Goal: Task Accomplishment & Management: Use online tool/utility

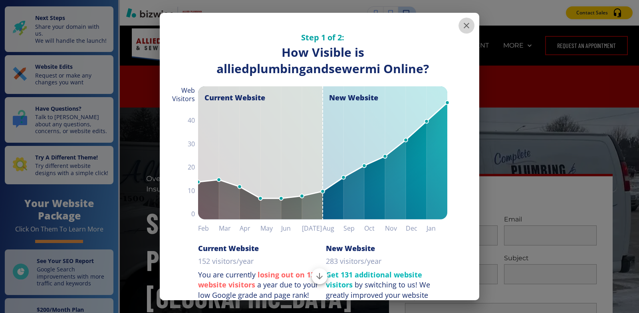
click at [463, 26] on icon "button" at bounding box center [467, 26] width 10 height 10
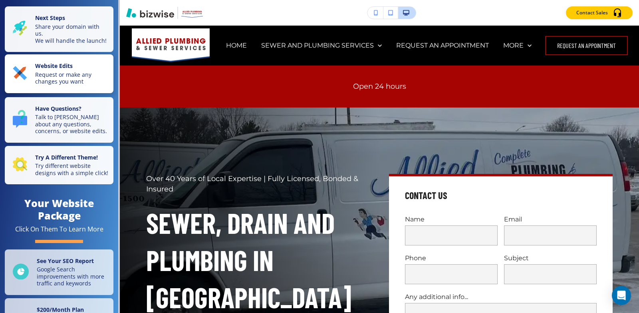
click at [45, 81] on p "Request or make any changes you want" at bounding box center [71, 78] width 73 height 14
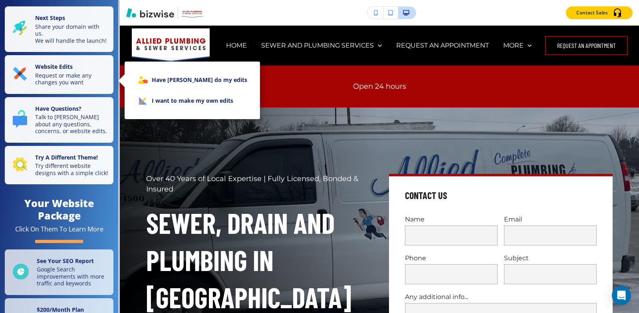
click at [183, 105] on li "I want to make my own edits" at bounding box center [192, 100] width 123 height 21
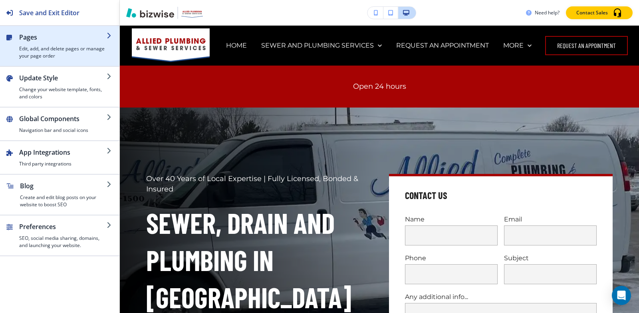
click at [43, 42] on div "button" at bounding box center [62, 43] width 87 height 3
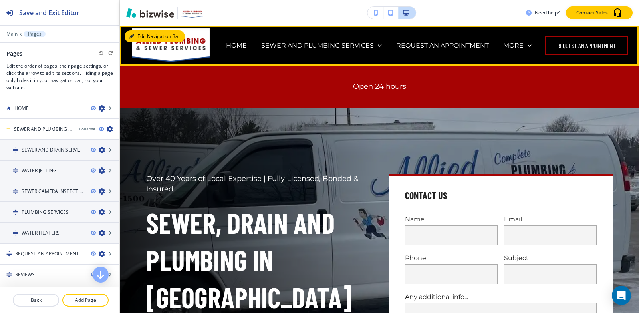
click at [139, 34] on button "Edit Navigation Bar" at bounding box center [155, 36] width 60 height 12
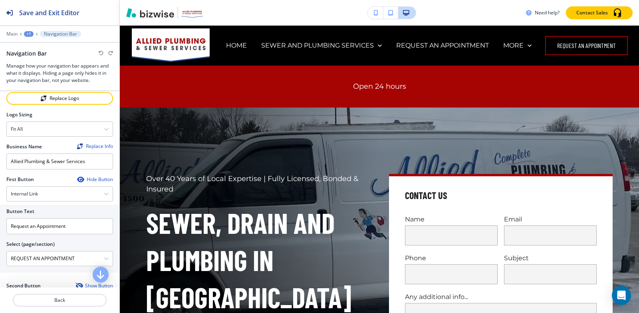
scroll to position [160, 0]
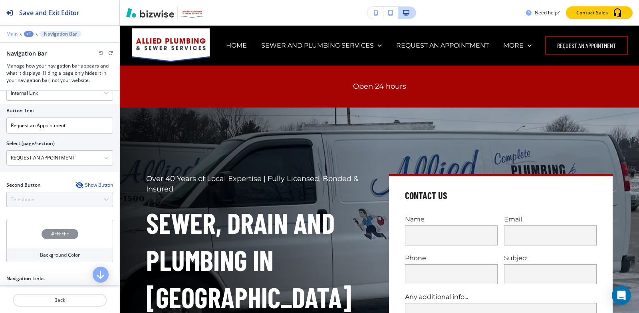
click at [11, 34] on p "Main" at bounding box center [11, 34] width 11 height 6
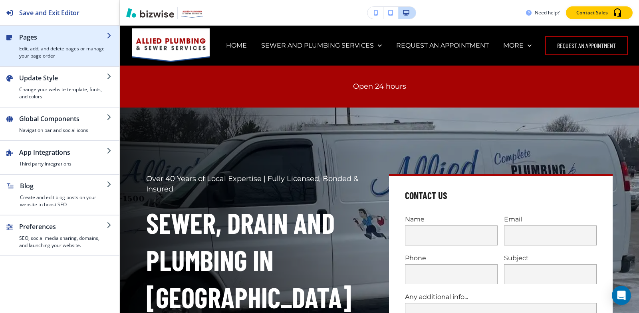
click at [46, 48] on h4 "Edit, add, and delete pages or manage your page order" at bounding box center [62, 52] width 87 height 14
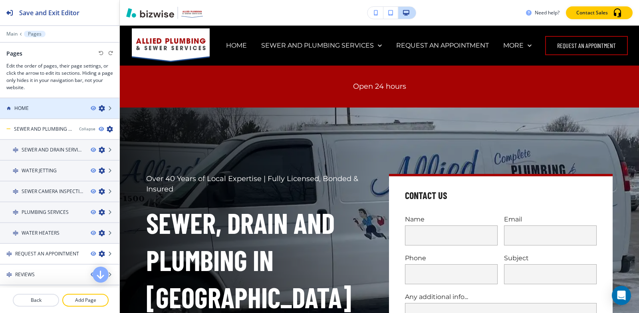
click at [54, 105] on div "HOME" at bounding box center [42, 108] width 84 height 7
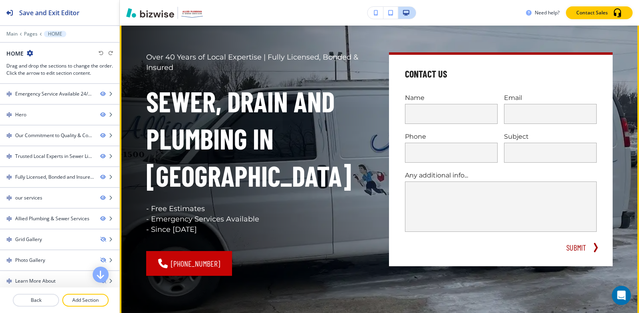
scroll to position [0, 0]
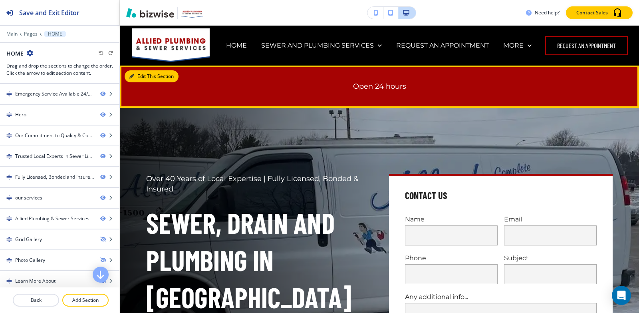
click at [146, 73] on button "Edit This Section" at bounding box center [152, 76] width 54 height 12
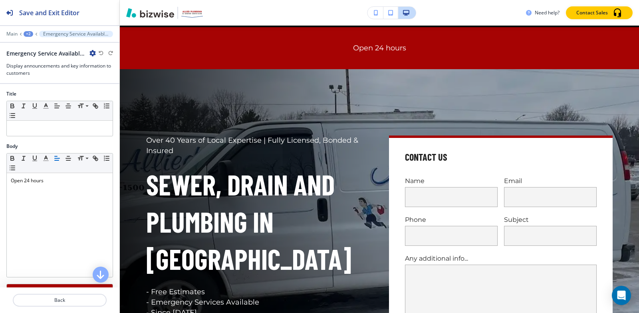
scroll to position [40, 0]
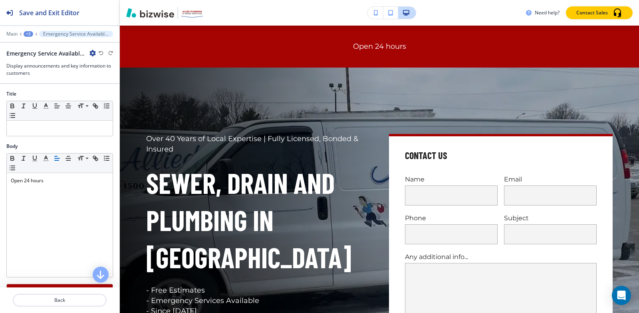
click at [91, 56] on icon "button" at bounding box center [92, 53] width 6 height 6
click at [112, 100] on button "Delete Section" at bounding box center [114, 95] width 51 height 14
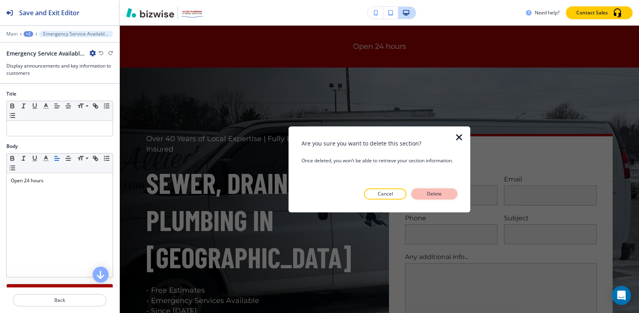
click at [434, 191] on p "Delete" at bounding box center [434, 193] width 19 height 7
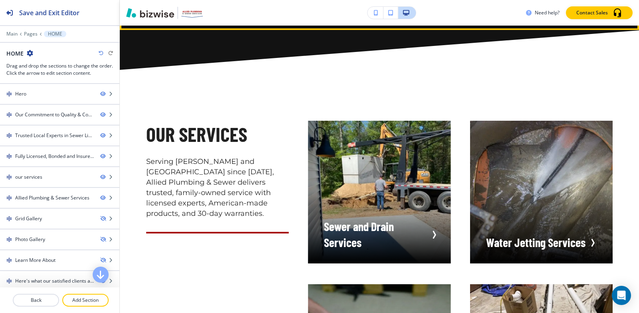
scroll to position [1198, 0]
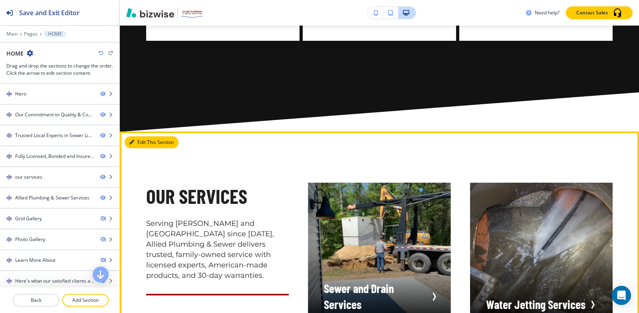
click at [136, 136] on button "Edit This Section" at bounding box center [152, 142] width 54 height 12
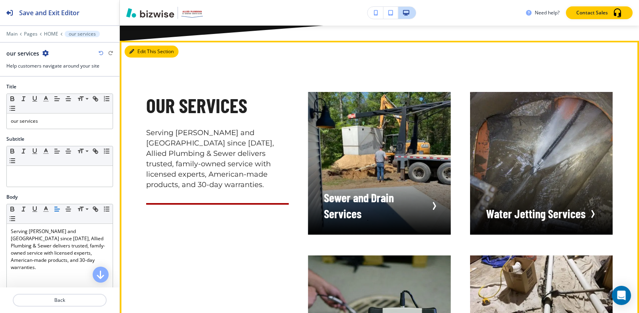
scroll to position [1295, 0]
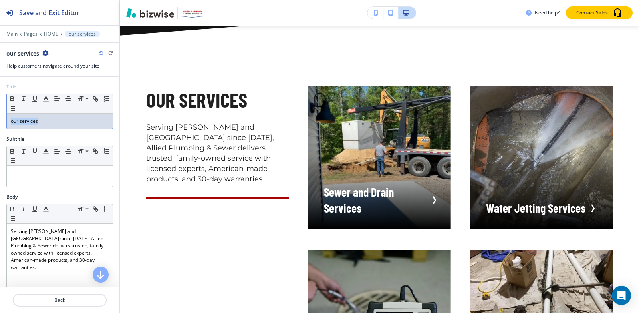
drag, startPoint x: 54, startPoint y: 118, endPoint x: 0, endPoint y: 117, distance: 53.5
click at [0, 117] on div "Title Small Normal Large Huge our services" at bounding box center [59, 109] width 119 height 52
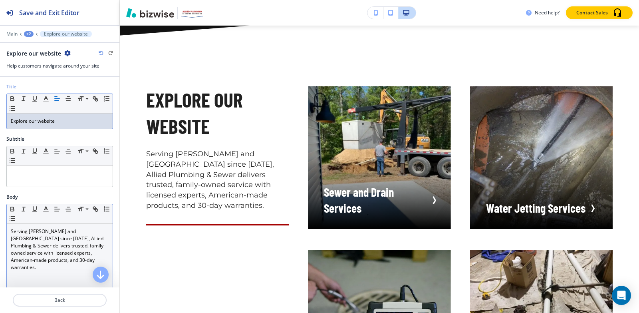
click at [94, 236] on p "Serving Warren and Metro Detroit since 1986, Allied Plumbing & Sewer delivers t…" at bounding box center [60, 249] width 98 height 43
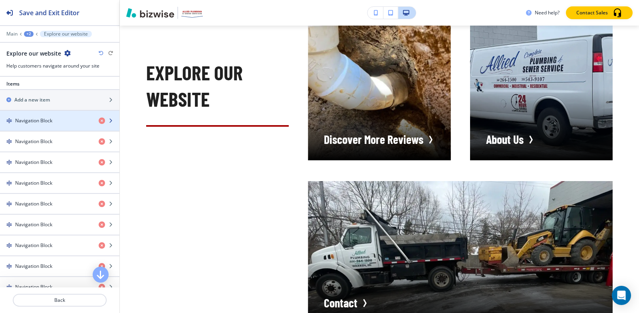
scroll to position [268, 0]
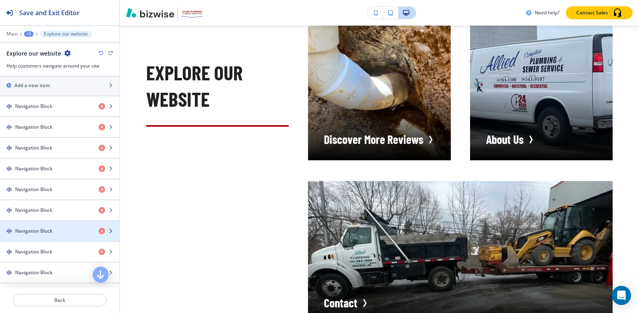
click at [33, 228] on h4 "Navigation Block" at bounding box center [33, 230] width 37 height 7
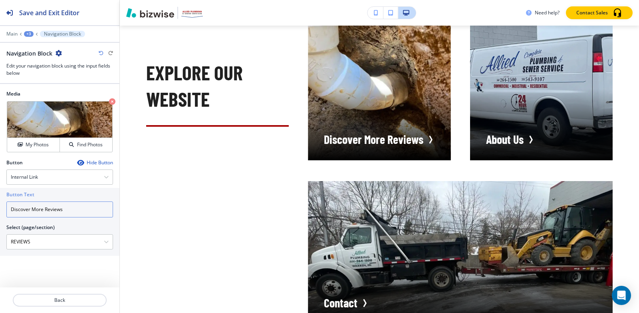
drag, startPoint x: 44, startPoint y: 209, endPoint x: 0, endPoint y: 199, distance: 45.1
click at [0, 199] on div "Button Text Discover More Reviews Select (page/section) REVIEWS HOME HOME | Eme…" at bounding box center [59, 222] width 119 height 68
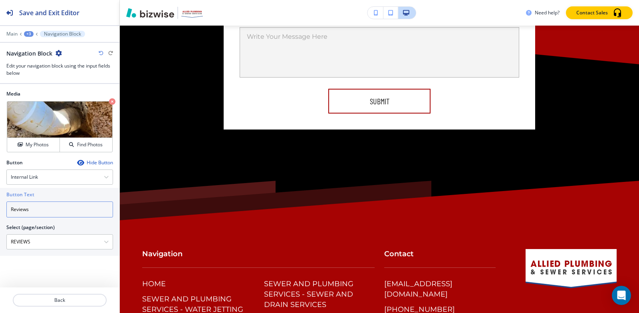
scroll to position [4046, 0]
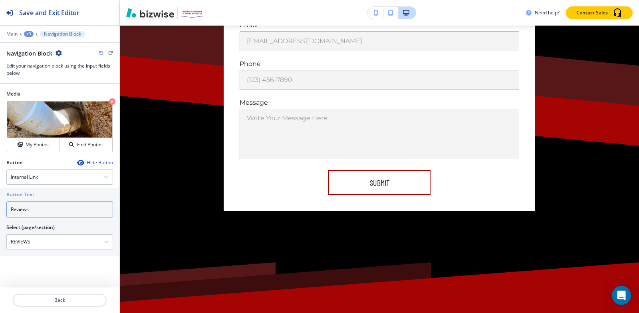
type input "Reviews"
click at [27, 34] on div "+3" at bounding box center [29, 34] width 10 height 6
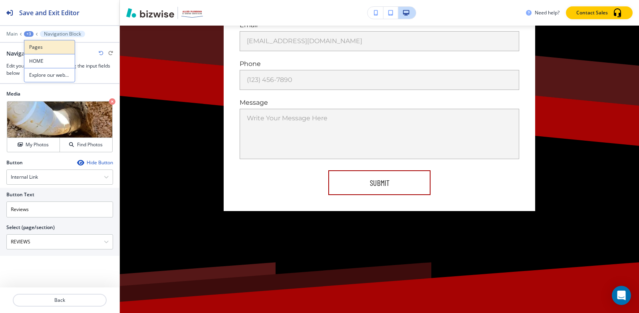
click at [32, 47] on p "Pages" at bounding box center [49, 47] width 41 height 7
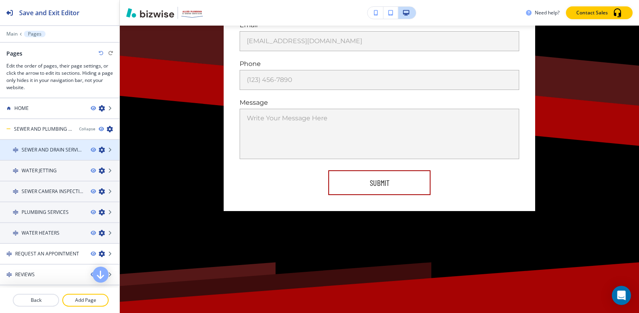
click at [43, 147] on h4 "SEWER AND DRAIN SERVICES" at bounding box center [53, 149] width 63 height 7
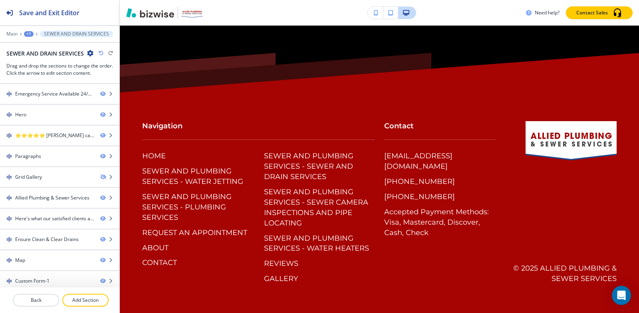
scroll to position [0, 0]
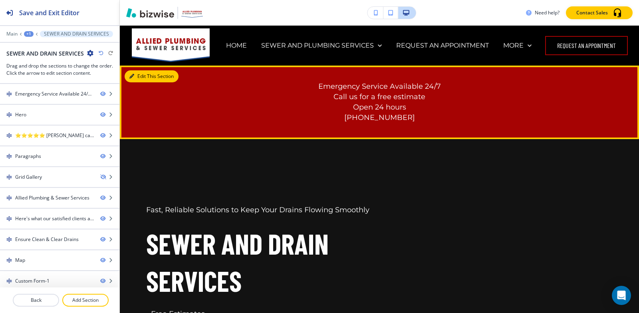
click at [132, 74] on icon "button" at bounding box center [131, 76] width 5 height 5
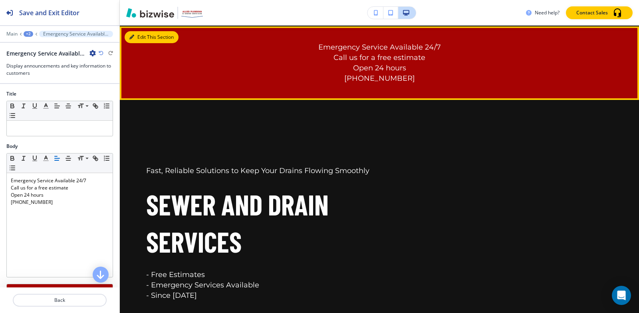
scroll to position [40, 0]
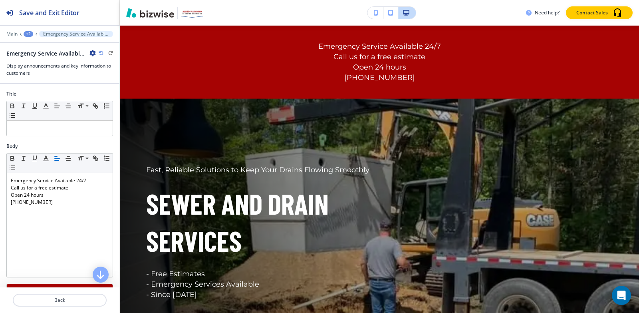
click at [91, 52] on icon "button" at bounding box center [92, 53] width 6 height 6
click at [109, 97] on p "Delete Section" at bounding box center [115, 94] width 41 height 7
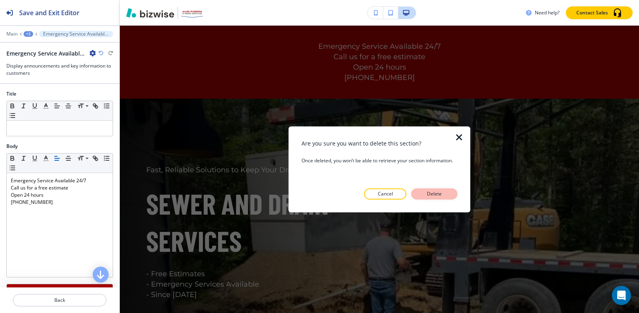
click at [430, 189] on button "Delete" at bounding box center [434, 193] width 46 height 11
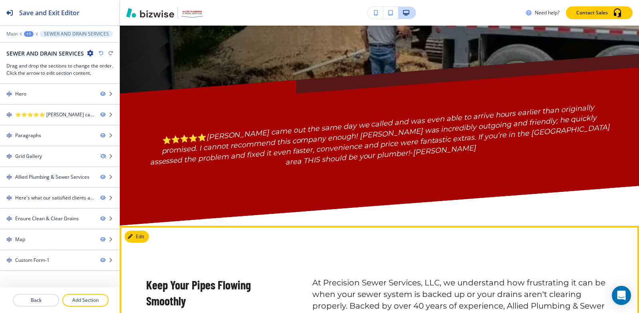
scroll to position [559, 0]
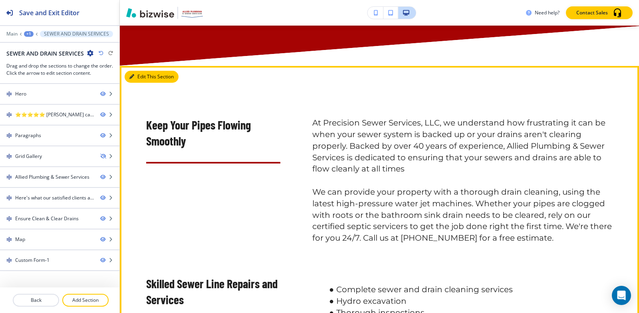
click at [145, 83] on button "Edit This Section" at bounding box center [152, 77] width 54 height 12
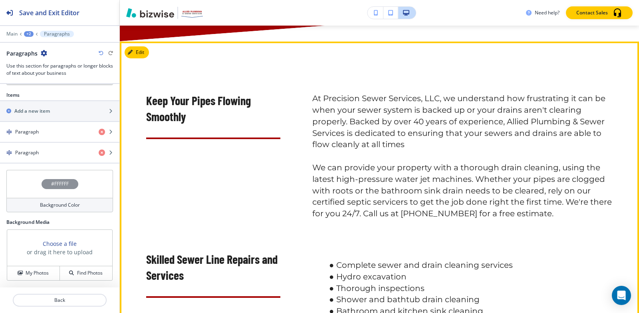
scroll to position [410, 0]
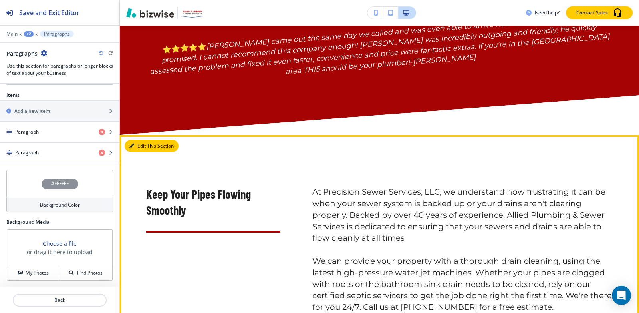
click at [139, 152] on button "Edit This Section" at bounding box center [152, 146] width 54 height 12
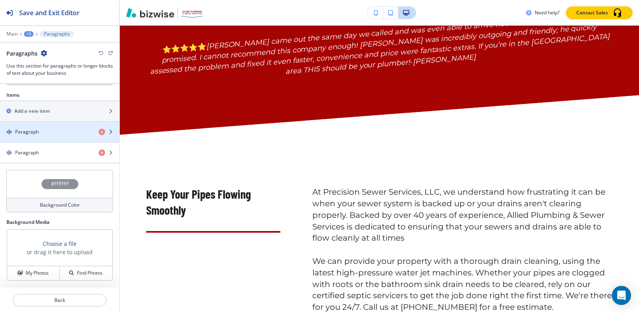
click at [35, 138] on div "button" at bounding box center [59, 138] width 119 height 6
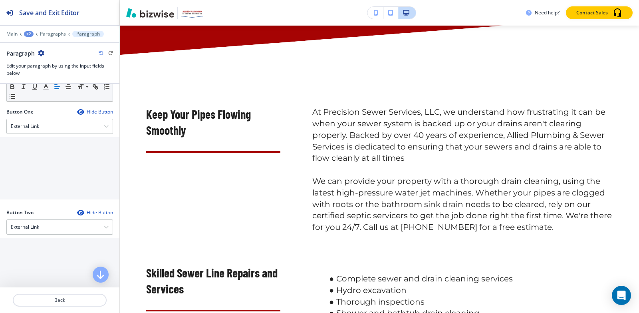
scroll to position [320, 0]
click at [70, 133] on div "External Link" at bounding box center [60, 126] width 106 height 14
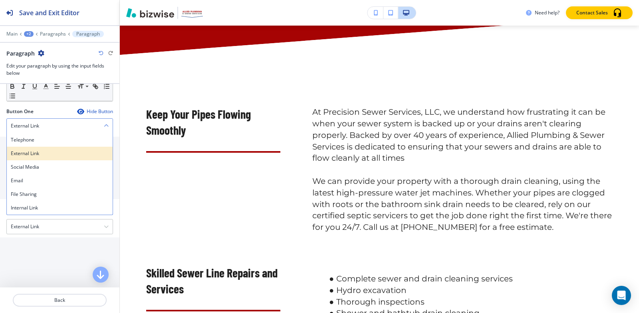
click at [52, 160] on div "External Link" at bounding box center [60, 154] width 106 height 14
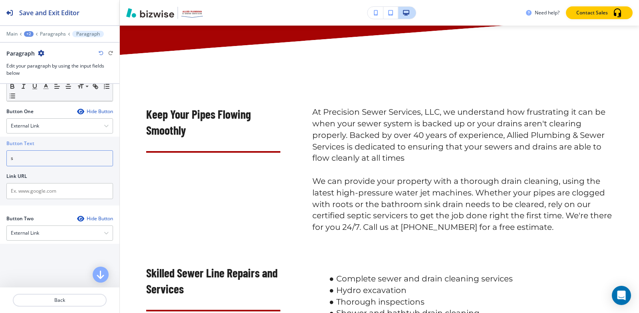
click at [57, 166] on input "s" at bounding box center [59, 158] width 107 height 16
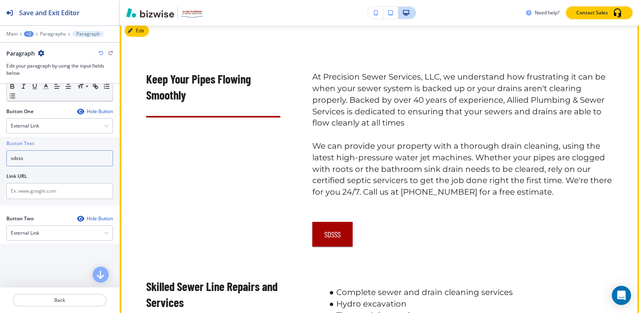
scroll to position [570, 0]
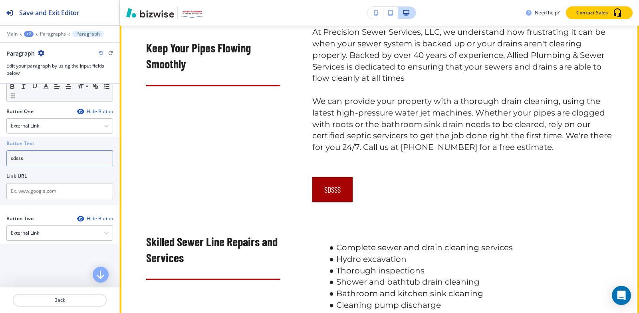
type input "sdsss"
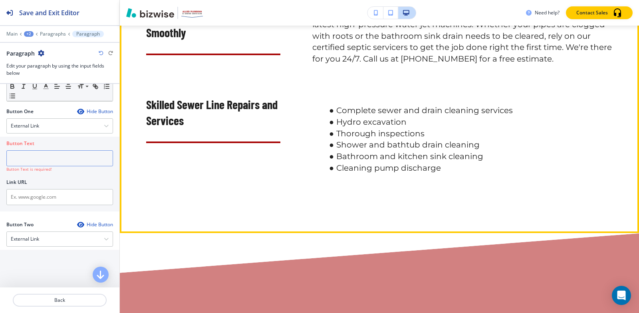
scroll to position [690, 0]
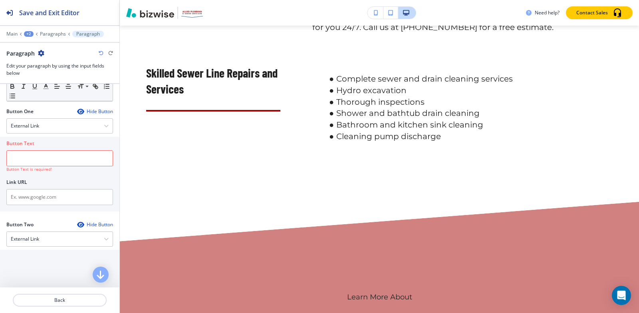
click at [77, 115] on icon "button" at bounding box center [80, 111] width 6 height 6
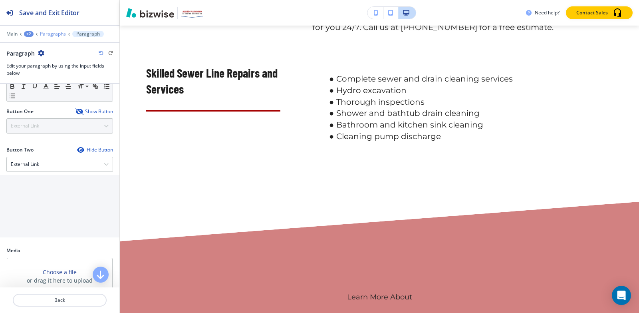
click at [51, 34] on p "Paragraphs" at bounding box center [53, 34] width 26 height 6
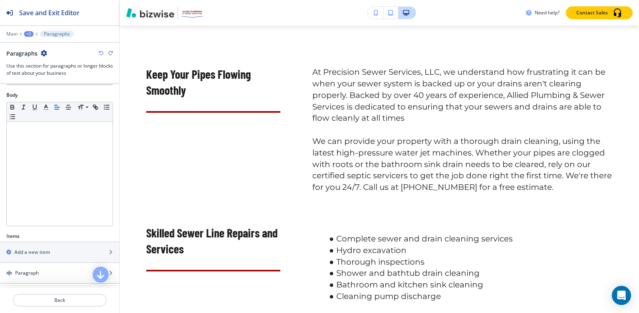
scroll to position [240, 0]
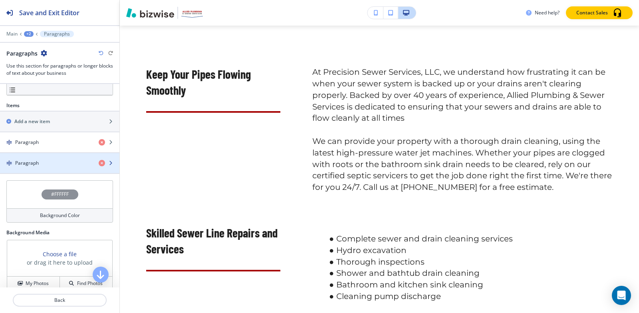
click at [35, 159] on h4 "Paragraph" at bounding box center [27, 162] width 24 height 7
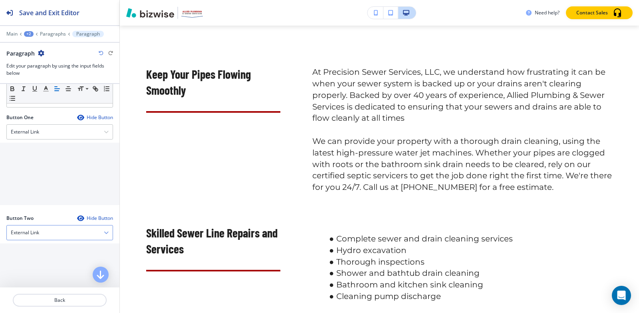
scroll to position [280, 0]
click at [68, 136] on div "External Link" at bounding box center [60, 132] width 106 height 14
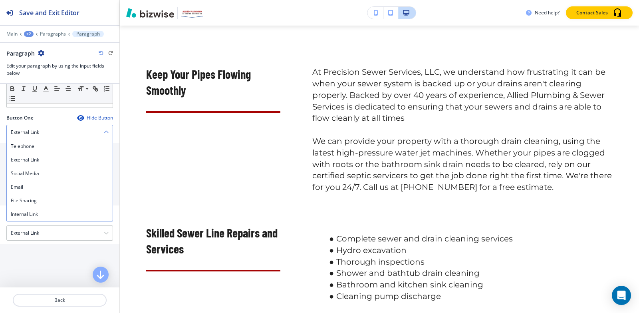
click at [68, 136] on div "External Link" at bounding box center [60, 132] width 106 height 14
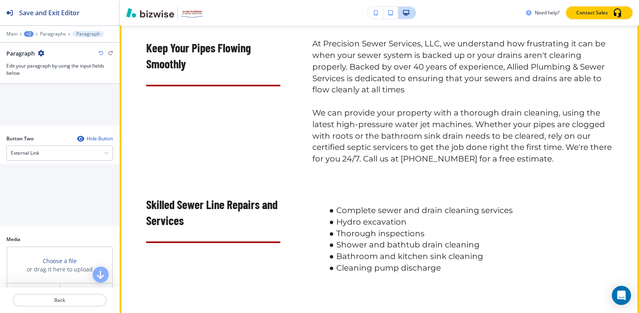
scroll to position [530, 0]
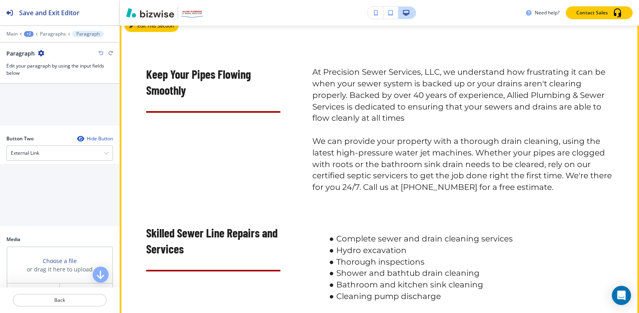
click at [131, 31] on button "Edit This Section" at bounding box center [152, 26] width 54 height 12
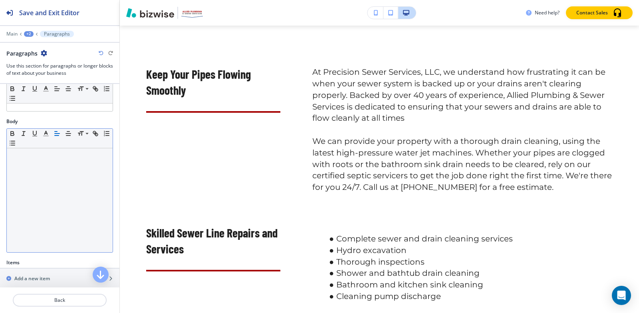
scroll to position [200, 0]
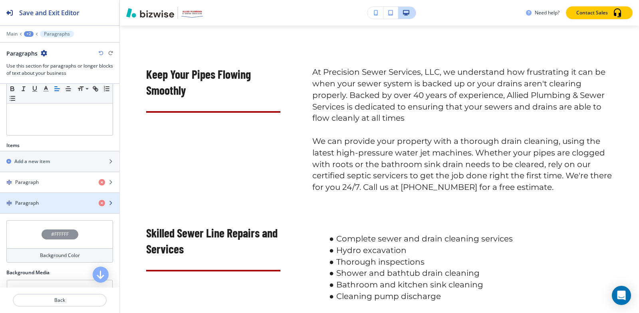
click at [44, 197] on div "button" at bounding box center [59, 196] width 119 height 6
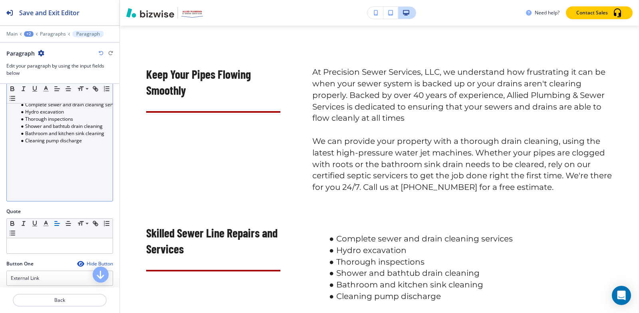
scroll to position [120, 0]
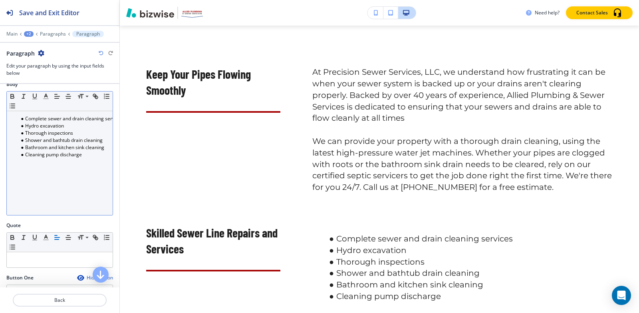
click at [91, 161] on div "Complete sewer and drain cleaning services﻿ Hydro excavation Thorough inspectio…" at bounding box center [60, 163] width 106 height 104
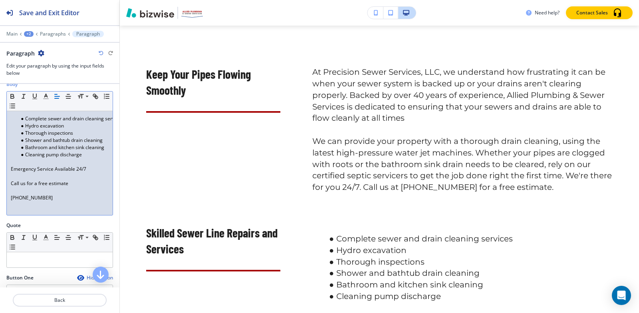
scroll to position [0, 0]
click at [10, 183] on div "Complete sewer and drain cleaning services﻿ Hydro excavation Thorough inspectio…" at bounding box center [60, 163] width 106 height 104
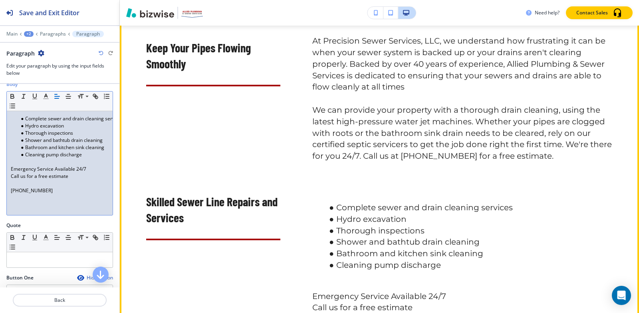
scroll to position [650, 0]
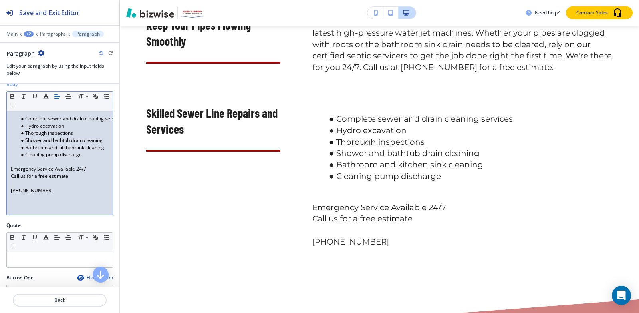
click at [11, 191] on p "[PHONE_NUMBER]" at bounding box center [60, 190] width 98 height 7
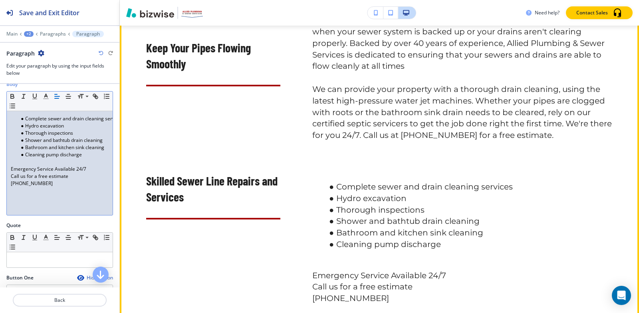
scroll to position [570, 0]
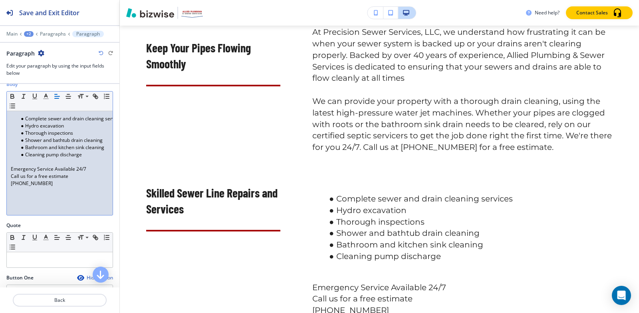
click at [13, 163] on p at bounding box center [60, 161] width 98 height 7
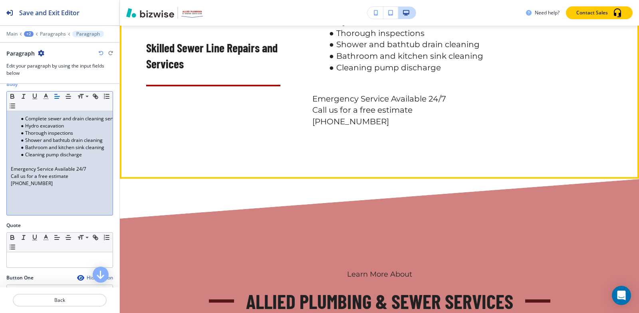
scroll to position [770, 0]
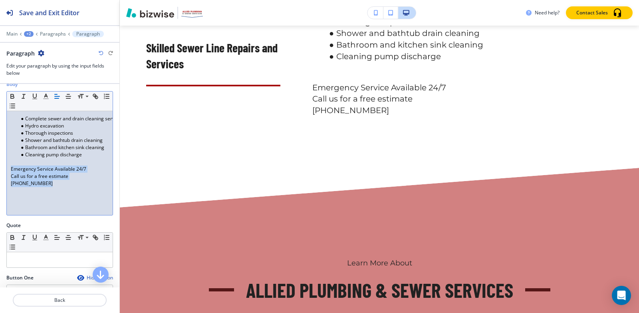
drag, startPoint x: 83, startPoint y: 186, endPoint x: 0, endPoint y: 172, distance: 83.9
click at [0, 172] on div "Body Small Normal Large Huge Complete sewer and drain cleaning services﻿ Hydro …" at bounding box center [59, 151] width 119 height 141
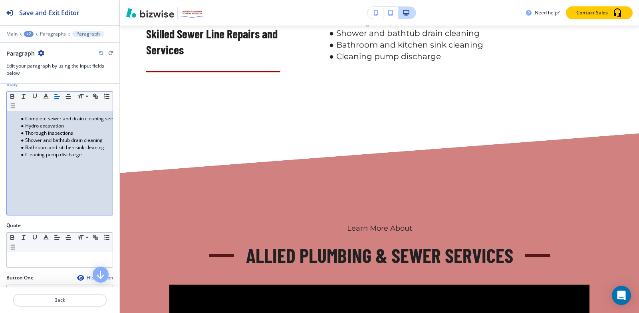
click at [36, 195] on div "Complete sewer and drain cleaning services﻿ Hydro excavation Thorough inspectio…" at bounding box center [60, 163] width 106 height 104
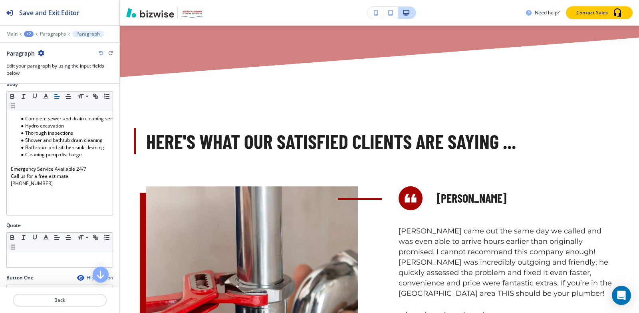
scroll to position [1358, 0]
click at [30, 30] on div at bounding box center [59, 28] width 119 height 5
click at [30, 32] on div "+2" at bounding box center [29, 34] width 10 height 6
click at [33, 46] on p "Pages" at bounding box center [49, 47] width 41 height 7
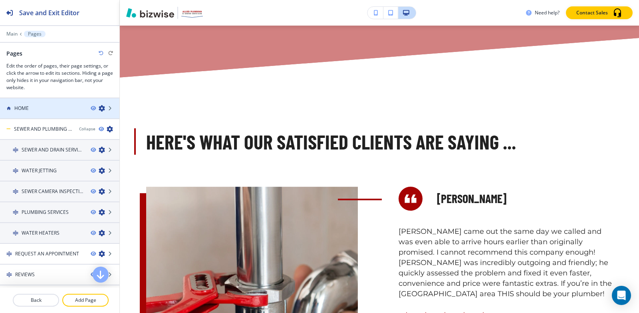
click at [50, 113] on div at bounding box center [59, 115] width 119 height 6
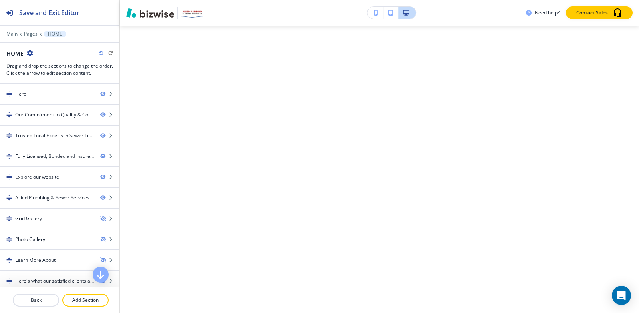
scroll to position [0, 0]
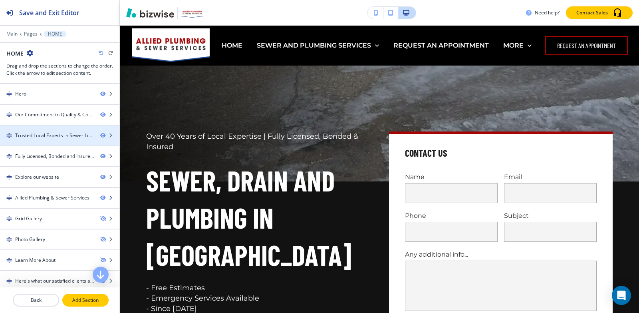
click at [68, 300] on p "Add Section" at bounding box center [85, 299] width 45 height 7
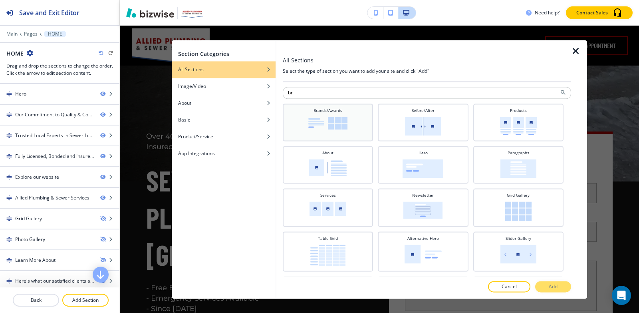
type input "br"
click at [325, 134] on div "Brands/Awards" at bounding box center [328, 121] width 82 height 28
click at [554, 291] on button "Add" at bounding box center [553, 286] width 36 height 11
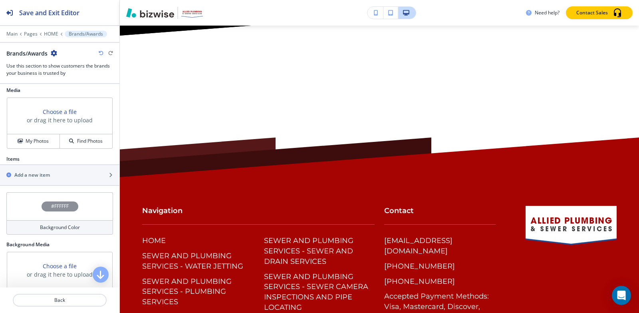
scroll to position [320, 0]
click at [40, 174] on h2 "Add a new item" at bounding box center [32, 174] width 36 height 7
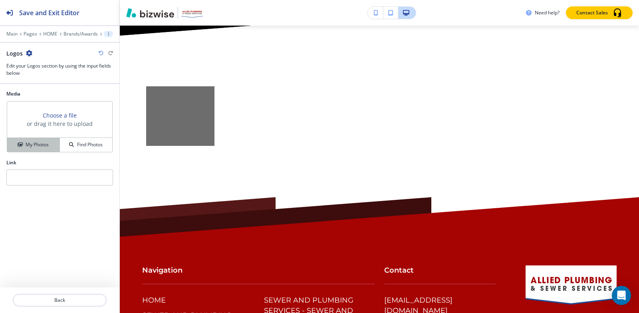
click at [50, 147] on div "My Photos" at bounding box center [33, 144] width 52 height 7
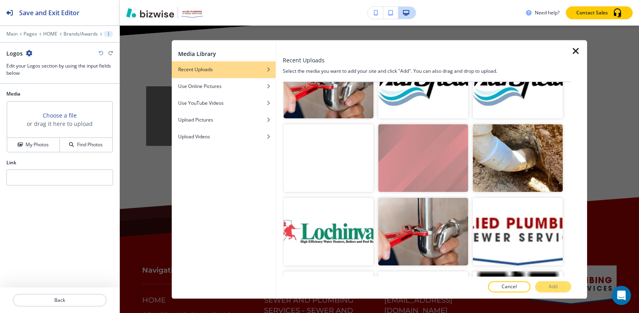
scroll to position [1106, 0]
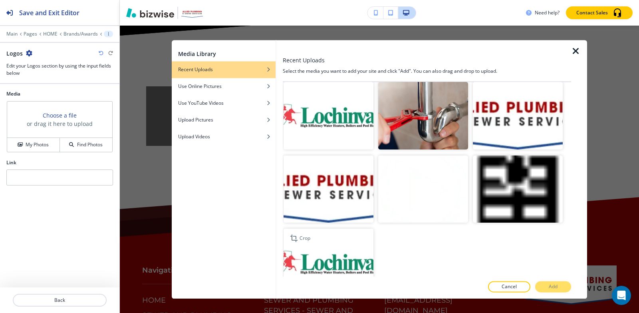
click at [309, 229] on img "button" at bounding box center [329, 263] width 90 height 68
click at [563, 284] on button "Add" at bounding box center [553, 286] width 36 height 11
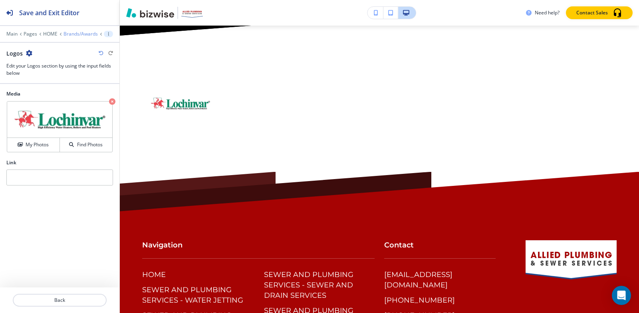
click at [70, 32] on p "Brands/Awards" at bounding box center [81, 34] width 34 height 6
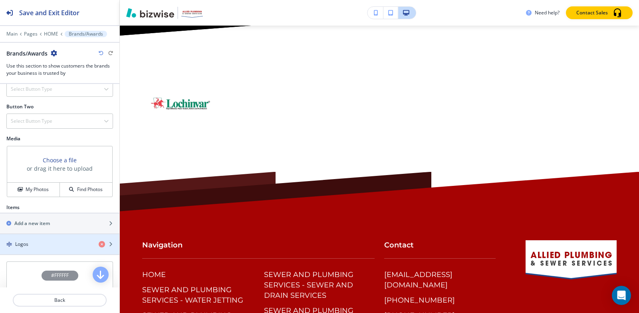
scroll to position [280, 0]
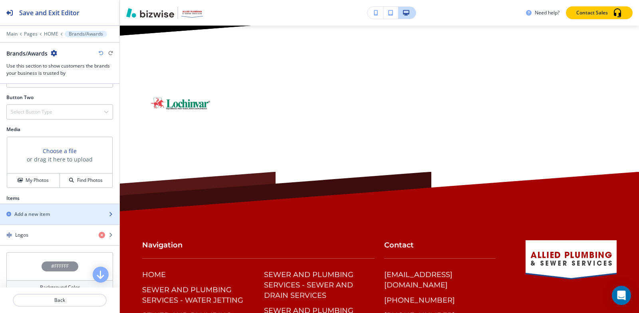
click at [52, 211] on div "Add a new item" at bounding box center [51, 214] width 102 height 7
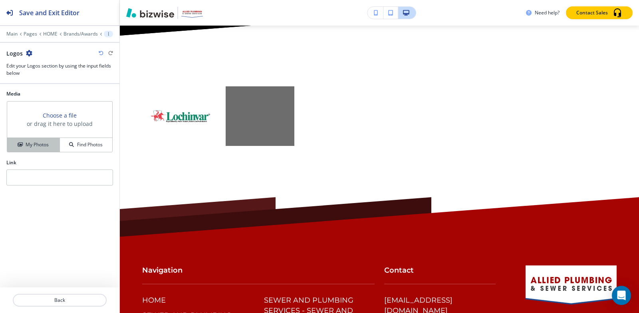
click at [50, 145] on div "My Photos" at bounding box center [33, 144] width 52 height 7
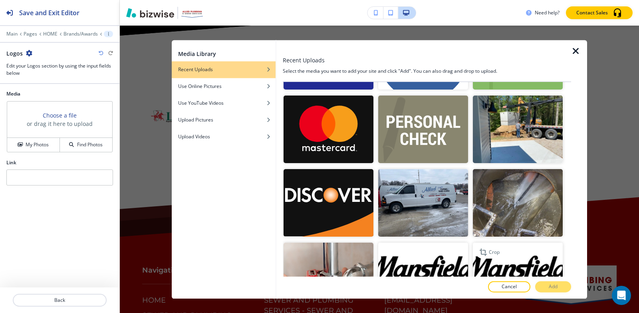
scroll to position [839, 0]
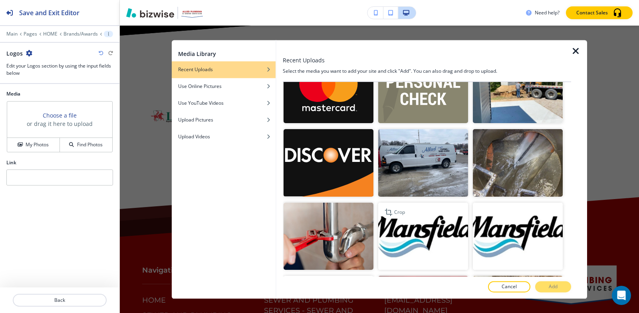
click at [450, 214] on img "button" at bounding box center [423, 237] width 90 height 68
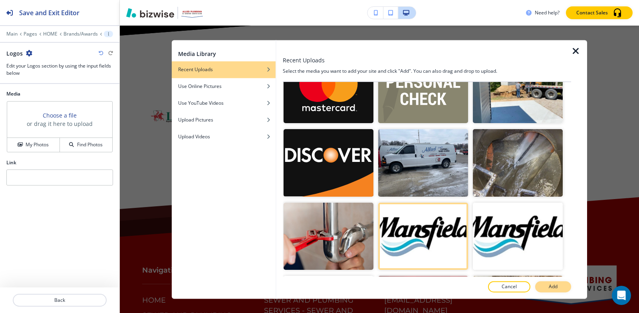
click at [548, 288] on button "Add" at bounding box center [553, 286] width 36 height 11
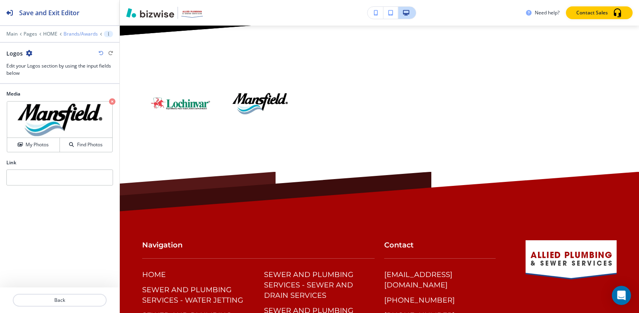
click at [72, 33] on p "Brands/Awards" at bounding box center [81, 34] width 34 height 6
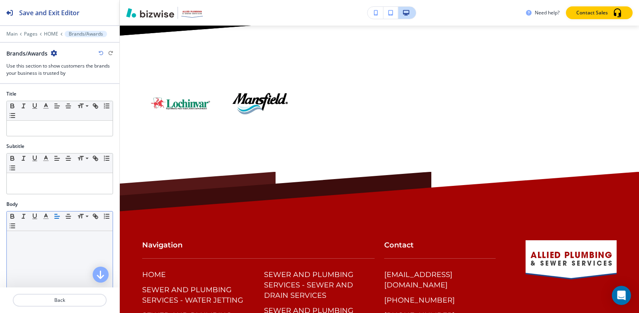
scroll to position [240, 0]
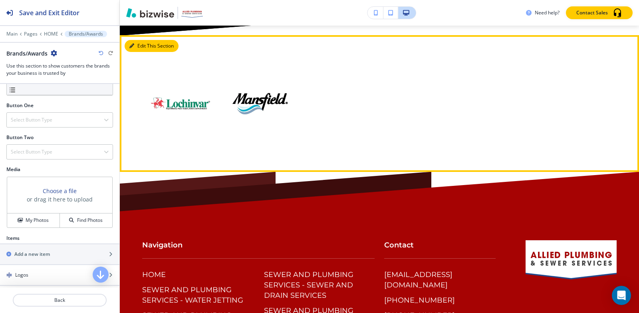
click at [142, 40] on button "Edit This Section" at bounding box center [152, 46] width 54 height 12
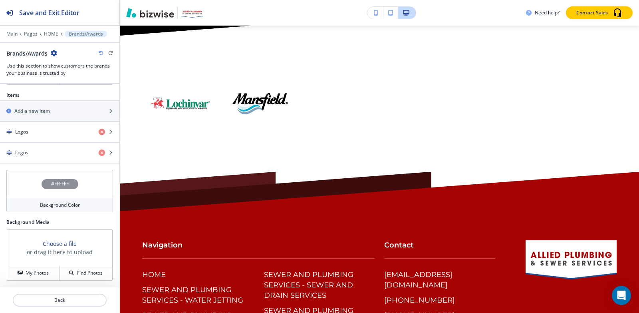
click at [51, 185] on h4 "#FFFFFF" at bounding box center [60, 183] width 18 height 7
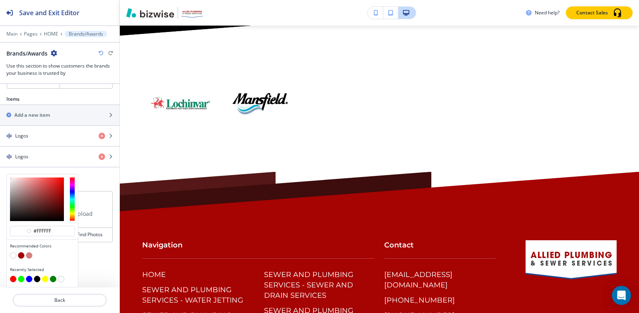
scroll to position [379, 0]
click at [28, 257] on button "button" at bounding box center [29, 255] width 6 height 6
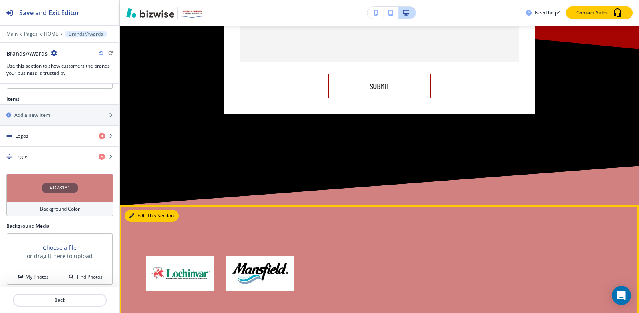
scroll to position [4272, 0]
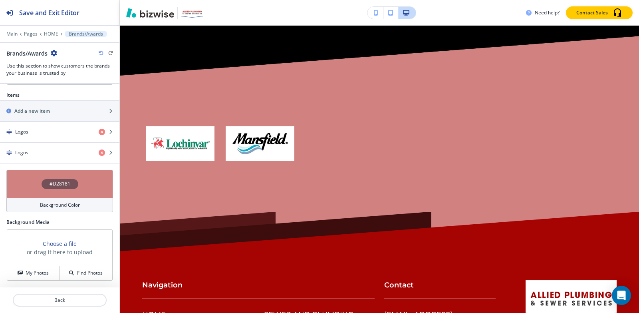
click at [50, 187] on h4 "#D28181" at bounding box center [60, 183] width 21 height 7
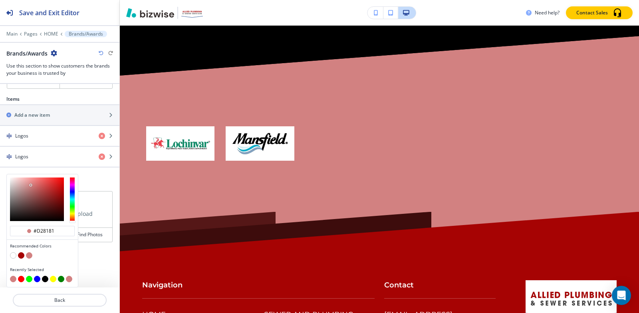
click at [12, 255] on button "button" at bounding box center [13, 255] width 6 height 6
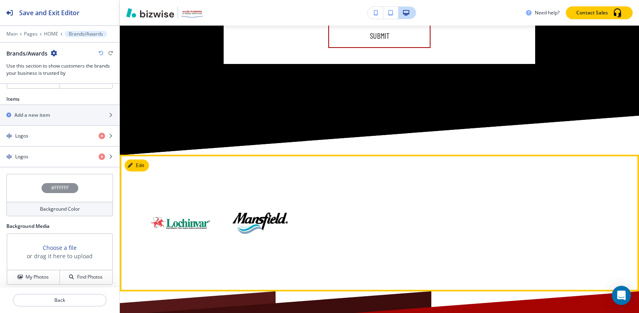
scroll to position [4192, 0]
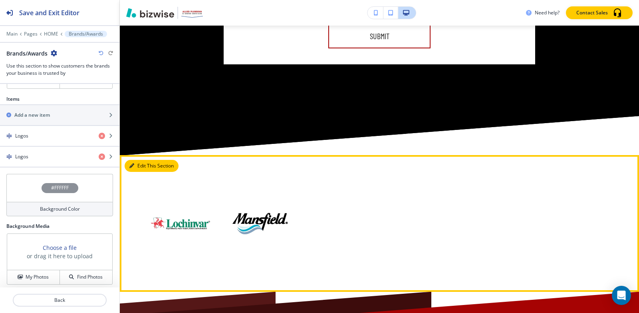
click at [144, 160] on button "Edit This Section" at bounding box center [152, 166] width 54 height 12
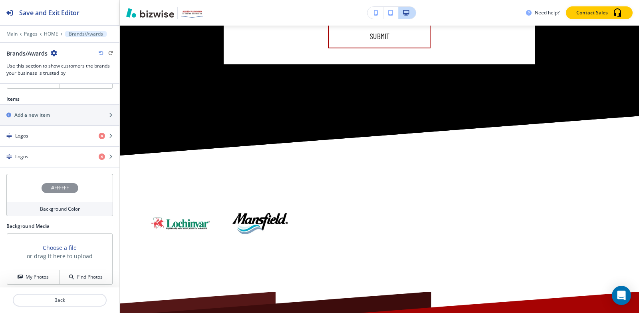
click at [54, 52] on icon "button" at bounding box center [54, 53] width 6 height 6
click at [72, 83] on p "Duplicate Section" at bounding box center [76, 80] width 41 height 7
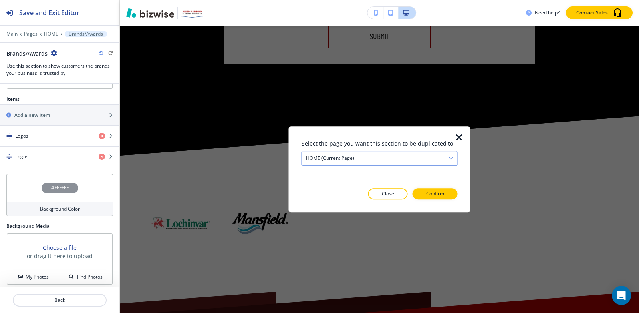
click at [419, 159] on div "HOME (current page)" at bounding box center [379, 158] width 155 height 14
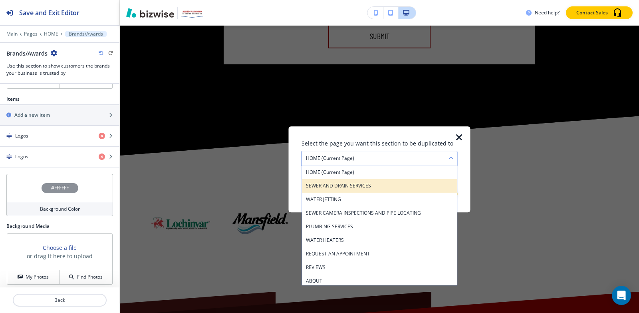
click at [398, 184] on h4 "SEWER AND DRAIN SERVICES" at bounding box center [379, 185] width 147 height 7
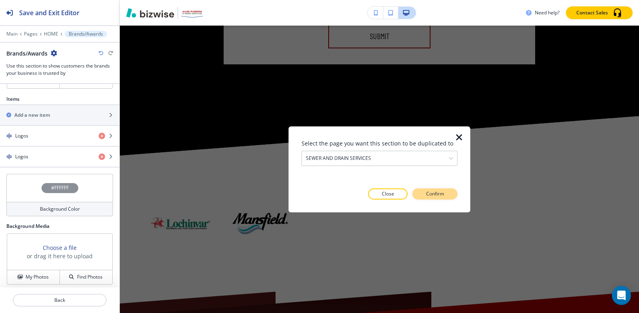
click at [447, 193] on button "Confirm" at bounding box center [435, 193] width 45 height 11
click at [447, 193] on button "Take me there" at bounding box center [428, 193] width 60 height 11
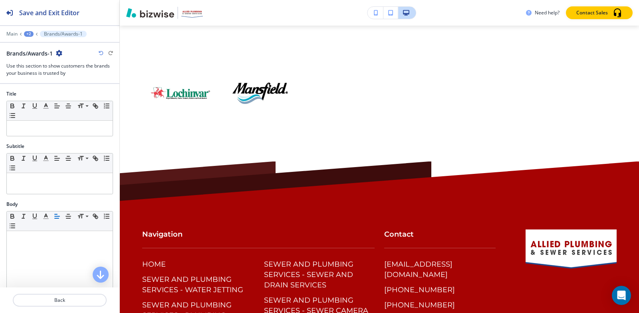
scroll to position [3041, 0]
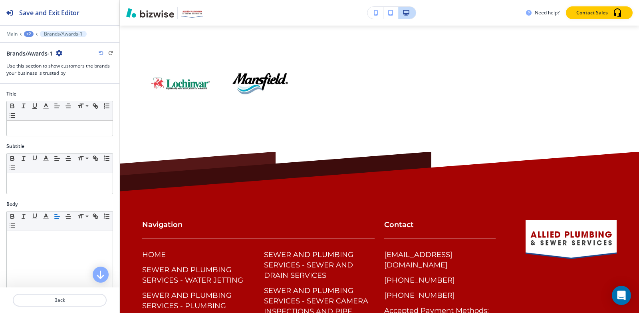
click at [58, 52] on icon "button" at bounding box center [59, 53] width 6 height 6
click at [79, 83] on p "Duplicate Section" at bounding box center [81, 80] width 41 height 7
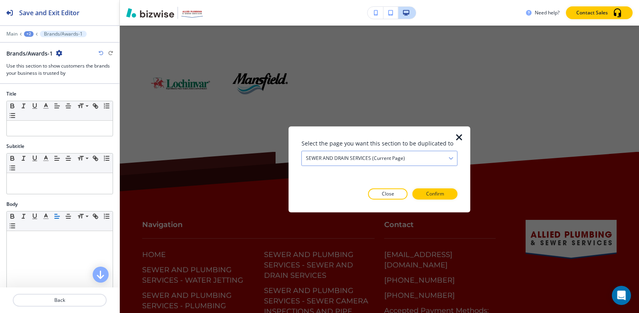
click at [325, 157] on h4 "SEWER AND DRAIN SERVICES (current page)" at bounding box center [355, 158] width 99 height 7
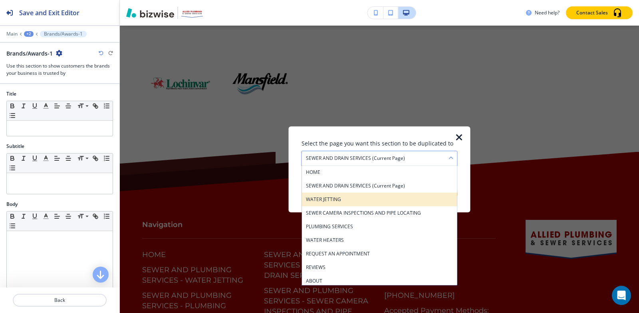
click at [338, 199] on h4 "WATER JETTING" at bounding box center [379, 199] width 147 height 7
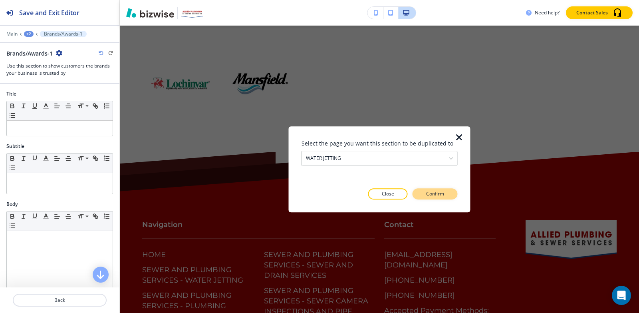
click at [441, 192] on p "Confirm" at bounding box center [435, 193] width 18 height 7
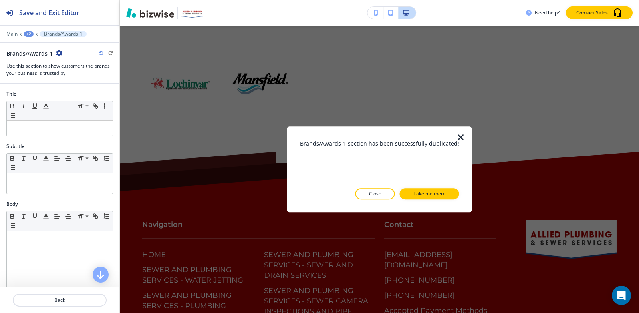
click at [441, 192] on p "Take me there" at bounding box center [429, 193] width 32 height 7
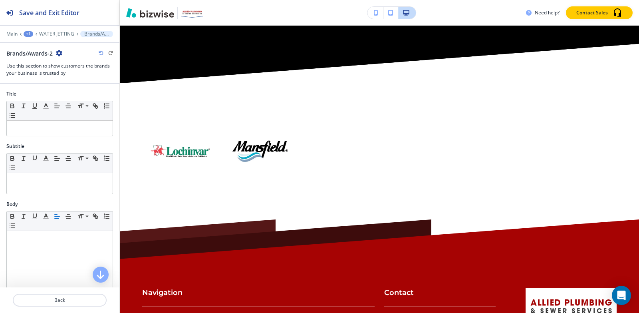
click at [60, 53] on icon "button" at bounding box center [59, 53] width 6 height 6
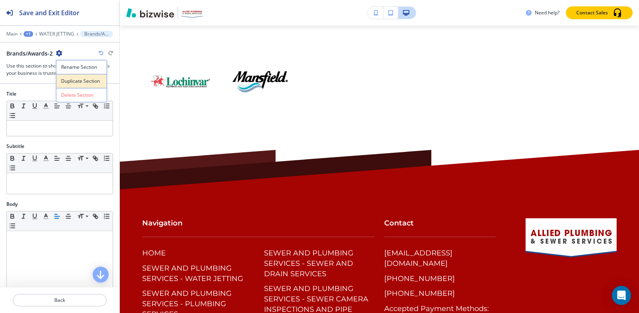
scroll to position [2872, 0]
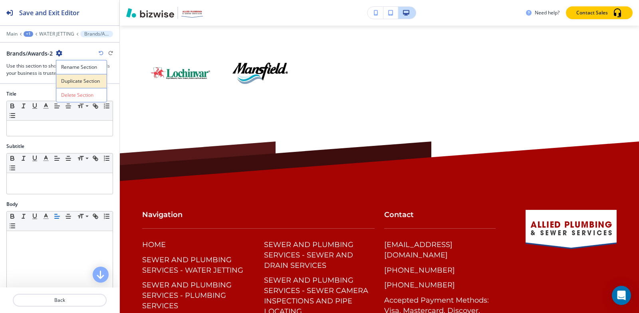
click at [78, 76] on button "Duplicate Section" at bounding box center [81, 81] width 51 height 14
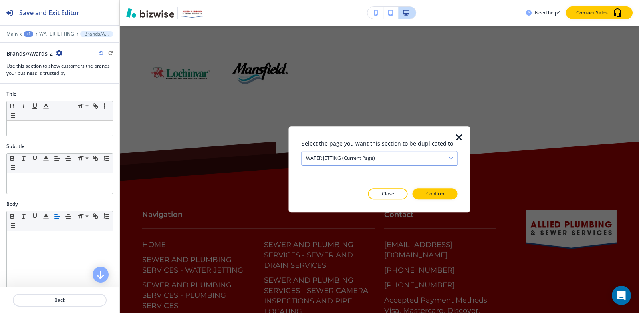
click at [391, 162] on div "WATER JETTING (current page)" at bounding box center [379, 158] width 155 height 14
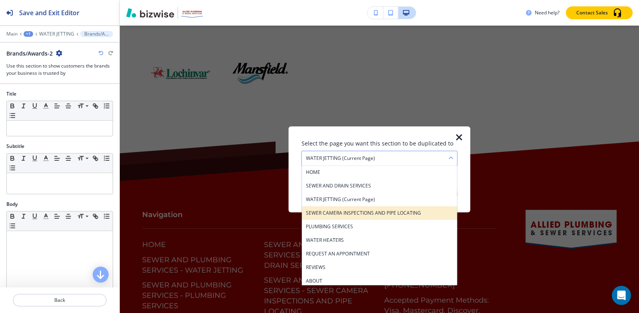
click at [389, 208] on div "SEWER CAMERA INSPECTIONS AND PIPE LOCATING" at bounding box center [379, 213] width 155 height 14
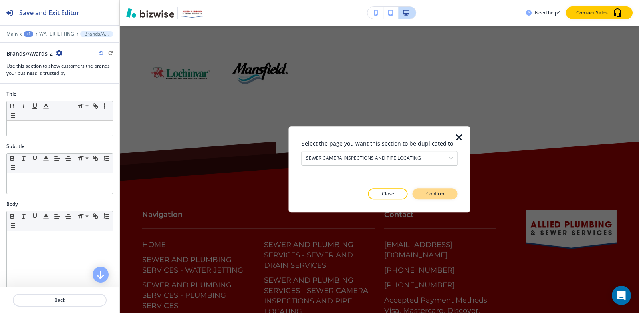
click at [453, 191] on button "Confirm" at bounding box center [435, 193] width 45 height 11
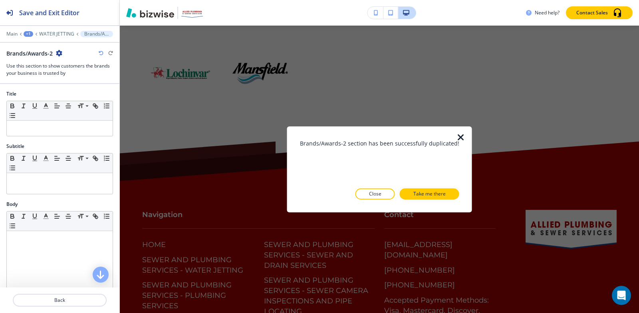
click at [453, 191] on button "Take me there" at bounding box center [430, 193] width 60 height 11
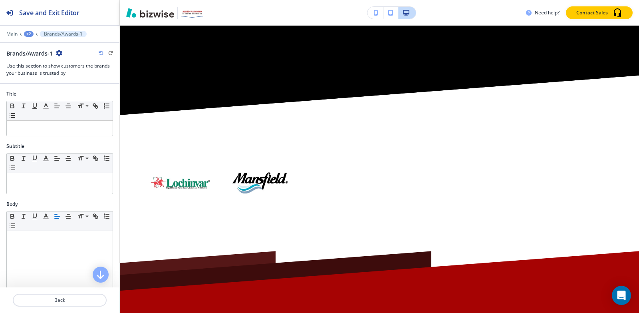
click at [58, 53] on icon "button" at bounding box center [59, 53] width 6 height 6
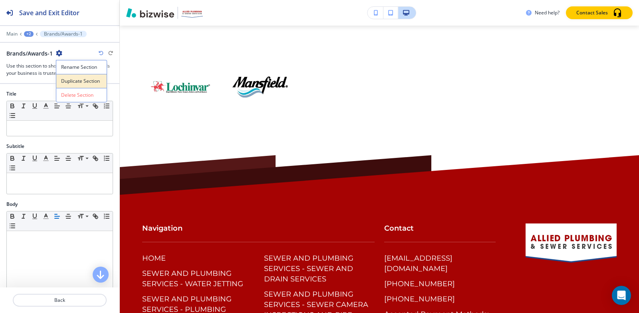
scroll to position [3076, 0]
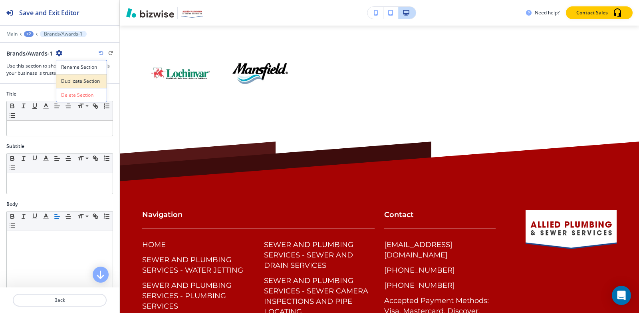
click at [59, 79] on button "Duplicate Section" at bounding box center [81, 81] width 51 height 14
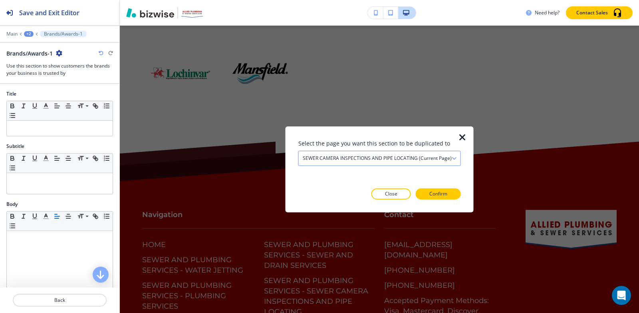
click at [393, 153] on div "SEWER CAMERA INSPECTIONS AND PIPE LOCATING (current page)" at bounding box center [380, 158] width 162 height 14
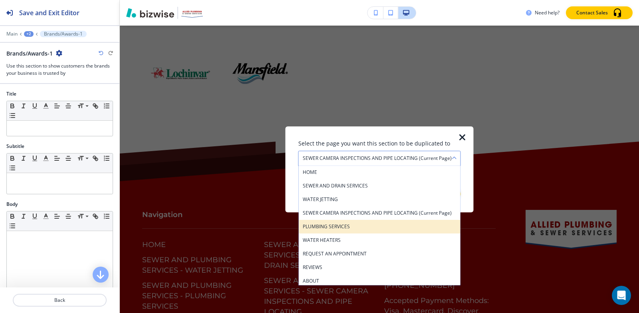
click at [352, 228] on div "PLUMBING SERVICES" at bounding box center [380, 227] width 162 height 14
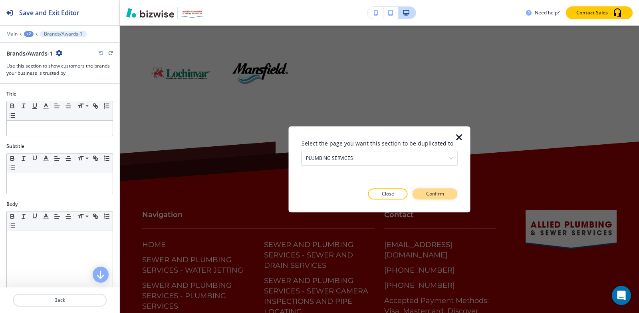
click at [443, 191] on p "Confirm" at bounding box center [435, 193] width 18 height 7
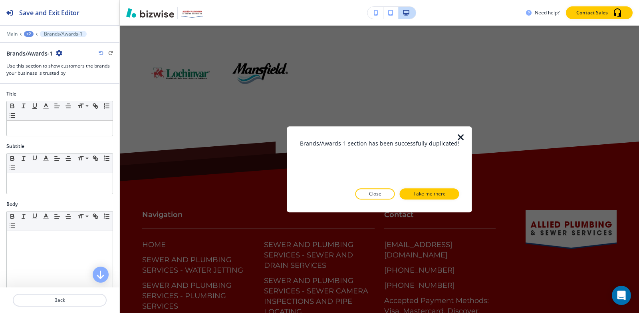
click at [443, 191] on p "Take me there" at bounding box center [429, 193] width 32 height 7
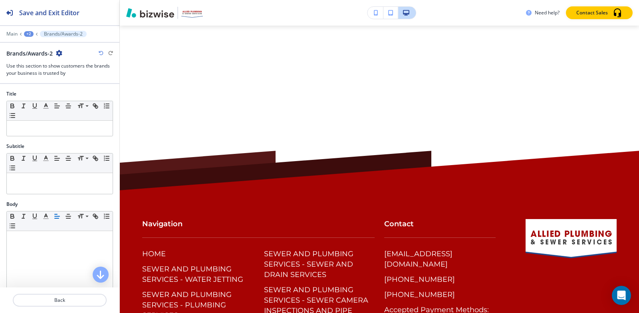
scroll to position [0, 0]
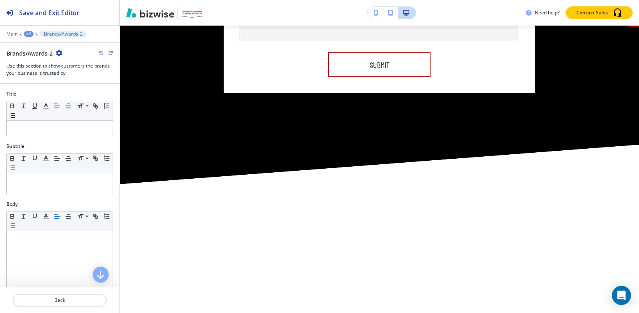
click at [58, 54] on icon "button" at bounding box center [59, 53] width 6 height 6
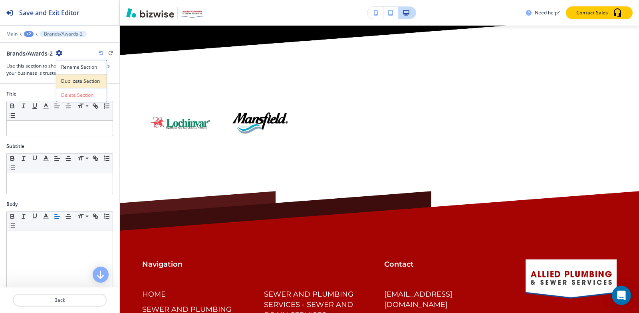
scroll to position [3048, 0]
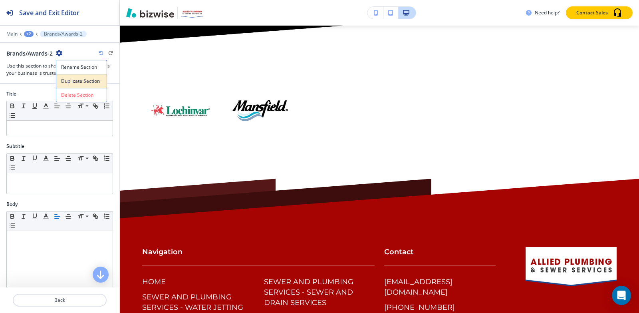
click at [64, 75] on button "Duplicate Section" at bounding box center [81, 81] width 51 height 14
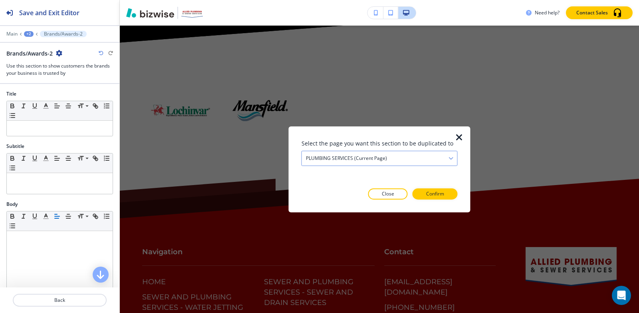
click at [383, 158] on h4 "PLUMBING SERVICES (current page)" at bounding box center [346, 158] width 81 height 7
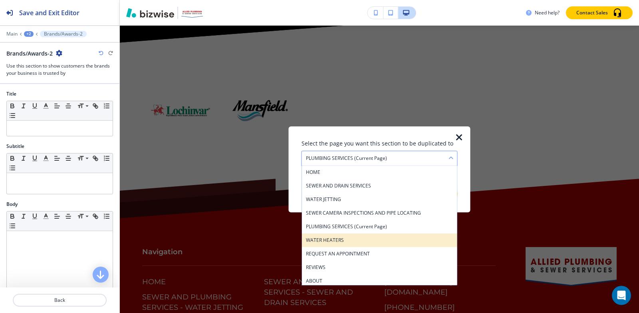
click at [378, 239] on h4 "WATER HEATERS" at bounding box center [379, 239] width 147 height 7
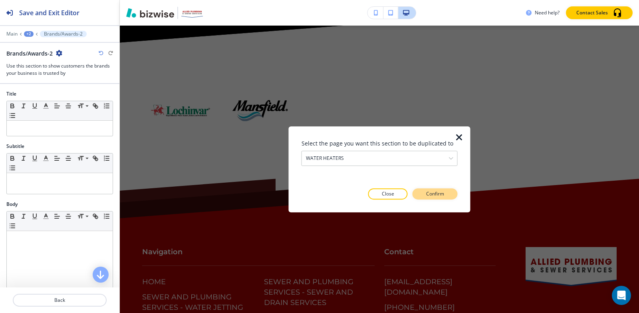
click at [445, 191] on button "Confirm" at bounding box center [435, 193] width 45 height 11
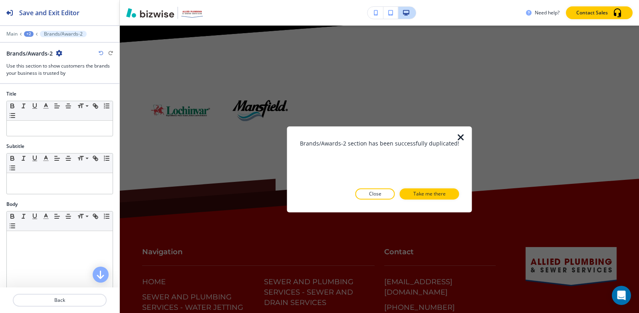
click at [445, 191] on button "Take me there" at bounding box center [430, 193] width 60 height 11
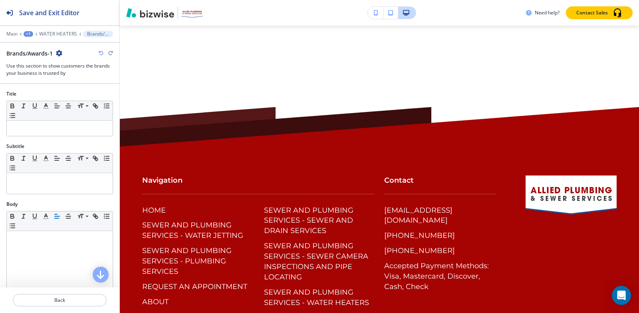
scroll to position [0, 0]
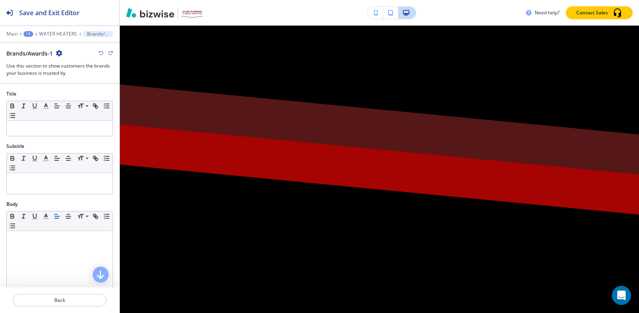
click at [60, 52] on icon "button" at bounding box center [59, 53] width 6 height 6
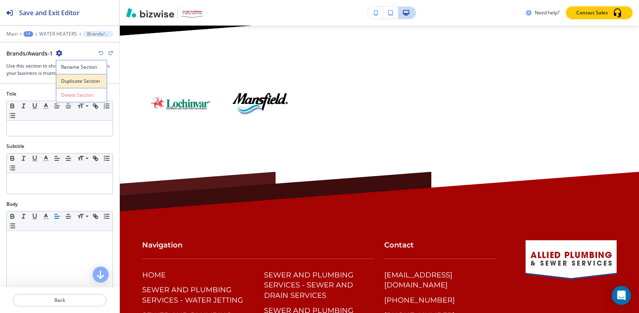
scroll to position [3003, 0]
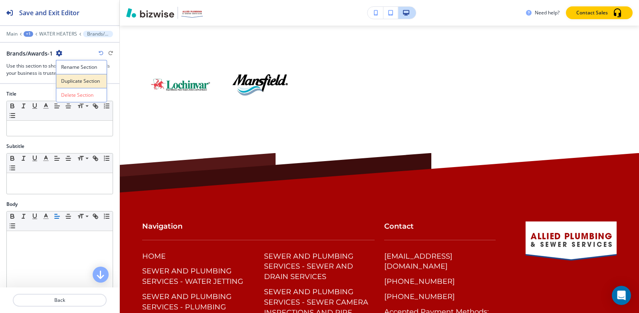
click at [70, 81] on p "Duplicate Section" at bounding box center [81, 80] width 41 height 7
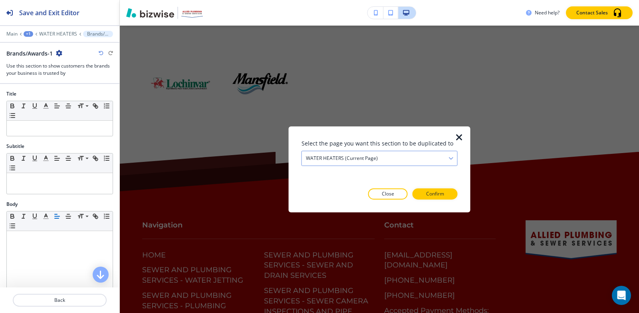
click at [349, 161] on h4 "WATER HEATERS (current page)" at bounding box center [342, 158] width 72 height 7
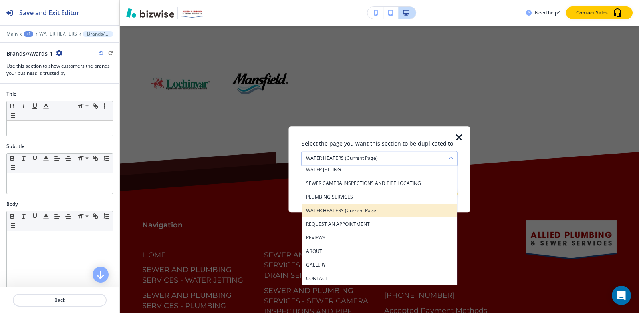
scroll to position [30, 0]
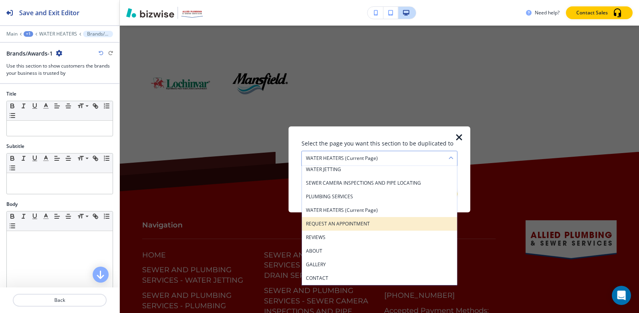
click at [353, 224] on h4 "REQUEST AN APPOINTMENT" at bounding box center [379, 223] width 147 height 7
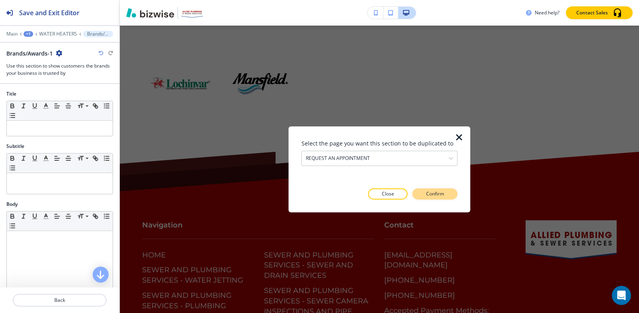
click at [416, 194] on button "Confirm" at bounding box center [435, 193] width 45 height 11
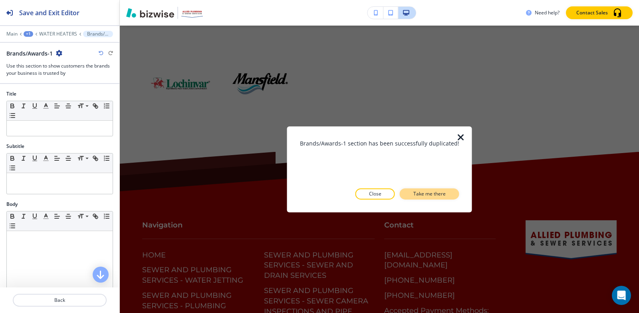
click at [423, 194] on p "Take me there" at bounding box center [429, 193] width 32 height 7
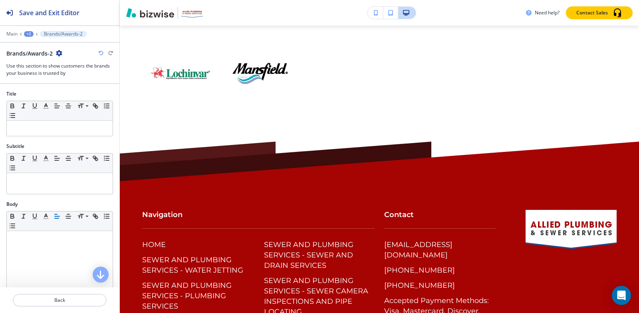
scroll to position [2072, 0]
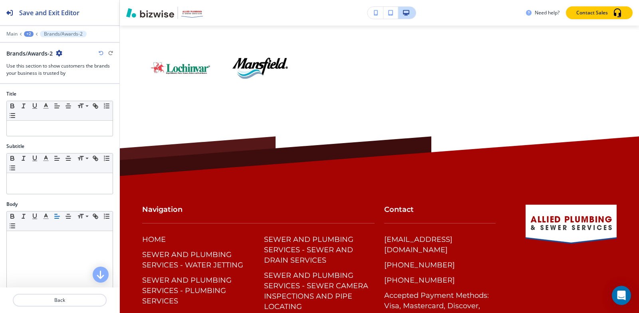
click at [60, 51] on icon "button" at bounding box center [59, 53] width 6 height 6
click at [64, 73] on button "Rename Section" at bounding box center [81, 67] width 51 height 14
click at [61, 56] on input "Brands/Awards-2" at bounding box center [47, 53] width 83 height 16
type input "Brands/Awards-"
click at [91, 88] on div at bounding box center [59, 87] width 119 height 6
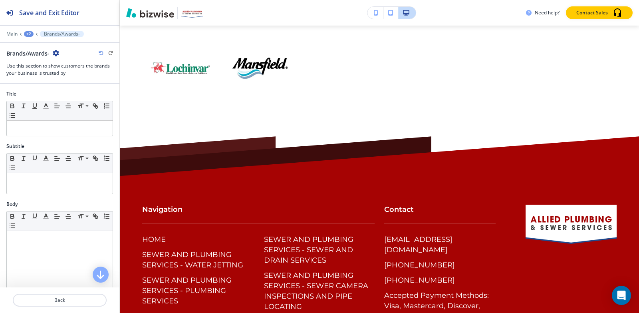
click at [56, 52] on icon "button" at bounding box center [56, 53] width 6 height 6
click at [64, 63] on button "Rename Section" at bounding box center [78, 67] width 51 height 14
click at [57, 54] on input "Brands/Awards-" at bounding box center [47, 53] width 83 height 16
type input "Brands/Awards"
click at [66, 84] on div at bounding box center [59, 87] width 119 height 6
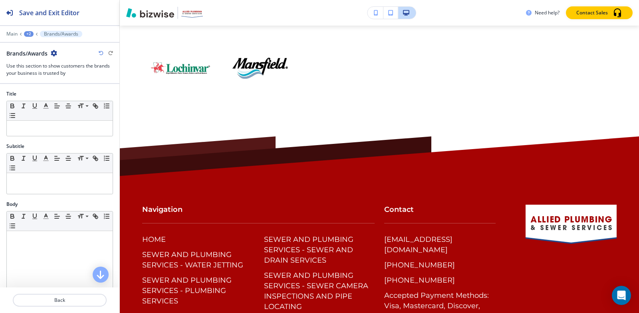
click at [56, 54] on icon "button" at bounding box center [54, 53] width 6 height 6
click at [58, 78] on p "Duplicate Section" at bounding box center [76, 80] width 41 height 7
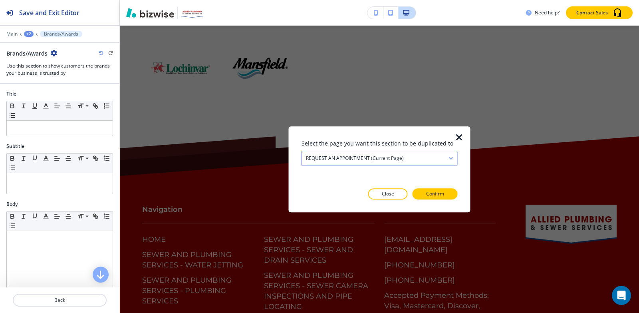
click at [368, 152] on div "REQUEST AN APPOINTMENT (current page)" at bounding box center [379, 158] width 155 height 14
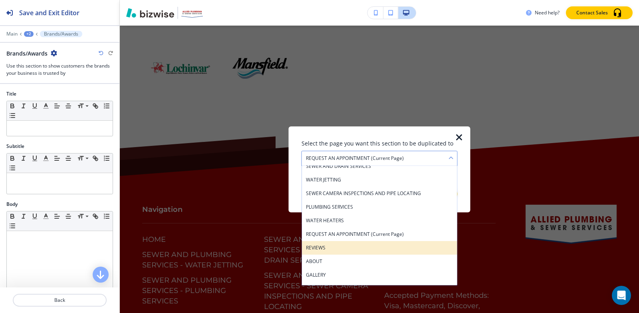
scroll to position [30, 0]
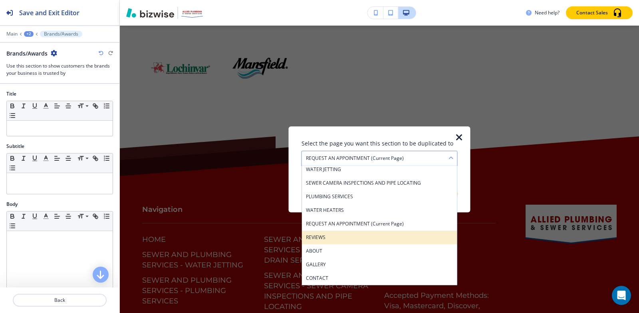
click at [347, 234] on h4 "REVIEWS" at bounding box center [379, 237] width 147 height 7
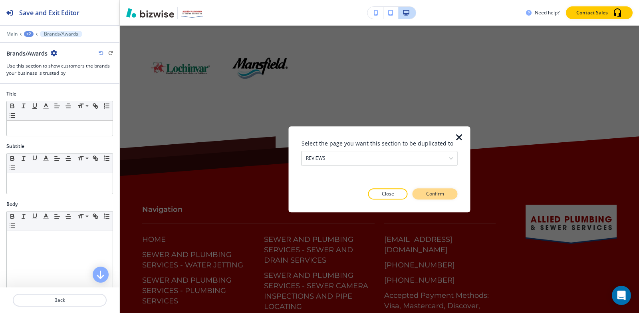
click at [430, 197] on p "Confirm" at bounding box center [435, 193] width 18 height 7
click at [430, 197] on p "Take me there" at bounding box center [428, 193] width 32 height 7
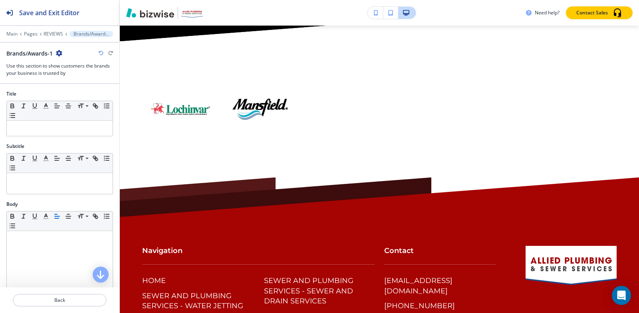
click at [60, 54] on icon "button" at bounding box center [59, 53] width 6 height 6
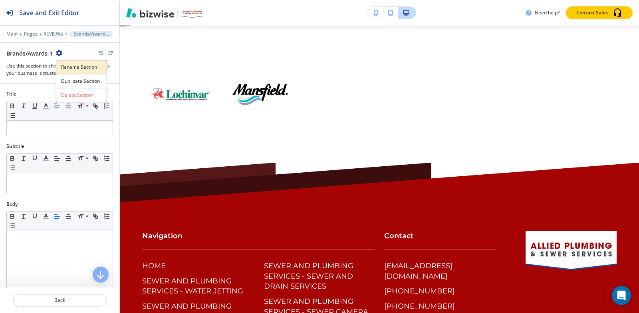
scroll to position [2242, 0]
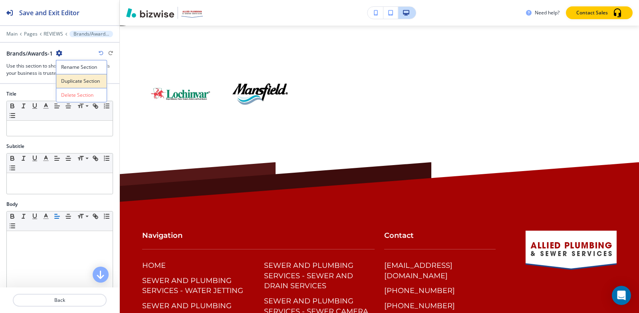
click at [63, 77] on button "Duplicate Section" at bounding box center [81, 81] width 51 height 14
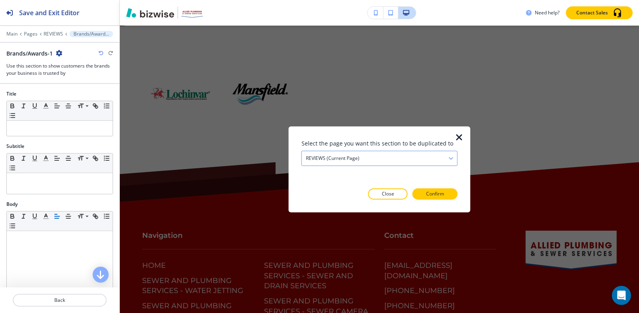
click at [394, 157] on div "REVIEWS (current page)" at bounding box center [379, 158] width 155 height 14
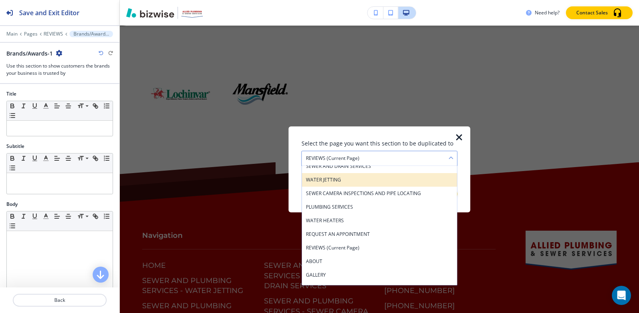
scroll to position [30, 0]
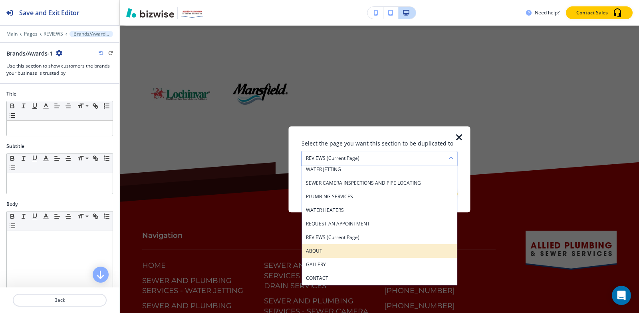
click at [373, 253] on h4 "ABOUT" at bounding box center [379, 250] width 147 height 7
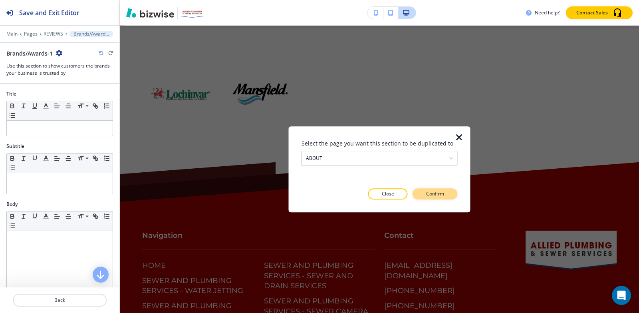
click at [422, 194] on button "Confirm" at bounding box center [435, 193] width 45 height 11
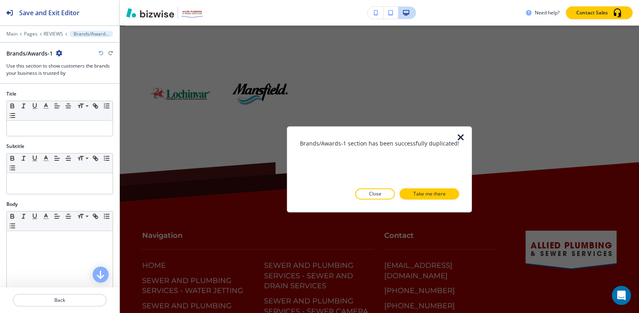
click at [422, 194] on p "Take me there" at bounding box center [429, 193] width 32 height 7
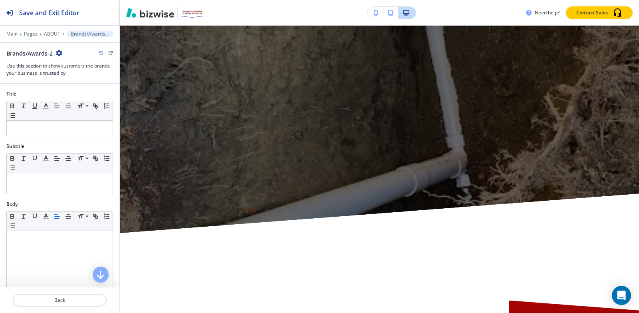
scroll to position [0, 0]
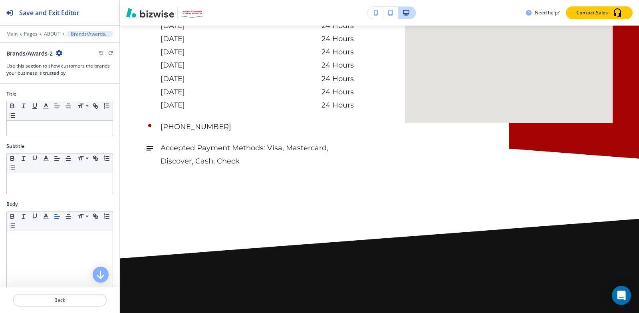
click at [58, 54] on icon "button" at bounding box center [59, 53] width 6 height 6
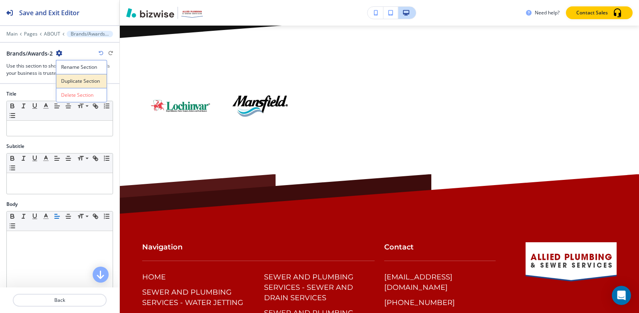
click at [69, 81] on p "Duplicate Section" at bounding box center [81, 80] width 41 height 7
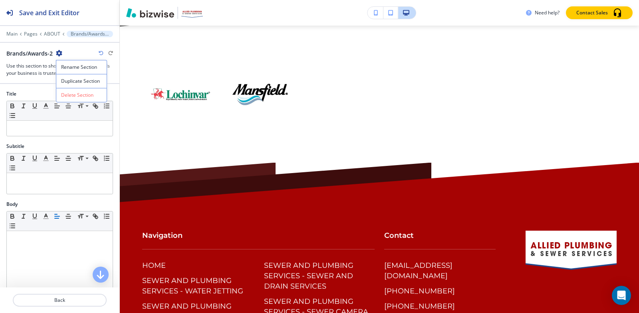
scroll to position [3391, 0]
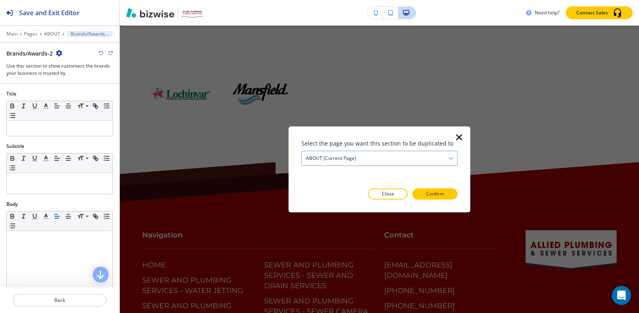
click at [349, 165] on div "ABOUT (current page)" at bounding box center [379, 158] width 155 height 14
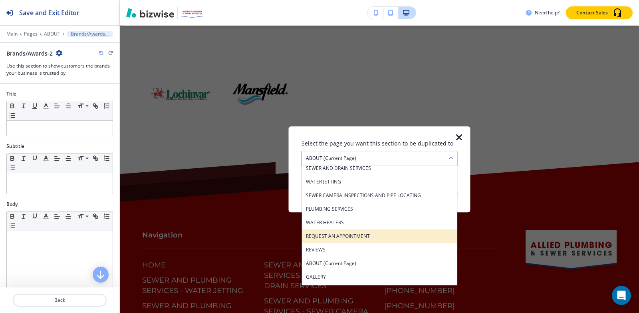
scroll to position [30, 0]
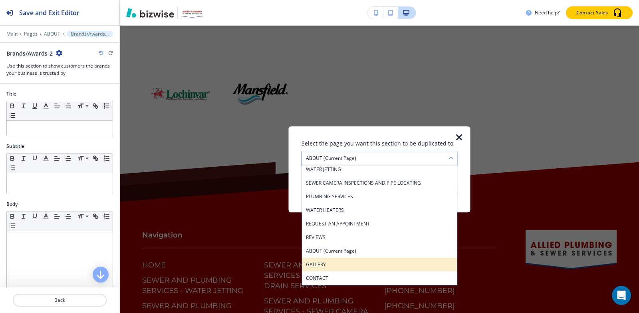
click at [338, 269] on div "GALLERY" at bounding box center [379, 265] width 155 height 14
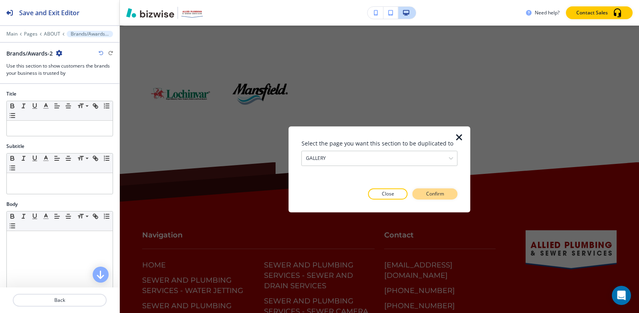
click at [428, 193] on p "Confirm" at bounding box center [435, 193] width 18 height 7
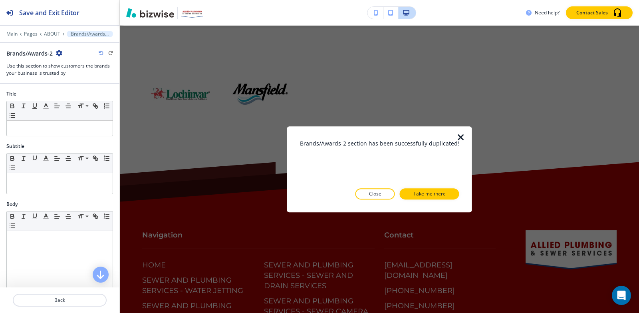
click at [428, 193] on p "Take me there" at bounding box center [429, 193] width 32 height 7
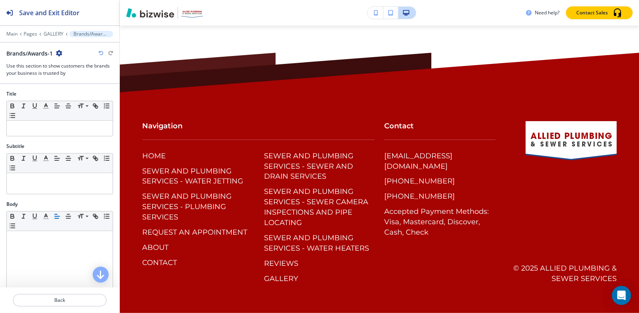
scroll to position [97, 0]
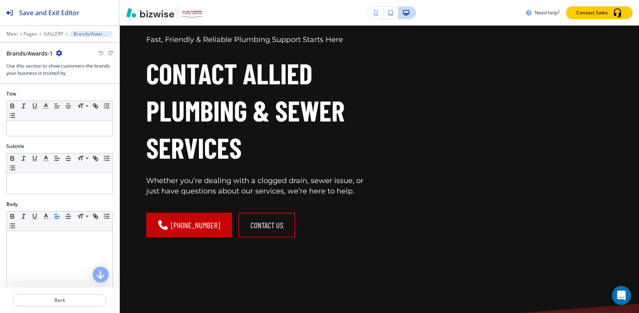
click at [56, 52] on icon "button" at bounding box center [59, 53] width 6 height 6
click at [58, 53] on icon "button" at bounding box center [59, 53] width 6 height 6
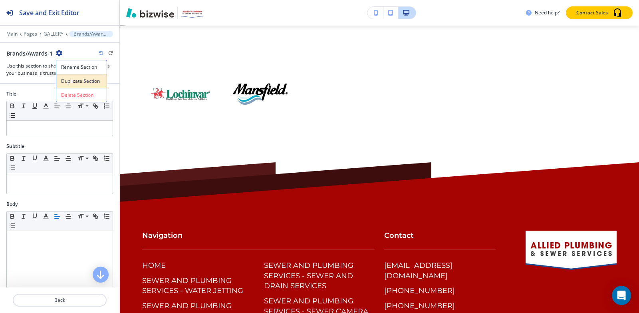
click at [69, 79] on p "Duplicate Section" at bounding box center [81, 80] width 41 height 7
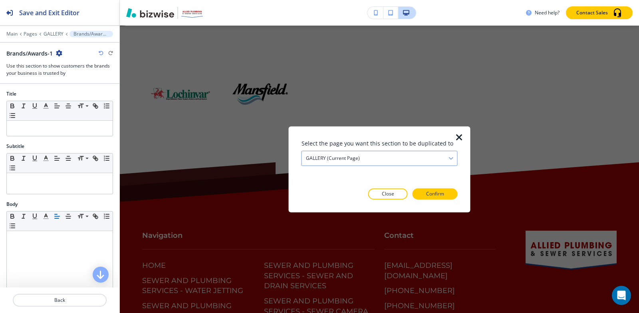
click at [374, 162] on div "GALLERY (current page)" at bounding box center [379, 158] width 155 height 14
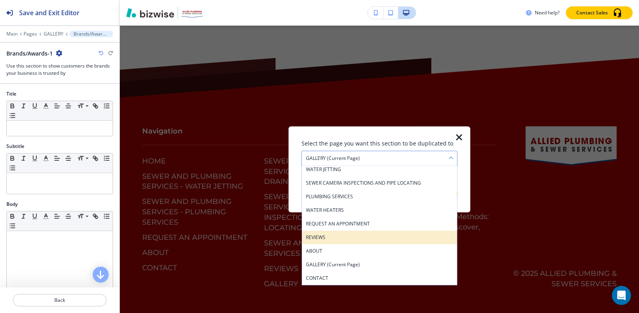
scroll to position [3071, 0]
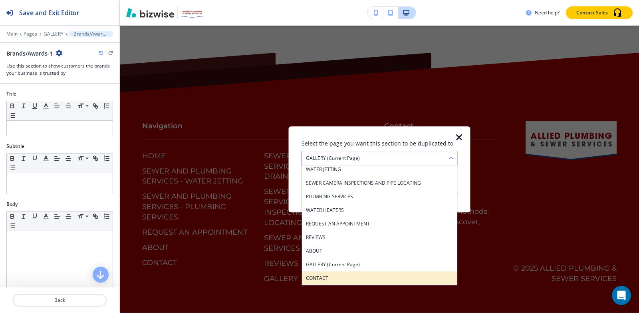
click at [358, 276] on h4 "CONTACT" at bounding box center [379, 277] width 147 height 7
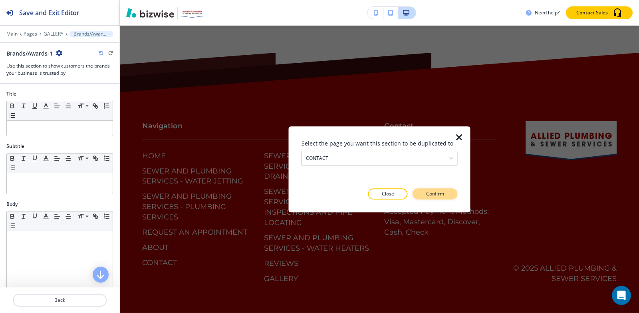
click at [451, 192] on button "Confirm" at bounding box center [435, 193] width 45 height 11
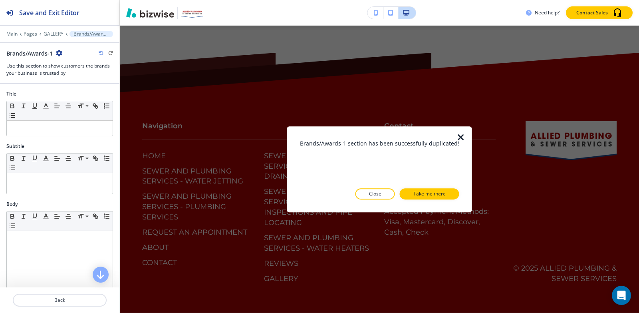
click at [451, 192] on button "Take me there" at bounding box center [430, 193] width 60 height 11
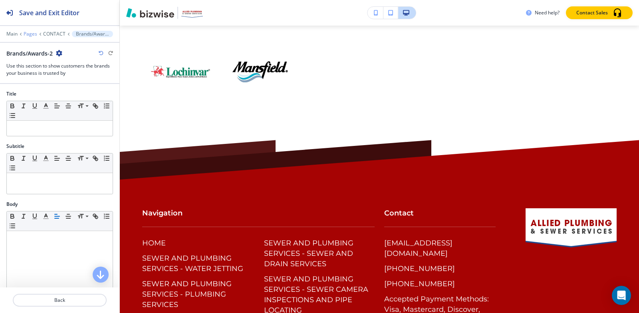
scroll to position [2432, 0]
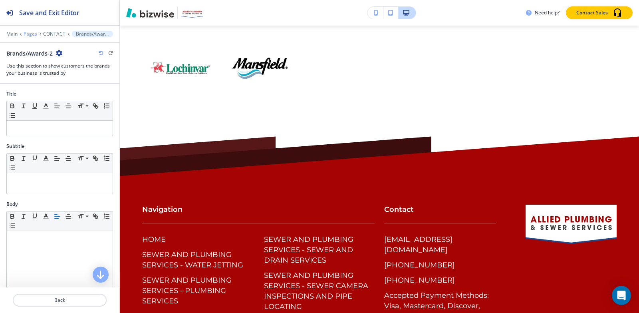
click at [33, 34] on p "Pages" at bounding box center [31, 34] width 14 height 6
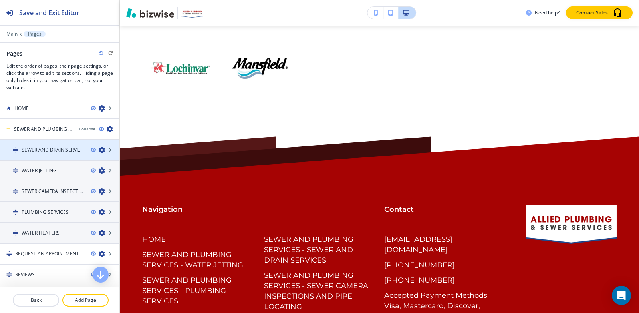
click at [64, 149] on h4 "SEWER AND DRAIN SERVICES" at bounding box center [53, 149] width 63 height 7
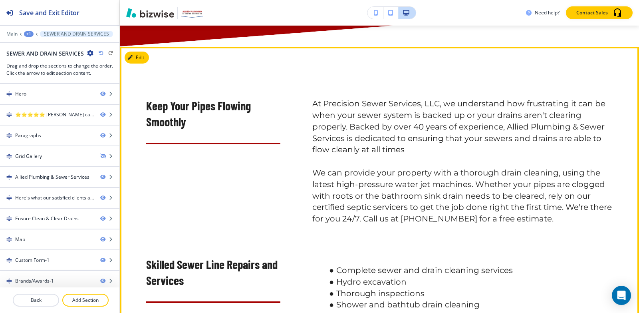
scroll to position [479, 0]
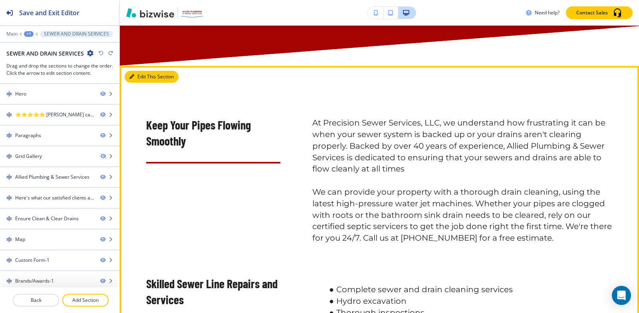
click at [138, 83] on button "Edit This Section" at bounding box center [152, 77] width 54 height 12
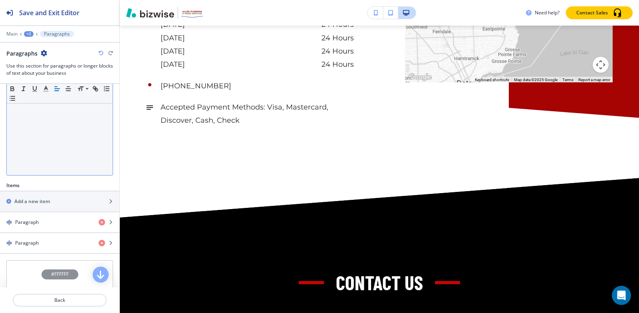
scroll to position [2328, 0]
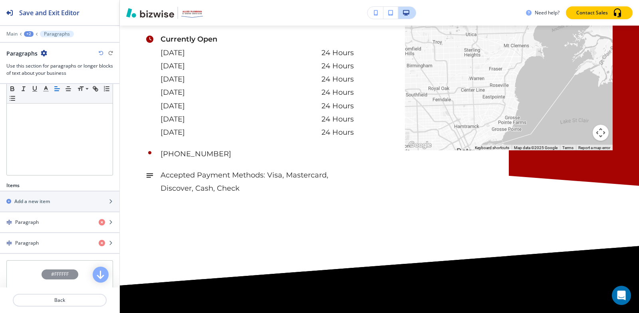
click at [29, 35] on div "+2" at bounding box center [29, 34] width 10 height 6
click at [34, 46] on p "Pages" at bounding box center [49, 47] width 41 height 7
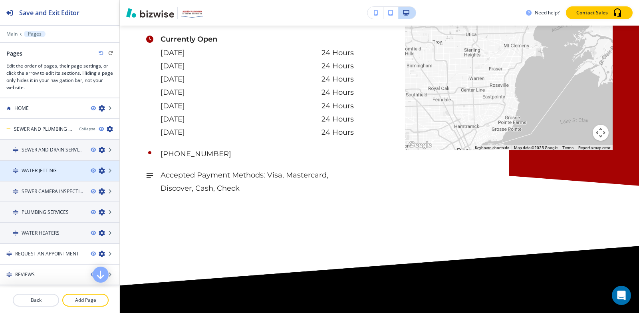
click at [46, 169] on h4 "WATER JETTING" at bounding box center [39, 170] width 35 height 7
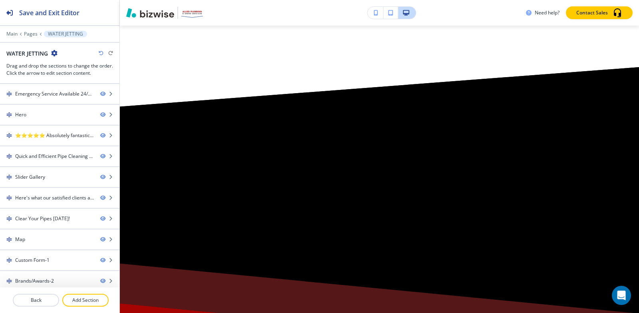
scroll to position [0, 0]
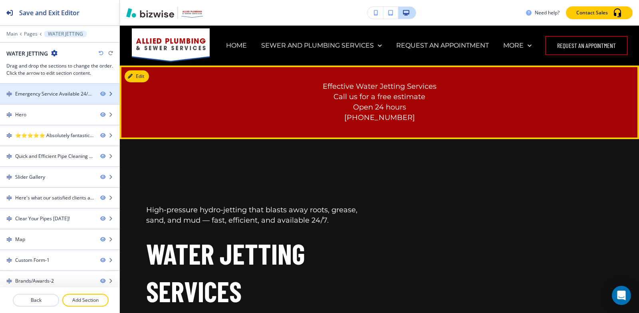
click at [45, 93] on div "Emergency Service Available 24/7Call us for a free estimate(586) 204-6570-1" at bounding box center [54, 93] width 79 height 7
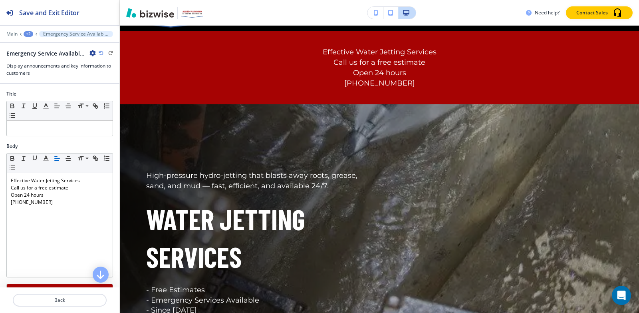
scroll to position [40, 0]
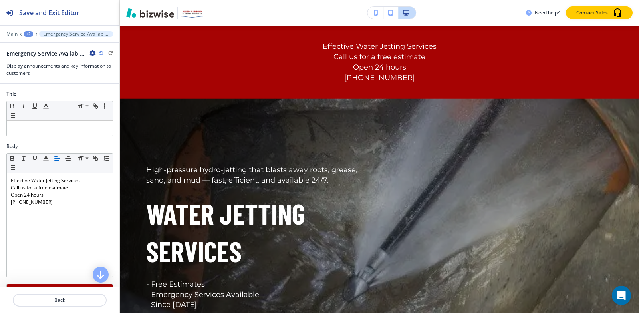
click at [93, 54] on icon "button" at bounding box center [92, 53] width 6 height 6
click at [107, 91] on button "Delete Section" at bounding box center [114, 95] width 51 height 14
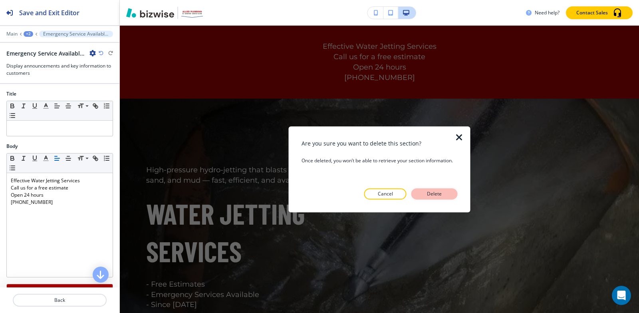
click at [429, 189] on button "Delete" at bounding box center [434, 193] width 46 height 11
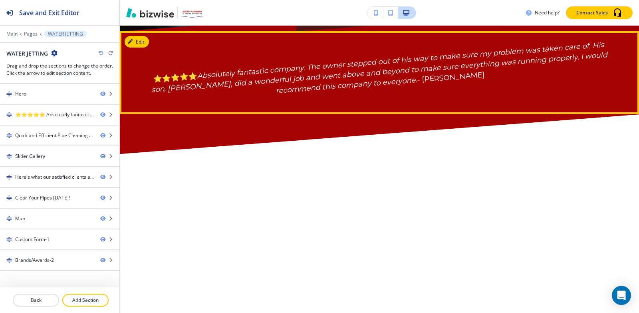
scroll to position [479, 0]
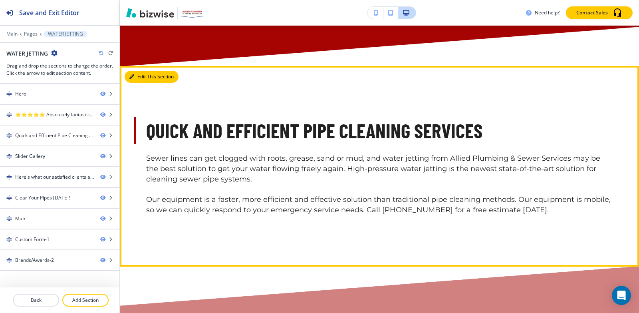
click at [138, 83] on button "Edit This Section" at bounding box center [152, 77] width 54 height 12
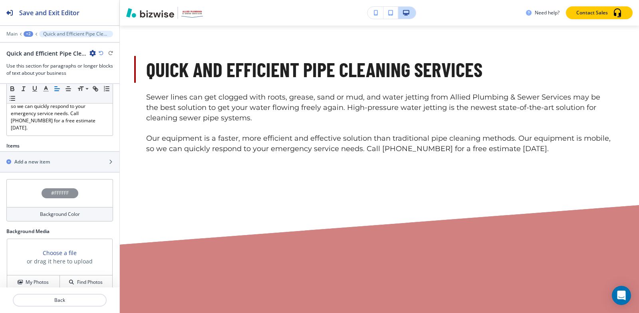
scroll to position [228, 0]
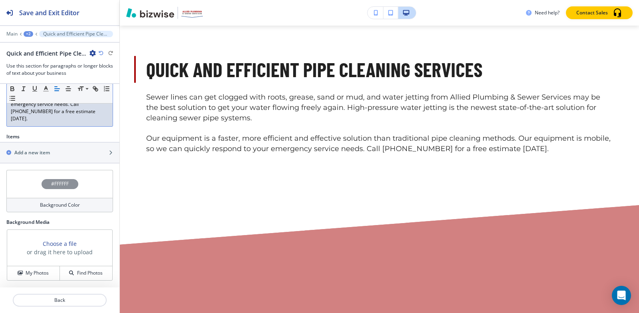
click at [91, 125] on div "Sewer lines can get clogged with roots, grease, sand or mud, and water jetting …" at bounding box center [60, 68] width 106 height 116
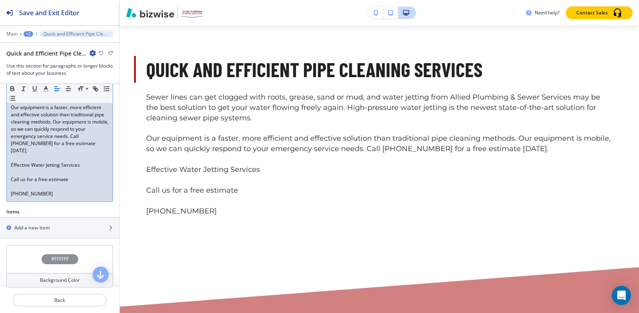
scroll to position [198, 0]
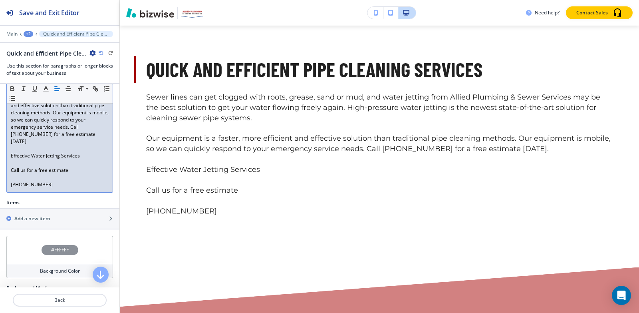
click at [10, 178] on div "Sewer lines can get clogged with roots, grease, sand or mud, and water jetting …" at bounding box center [60, 112] width 106 height 159
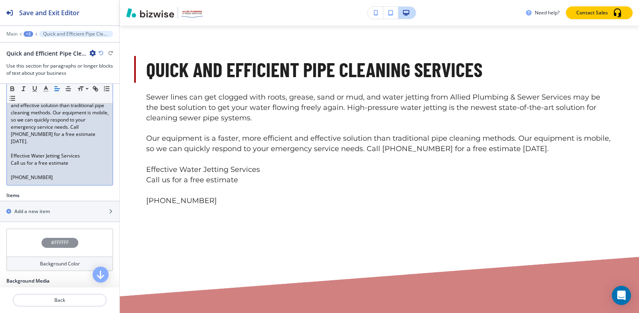
click at [10, 185] on div "Sewer lines can get clogged with roots, grease, sand or mud, and water jetting …" at bounding box center [60, 109] width 106 height 152
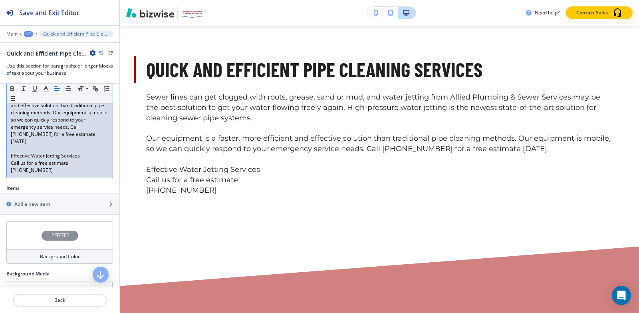
click at [19, 152] on p at bounding box center [60, 148] width 98 height 7
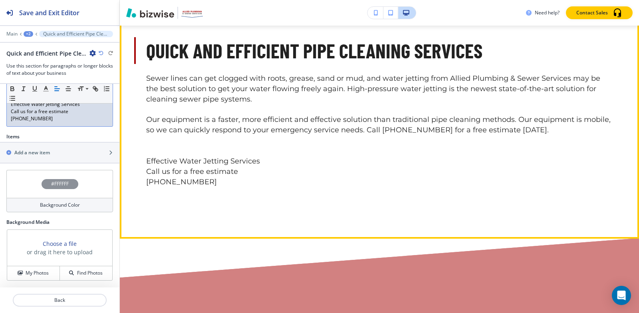
scroll to position [700, 0]
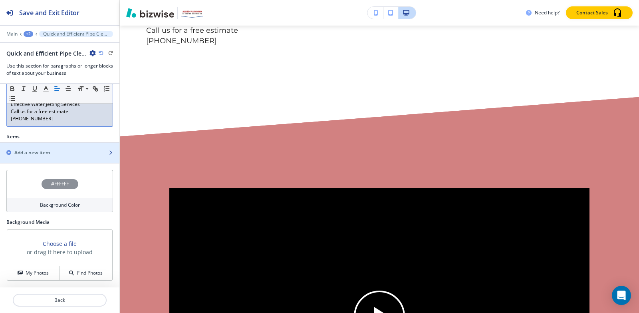
click at [17, 154] on h2 "Add a new item" at bounding box center [32, 152] width 36 height 7
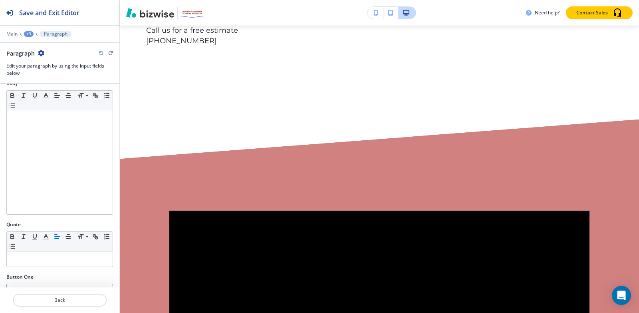
scroll to position [239, 0]
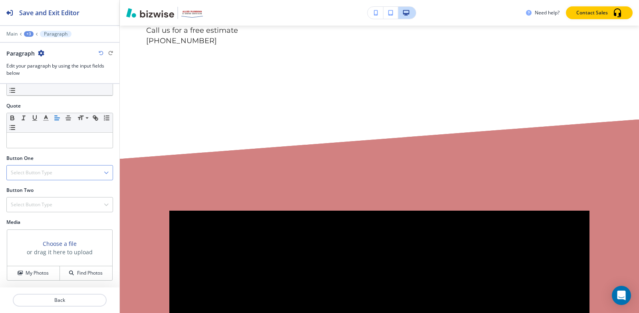
click at [34, 174] on h4 "Select Button Type" at bounding box center [32, 172] width 42 height 7
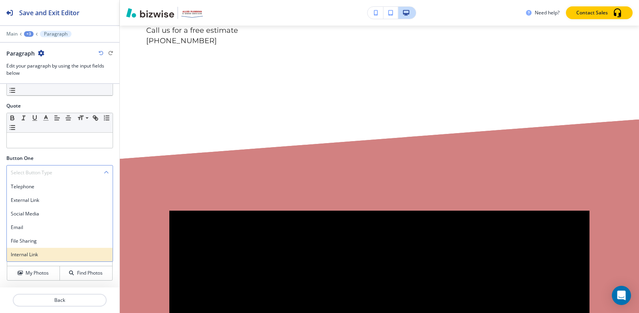
click at [51, 250] on div "Internal Link" at bounding box center [60, 255] width 106 height 14
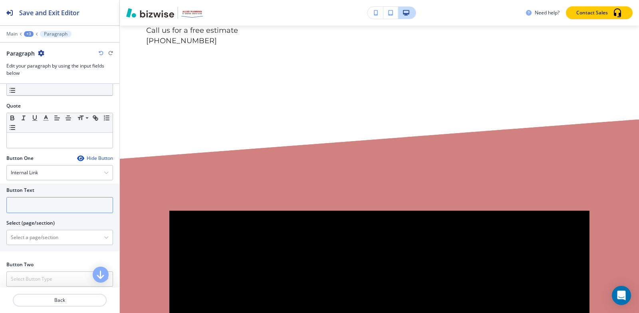
click at [51, 202] on input "text" at bounding box center [59, 205] width 107 height 16
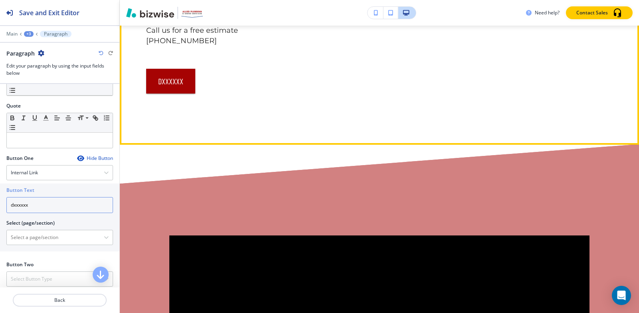
type input "dxxxxxx"
click at [202, 46] on p "[PHONE_NUMBER]" at bounding box center [379, 41] width 467 height 10
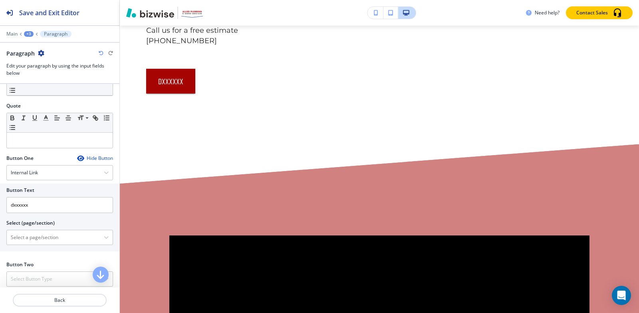
click at [43, 50] on icon "button" at bounding box center [41, 53] width 6 height 6
click at [54, 101] on button "Delete Paragraph" at bounding box center [63, 95] width 51 height 14
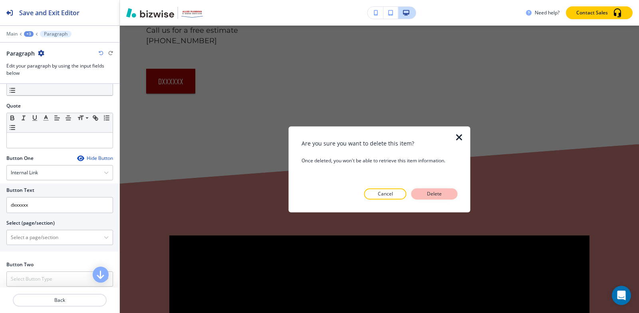
click at [441, 191] on p "Delete" at bounding box center [434, 193] width 19 height 7
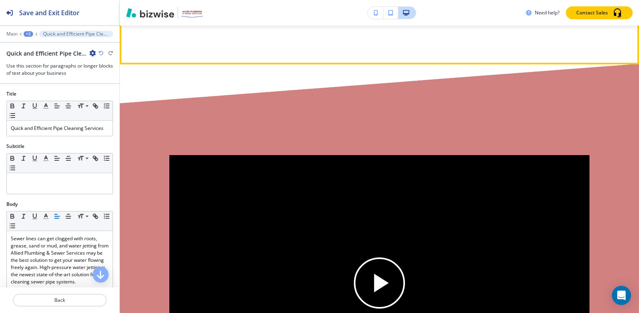
scroll to position [820, 0]
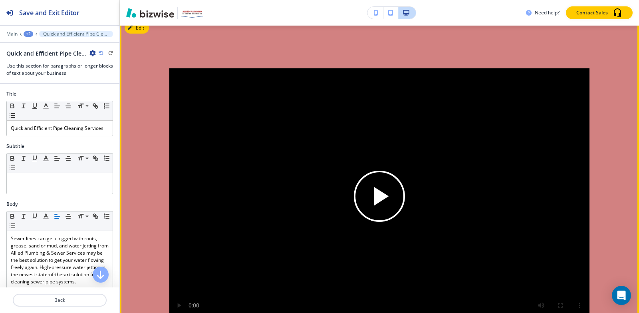
click at [139, 43] on div "Edit" at bounding box center [379, 196] width 519 height 358
click at [140, 34] on button "Edit This Section" at bounding box center [152, 28] width 54 height 12
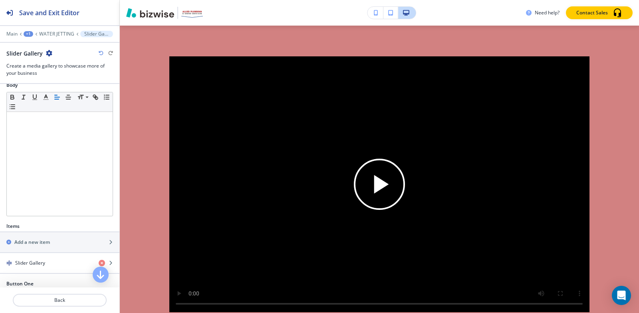
scroll to position [200, 0]
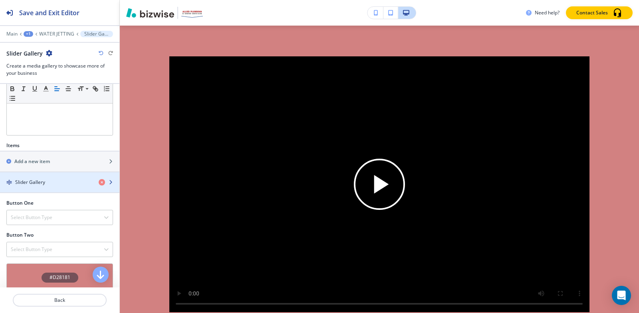
click at [45, 179] on div "Slider Gallery" at bounding box center [46, 182] width 92 height 7
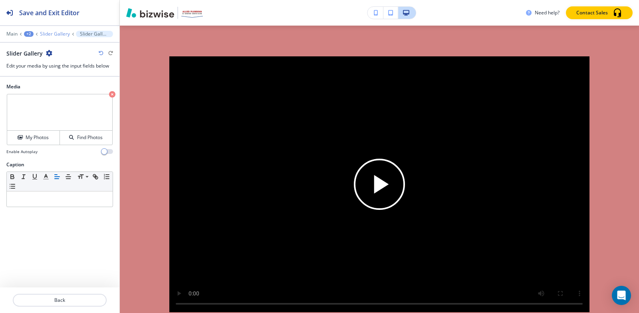
click at [55, 33] on p "Slider Gallery" at bounding box center [55, 34] width 30 height 6
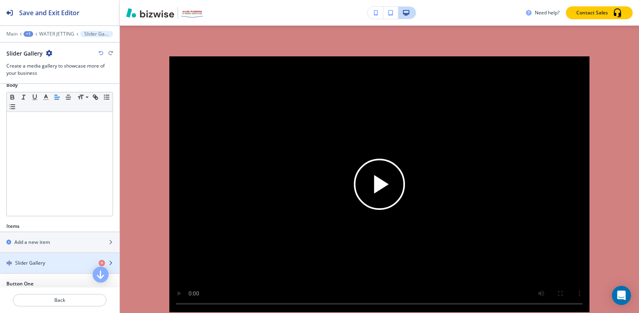
scroll to position [40, 0]
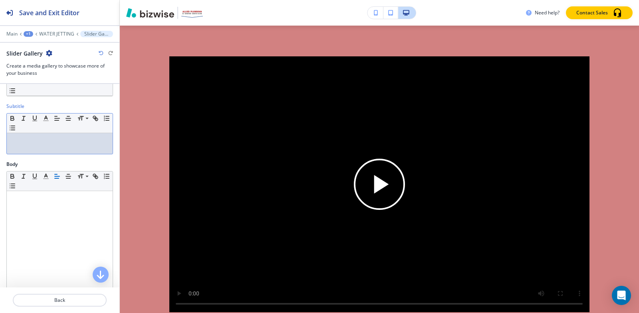
click at [45, 144] on p at bounding box center [60, 140] width 98 height 7
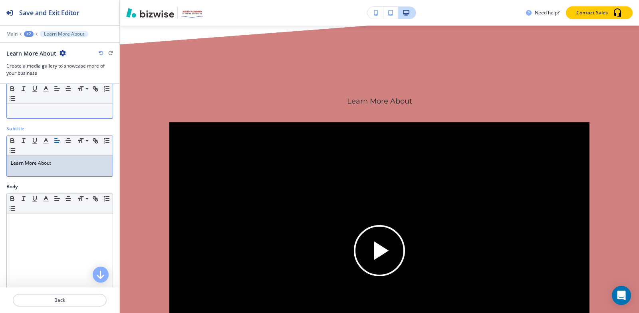
scroll to position [0, 0]
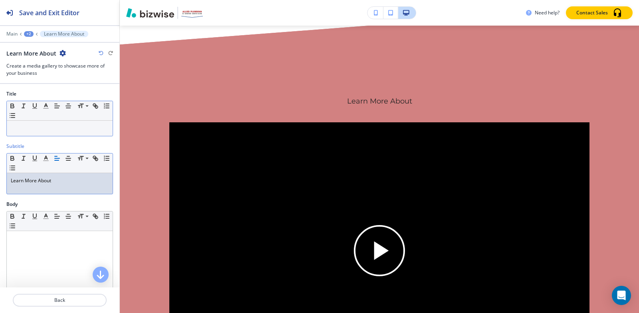
click at [85, 127] on p at bounding box center [60, 128] width 98 height 7
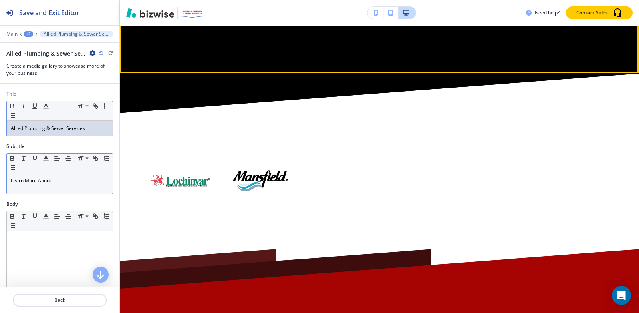
scroll to position [2869, 0]
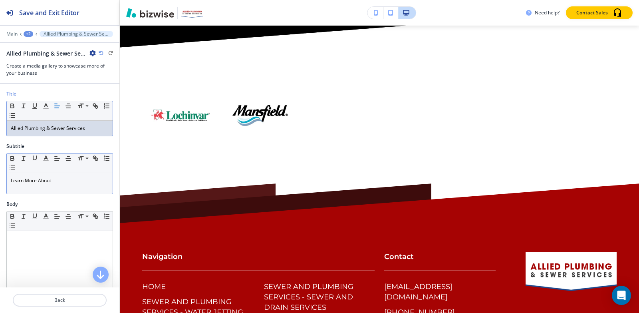
click at [28, 34] on div "+2" at bounding box center [29, 34] width 10 height 6
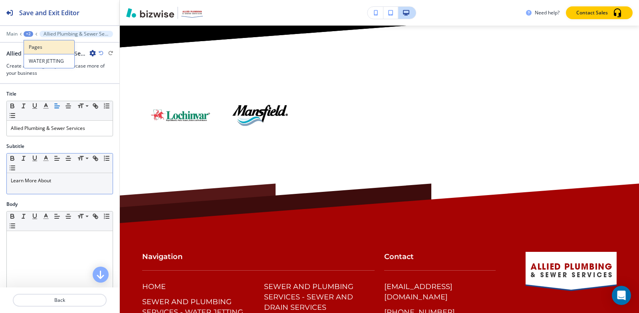
click at [40, 46] on p "Pages" at bounding box center [49, 47] width 41 height 7
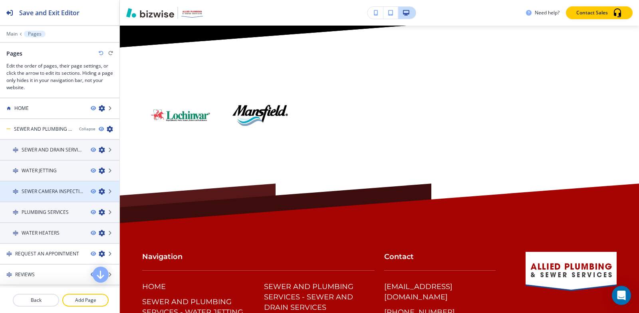
click at [46, 189] on h4 "SEWER CAMERA INSPECTIONS AND PIPE LOCATING" at bounding box center [53, 191] width 63 height 7
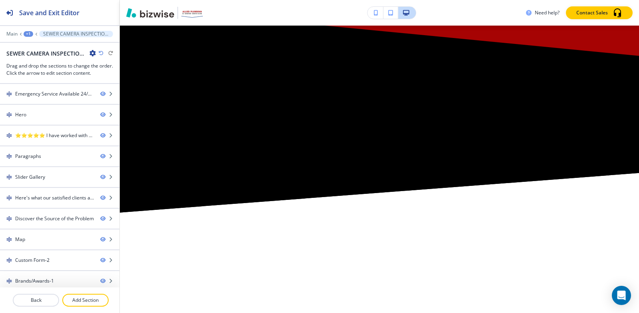
scroll to position [0, 0]
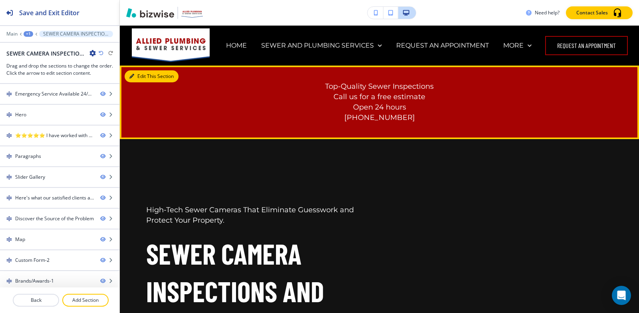
click at [139, 76] on button "Edit This Section" at bounding box center [152, 76] width 54 height 12
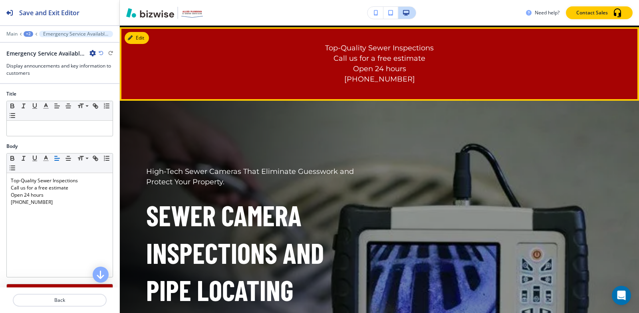
scroll to position [40, 0]
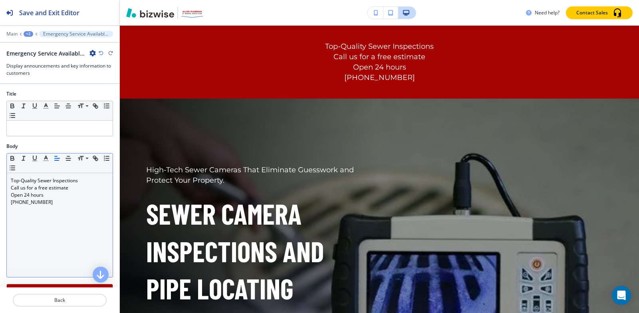
click at [53, 210] on div "Top-Quality Sewer Inspections Call us for a free estimate Open 24 hours (586) 2…" at bounding box center [60, 225] width 106 height 104
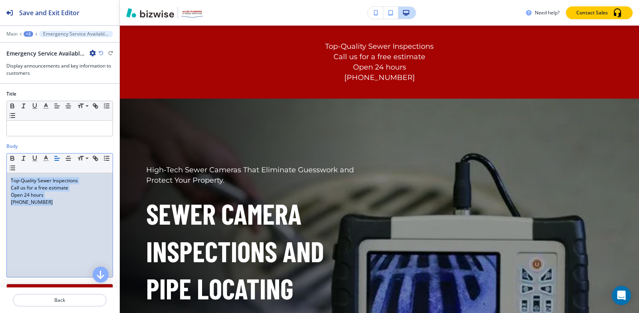
copy div "Top-Quality Sewer Inspections Call us for a free estimate Open 24 hours (586) 2…"
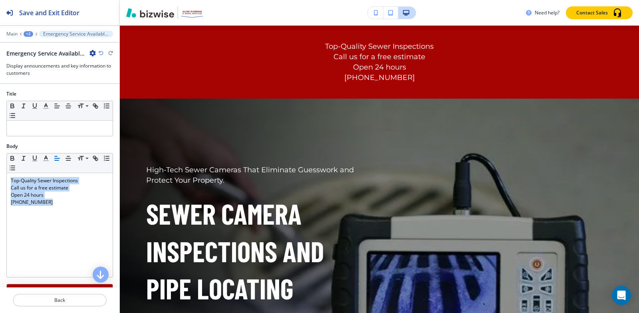
click at [92, 51] on icon "button" at bounding box center [92, 53] width 6 height 6
click at [100, 96] on p "Delete Section" at bounding box center [115, 94] width 41 height 7
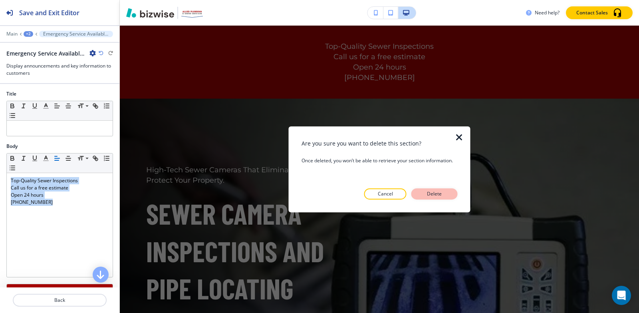
click at [438, 196] on p "Delete" at bounding box center [434, 193] width 19 height 7
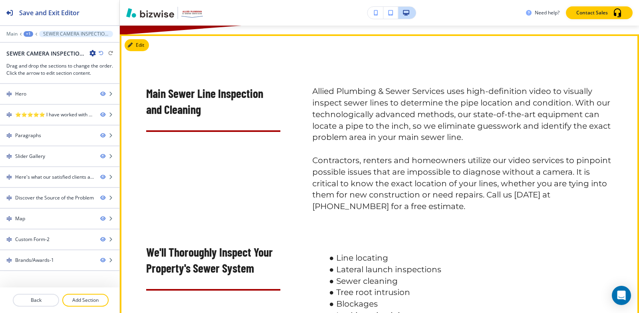
scroll to position [559, 0]
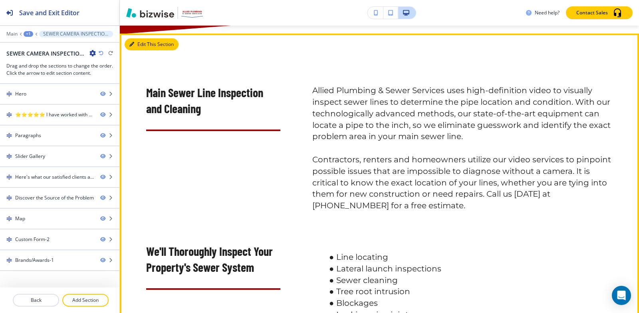
click at [144, 50] on button "Edit This Section" at bounding box center [152, 44] width 54 height 12
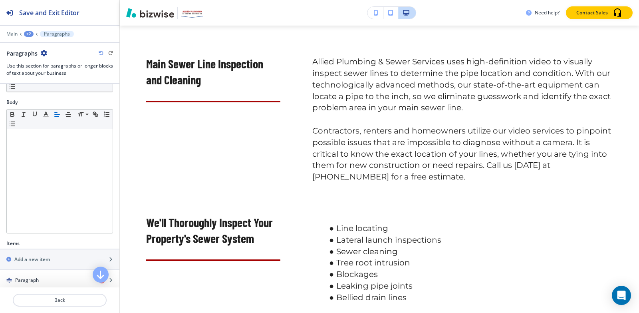
scroll to position [250, 0]
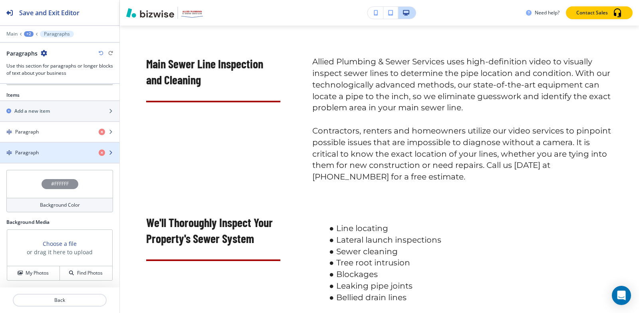
click at [60, 151] on div "Paragraph" at bounding box center [46, 152] width 92 height 7
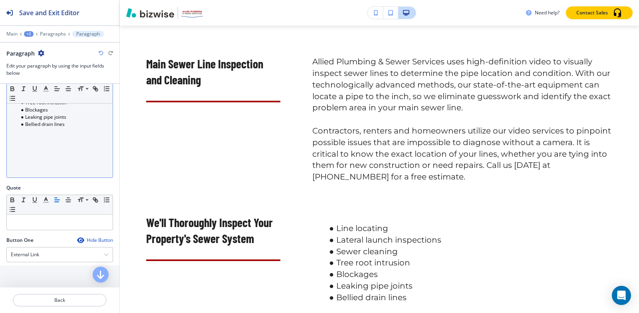
scroll to position [120, 0]
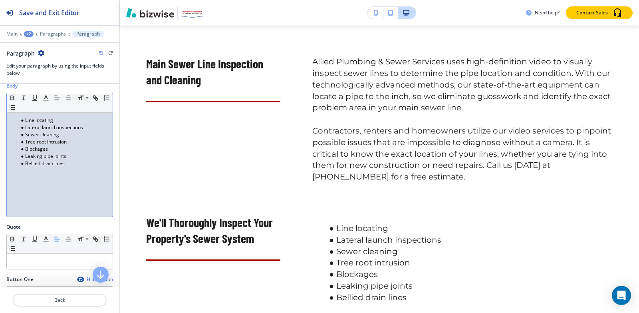
click at [79, 170] on div "Line locating Lateral launch inspections Sewer cleaning Tree root intrusion Blo…" at bounding box center [60, 165] width 106 height 104
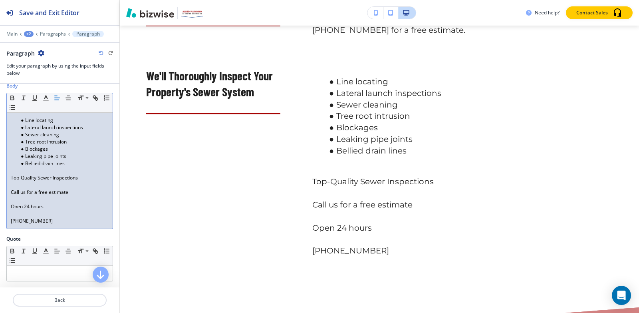
scroll to position [748, 0]
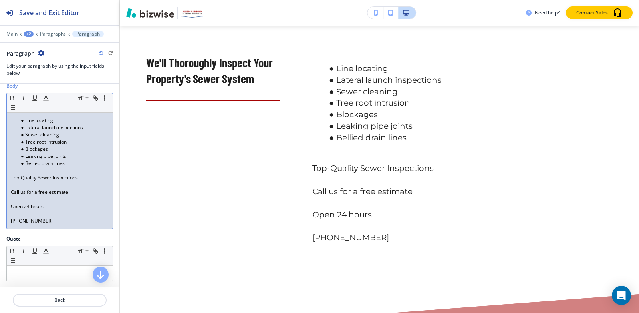
click at [10, 192] on div "Line locating Lateral launch inspections Sewer cleaning Tree root intrusion Blo…" at bounding box center [60, 171] width 106 height 116
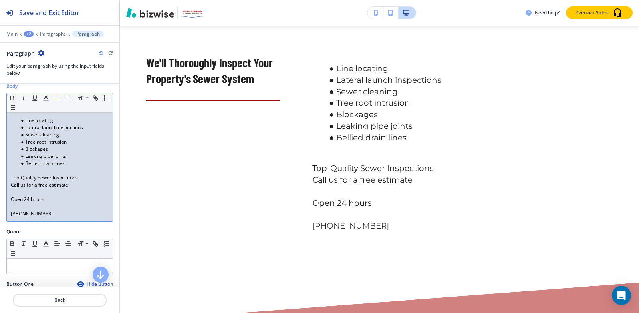
click at [11, 198] on p "Open 24 hours" at bounding box center [60, 199] width 98 height 7
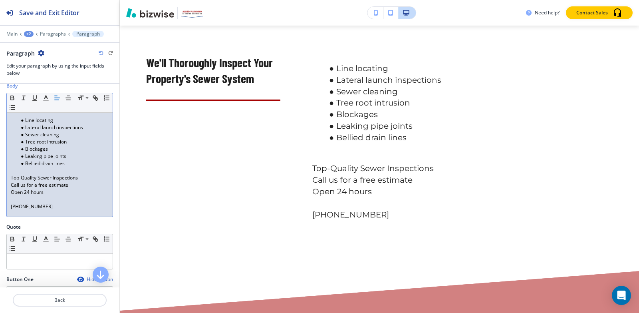
click at [9, 209] on div "Line locating Lateral launch inspections Sewer cleaning Tree root intrusion Blo…" at bounding box center [60, 165] width 106 height 104
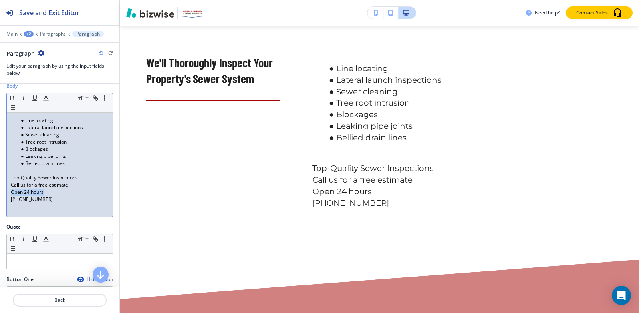
drag, startPoint x: 54, startPoint y: 193, endPoint x: 0, endPoint y: 193, distance: 53.5
click at [0, 193] on div "Body Small Normal Large Huge Line locating Lateral launch inspections Sewer cle…" at bounding box center [59, 152] width 119 height 141
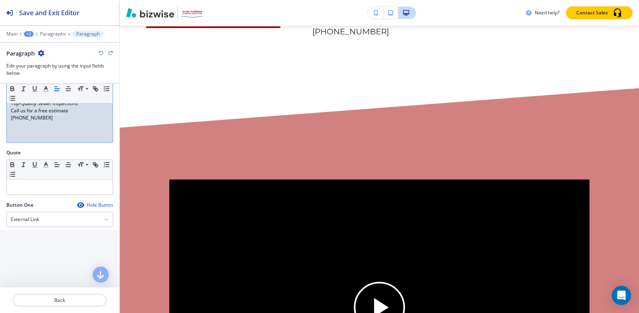
scroll to position [320, 0]
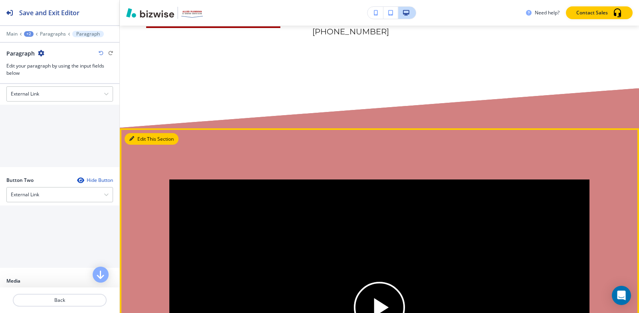
click at [145, 145] on button "Edit This Section" at bounding box center [152, 139] width 54 height 12
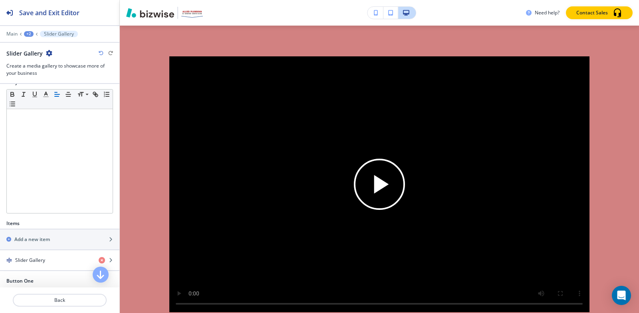
scroll to position [200, 0]
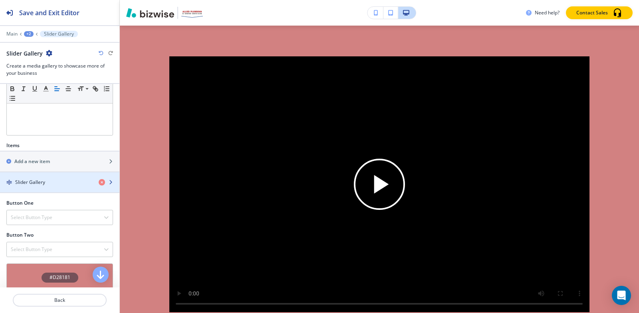
click at [35, 186] on div "button" at bounding box center [59, 189] width 119 height 6
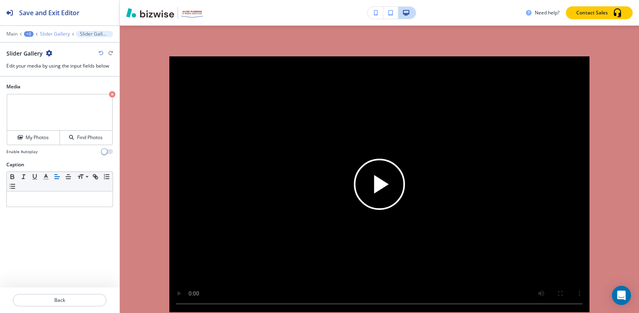
click at [57, 34] on p "Slider Gallery" at bounding box center [55, 34] width 30 height 6
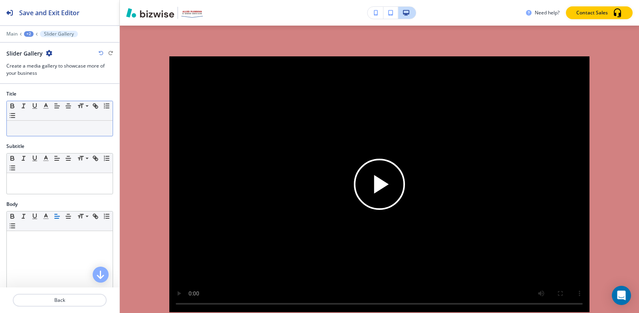
click at [36, 130] on p at bounding box center [60, 128] width 98 height 7
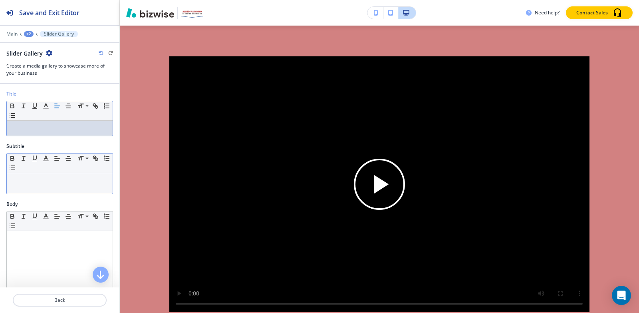
click at [33, 178] on p at bounding box center [60, 180] width 98 height 7
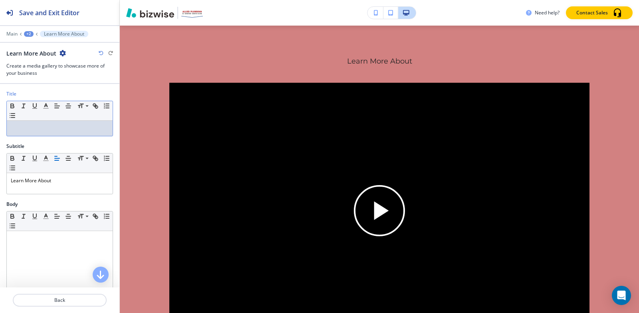
click at [16, 131] on p at bounding box center [60, 128] width 98 height 7
paste div
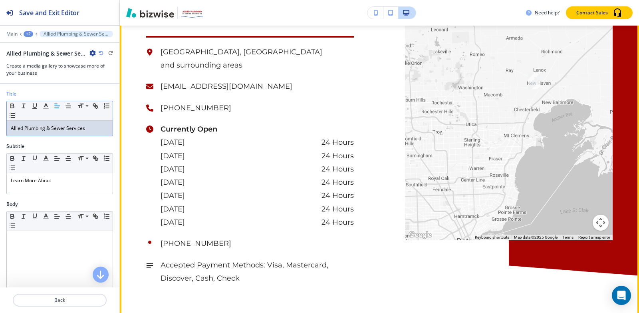
scroll to position [2429, 0]
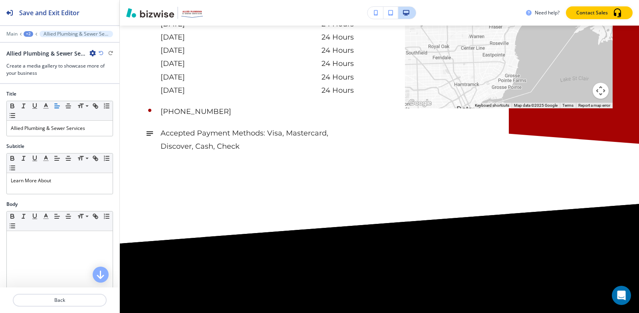
click at [24, 33] on div "+2" at bounding box center [29, 34] width 10 height 6
click at [37, 47] on p "Pages" at bounding box center [49, 47] width 41 height 7
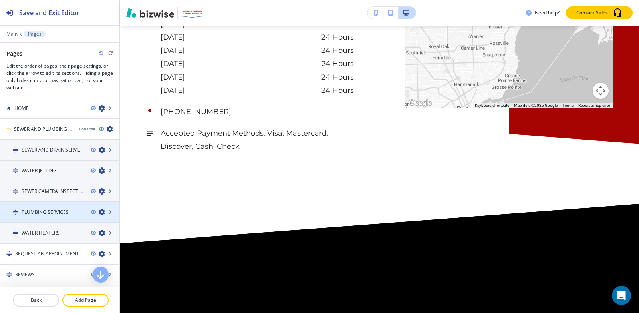
click at [58, 205] on div at bounding box center [59, 205] width 119 height 6
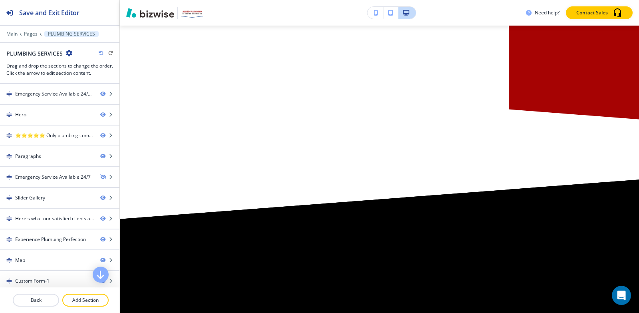
scroll to position [0, 0]
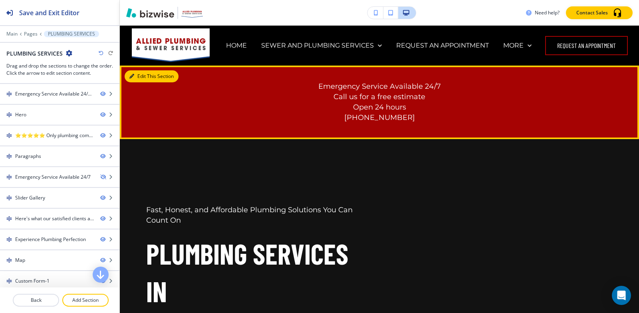
click at [134, 75] on icon "button" at bounding box center [131, 76] width 5 height 5
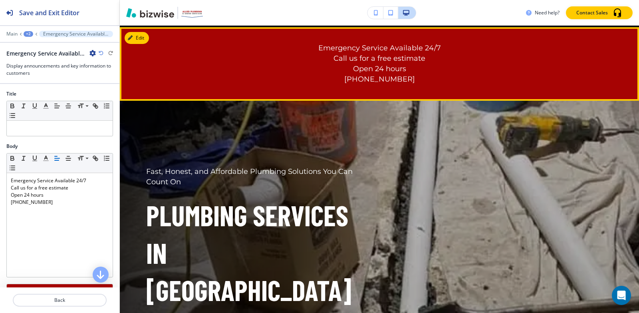
scroll to position [40, 0]
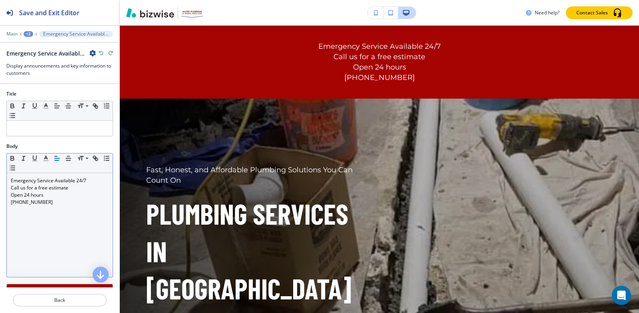
click at [65, 211] on div "Emergency Service Available 24/7 Call us for a free estimate Open 24 hours (586…" at bounding box center [60, 225] width 106 height 104
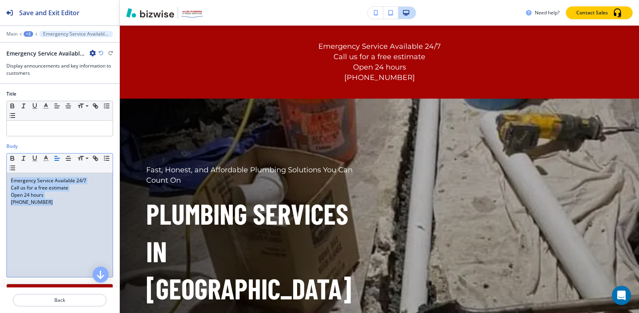
copy div "Emergency Service Available 24/7 Call us for a free estimate Open 24 hours (586…"
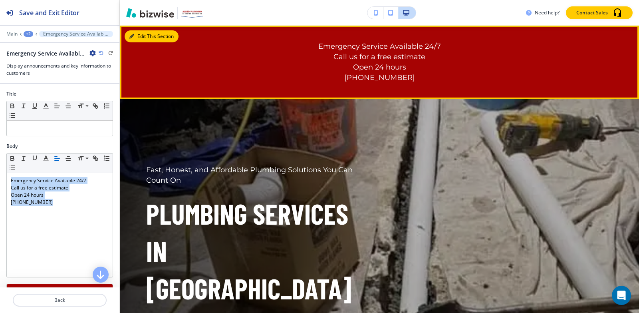
click at [131, 33] on button "Edit This Section" at bounding box center [152, 36] width 54 height 12
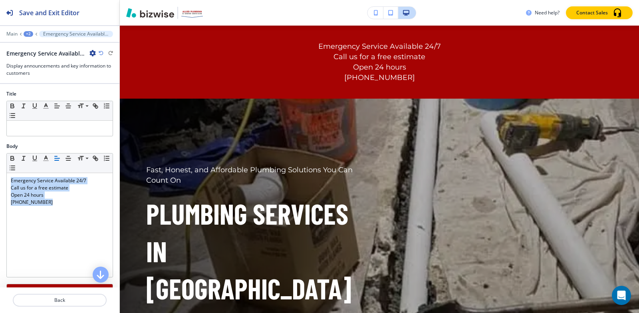
click at [95, 52] on icon "button" at bounding box center [92, 53] width 6 height 6
click at [105, 96] on p "Delete Section" at bounding box center [115, 94] width 41 height 7
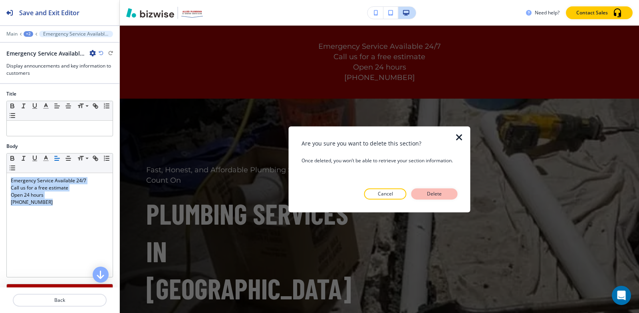
click at [436, 198] on button "Delete" at bounding box center [434, 193] width 46 height 11
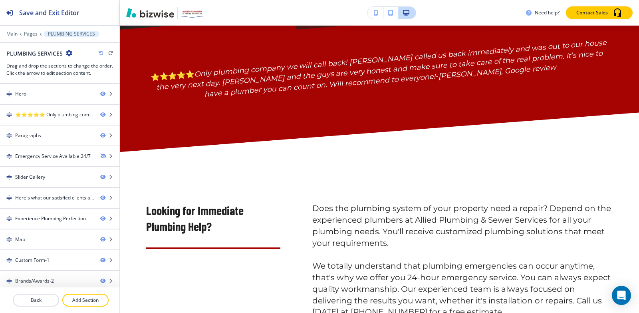
scroll to position [519, 0]
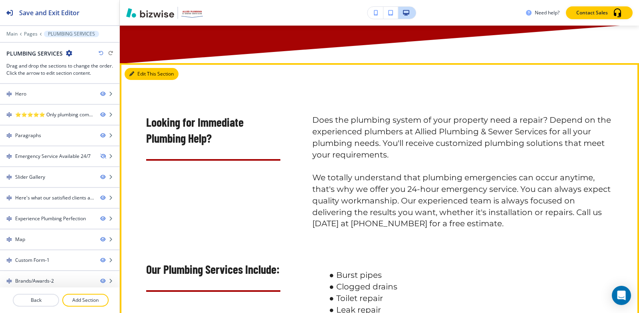
click at [142, 68] on button "Edit This Section" at bounding box center [152, 74] width 54 height 12
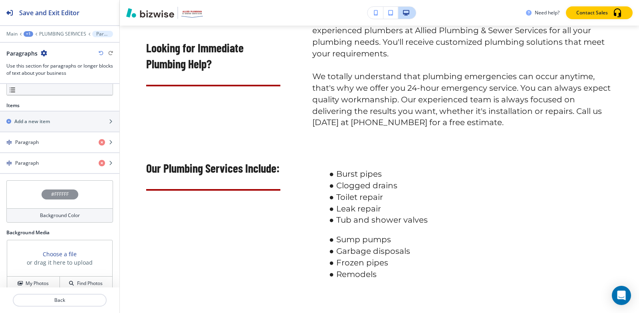
scroll to position [250, 0]
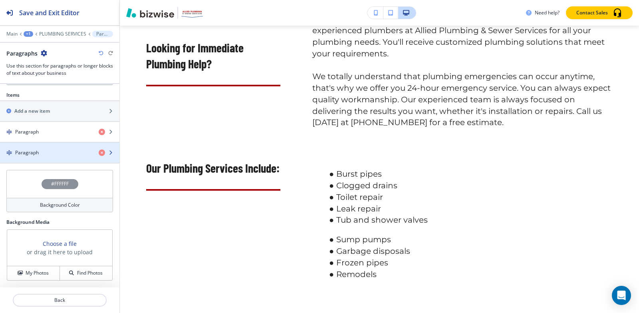
click at [52, 150] on div "Paragraph" at bounding box center [46, 152] width 92 height 7
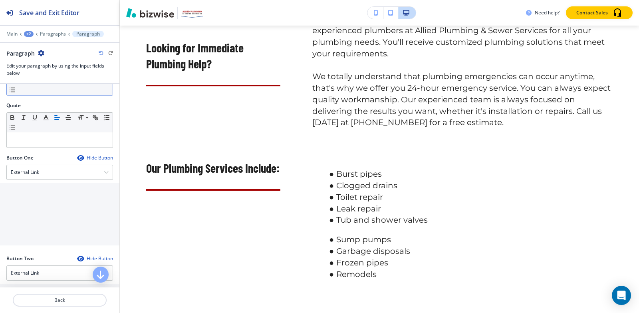
scroll to position [120, 0]
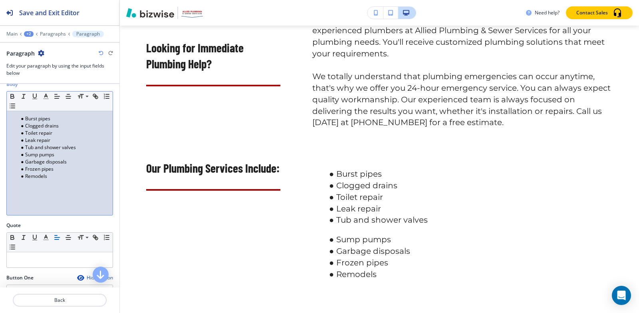
click at [77, 185] on div "Burst pipes Clogged drains Toilet repair Leak repair Tub and shower valves Sump…" at bounding box center [60, 163] width 106 height 104
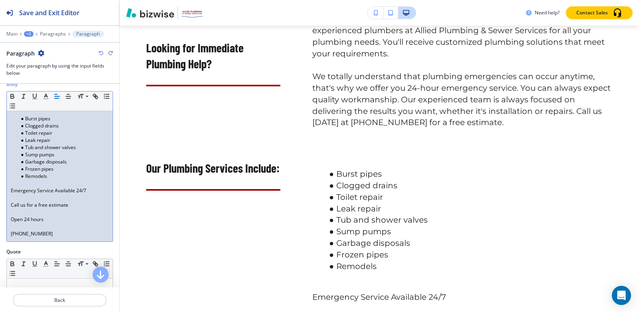
click at [12, 204] on p "Call us for a free estimate" at bounding box center [60, 204] width 98 height 7
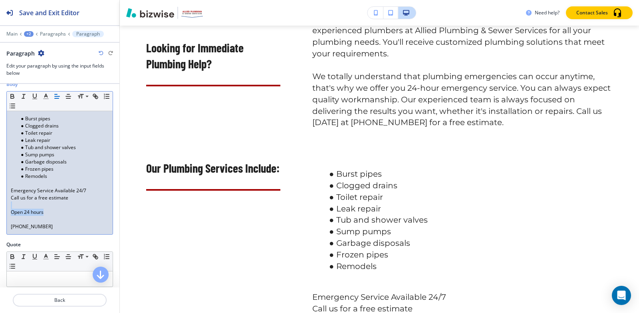
drag, startPoint x: 46, startPoint y: 213, endPoint x: 0, endPoint y: 207, distance: 46.7
click at [0, 207] on div "Body Small Normal Large Huge Burst pipes Clogged drains Toilet repair Leak repa…" at bounding box center [59, 161] width 119 height 160
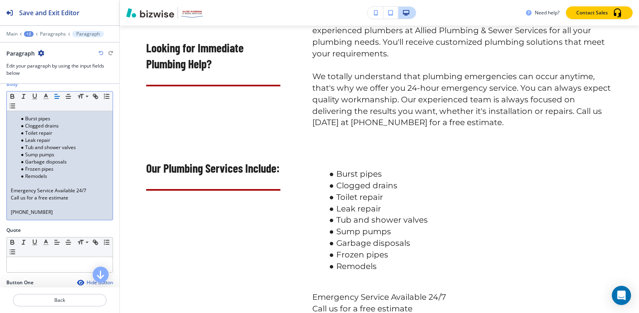
click at [10, 207] on div "Burst pipes Clogged drains Toilet repair Leak repair Tub and shower valves Sump…" at bounding box center [60, 165] width 106 height 109
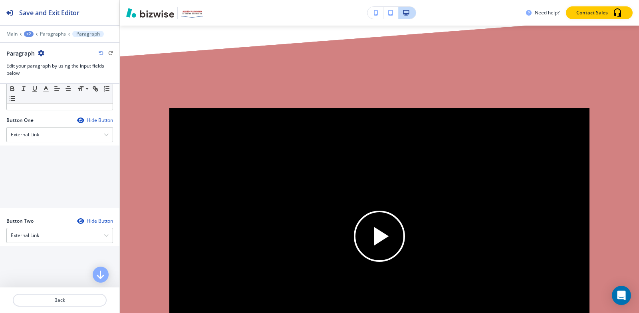
scroll to position [320, 0]
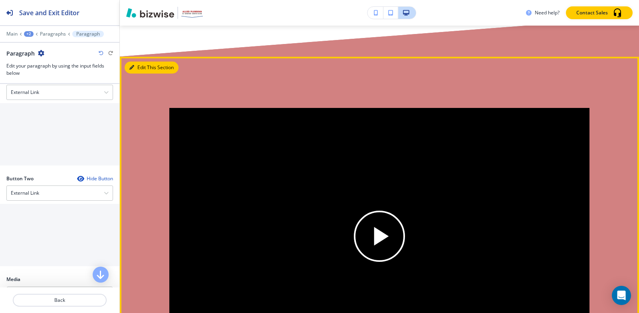
click at [137, 62] on button "Edit This Section" at bounding box center [152, 68] width 54 height 12
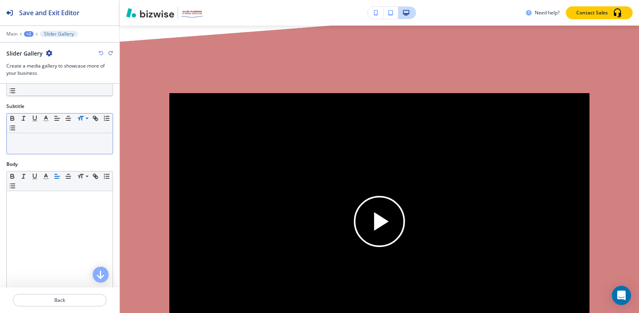
scroll to position [0, 0]
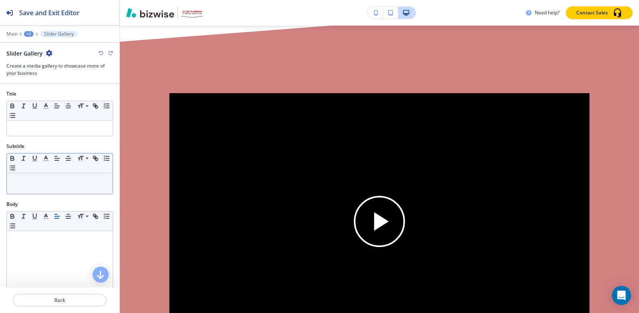
click at [68, 181] on p at bounding box center [60, 180] width 98 height 7
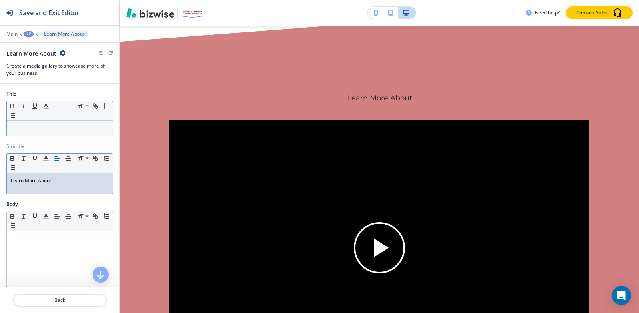
click at [64, 121] on div "Small Normal Large Huge" at bounding box center [59, 119] width 107 height 36
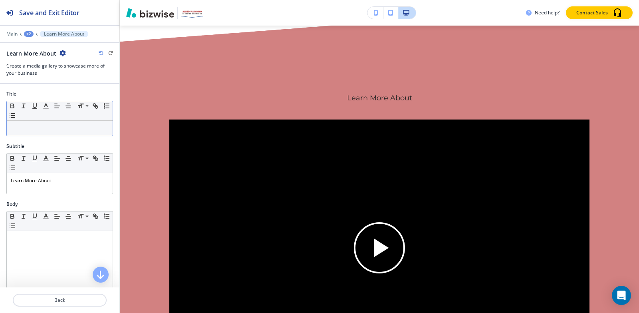
click at [65, 124] on div at bounding box center [60, 128] width 106 height 15
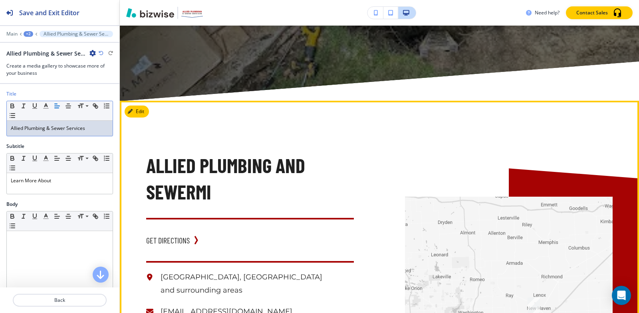
scroll to position [1833, 0]
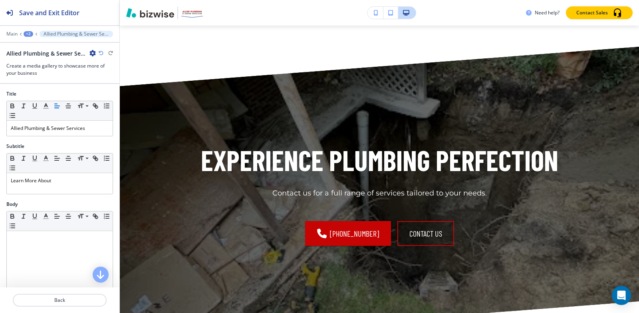
click at [29, 36] on div "+2" at bounding box center [29, 34] width 10 height 6
click at [34, 49] on p "Pages" at bounding box center [49, 47] width 41 height 7
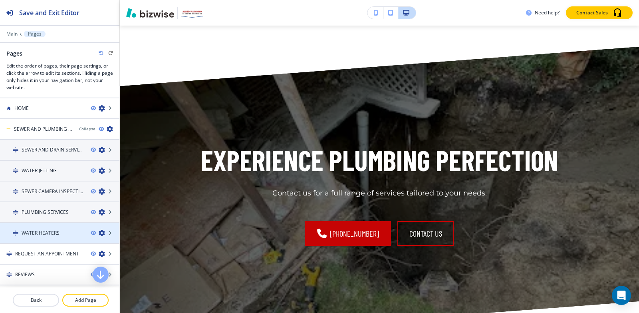
click at [48, 227] on div at bounding box center [59, 226] width 119 height 6
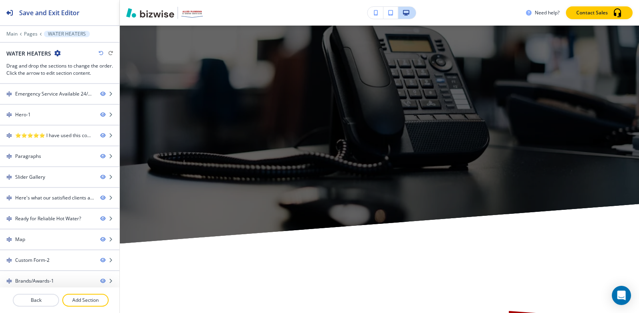
scroll to position [0, 0]
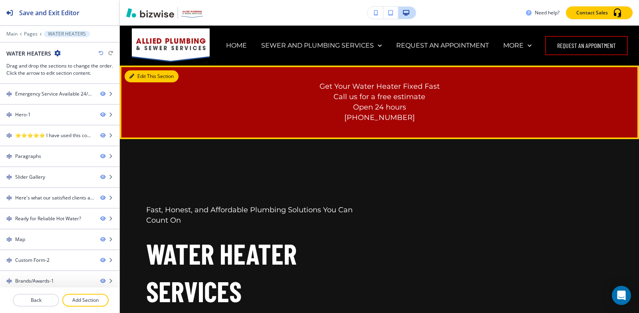
click at [129, 73] on button "Edit This Section" at bounding box center [152, 76] width 54 height 12
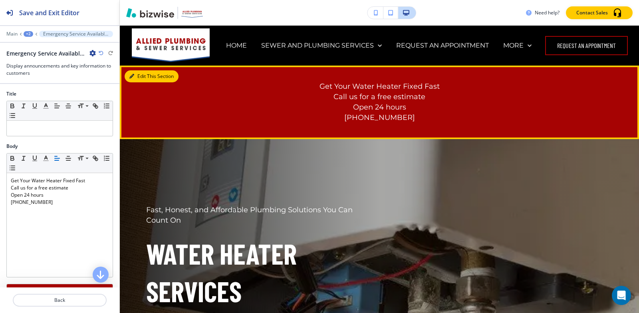
scroll to position [40, 0]
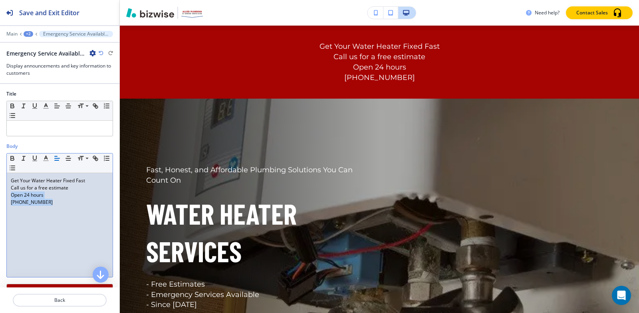
drag, startPoint x: 25, startPoint y: 193, endPoint x: 9, endPoint y: 193, distance: 16.0
click at [9, 193] on div "Get Your Water Heater Fixed Fast Call us for a free estimate Open 24 hours (586…" at bounding box center [60, 225] width 106 height 104
click at [37, 196] on p "Open 24 hours" at bounding box center [60, 194] width 98 height 7
drag, startPoint x: 59, startPoint y: 199, endPoint x: 36, endPoint y: 196, distance: 23.4
click at [4, 191] on div "Body Small Normal Large Huge Get Your Water Heater Fixed Fast Call us for a fre…" at bounding box center [59, 213] width 119 height 141
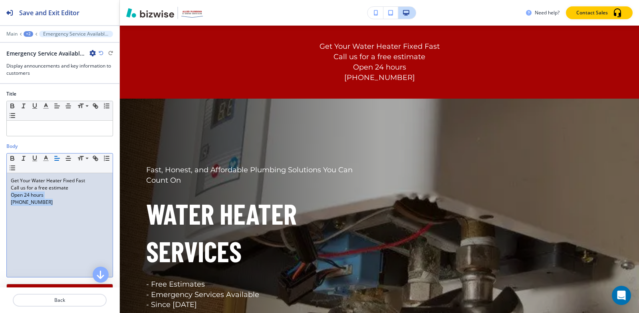
click at [50, 196] on p "Open 24 hours" at bounding box center [60, 194] width 98 height 7
drag, startPoint x: 51, startPoint y: 194, endPoint x: 0, endPoint y: 193, distance: 51.1
click at [0, 193] on div "Body Small Normal Large Huge Get Your Water Heater Fixed Fast Call us for a fre…" at bounding box center [59, 213] width 119 height 141
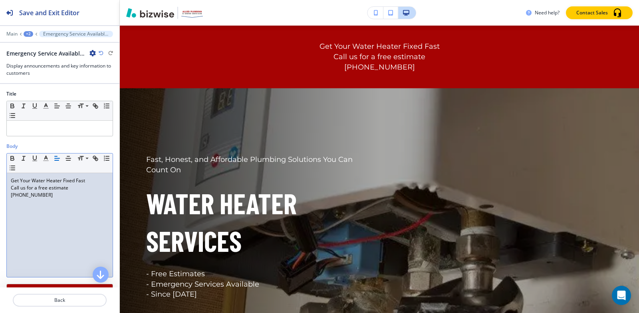
click at [46, 201] on div "Get Your Water Heater Fixed Fast Call us for a free estimate (586) 204-6570" at bounding box center [60, 225] width 106 height 104
copy div "Get Your Water Heater Fixed Fast Call us for a free estimate (586) 204-6570"
click at [90, 51] on icon "button" at bounding box center [92, 53] width 6 height 6
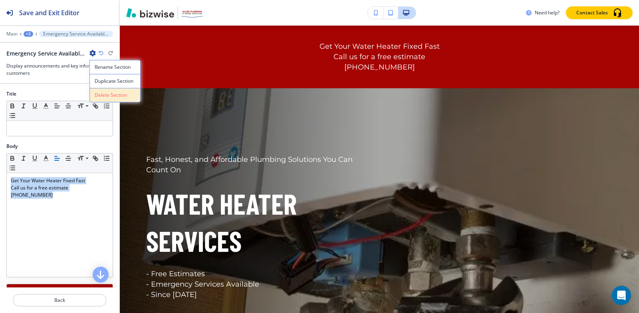
click at [111, 99] on button "Delete Section" at bounding box center [114, 95] width 51 height 14
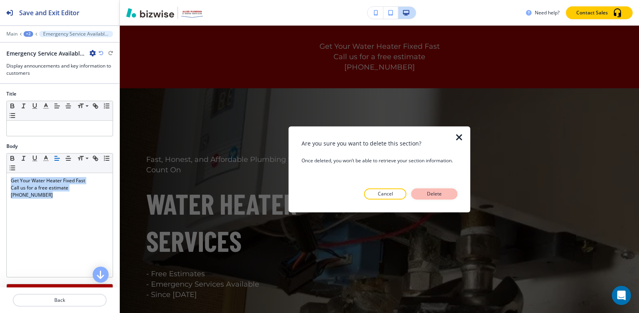
click at [430, 195] on p "Delete" at bounding box center [434, 193] width 19 height 7
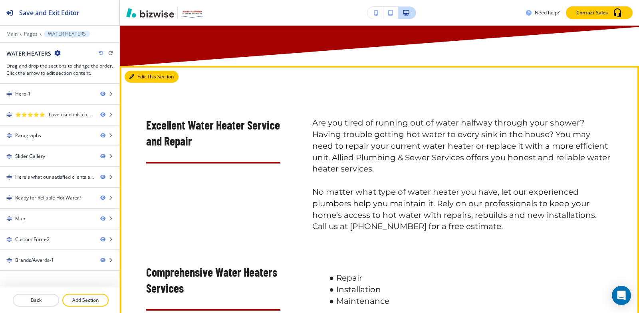
click at [142, 83] on button "Edit This Section" at bounding box center [152, 77] width 54 height 12
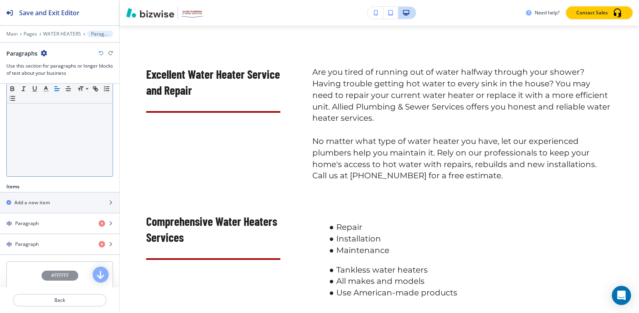
scroll to position [160, 0]
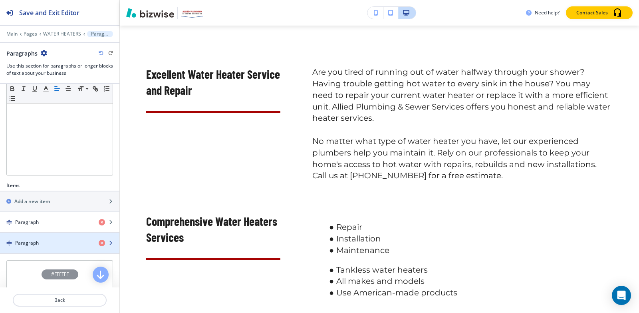
click at [61, 242] on div "Paragraph" at bounding box center [46, 242] width 92 height 7
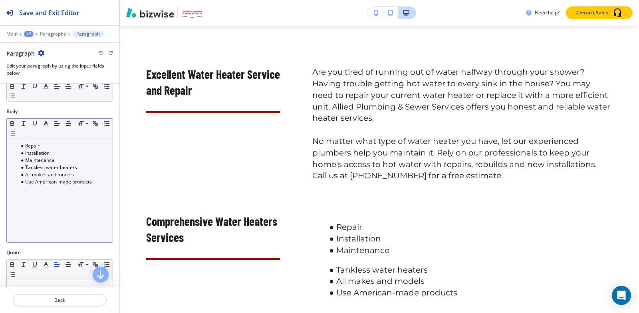
scroll to position [120, 0]
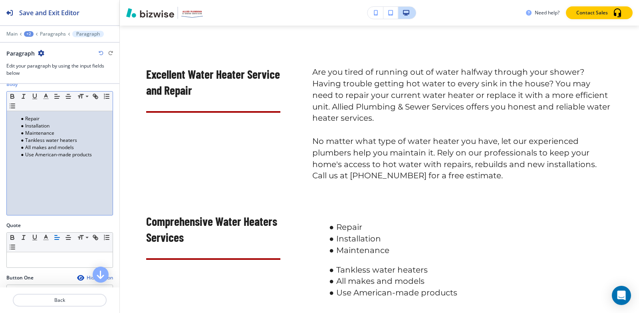
click at [98, 155] on li "Use American-made products" at bounding box center [63, 154] width 91 height 7
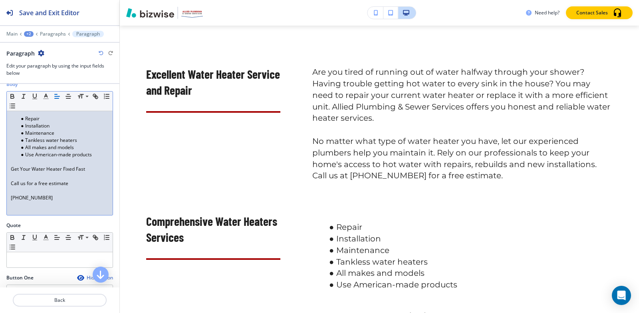
scroll to position [0, 0]
click at [11, 183] on p "Call us for a free estimate" at bounding box center [60, 183] width 98 height 7
click at [10, 191] on div "Repair Installation Maintenance Tankless water heaters All makes and models Use…" at bounding box center [60, 163] width 106 height 104
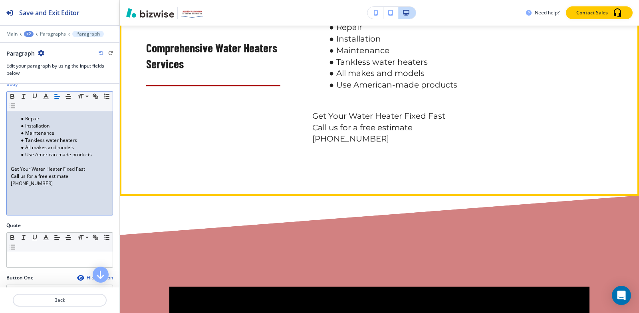
scroll to position [930, 0]
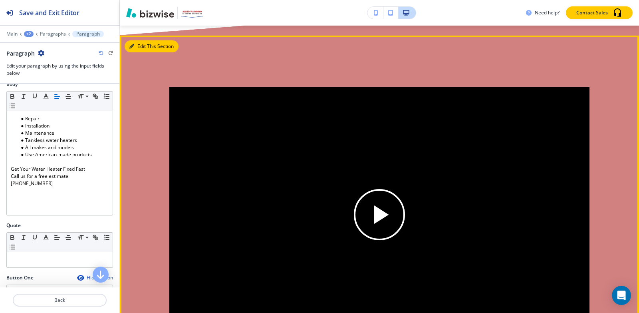
click at [134, 49] on icon "button" at bounding box center [131, 46] width 5 height 5
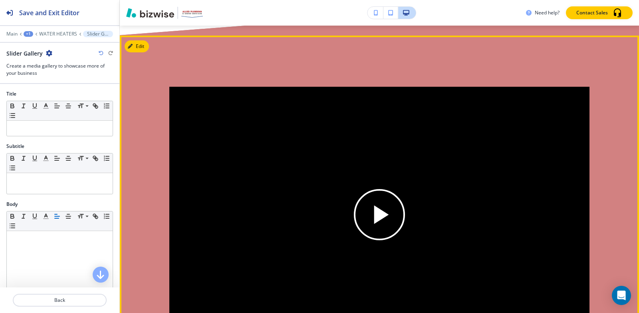
scroll to position [950, 0]
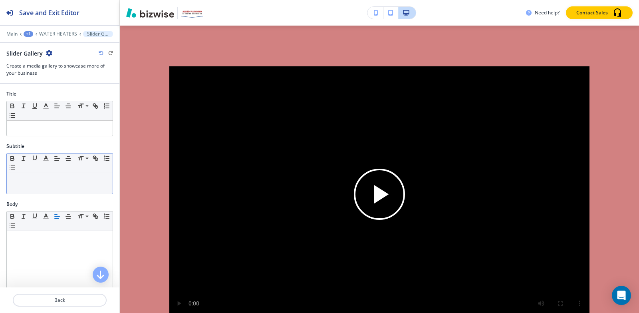
click at [40, 178] on p at bounding box center [60, 180] width 98 height 7
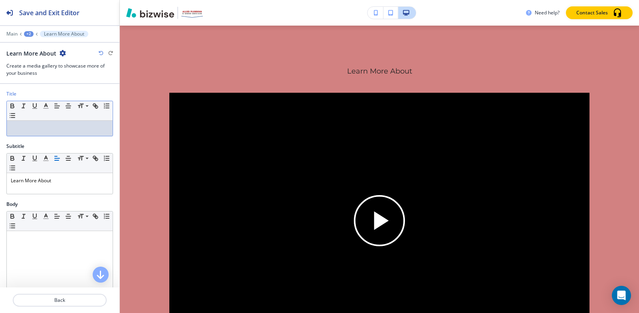
click at [25, 129] on p at bounding box center [60, 128] width 98 height 7
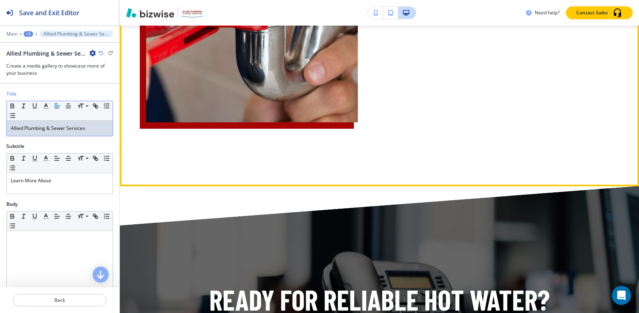
scroll to position [1549, 0]
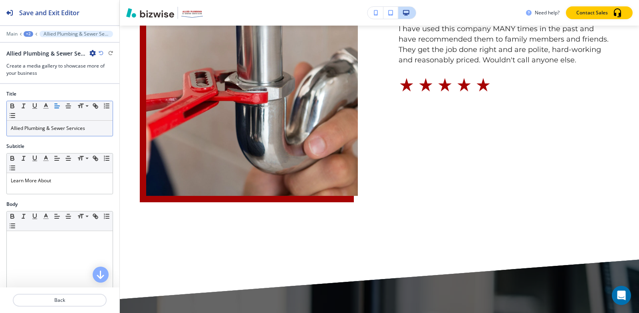
click at [28, 33] on div "+2" at bounding box center [29, 34] width 10 height 6
click at [32, 46] on p "Pages" at bounding box center [49, 47] width 41 height 7
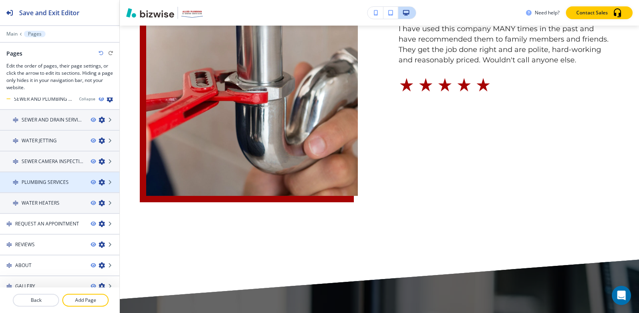
scroll to position [60, 0]
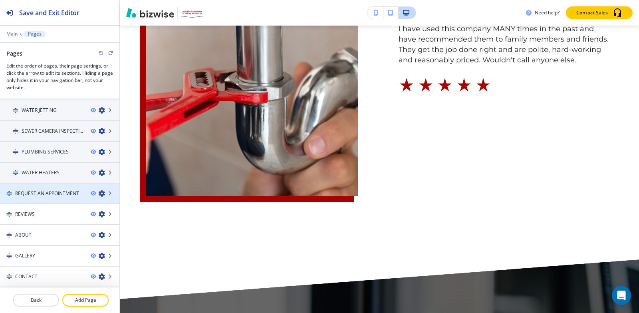
click at [34, 188] on div at bounding box center [59, 186] width 119 height 6
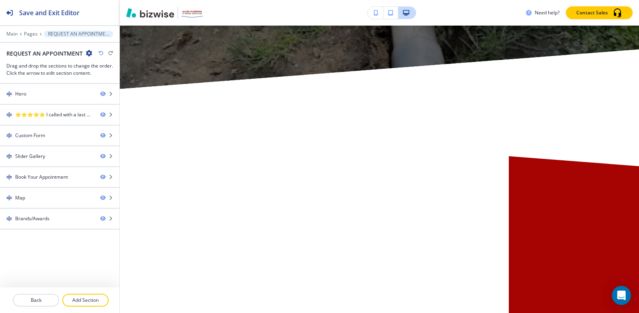
scroll to position [0, 0]
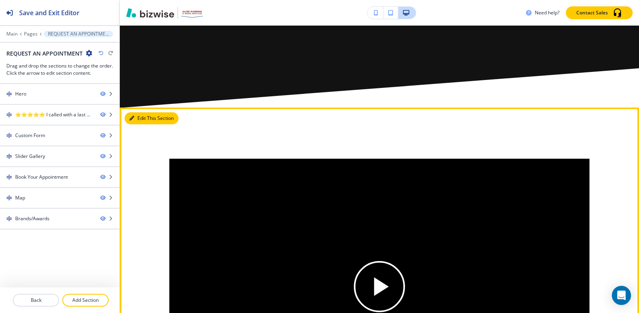
click at [129, 119] on icon "button" at bounding box center [131, 118] width 5 height 5
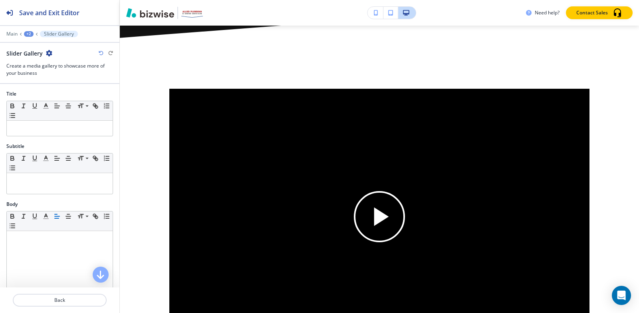
scroll to position [961, 0]
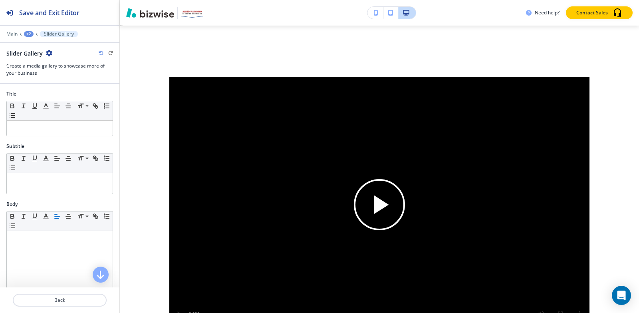
click at [51, 54] on icon "button" at bounding box center [49, 53] width 6 height 6
click at [62, 89] on button "Delete Section" at bounding box center [71, 95] width 51 height 14
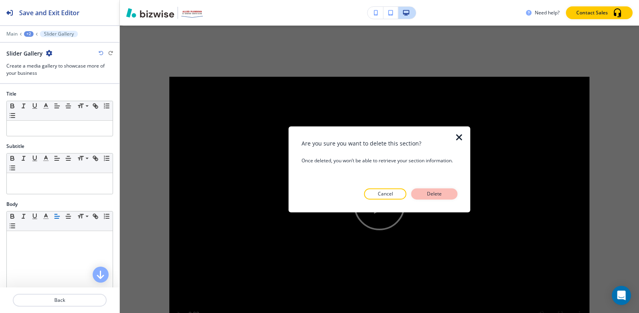
click at [433, 192] on p "Delete" at bounding box center [434, 193] width 19 height 7
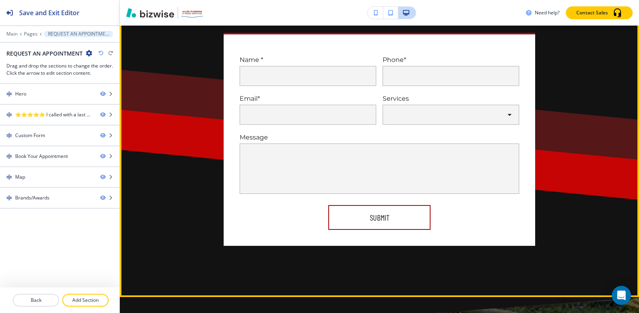
scroll to position [521, 0]
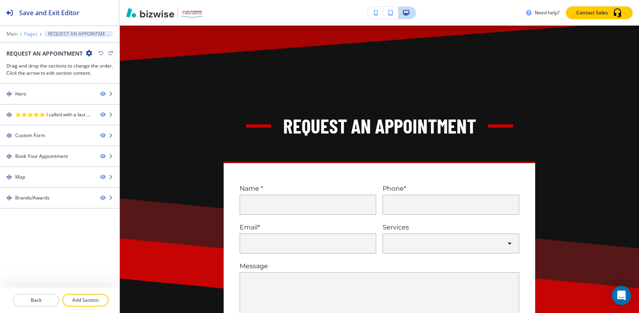
click at [24, 32] on p "Pages" at bounding box center [31, 34] width 14 height 6
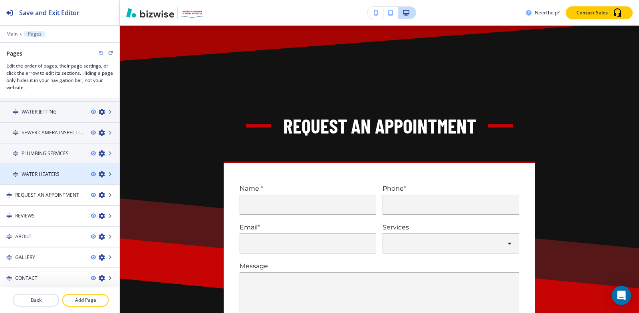
scroll to position [60, 0]
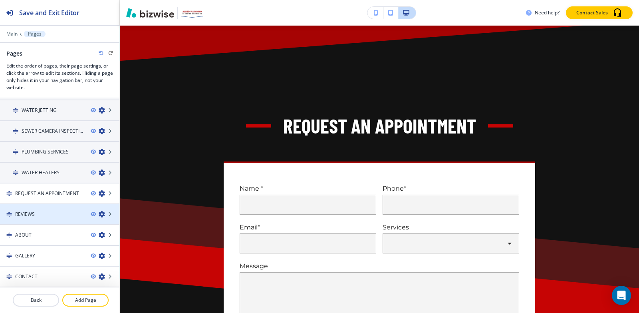
click at [54, 212] on div "REVIEWS" at bounding box center [42, 214] width 84 height 7
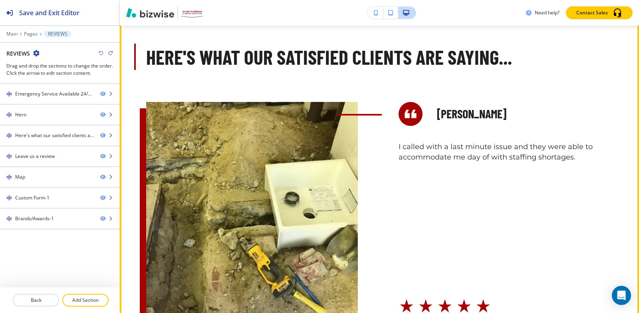
scroll to position [439, 0]
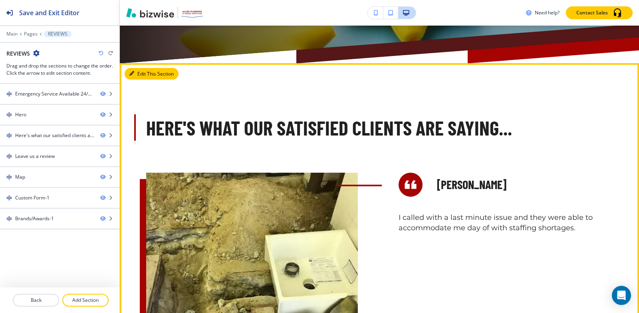
click at [145, 70] on button "Edit This Section" at bounding box center [152, 74] width 54 height 12
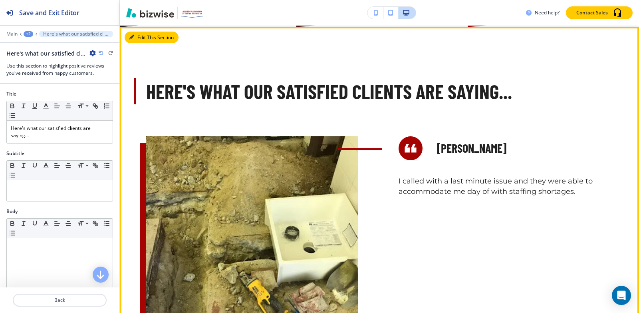
scroll to position [477, 0]
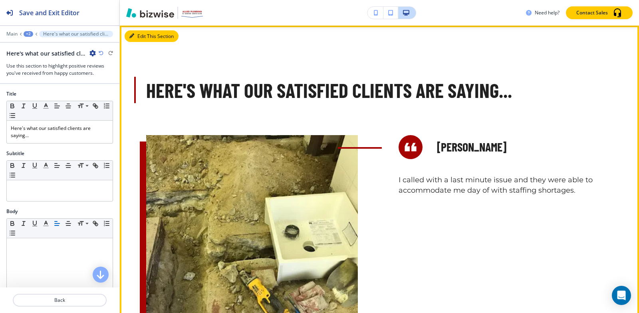
click at [134, 36] on button "Edit This Section" at bounding box center [152, 36] width 54 height 12
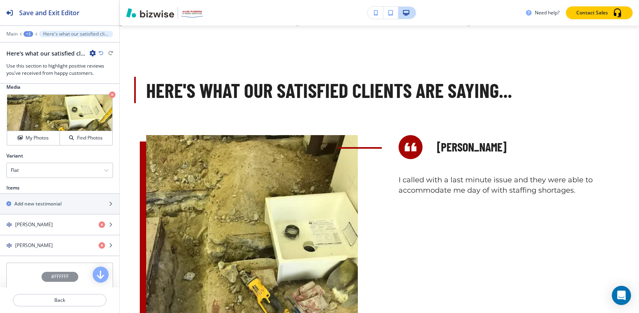
scroll to position [280, 0]
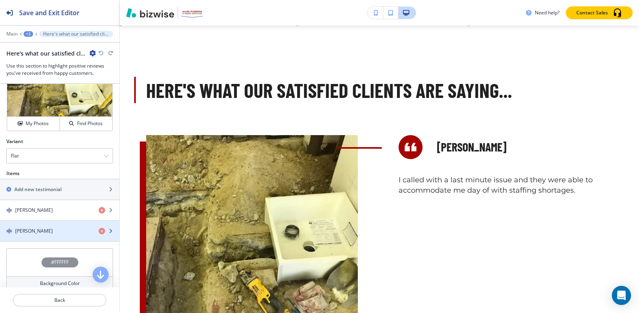
click at [40, 236] on div "button" at bounding box center [59, 237] width 119 height 6
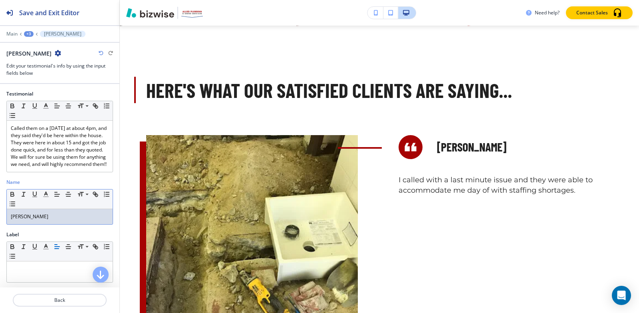
click at [60, 224] on div "[PERSON_NAME]" at bounding box center [60, 216] width 106 height 15
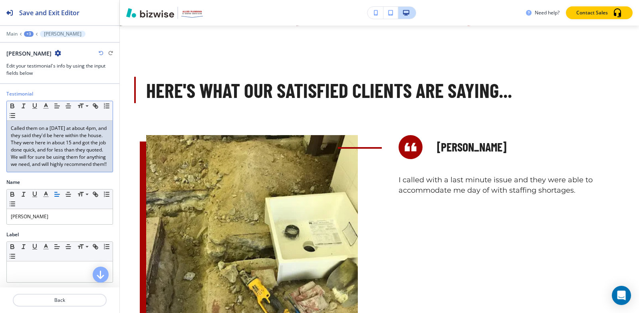
click at [45, 152] on p "Called them on a [DATE] at about 4pm, and they said they'd be here within the h…" at bounding box center [60, 146] width 98 height 43
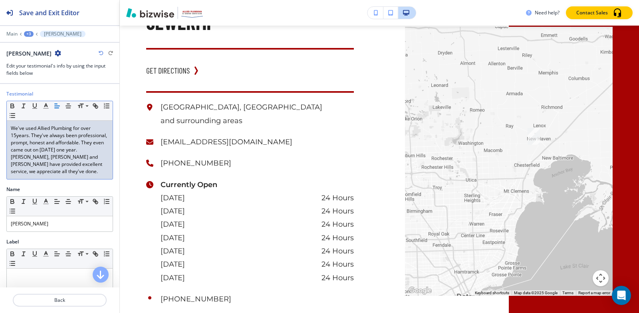
scroll to position [1356, 0]
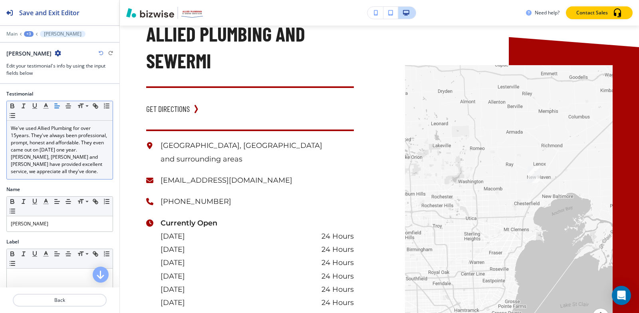
click at [32, 34] on div "+3" at bounding box center [29, 34] width 10 height 6
click at [40, 46] on p "Pages" at bounding box center [49, 47] width 41 height 7
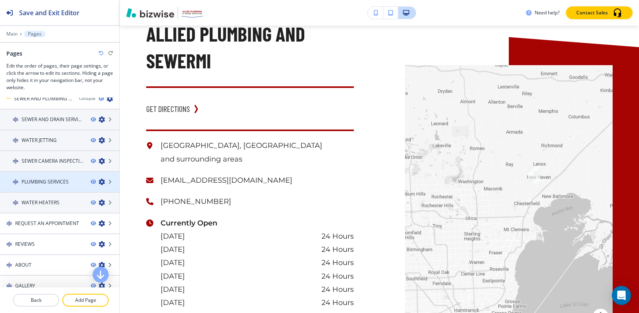
scroll to position [60, 0]
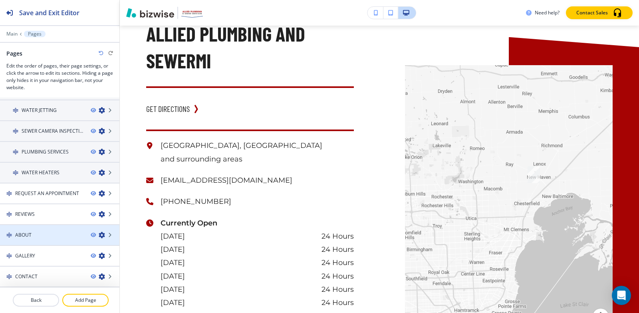
click at [61, 233] on div "ABOUT" at bounding box center [42, 234] width 84 height 7
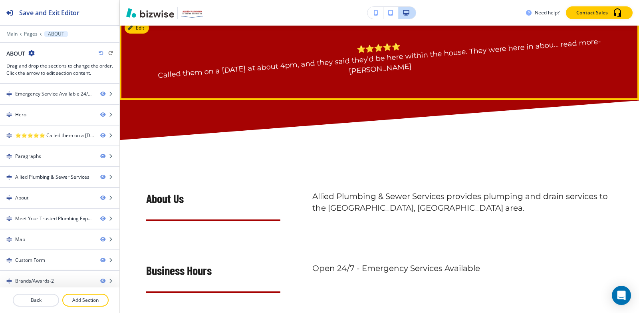
scroll to position [559, 0]
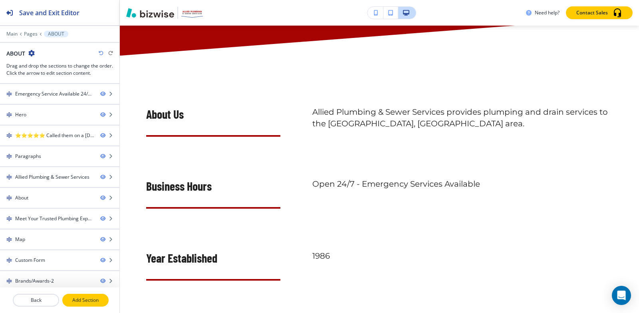
click at [82, 298] on p "Add Section" at bounding box center [85, 299] width 45 height 7
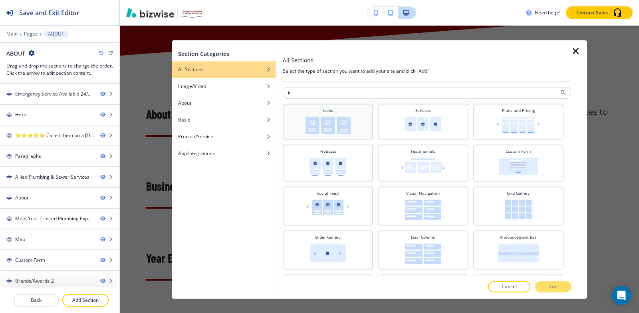
type input "ic"
click at [358, 116] on div "Icons" at bounding box center [328, 120] width 82 height 26
click at [554, 286] on p "Add" at bounding box center [553, 286] width 9 height 7
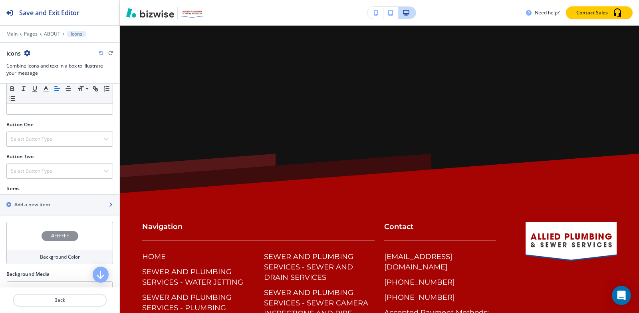
scroll to position [240, 0]
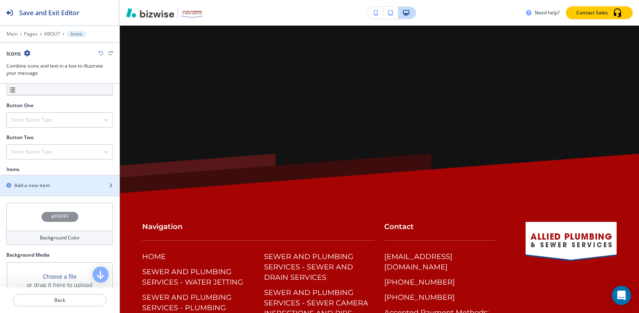
click at [44, 182] on h2 "Add a new item" at bounding box center [32, 185] width 36 height 7
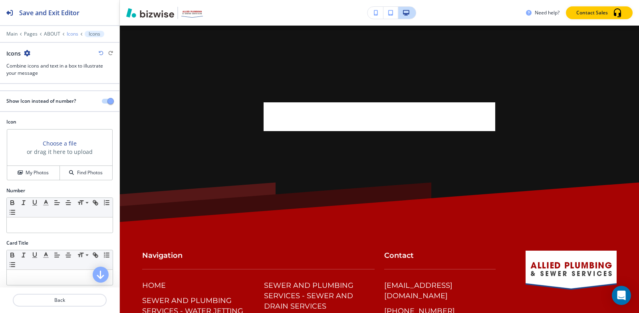
click at [73, 34] on p "Icons" at bounding box center [73, 34] width 12 height 6
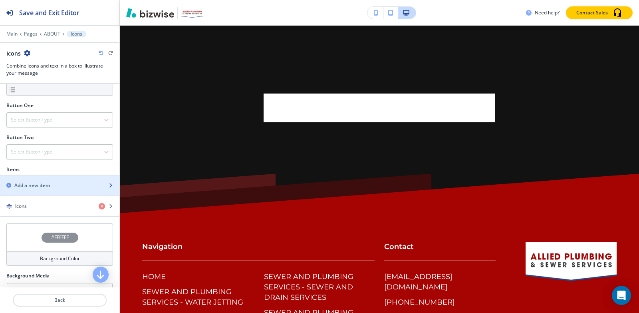
click at [46, 181] on div "button" at bounding box center [59, 178] width 119 height 6
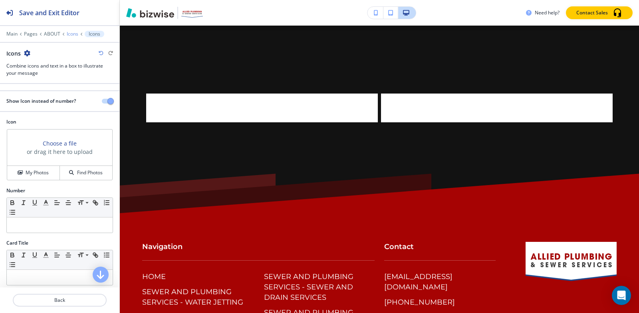
click at [72, 32] on p "Icons" at bounding box center [73, 34] width 12 height 6
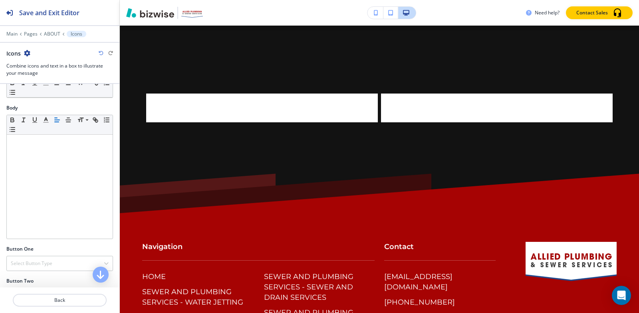
scroll to position [200, 0]
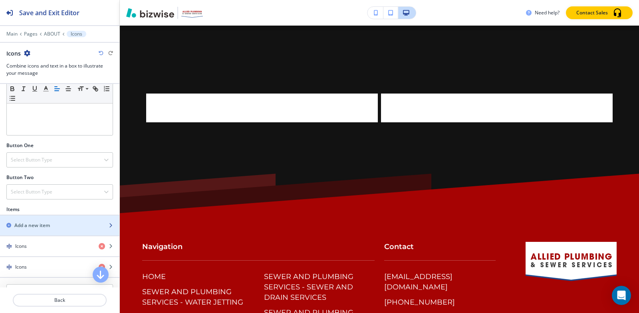
click at [59, 227] on div "Add a new item" at bounding box center [51, 225] width 102 height 7
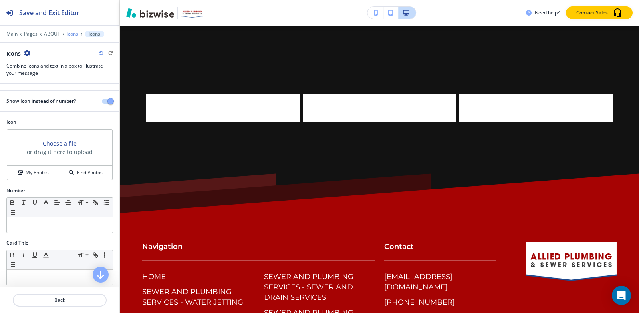
click at [73, 34] on p "Icons" at bounding box center [73, 34] width 12 height 6
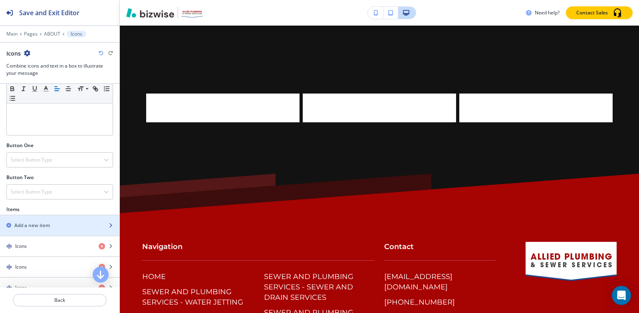
click at [52, 230] on div "button" at bounding box center [59, 232] width 119 height 6
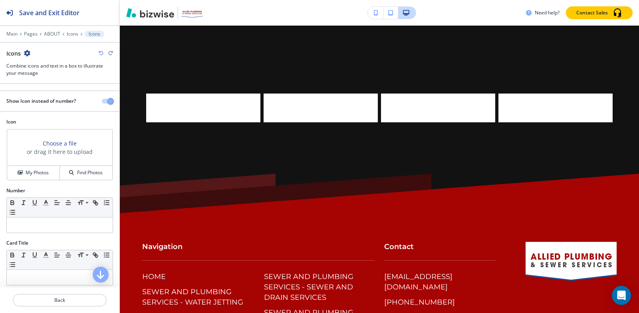
click at [70, 31] on div "Main Pages ABOUT Icons Icons" at bounding box center [59, 34] width 107 height 6
click at [70, 35] on p "Icons" at bounding box center [73, 34] width 12 height 6
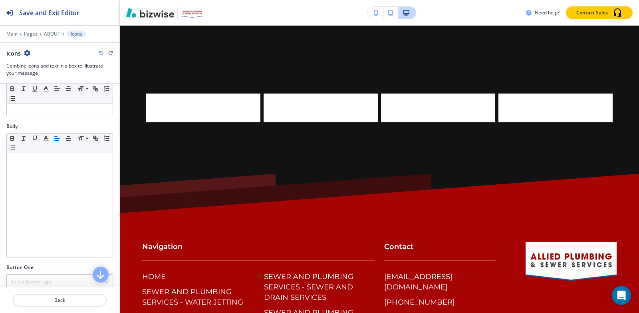
scroll to position [160, 0]
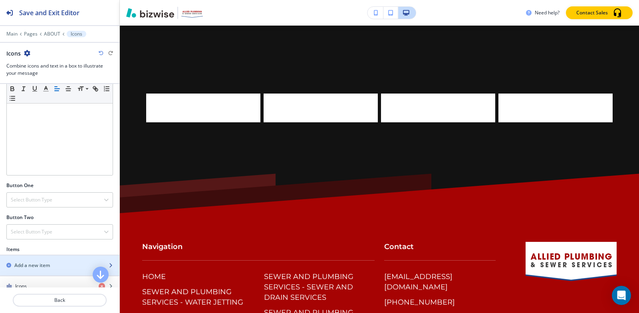
click at [41, 259] on div "button" at bounding box center [59, 258] width 119 height 6
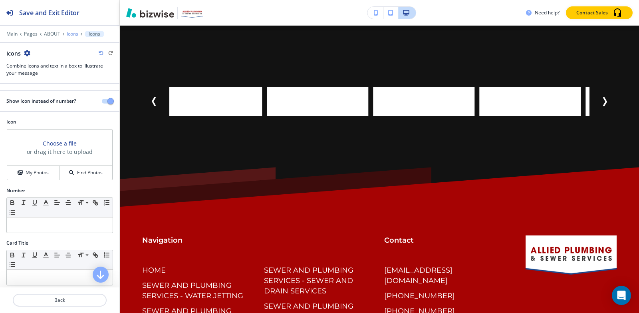
click at [67, 33] on p "Icons" at bounding box center [73, 34] width 12 height 6
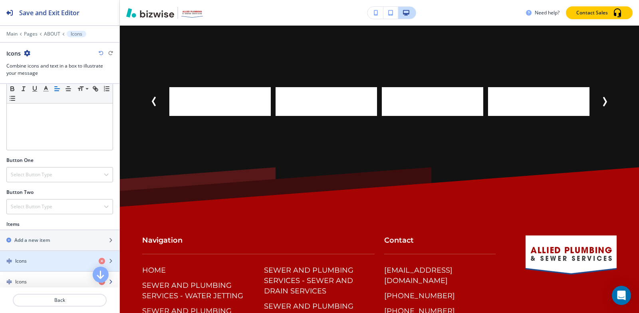
scroll to position [240, 0]
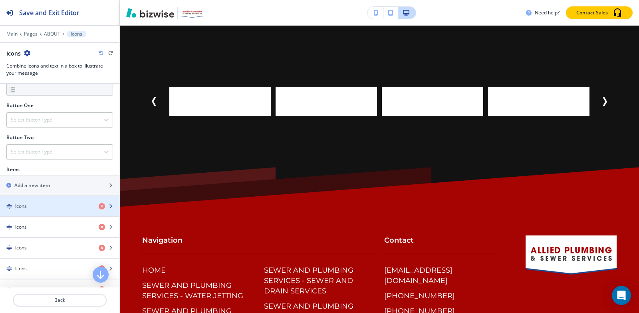
click at [49, 206] on div "Icons" at bounding box center [46, 206] width 92 height 7
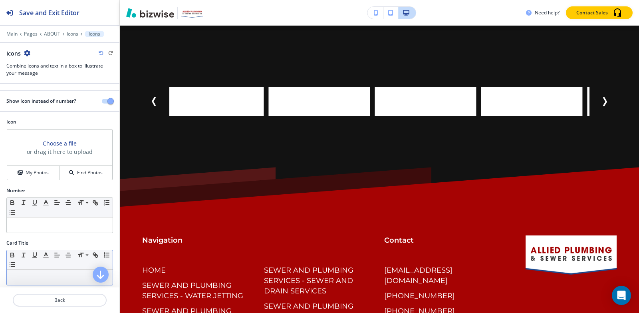
scroll to position [80, 0]
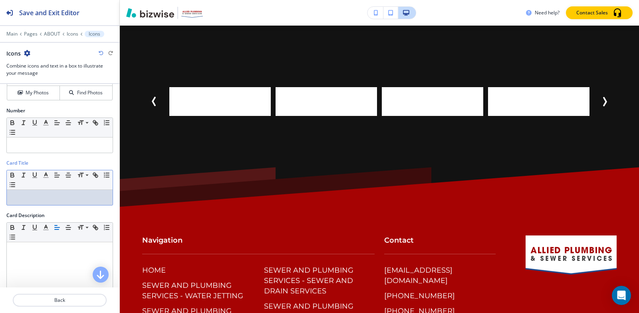
click at [59, 199] on p at bounding box center [60, 197] width 98 height 7
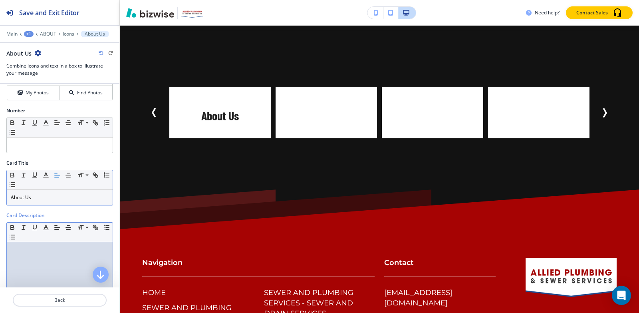
click at [33, 245] on div at bounding box center [60, 294] width 106 height 104
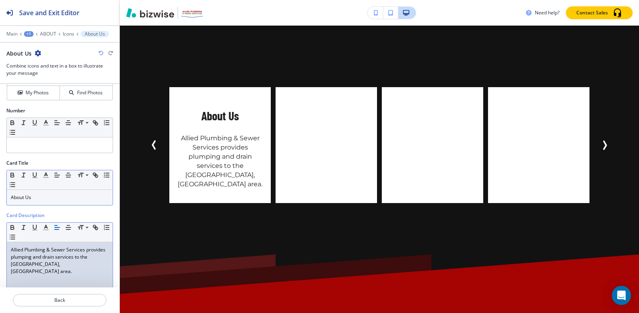
scroll to position [177, 0]
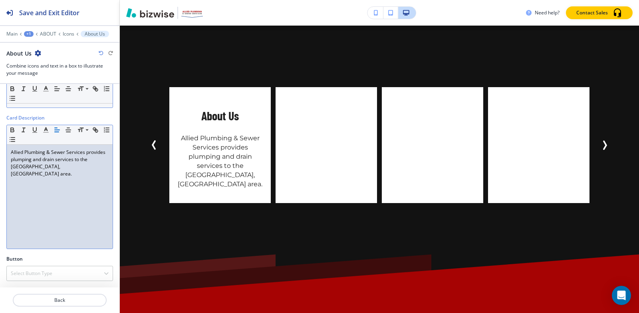
click at [67, 37] on div at bounding box center [59, 39] width 119 height 5
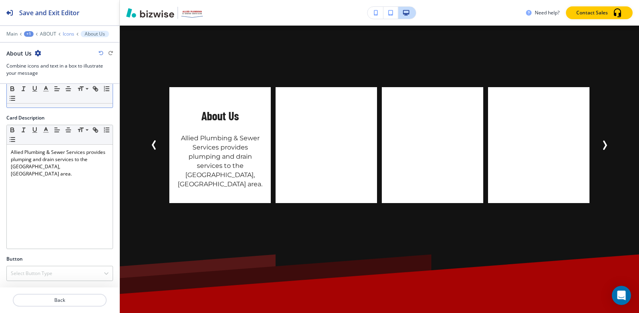
click at [67, 33] on p "Icons" at bounding box center [69, 34] width 12 height 6
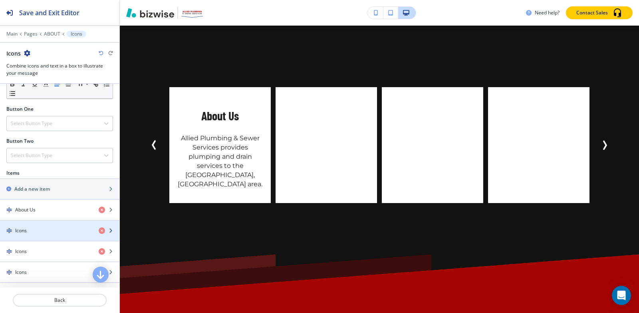
scroll to position [240, 0]
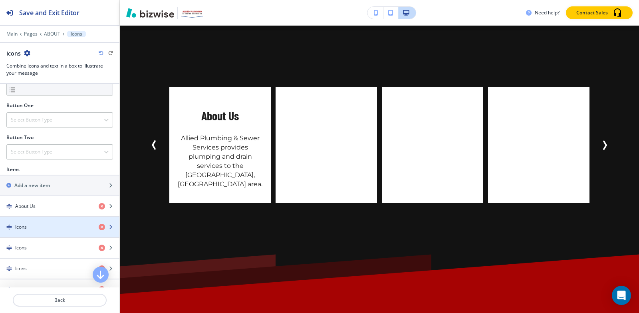
click at [47, 218] on div "button" at bounding box center [59, 220] width 119 height 6
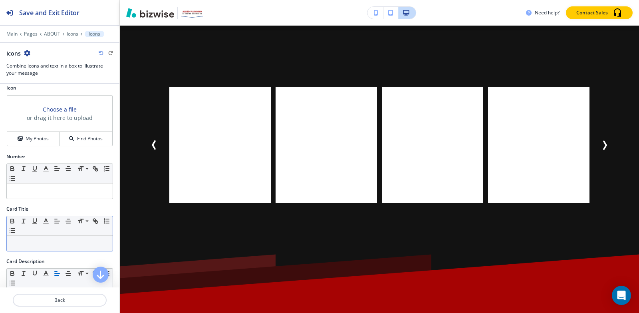
scroll to position [80, 0]
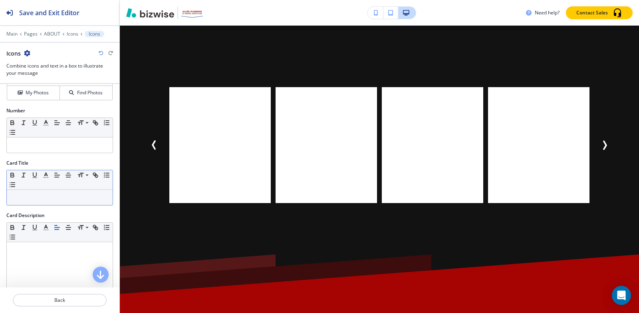
click at [54, 189] on div "Small Normal Large Huge" at bounding box center [60, 180] width 106 height 20
click at [54, 195] on p at bounding box center [60, 197] width 98 height 7
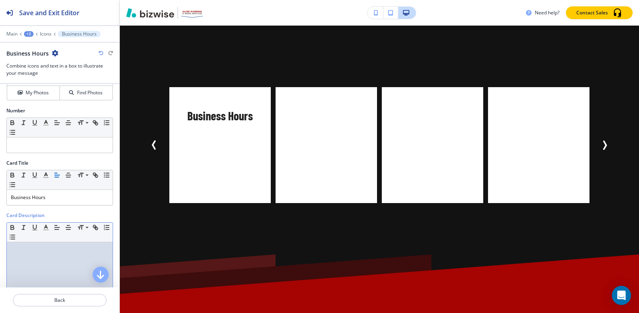
click at [39, 258] on div at bounding box center [60, 294] width 106 height 104
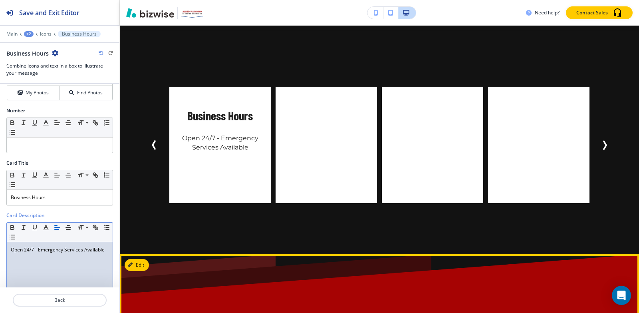
scroll to position [177, 0]
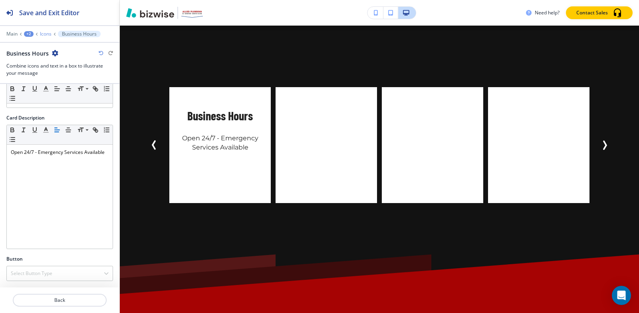
click at [48, 36] on p "Icons" at bounding box center [46, 34] width 12 height 6
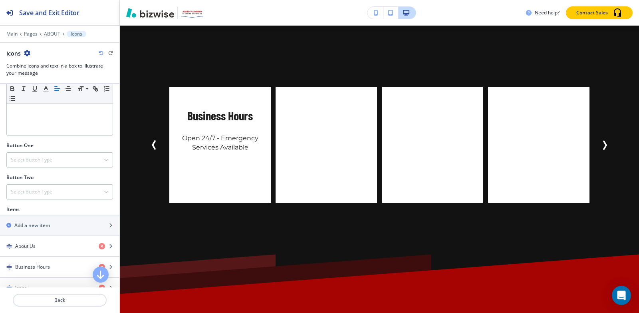
scroll to position [280, 0]
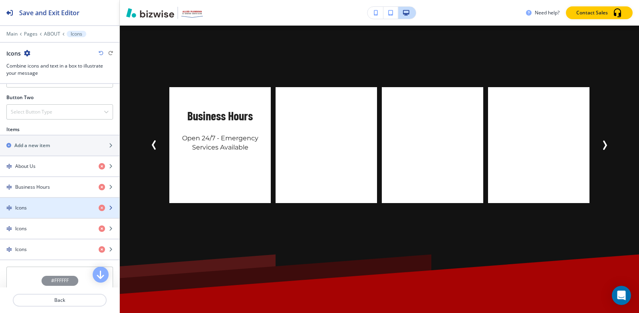
click at [41, 208] on div "Icons" at bounding box center [46, 207] width 92 height 7
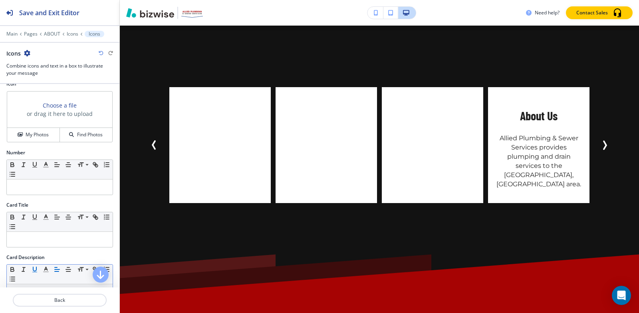
scroll to position [80, 0]
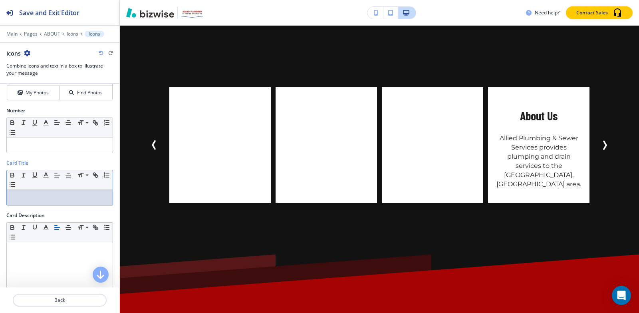
click at [42, 195] on p at bounding box center [60, 197] width 98 height 7
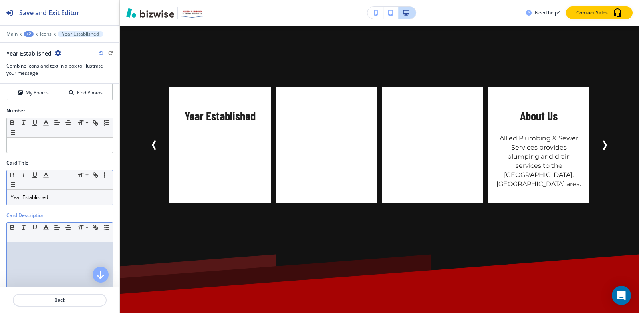
click at [25, 256] on div at bounding box center [60, 294] width 106 height 104
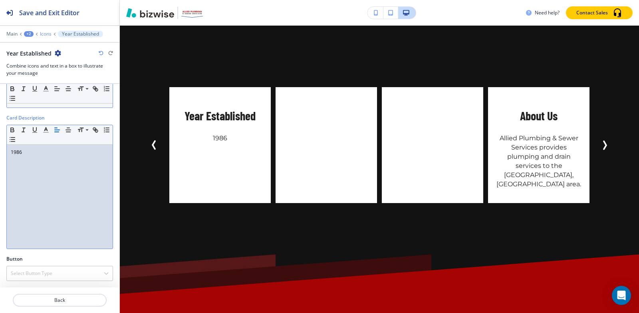
click at [47, 32] on p "Icons" at bounding box center [46, 34] width 12 height 6
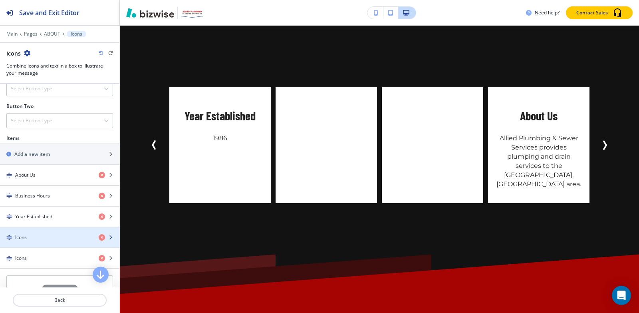
scroll to position [280, 0]
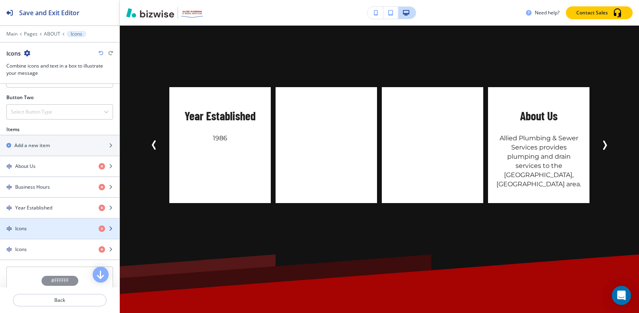
click at [73, 226] on div "Icons" at bounding box center [46, 228] width 92 height 7
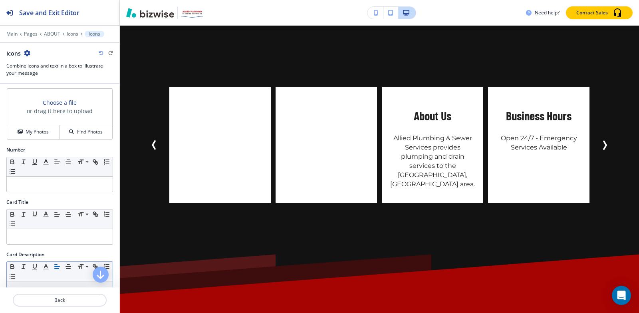
scroll to position [80, 0]
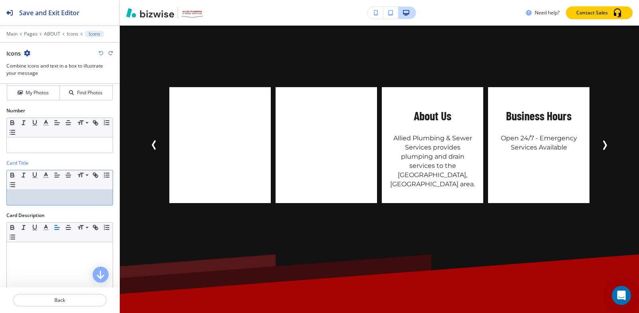
click at [52, 197] on p at bounding box center [60, 197] width 98 height 7
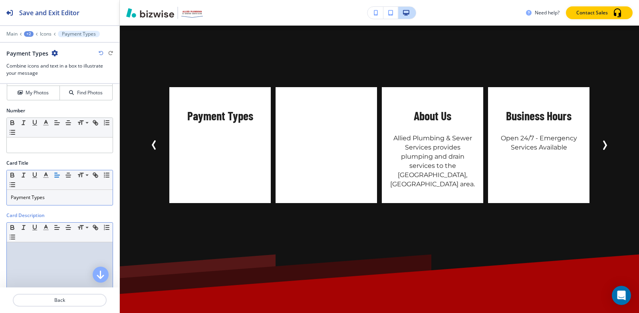
click at [18, 250] on p at bounding box center [60, 249] width 98 height 7
paste div
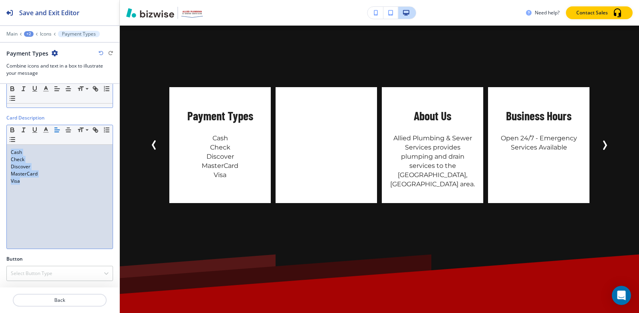
click at [56, 130] on line "button" at bounding box center [57, 130] width 5 height 0
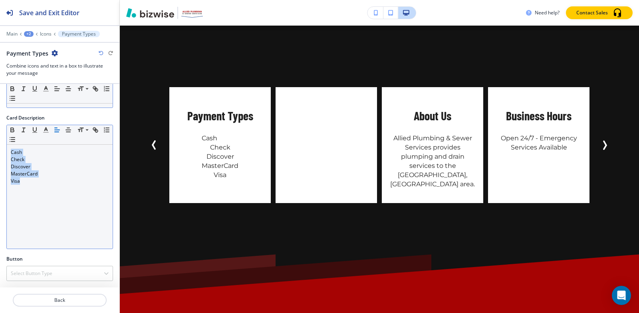
click at [58, 130] on line "button" at bounding box center [57, 130] width 5 height 0
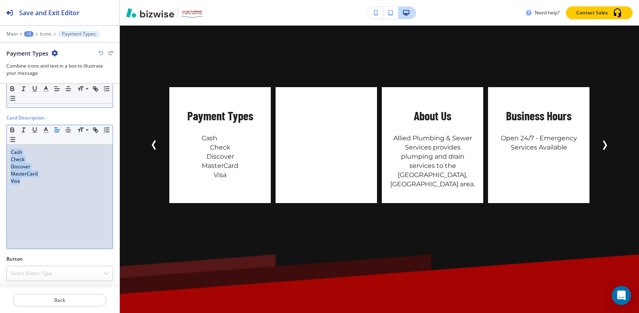
click at [50, 174] on p "MasterCard" at bounding box center [60, 173] width 98 height 7
click at [49, 172] on p "MasterCard" at bounding box center [60, 173] width 98 height 7
click at [38, 167] on p "Discover" at bounding box center [60, 166] width 98 height 7
click at [12, 171] on p "MasterCard" at bounding box center [60, 173] width 98 height 7
drag, startPoint x: 44, startPoint y: 209, endPoint x: 43, endPoint y: 205, distance: 4.2
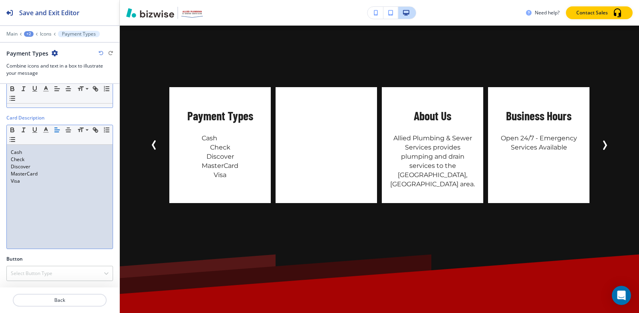
click at [44, 207] on div "Cash Check Discover MasterCard Visa" at bounding box center [60, 197] width 106 height 104
drag, startPoint x: 34, startPoint y: 158, endPoint x: 0, endPoint y: 158, distance: 34.4
click at [0, 158] on div "Card Description Small Normal Large Huge Cash Check Discover MasterCard Visa" at bounding box center [59, 184] width 119 height 141
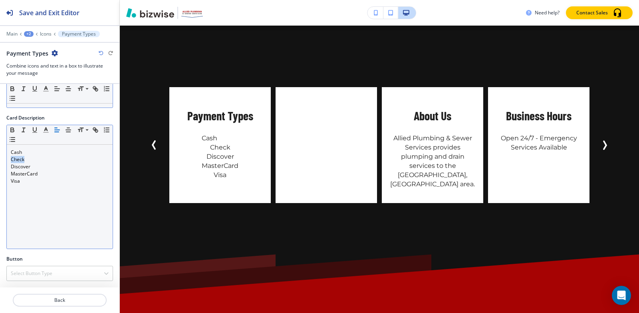
click at [55, 129] on icon "button" at bounding box center [57, 129] width 7 height 7
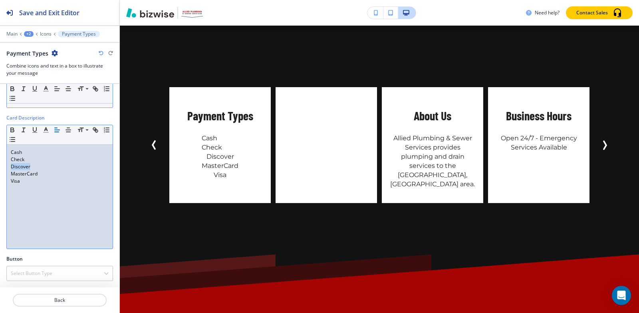
drag, startPoint x: 37, startPoint y: 165, endPoint x: 0, endPoint y: 167, distance: 37.2
click at [0, 167] on div "Card Description Small Normal Large Huge Cash Check Discover MasterCard Visa" at bounding box center [59, 184] width 119 height 141
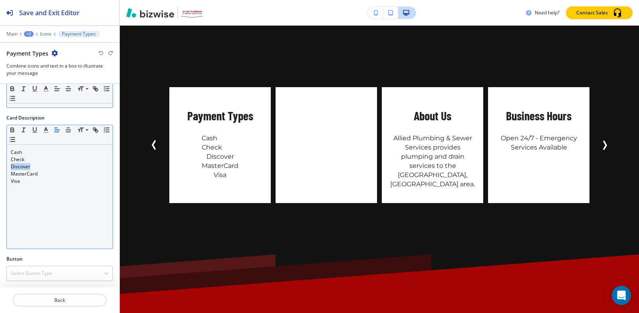
click at [55, 130] on icon "button" at bounding box center [57, 129] width 7 height 7
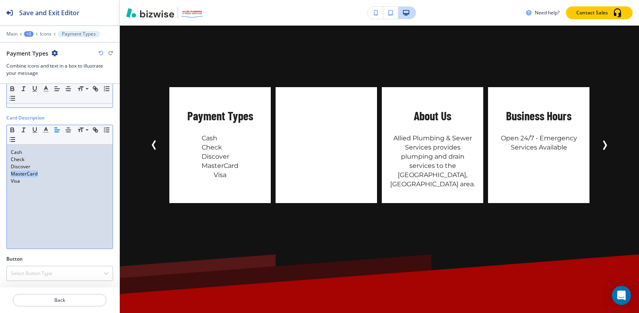
drag, startPoint x: 43, startPoint y: 175, endPoint x: 0, endPoint y: 171, distance: 43.3
click at [0, 171] on div "Card Description Small Normal Large Huge Cash Check Discover MasterCard Visa" at bounding box center [59, 184] width 119 height 141
click at [55, 132] on line "button" at bounding box center [57, 132] width 4 height 0
drag, startPoint x: 20, startPoint y: 181, endPoint x: 0, endPoint y: 180, distance: 19.6
click at [0, 180] on div "Card Description Small Normal Large Huge Cash Check Discover MasterCard Visa" at bounding box center [59, 184] width 119 height 141
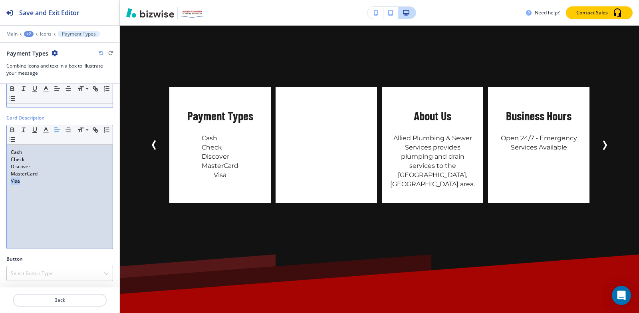
click at [59, 131] on icon "button" at bounding box center [57, 129] width 7 height 7
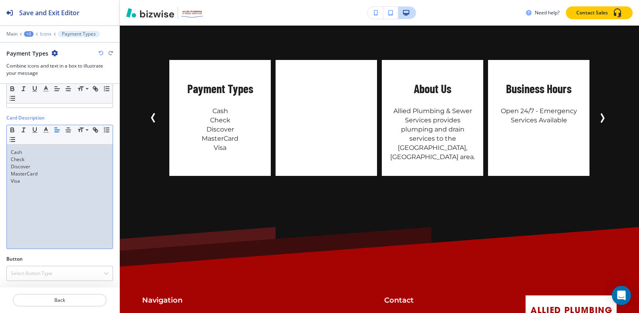
click at [45, 35] on p "Icons" at bounding box center [46, 34] width 12 height 6
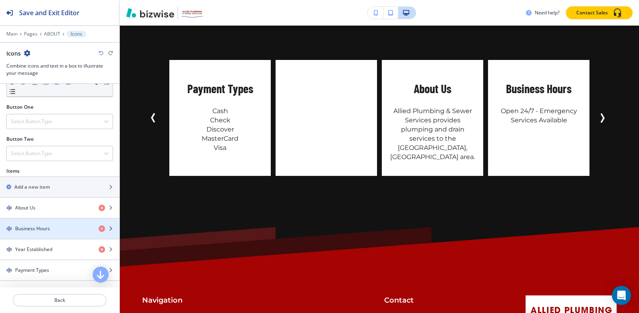
scroll to position [240, 0]
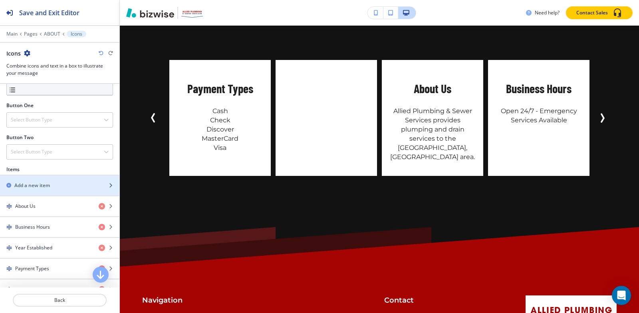
click at [50, 187] on h2 "Add a new item" at bounding box center [32, 185] width 36 height 7
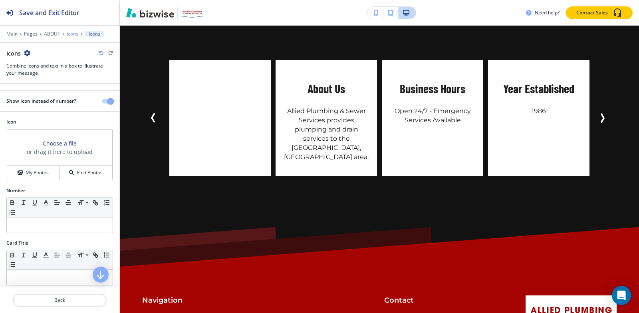
click at [68, 33] on p "Icons" at bounding box center [73, 34] width 12 height 6
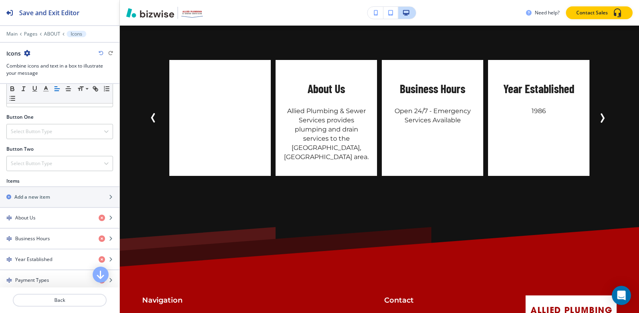
scroll to position [320, 0]
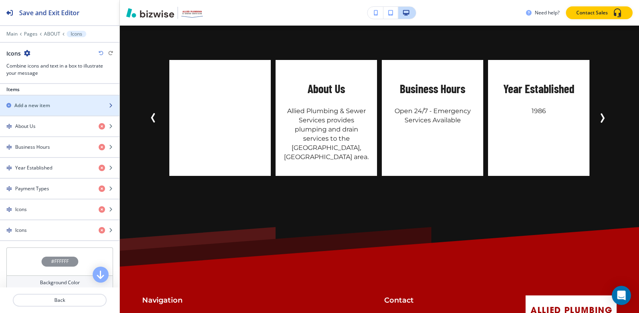
click at [58, 99] on div "button" at bounding box center [59, 98] width 119 height 6
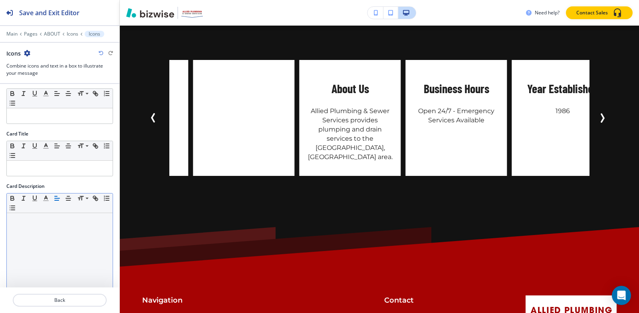
scroll to position [177, 0]
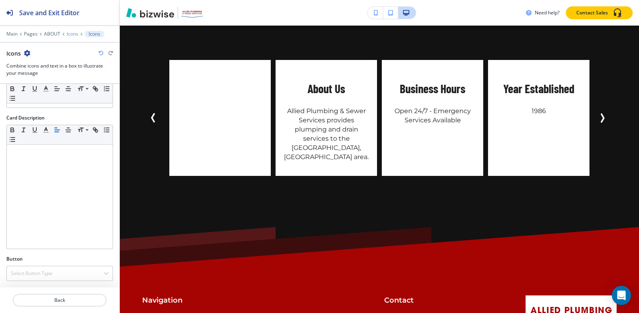
click at [67, 34] on p "Icons" at bounding box center [73, 34] width 12 height 6
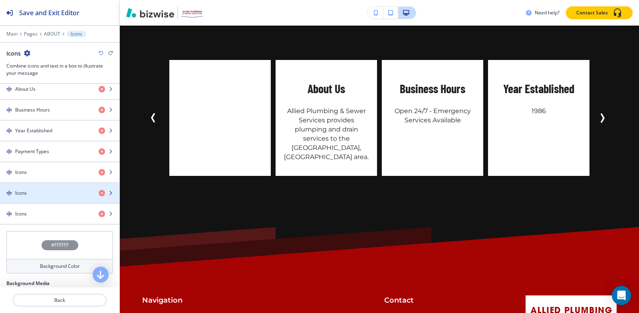
scroll to position [360, 0]
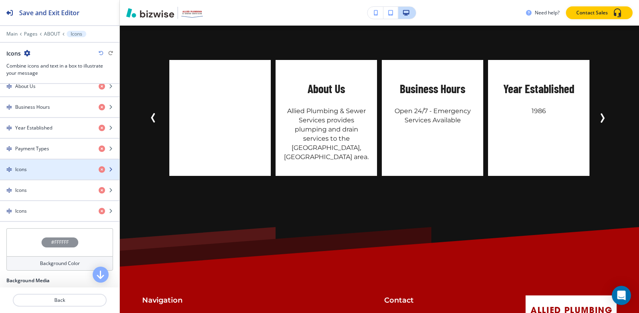
click at [40, 175] on div "button" at bounding box center [59, 176] width 119 height 6
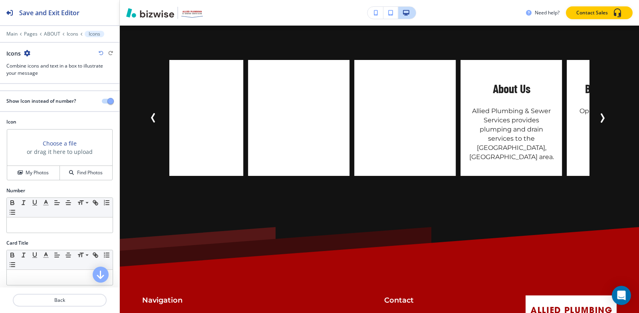
scroll to position [80, 0]
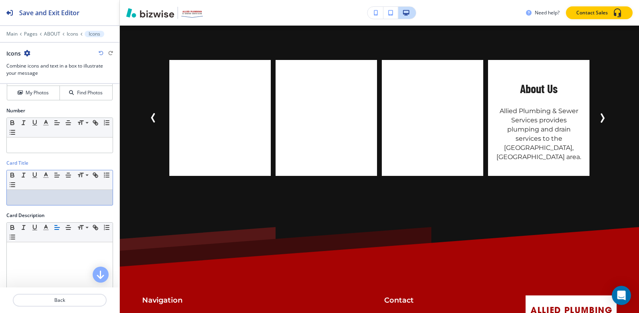
click at [42, 191] on div at bounding box center [60, 197] width 106 height 15
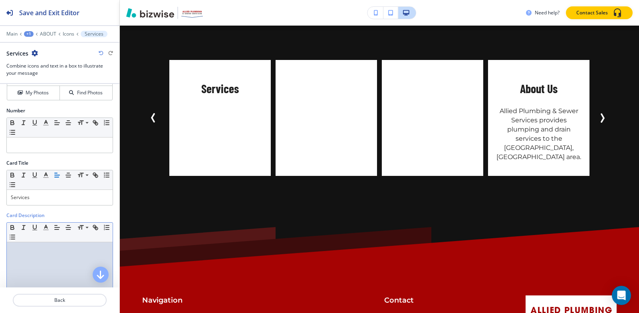
click at [57, 256] on div at bounding box center [60, 294] width 106 height 104
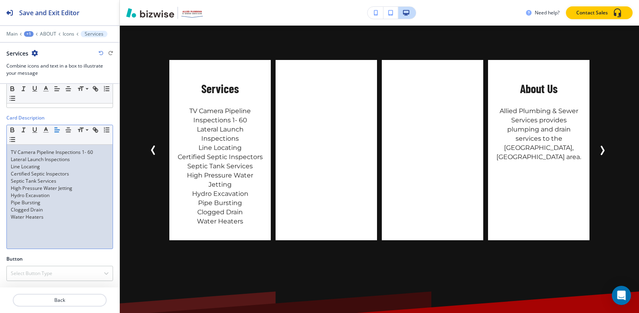
click at [65, 207] on p "Clogged Drain" at bounding box center [60, 209] width 98 height 7
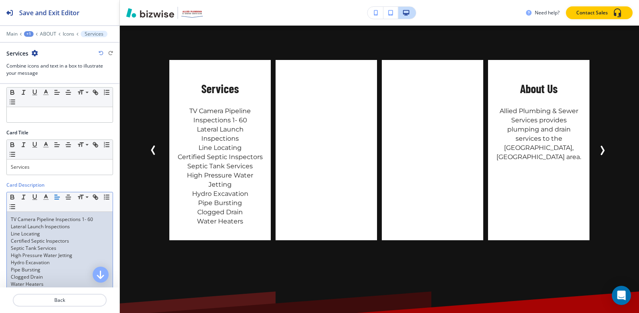
scroll to position [177, 0]
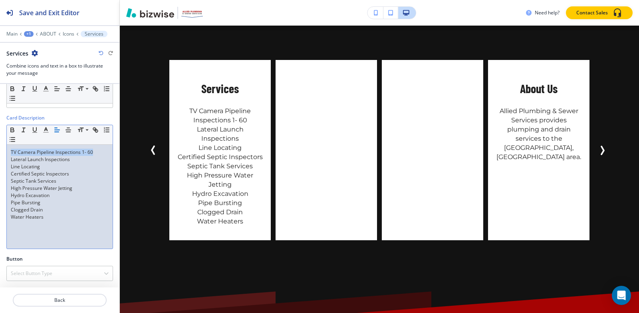
drag, startPoint x: 97, startPoint y: 151, endPoint x: 0, endPoint y: 152, distance: 97.5
click at [0, 152] on div "Card Description Small Normal Large Huge TV Camera Pipeline Inspections 1- 60 L…" at bounding box center [59, 184] width 119 height 141
click at [56, 129] on icon "button" at bounding box center [57, 129] width 7 height 7
drag, startPoint x: 74, startPoint y: 160, endPoint x: 0, endPoint y: 156, distance: 74.0
click at [0, 156] on div "Card Description Small Normal Large Huge TV Camera Pipeline Inspections 1- 60 L…" at bounding box center [59, 184] width 119 height 141
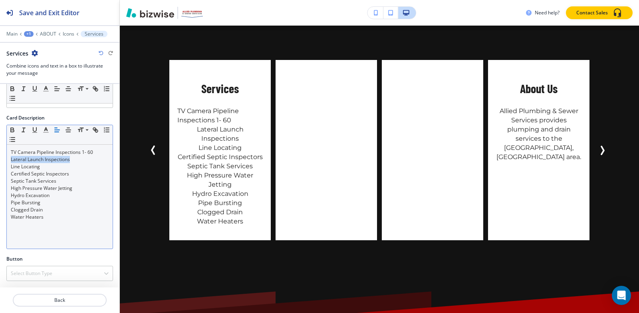
click at [59, 127] on icon "button" at bounding box center [57, 129] width 7 height 7
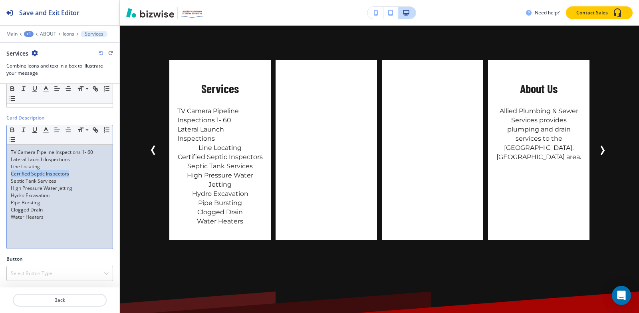
drag, startPoint x: 0, startPoint y: 173, endPoint x: 2, endPoint y: 170, distance: 4.3
click at [0, 173] on div "Card Description Small Normal Large Huge TV Camera Pipeline Inspections 1- 60 L…" at bounding box center [59, 184] width 119 height 141
click at [56, 128] on icon "button" at bounding box center [57, 129] width 7 height 7
drag, startPoint x: 53, startPoint y: 167, endPoint x: 0, endPoint y: 168, distance: 53.1
click at [0, 168] on div "Card Description Small Normal Large Huge TV Camera Pipeline Inspections 1- 60 L…" at bounding box center [59, 184] width 119 height 141
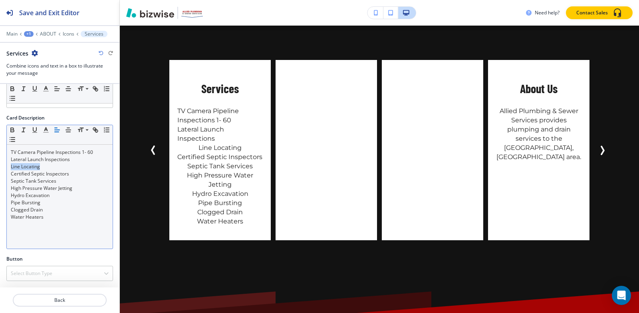
click at [59, 130] on line "button" at bounding box center [57, 130] width 5 height 0
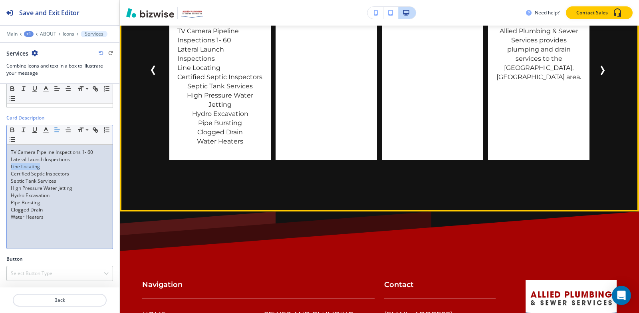
scroll to position [3615, 0]
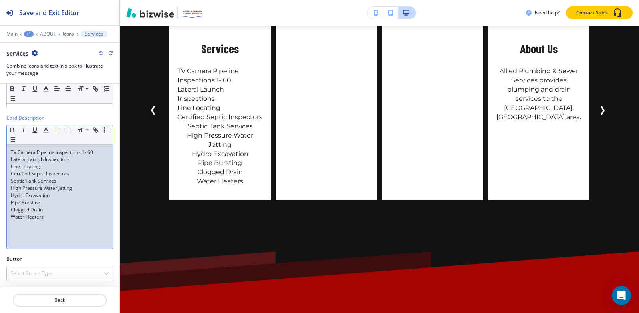
click at [75, 208] on p "Clogged Drain" at bounding box center [60, 209] width 98 height 7
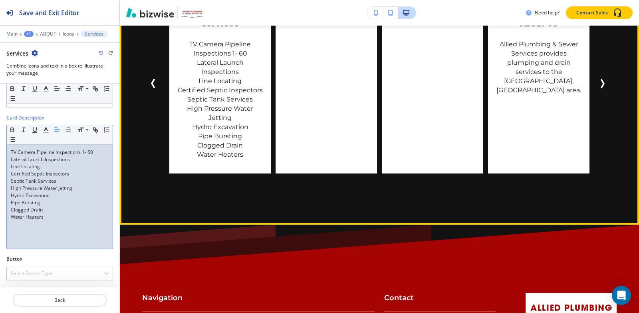
scroll to position [3655, 0]
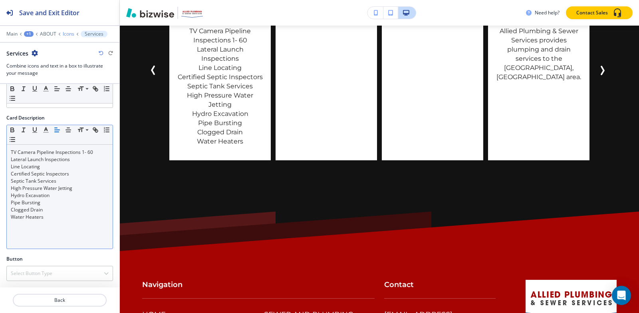
click at [73, 36] on p "Icons" at bounding box center [69, 34] width 12 height 6
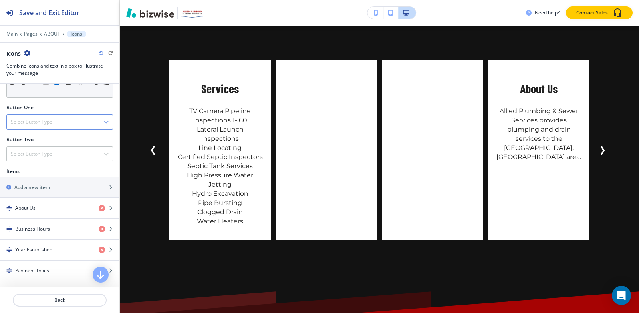
scroll to position [320, 0]
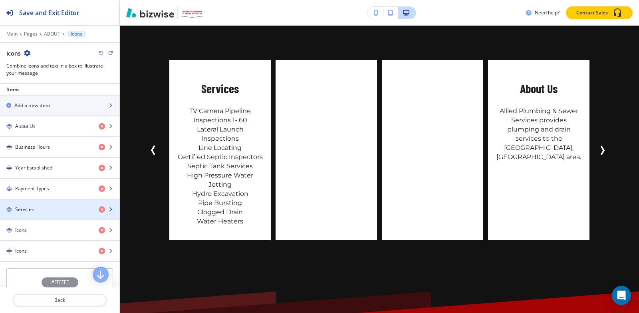
click at [46, 216] on div "button" at bounding box center [59, 216] width 119 height 6
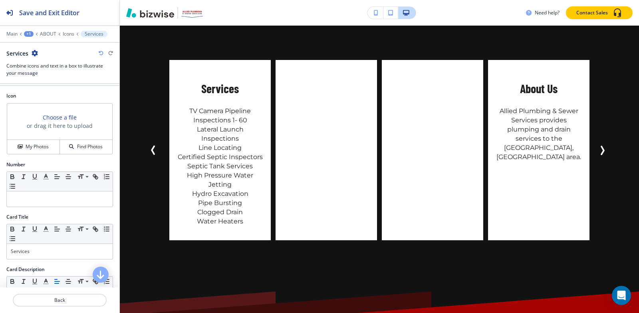
scroll to position [40, 0]
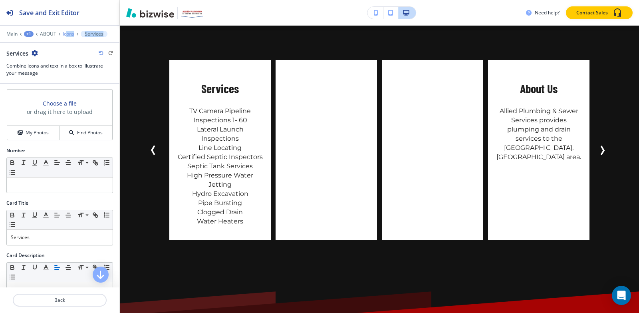
drag, startPoint x: 66, startPoint y: 37, endPoint x: 67, endPoint y: 33, distance: 4.1
click at [66, 34] on div "Main +1 ABOUT Icons Services Services Combine icons and text in a box to illust…" at bounding box center [59, 54] width 119 height 46
click at [67, 33] on p "Icons" at bounding box center [69, 34] width 12 height 6
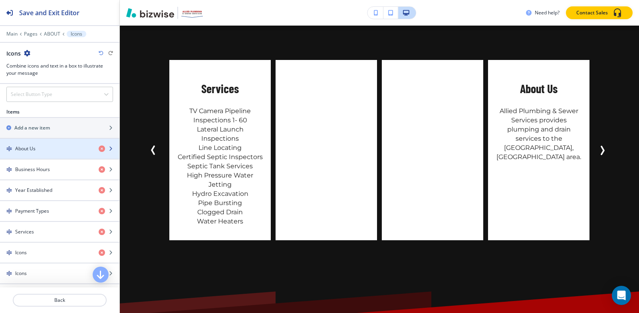
scroll to position [360, 0]
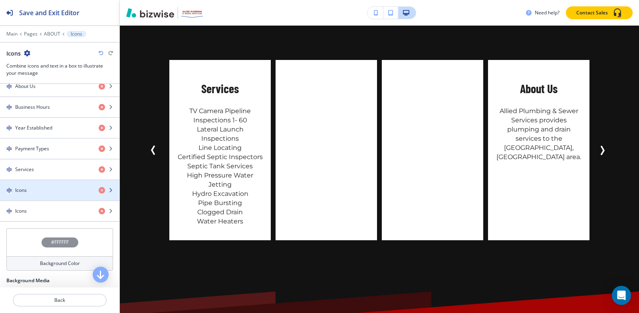
click at [33, 194] on div "button" at bounding box center [59, 197] width 119 height 6
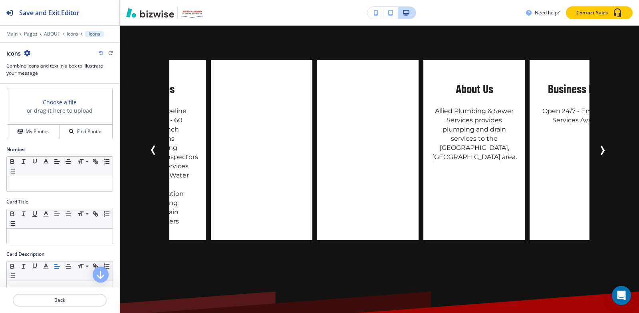
scroll to position [80, 0]
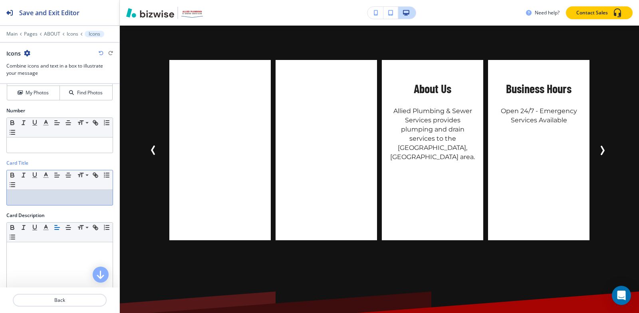
click at [37, 196] on p at bounding box center [60, 197] width 98 height 7
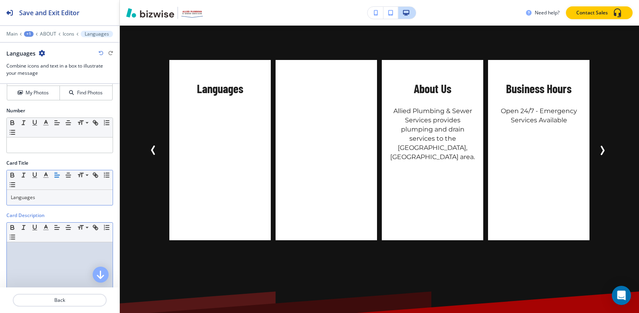
click at [38, 247] on p at bounding box center [60, 249] width 98 height 7
paste div
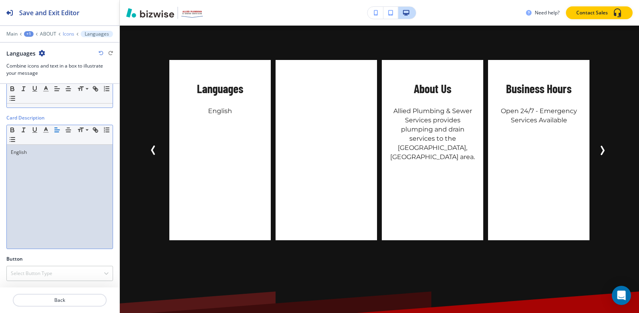
click at [63, 32] on p "Icons" at bounding box center [69, 34] width 12 height 6
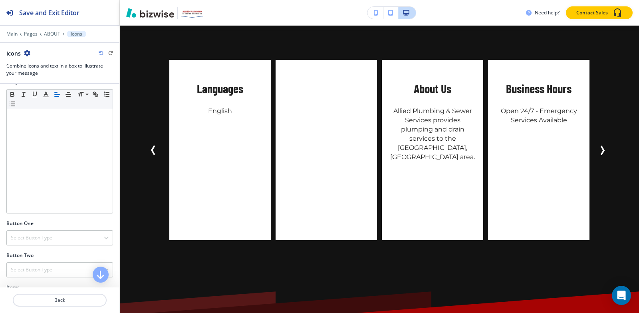
scroll to position [240, 0]
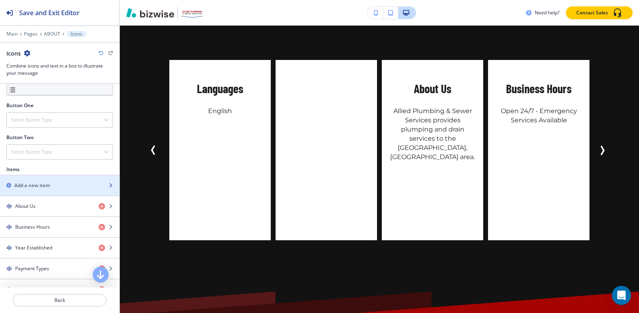
click at [43, 182] on h2 "Add a new item" at bounding box center [32, 185] width 36 height 7
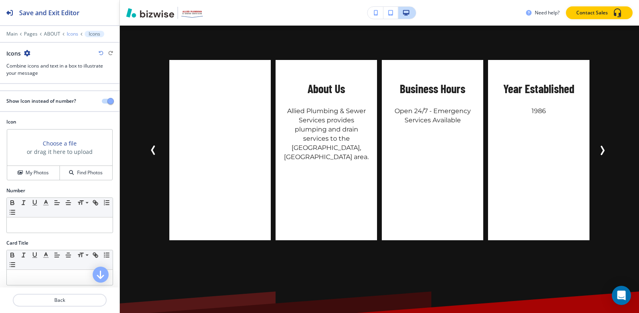
click at [70, 35] on p "Icons" at bounding box center [73, 34] width 12 height 6
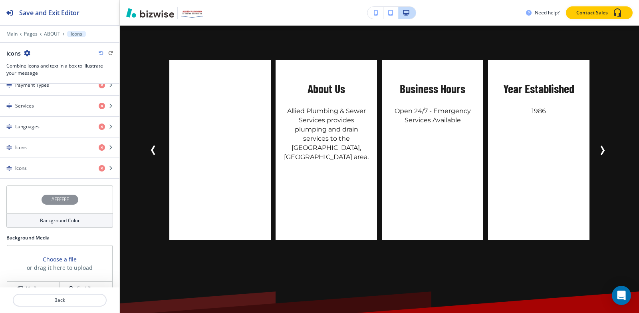
scroll to position [439, 0]
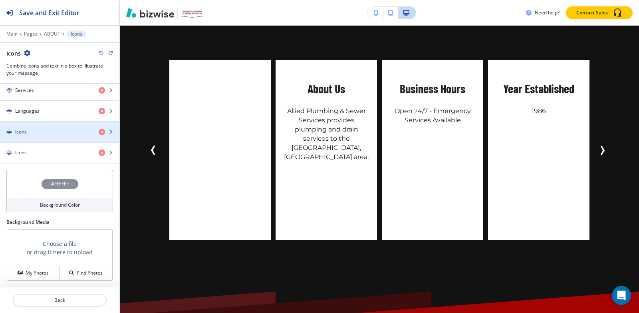
click at [38, 132] on div "Icons" at bounding box center [46, 131] width 92 height 7
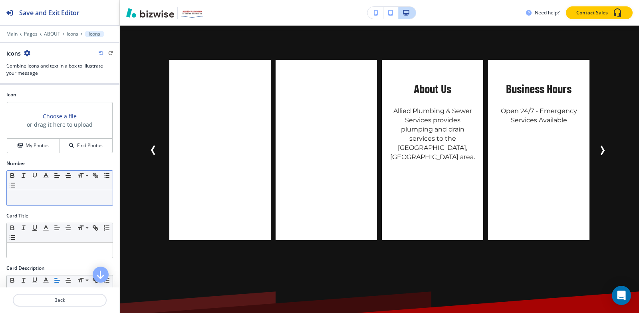
scroll to position [40, 0]
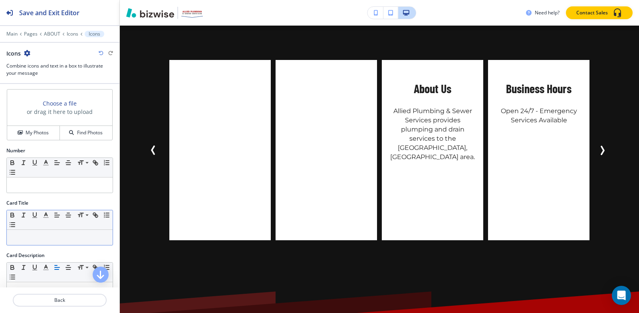
click at [54, 240] on p at bounding box center [60, 237] width 98 height 7
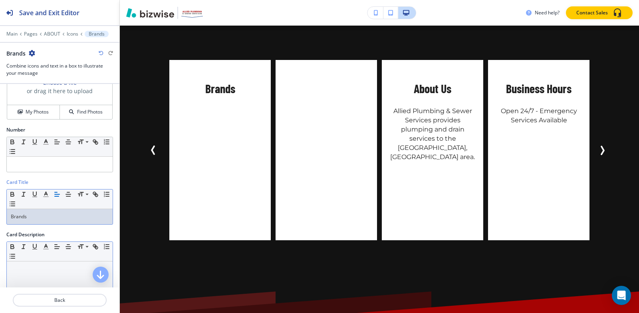
scroll to position [80, 0]
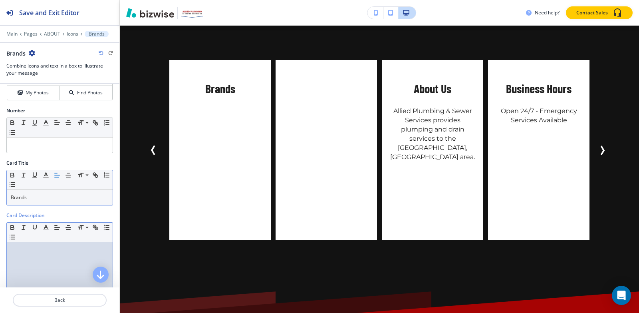
click at [29, 248] on p at bounding box center [60, 249] width 98 height 7
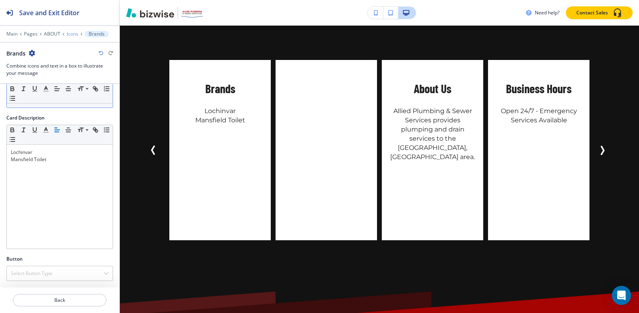
click at [72, 32] on p "Icons" at bounding box center [73, 34] width 12 height 6
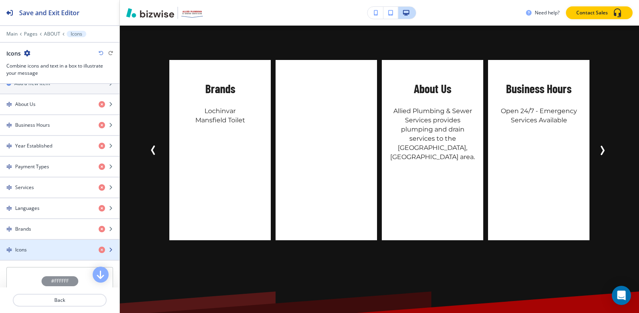
scroll to position [439, 0]
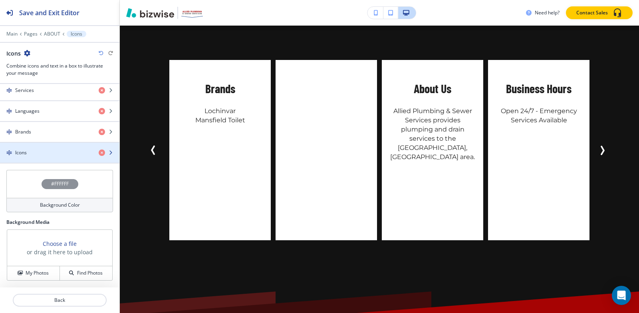
click at [22, 149] on h4 "Icons" at bounding box center [21, 152] width 12 height 7
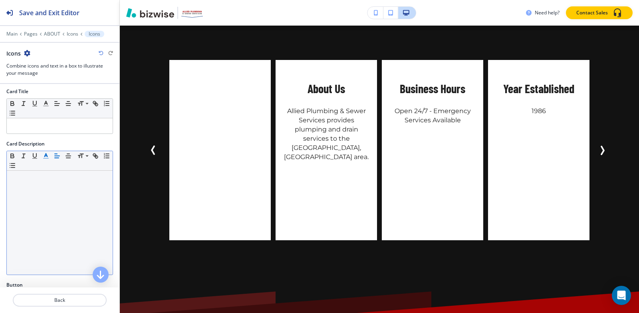
scroll to position [137, 0]
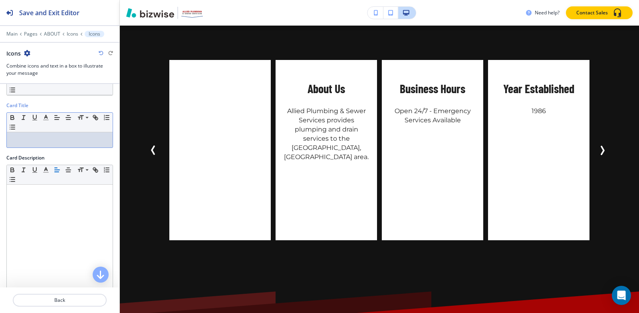
click at [47, 143] on div at bounding box center [60, 139] width 106 height 15
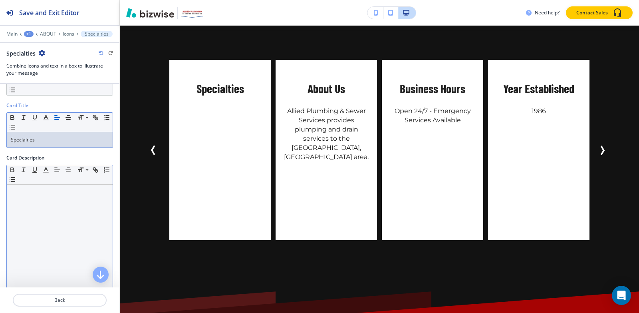
click at [49, 209] on div at bounding box center [60, 237] width 106 height 104
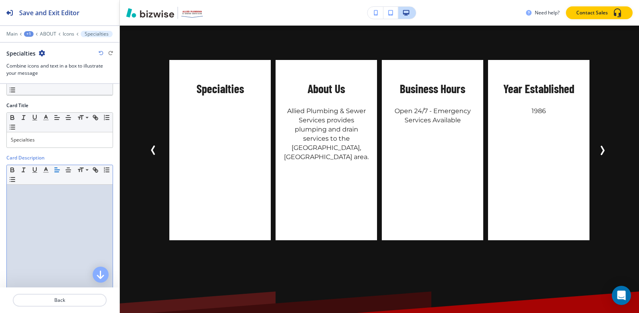
paste div
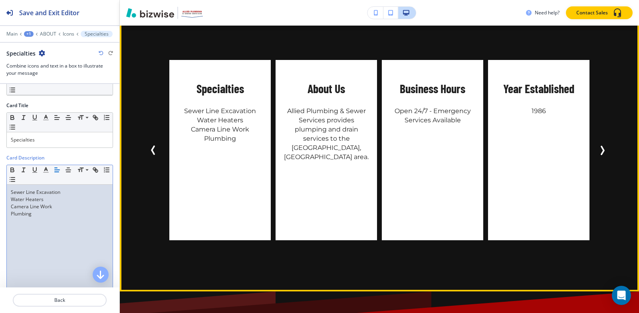
click at [602, 154] on icon "Next Slide" at bounding box center [603, 150] width 2 height 8
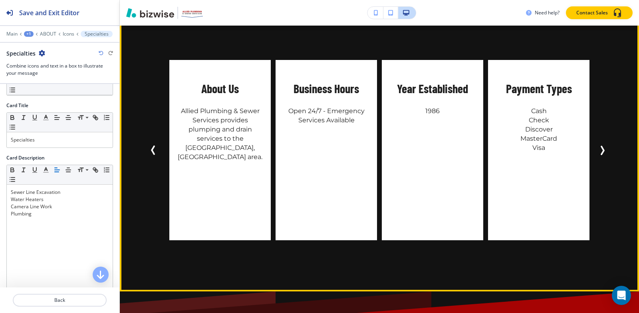
click at [602, 154] on icon "Next Slide" at bounding box center [603, 150] width 2 height 8
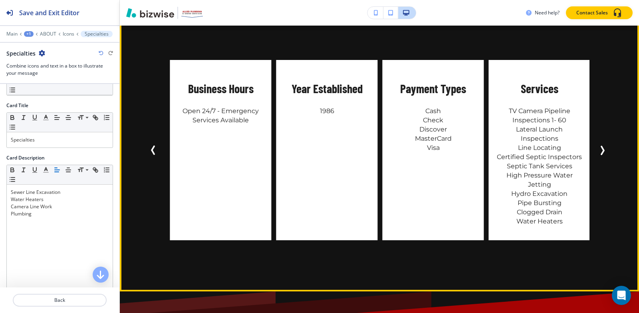
click at [602, 154] on icon "Next Slide" at bounding box center [603, 150] width 2 height 8
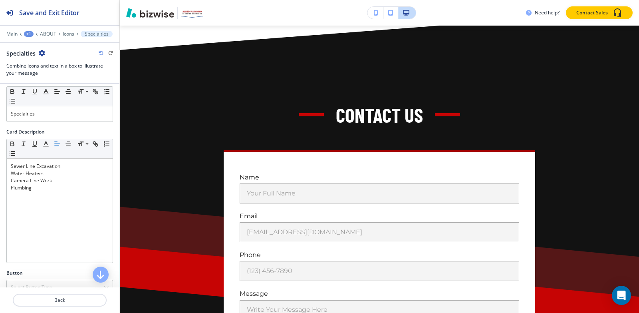
scroll to position [177, 0]
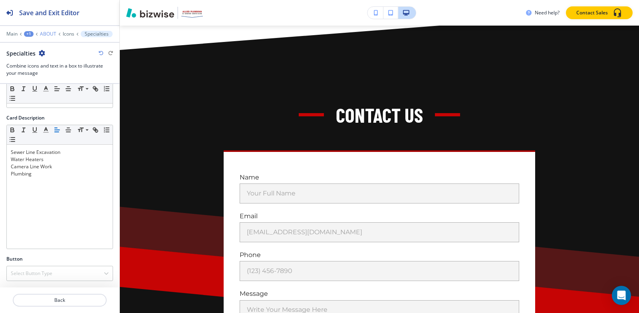
click at [45, 35] on p "ABOUT" at bounding box center [48, 34] width 16 height 6
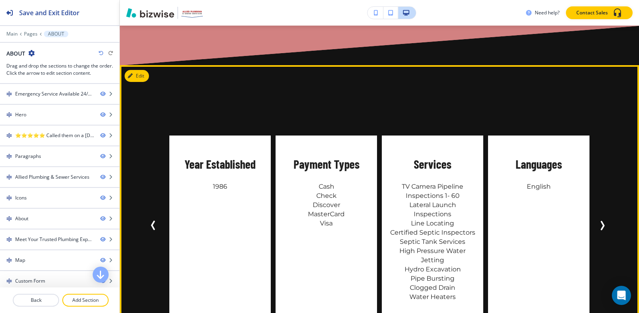
scroll to position [1679, 0]
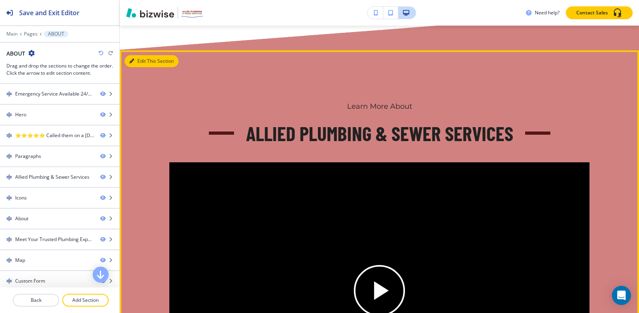
click at [136, 67] on button "Edit This Section" at bounding box center [152, 61] width 54 height 12
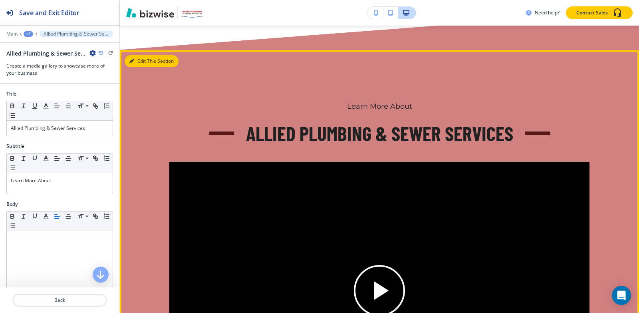
scroll to position [1420, 0]
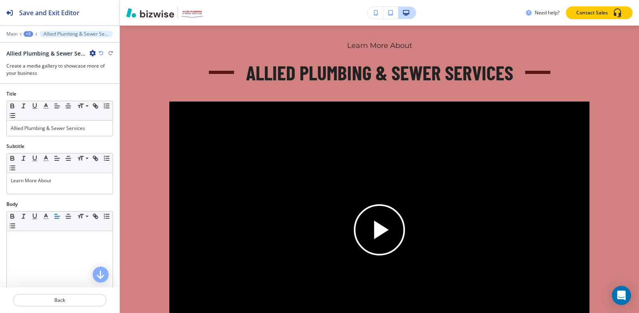
click at [91, 53] on icon "button" at bounding box center [92, 53] width 6 height 6
click at [113, 94] on p "Delete Section" at bounding box center [115, 94] width 41 height 7
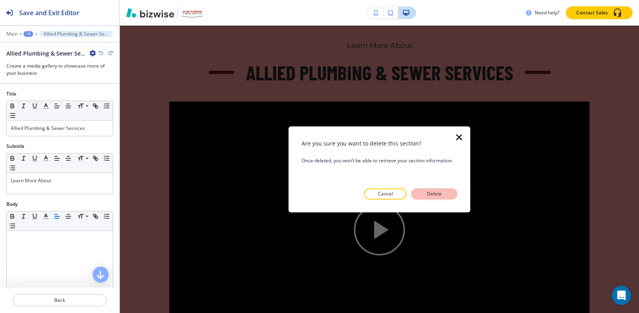
click at [445, 193] on button "Delete" at bounding box center [434, 193] width 46 height 11
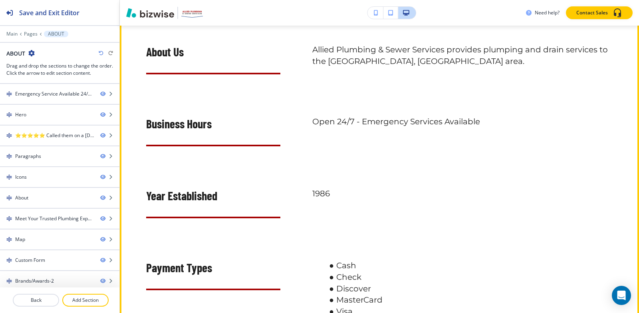
scroll to position [502, 0]
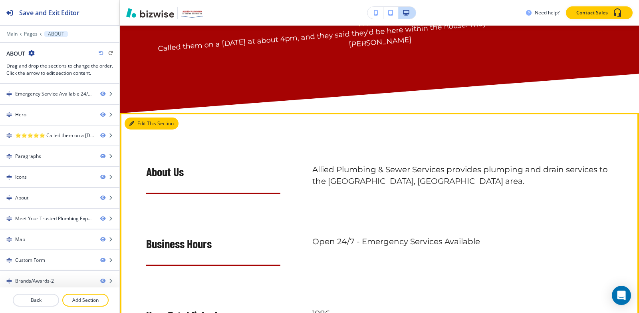
click at [146, 121] on button "Edit This Section" at bounding box center [152, 123] width 54 height 12
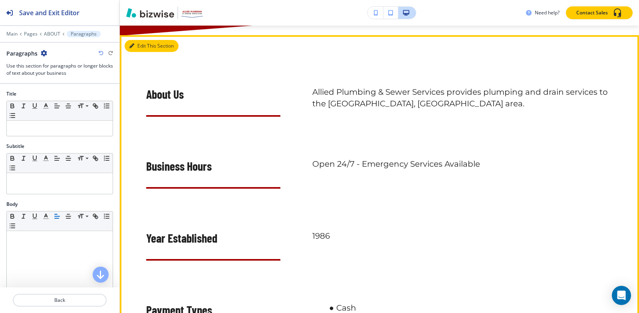
scroll to position [589, 0]
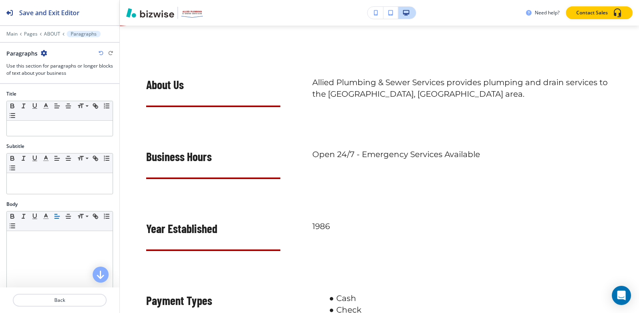
click at [40, 52] on div "Paragraphs" at bounding box center [26, 53] width 41 height 8
click at [44, 55] on icon "button" at bounding box center [44, 53] width 6 height 6
click at [55, 91] on button "Delete Section" at bounding box center [65, 95] width 51 height 14
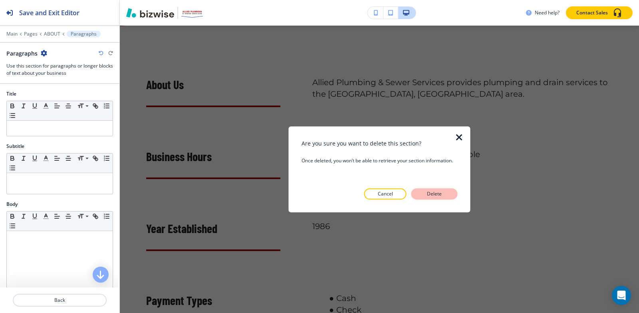
click at [437, 196] on p "Delete" at bounding box center [434, 193] width 19 height 7
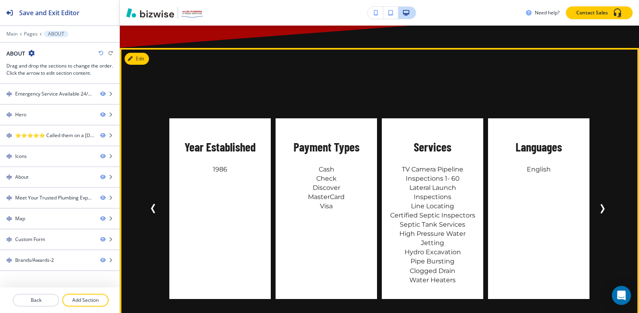
scroll to position [549, 0]
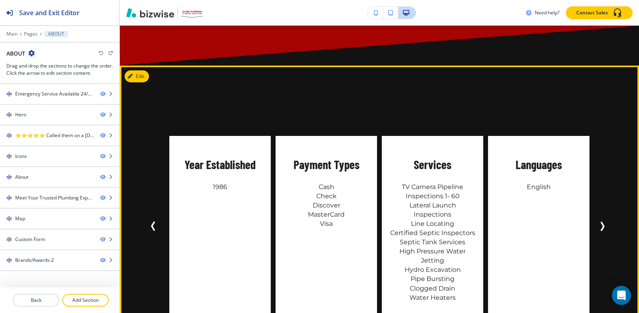
click at [154, 225] on icon "Previous Slide" at bounding box center [154, 226] width 10 height 10
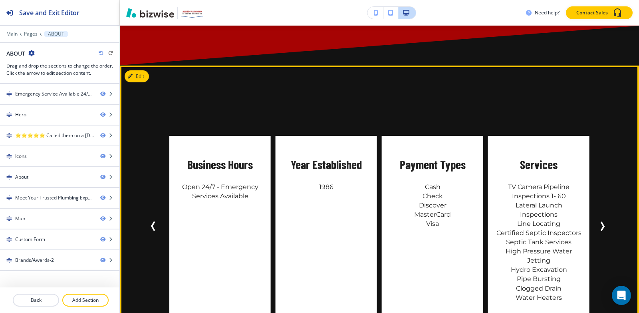
click at [153, 225] on icon "Previous Slide" at bounding box center [154, 226] width 10 height 10
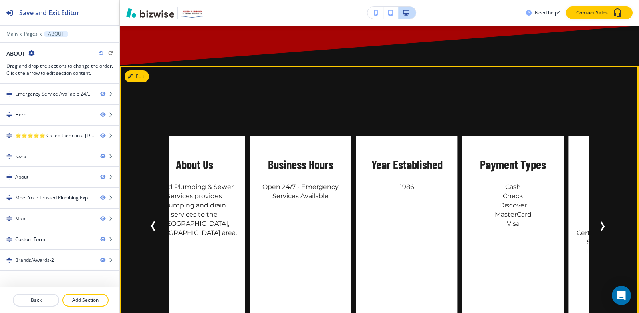
click at [153, 225] on icon "Previous Slide" at bounding box center [154, 226] width 10 height 10
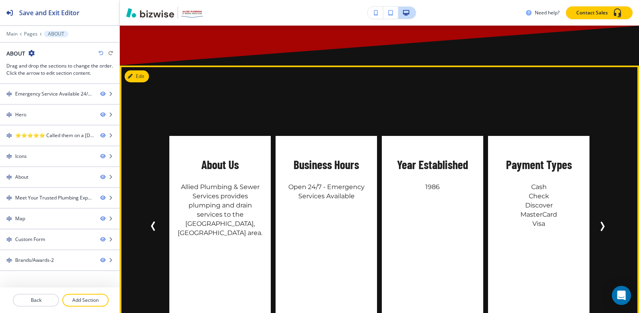
click at [153, 225] on icon "Previous Slide" at bounding box center [154, 226] width 10 height 10
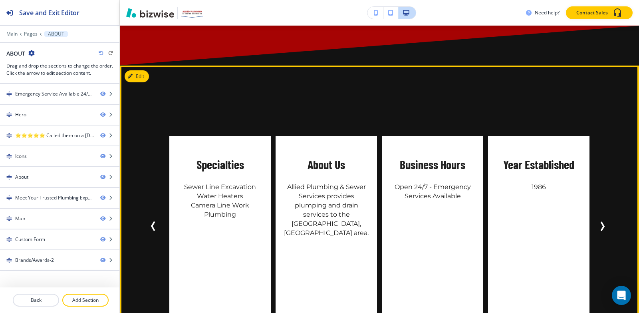
click at [152, 222] on icon "Previous Slide" at bounding box center [153, 226] width 2 height 8
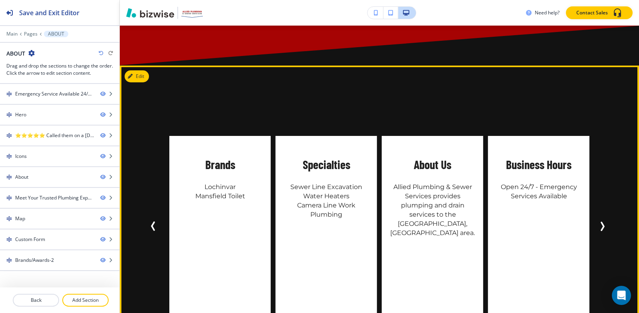
click at [152, 222] on icon "Previous Slide" at bounding box center [153, 226] width 2 height 8
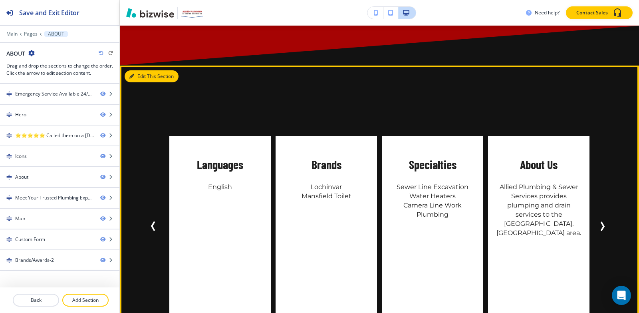
click at [136, 79] on div "Edit This Section Services TV Camera Pipeline Inspections 1- 60 Lateral Launch …" at bounding box center [379, 217] width 519 height 302
click at [135, 77] on button "Edit This Section" at bounding box center [152, 76] width 54 height 12
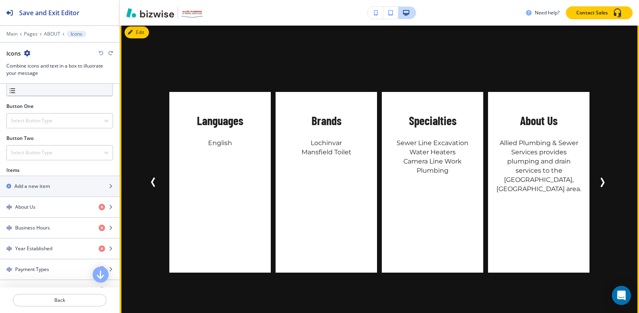
scroll to position [589, 0]
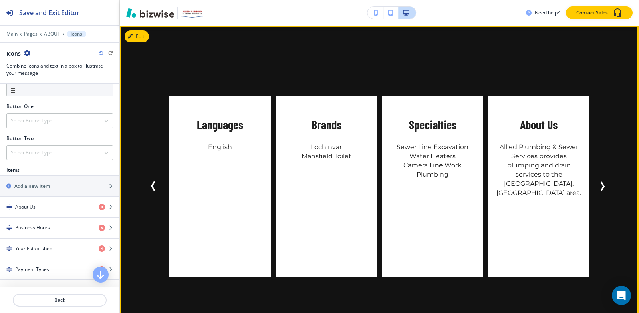
click at [601, 187] on icon "Next Slide" at bounding box center [603, 186] width 10 height 10
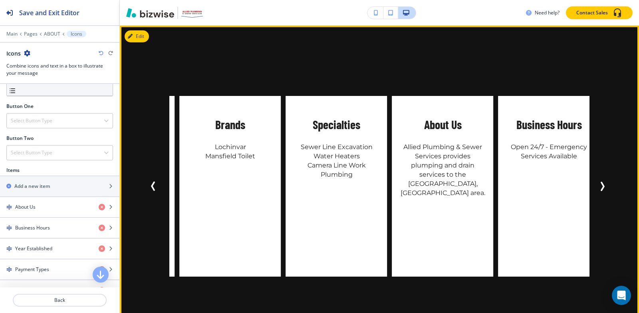
click at [601, 187] on icon "Next Slide" at bounding box center [603, 186] width 10 height 10
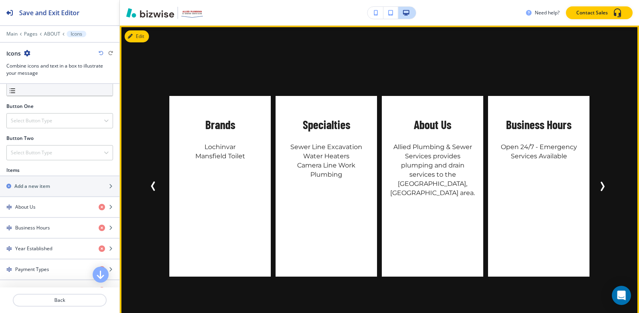
click at [601, 187] on icon "Next Slide" at bounding box center [603, 186] width 10 height 10
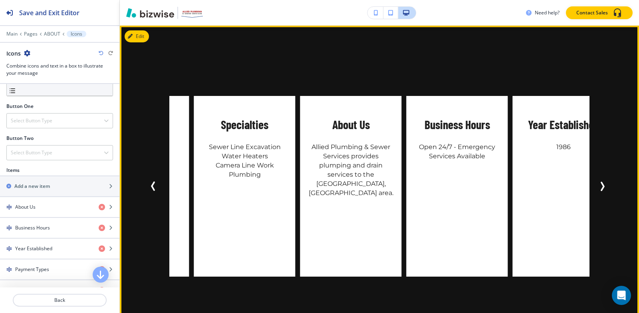
click at [603, 185] on icon "Next Slide" at bounding box center [603, 186] width 2 height 8
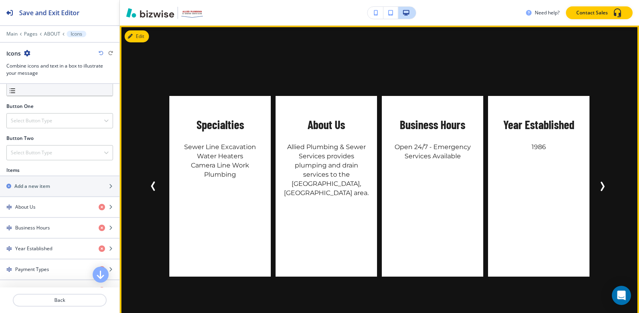
click at [603, 185] on icon "Next Slide" at bounding box center [603, 186] width 2 height 8
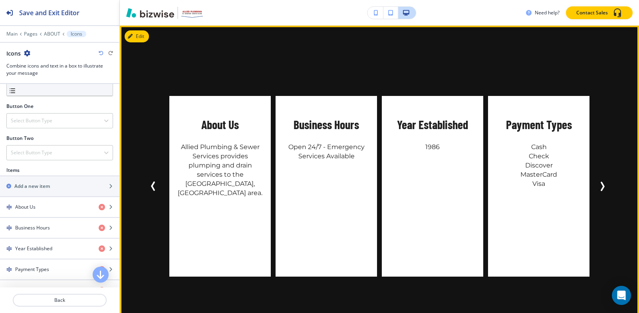
click at [603, 185] on icon "Next Slide" at bounding box center [603, 186] width 2 height 8
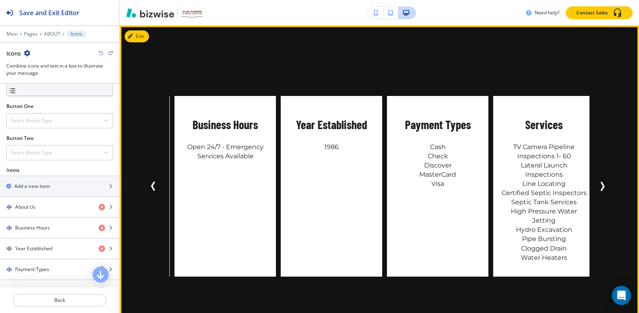
click at [603, 185] on icon "Next Slide" at bounding box center [603, 186] width 2 height 8
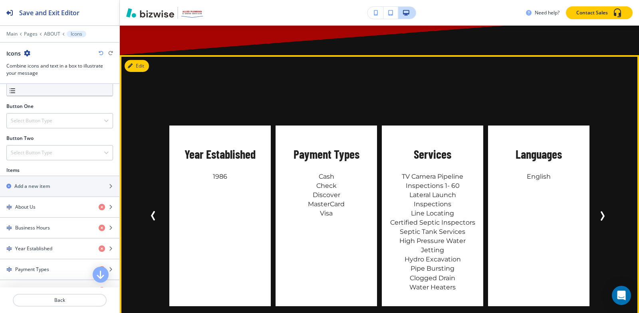
scroll to position [599, 0]
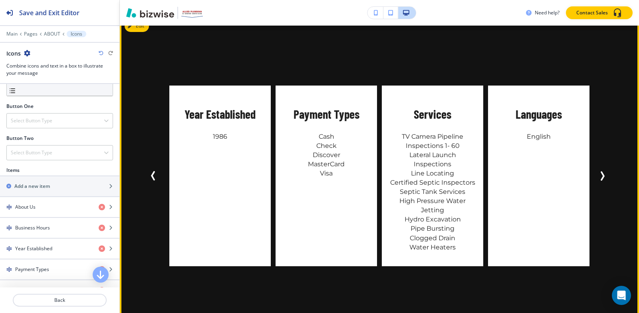
click at [601, 177] on icon "Next Slide" at bounding box center [603, 176] width 10 height 10
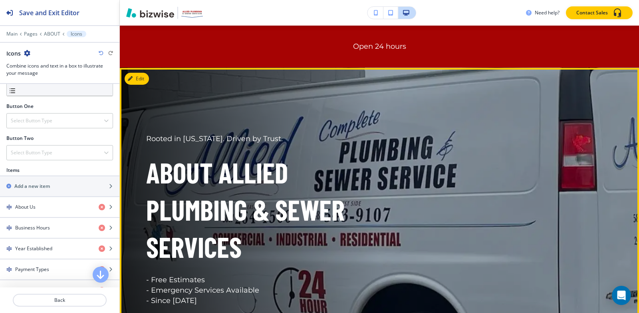
scroll to position [0, 0]
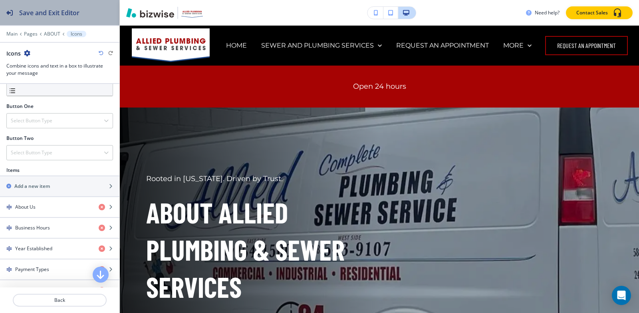
click at [32, 21] on div "Save and Exit Editor" at bounding box center [39, 12] width 79 height 25
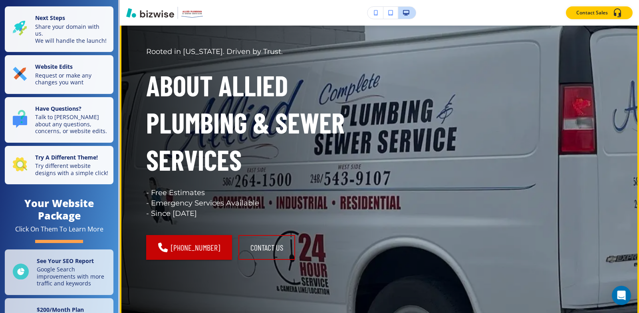
scroll to position [40, 0]
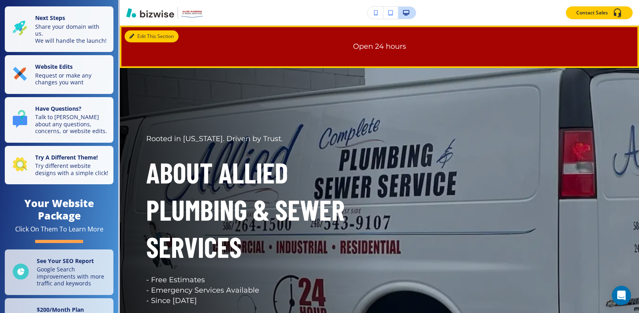
click at [138, 36] on button "Edit This Section" at bounding box center [152, 36] width 54 height 12
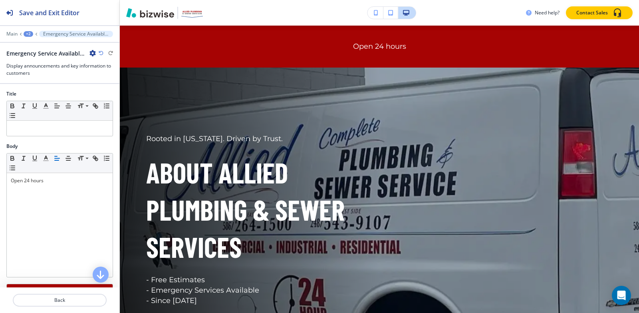
click at [92, 53] on icon "button" at bounding box center [92, 53] width 6 height 6
click at [112, 96] on p "Delete Section" at bounding box center [115, 94] width 41 height 7
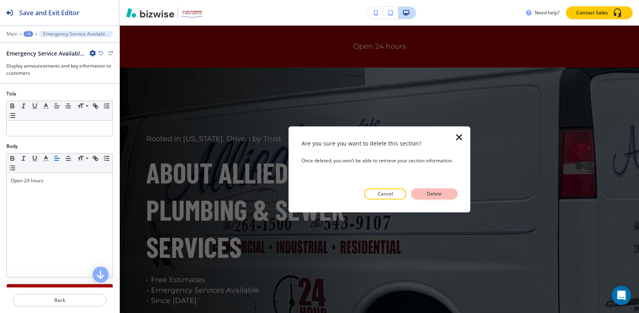
click at [434, 192] on p "Delete" at bounding box center [434, 193] width 19 height 7
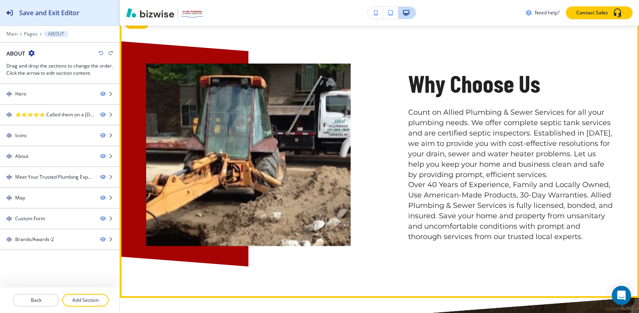
scroll to position [839, 0]
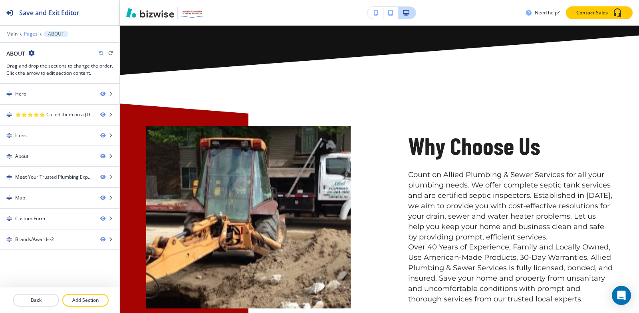
click at [30, 36] on p "Pages" at bounding box center [31, 34] width 14 height 6
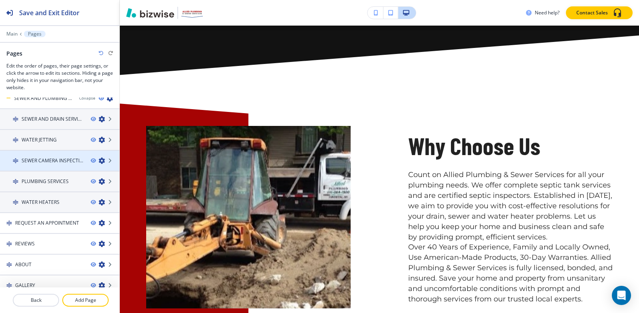
scroll to position [60, 0]
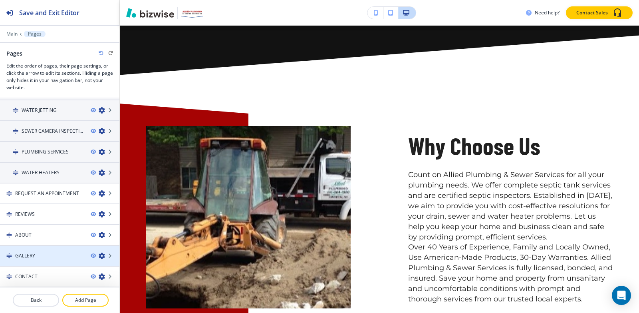
click at [41, 256] on div "GALLERY" at bounding box center [42, 255] width 84 height 7
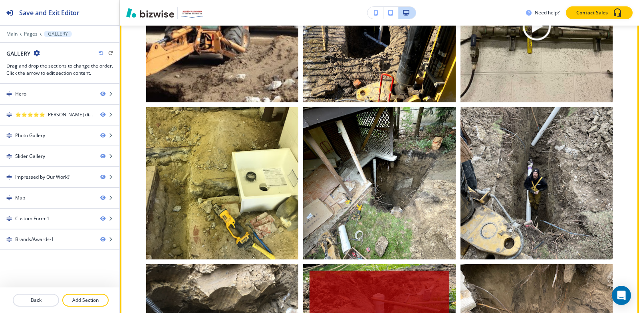
scroll to position [639, 0]
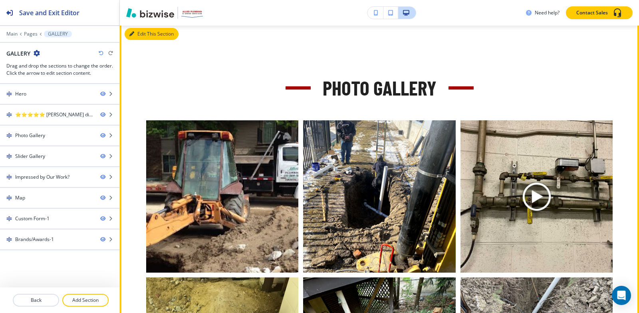
click at [139, 36] on button "Edit This Section" at bounding box center [152, 34] width 54 height 12
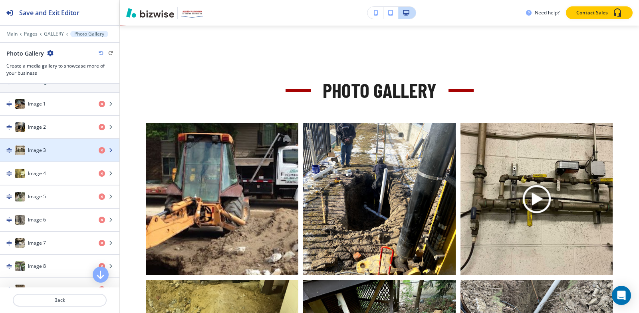
scroll to position [320, 0]
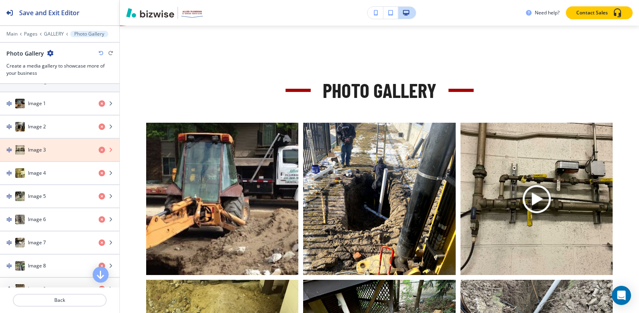
click at [99, 151] on icon "button" at bounding box center [102, 150] width 6 height 6
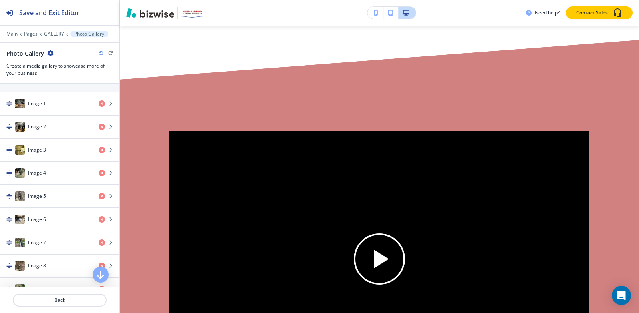
scroll to position [1276, 0]
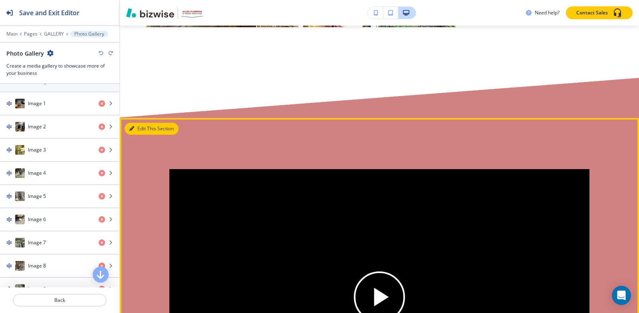
click at [136, 131] on button "Edit This Section" at bounding box center [152, 129] width 54 height 12
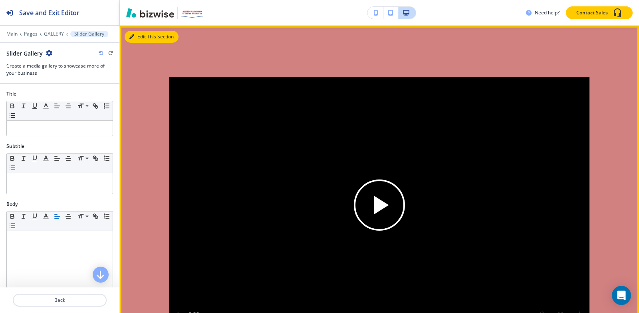
scroll to position [1368, 0]
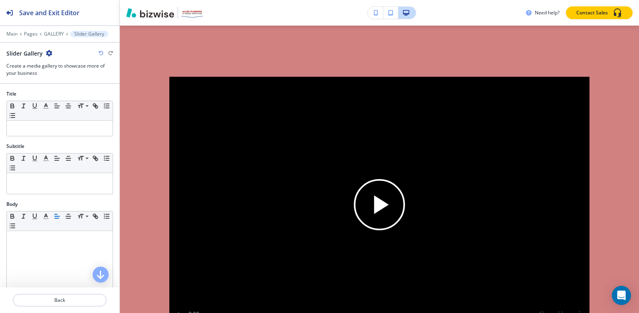
click at [47, 54] on icon "button" at bounding box center [49, 53] width 6 height 6
click at [73, 96] on p "Delete Section" at bounding box center [71, 94] width 41 height 7
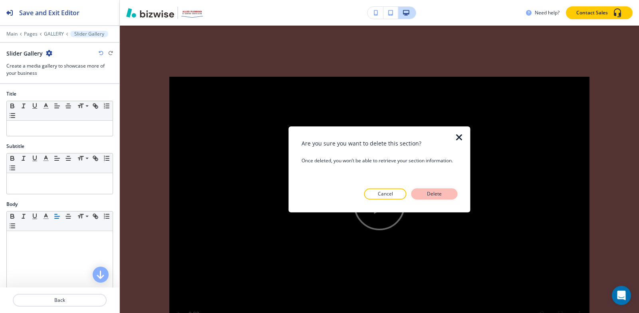
click at [442, 193] on p "Delete" at bounding box center [434, 193] width 19 height 7
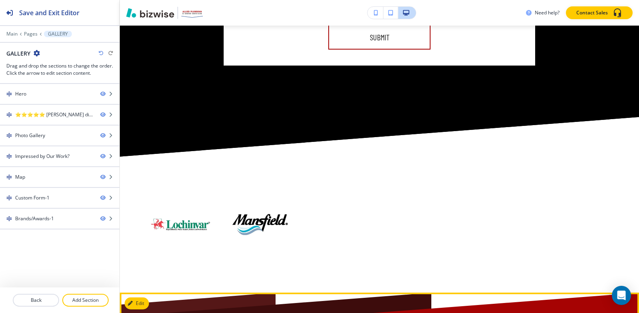
scroll to position [2234, 0]
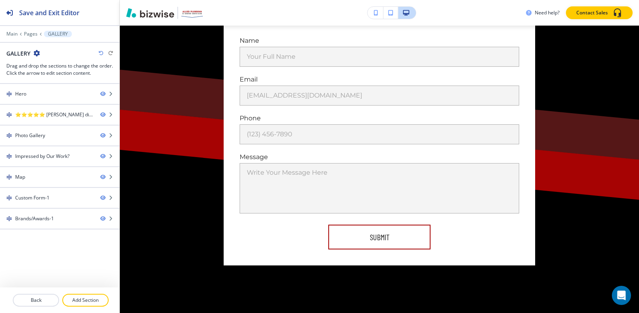
click at [31, 30] on div at bounding box center [59, 28] width 119 height 5
click at [31, 34] on p "Pages" at bounding box center [31, 34] width 14 height 6
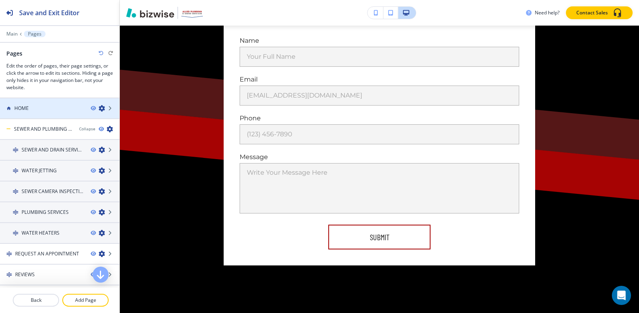
click at [45, 113] on div at bounding box center [59, 115] width 119 height 6
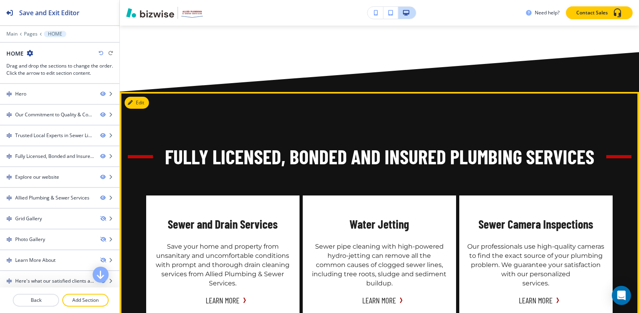
scroll to position [879, 0]
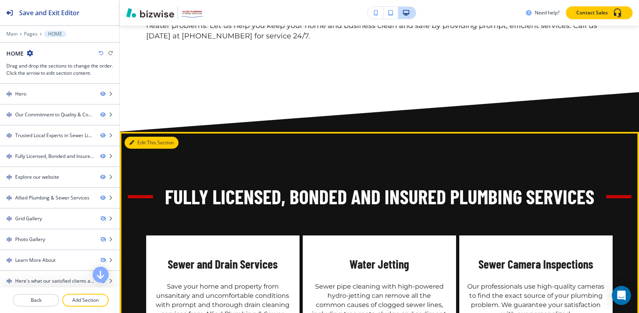
click at [145, 137] on button "Edit This Section" at bounding box center [152, 143] width 54 height 12
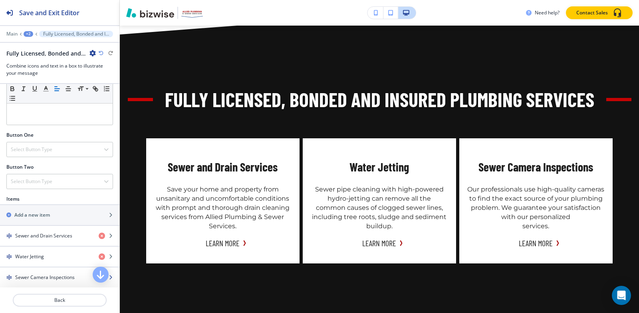
scroll to position [342, 0]
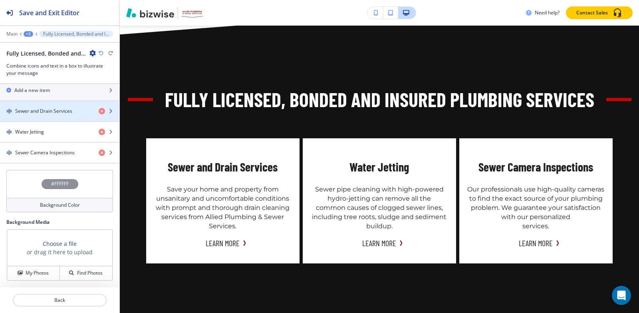
click at [42, 117] on div "button" at bounding box center [59, 118] width 119 height 6
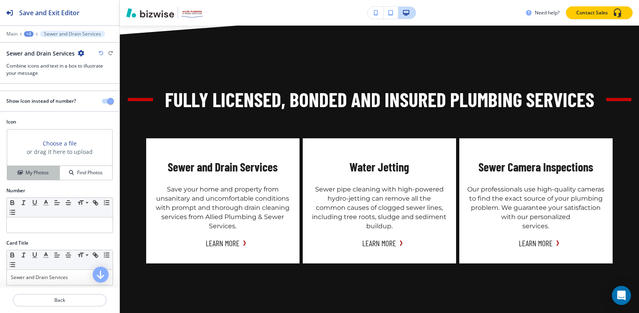
click at [36, 177] on button "My Photos" at bounding box center [33, 173] width 53 height 14
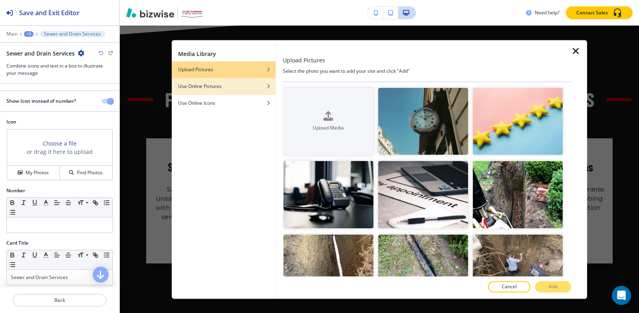
click at [215, 86] on h4 "Use Online Pictures" at bounding box center [200, 86] width 44 height 7
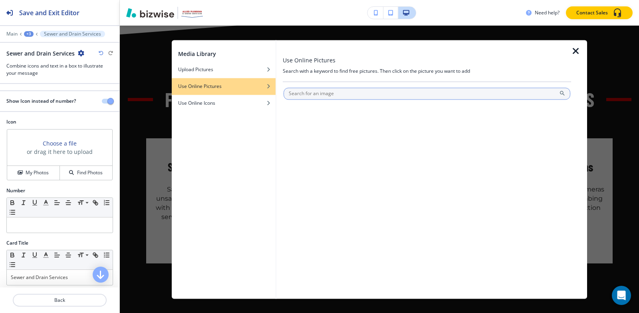
click at [324, 91] on input "text" at bounding box center [427, 93] width 287 height 12
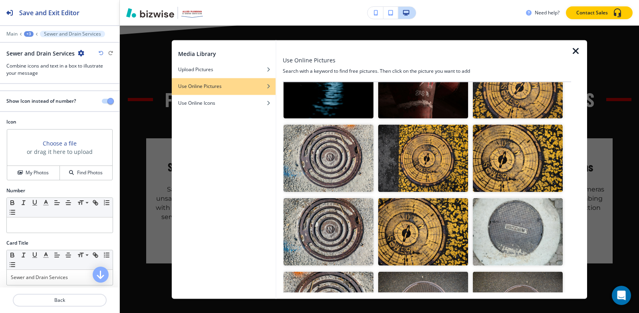
scroll to position [0, 0]
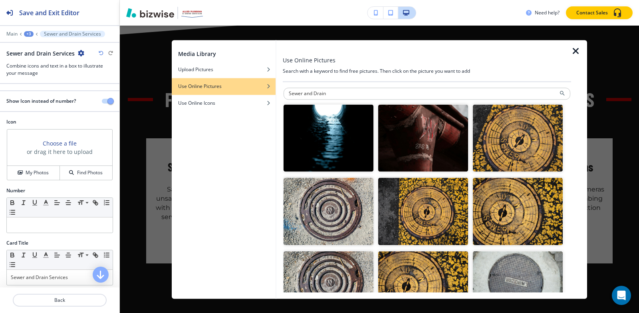
drag, startPoint x: 314, startPoint y: 93, endPoint x: 244, endPoint y: 93, distance: 69.1
click at [246, 93] on div "Media Library Upload Pictures Use Online Pictures Use Online Icons Use Online P…" at bounding box center [379, 169] width 415 height 258
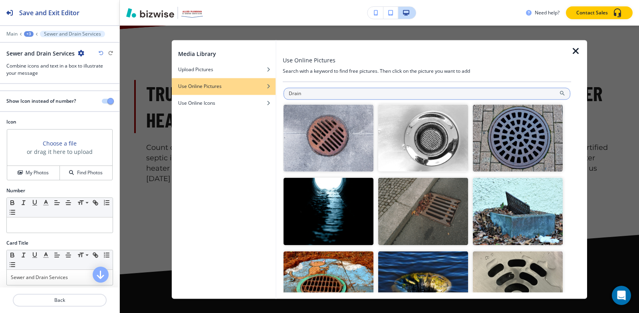
click at [369, 88] on input "Drain" at bounding box center [427, 93] width 287 height 12
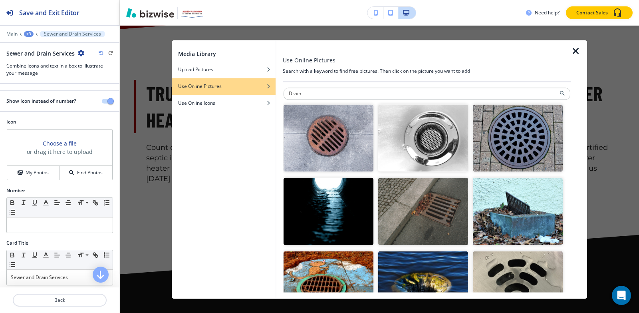
paste input "Sewer"
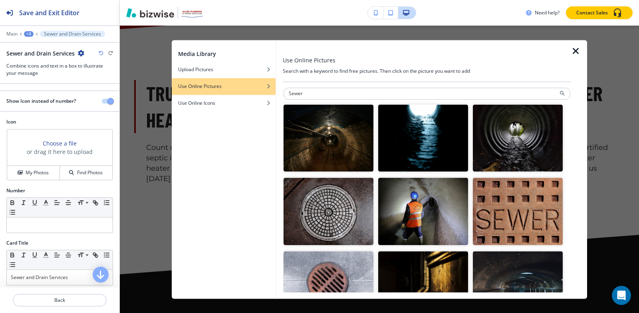
drag, startPoint x: 311, startPoint y: 90, endPoint x: 180, endPoint y: 116, distance: 133.3
click at [175, 109] on div "Media Library Upload Pictures Use Online Pictures Use Online Icons Use Online P…" at bounding box center [379, 169] width 415 height 258
paste input "Drain"
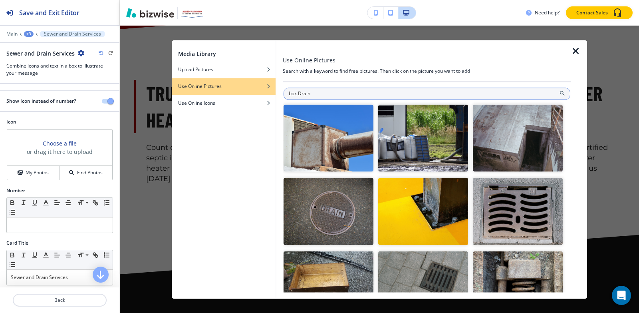
click at [286, 92] on input "box Drain" at bounding box center [427, 93] width 287 height 12
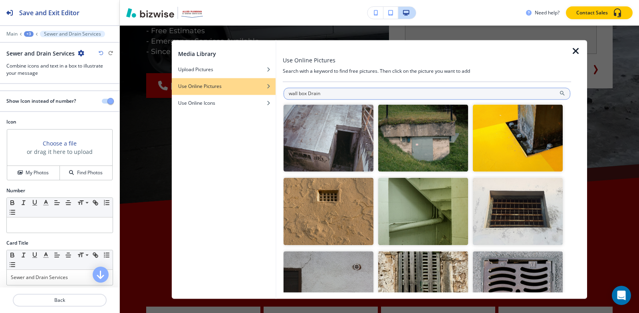
click at [365, 93] on input "wall box Drain" at bounding box center [427, 93] width 287 height 12
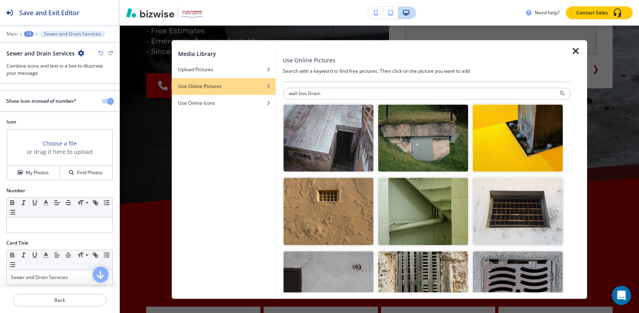
paste input "grill"
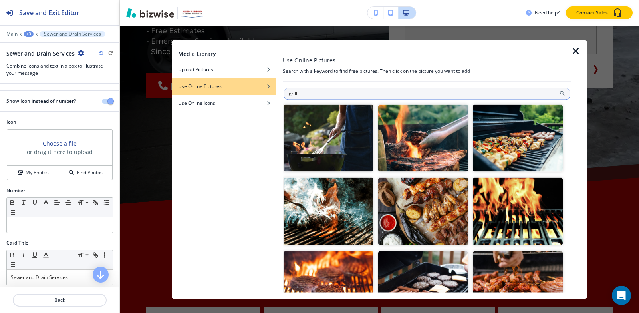
click at [401, 91] on input "grill" at bounding box center [427, 93] width 287 height 12
paste input "e lines"
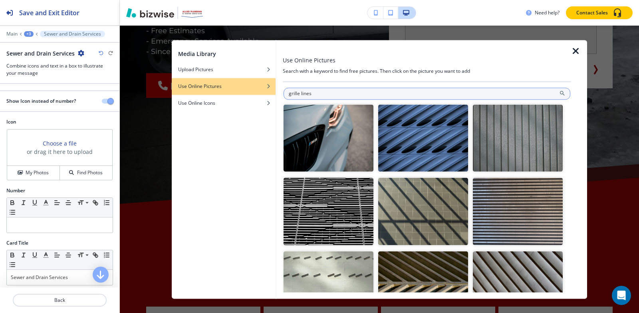
click at [414, 92] on input "grille lines" at bounding box center [427, 93] width 287 height 12
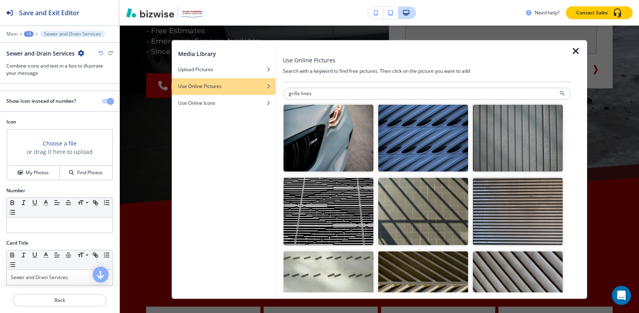
paste input "water droplet"
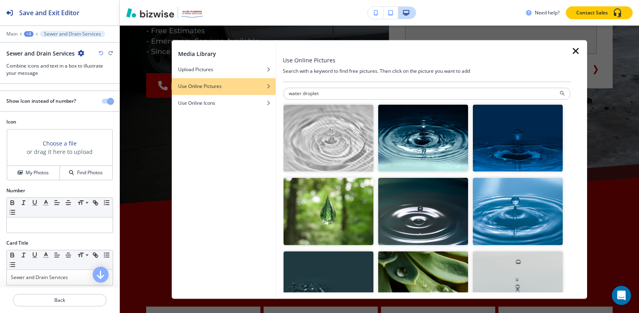
paste input "rectangular box"
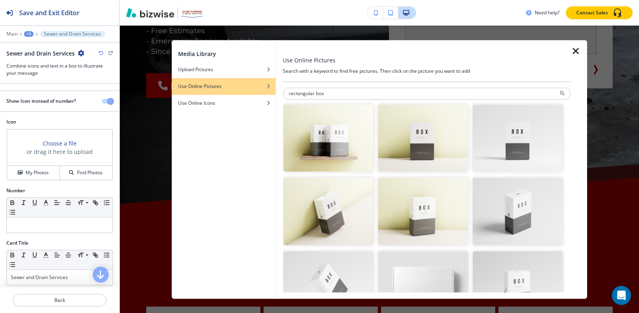
paste input "with grille lines"
type input "rectangular box with grille lines"
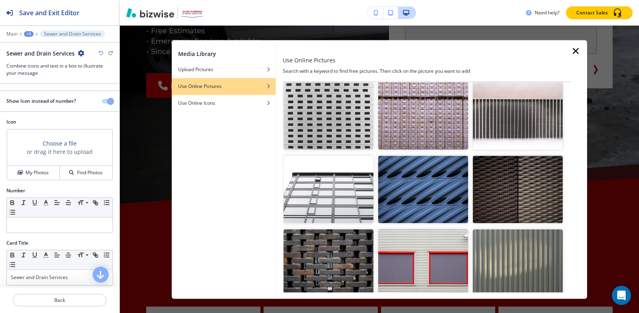
scroll to position [479, 0]
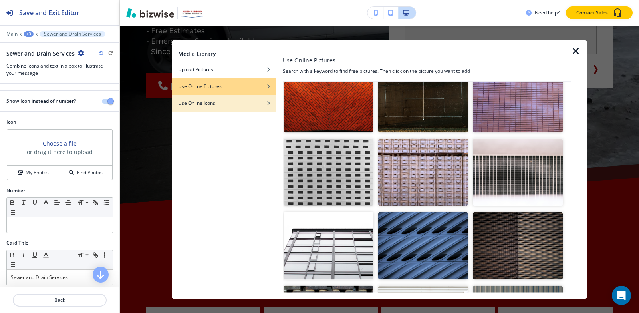
click at [205, 105] on h4 "Use Online Icons" at bounding box center [196, 102] width 37 height 7
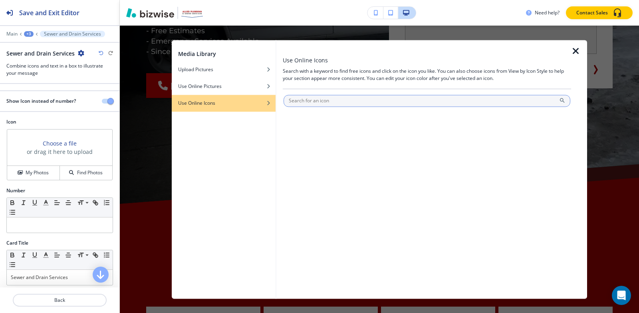
scroll to position [0, 0]
click at [411, 102] on input "text" at bounding box center [427, 101] width 287 height 12
paste input "rectangular box with grille lines"
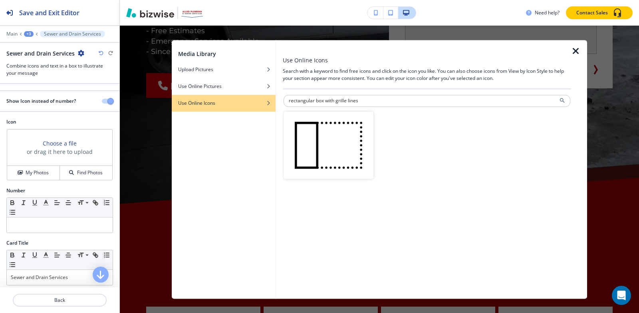
paste input "text"
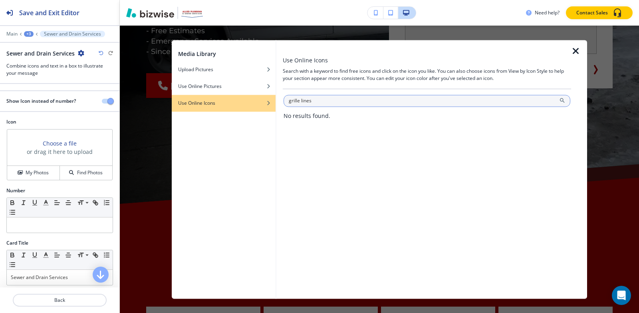
drag, startPoint x: 301, startPoint y: 101, endPoint x: 380, endPoint y: 98, distance: 79.5
click at [380, 98] on input "grille lines" at bounding box center [427, 101] width 287 height 12
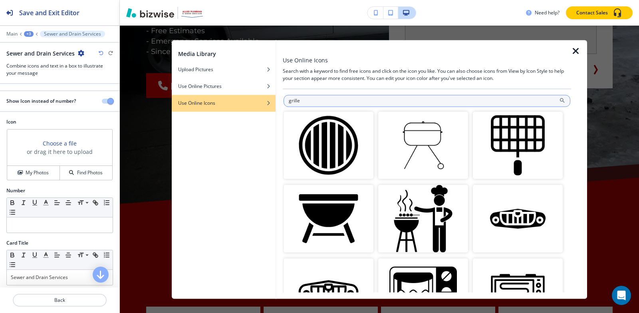
click at [289, 101] on input "grille" at bounding box center [427, 101] width 287 height 12
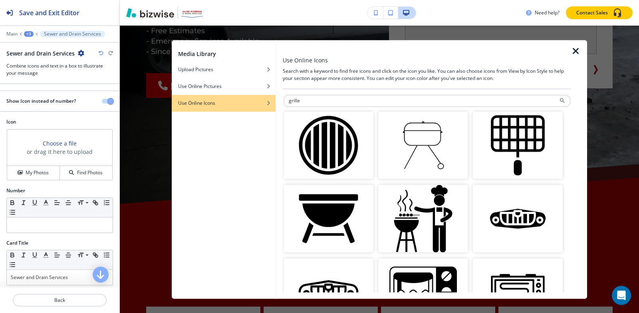
drag, startPoint x: 387, startPoint y: 103, endPoint x: 145, endPoint y: 102, distance: 242.5
click at [145, 102] on div "Media Library Upload Pictures Use Online Pictures Use Online Icons Use Online I…" at bounding box center [379, 169] width 519 height 287
paste input "droplet"
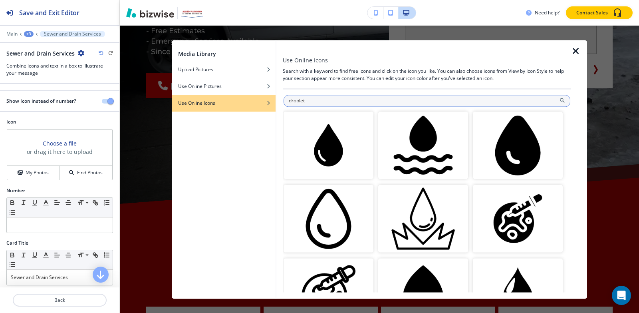
click at [340, 97] on input "droplet" at bounding box center [427, 101] width 287 height 12
paste input "Drain Pipe Out"
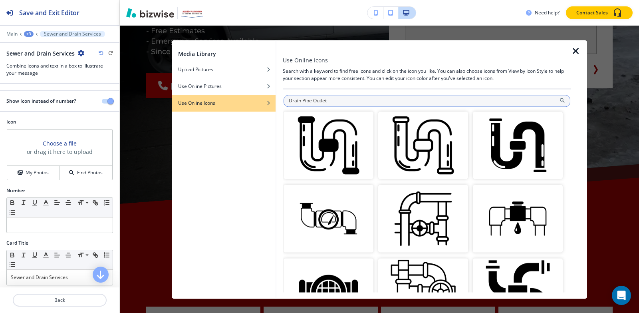
click at [420, 102] on input "Drain Pipe Outlet" at bounding box center [427, 101] width 287 height 12
paste input "Cover"
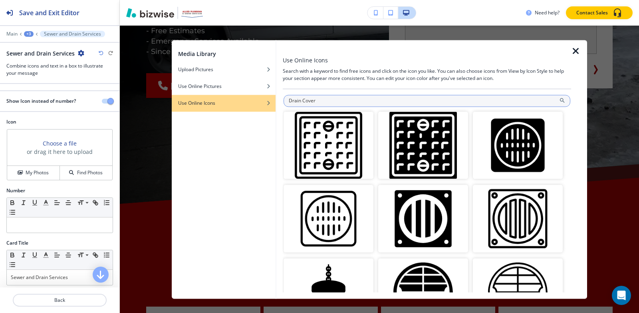
click at [290, 99] on input "Drain Cover" at bounding box center [427, 101] width 287 height 12
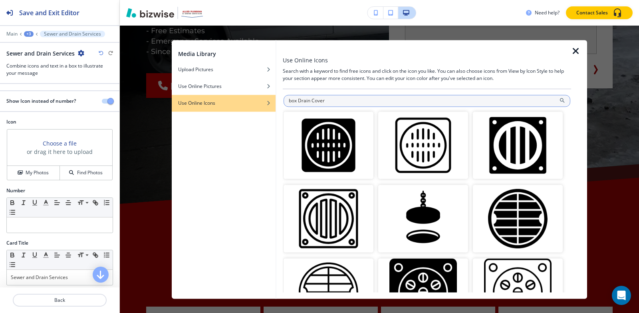
click at [413, 102] on input "box Drain Cover" at bounding box center [427, 101] width 287 height 12
paste input "Drain Grate"
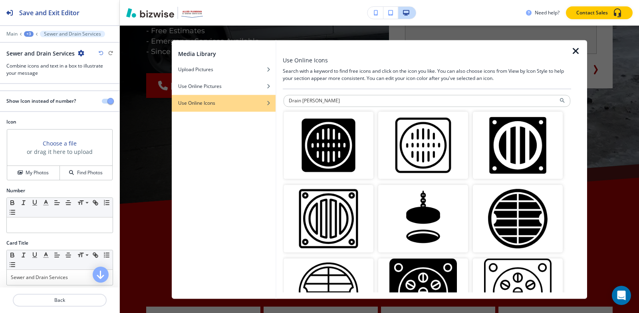
type input "Drain Grate"
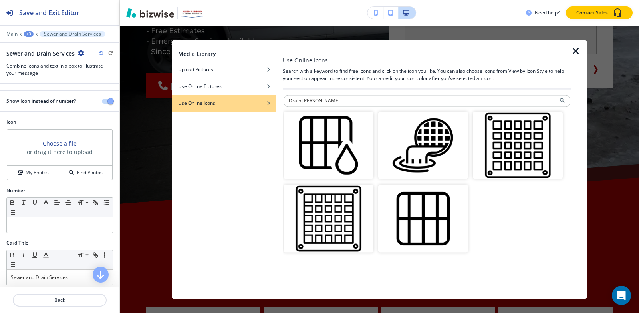
click at [344, 159] on img "button" at bounding box center [329, 145] width 90 height 68
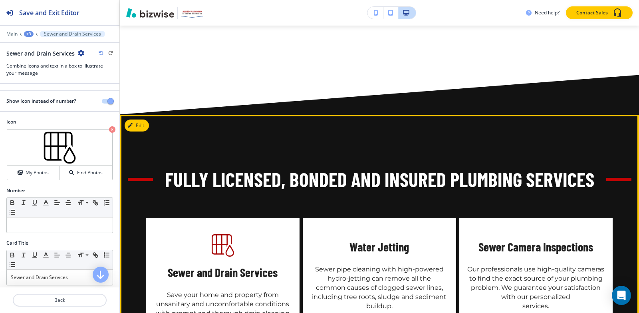
scroll to position [1056, 0]
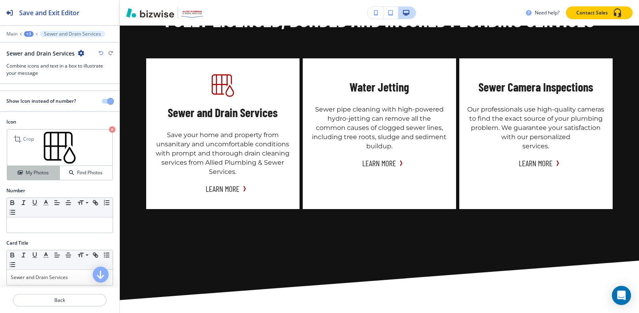
click at [50, 170] on div "My Photos" at bounding box center [33, 172] width 52 height 7
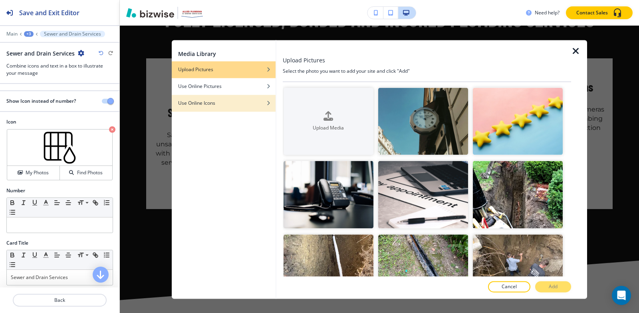
click at [192, 103] on h4 "Use Online Icons" at bounding box center [196, 102] width 37 height 7
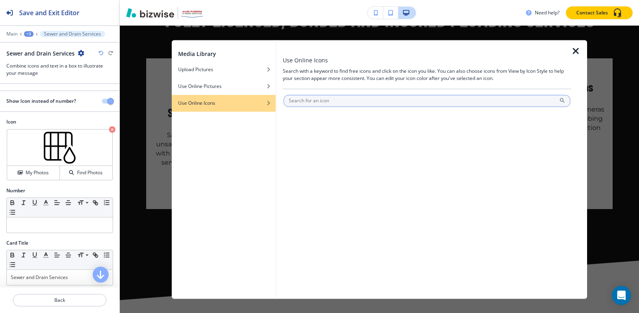
click at [358, 100] on input "text" at bounding box center [427, 101] width 287 height 12
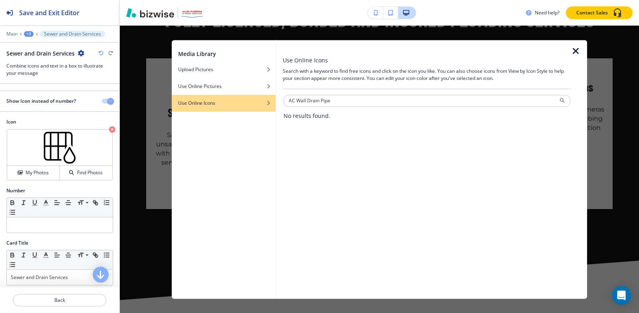
drag, startPoint x: 296, startPoint y: 100, endPoint x: 268, endPoint y: 112, distance: 30.8
click at [266, 107] on div "Media Library Upload Pictures Use Online Pictures Use Online Icons Use Online I…" at bounding box center [379, 169] width 415 height 258
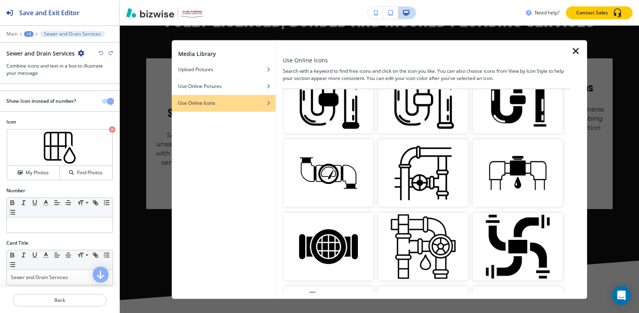
scroll to position [0, 0]
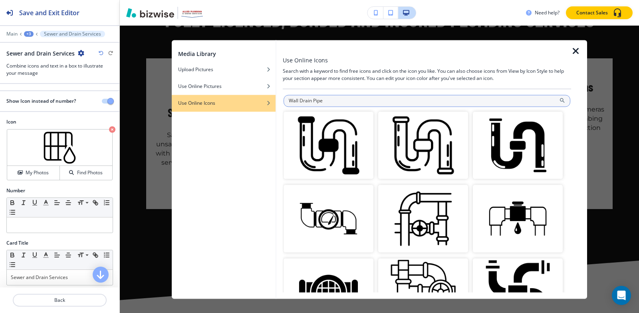
click at [368, 103] on input "Wall Drain Pipe" at bounding box center [427, 101] width 287 height 12
paste input "-Mounted Floor Drain"
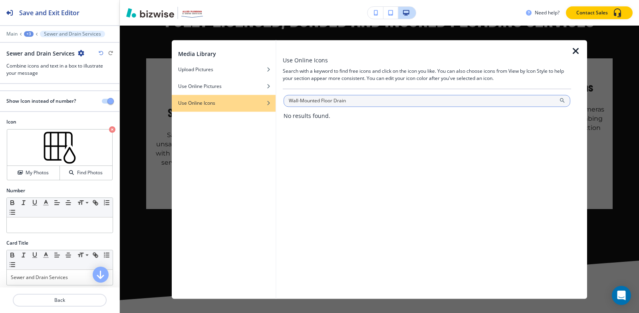
drag, startPoint x: 321, startPoint y: 99, endPoint x: 334, endPoint y: 99, distance: 12.4
click at [334, 99] on input "Wall-Mounted Floor Drain" at bounding box center [427, 101] width 287 height 12
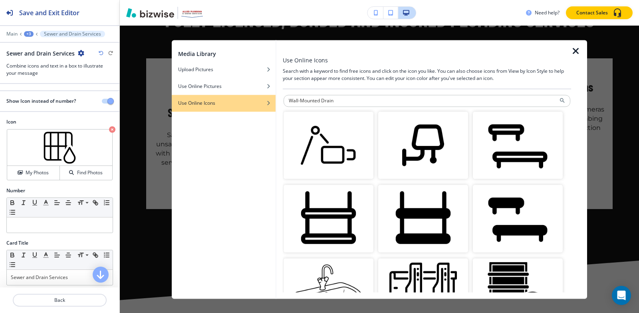
click at [363, 97] on input "Wall-Mounted Drain" at bounding box center [427, 101] width 287 height 12
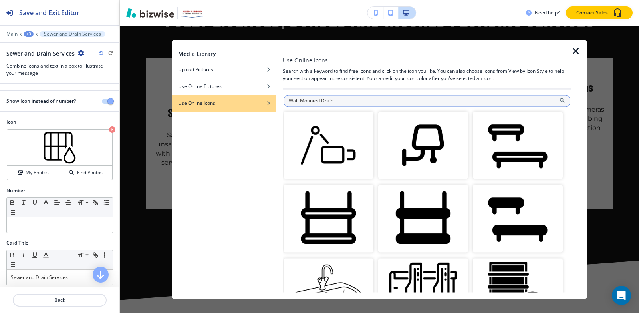
paste input "Floor"
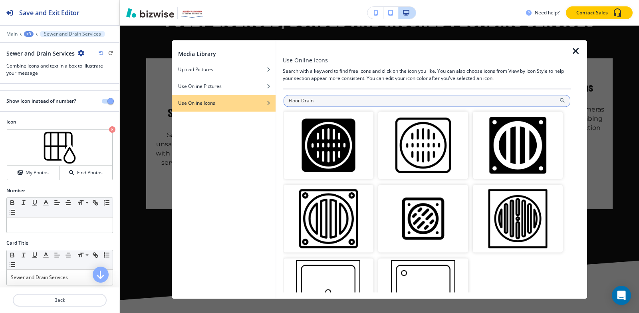
click at [288, 97] on input "Floor Drain" at bounding box center [427, 101] width 287 height 12
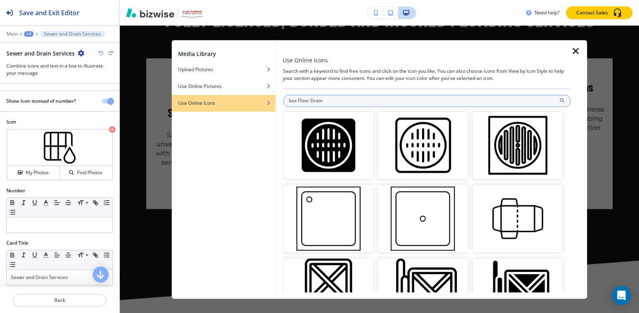
click at [388, 100] on input "box Floor Drain" at bounding box center [427, 101] width 287 height 12
paste input "Drain Cover"
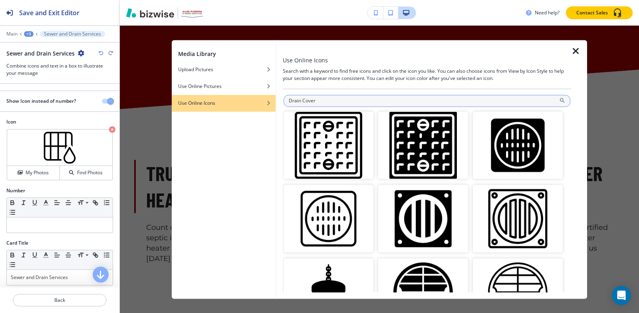
click at [288, 99] on input "Drain Cover" at bounding box center [427, 101] width 287 height 12
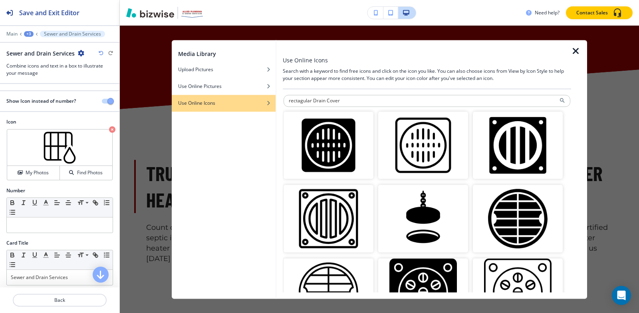
drag, startPoint x: 313, startPoint y: 101, endPoint x: 232, endPoint y: 101, distance: 80.7
click at [232, 101] on div "Media Library Upload Pictures Use Online Pictures Use Online Icons Use Online I…" at bounding box center [379, 169] width 415 height 258
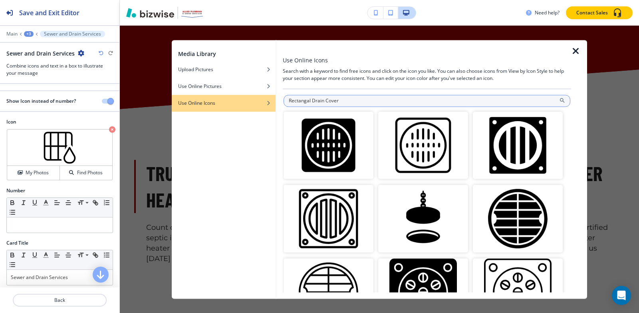
click at [359, 101] on input "Rectangal Drain Cover" at bounding box center [427, 101] width 287 height 12
paste input "Drain Pipe"
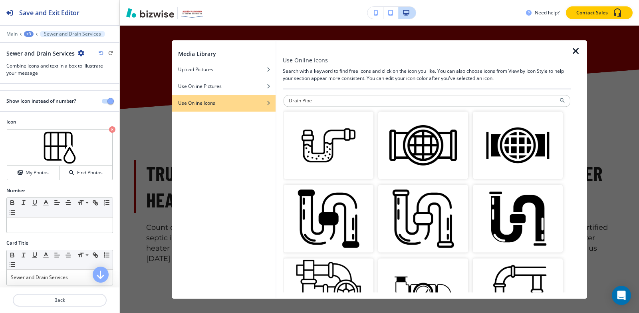
paste input "Metal"
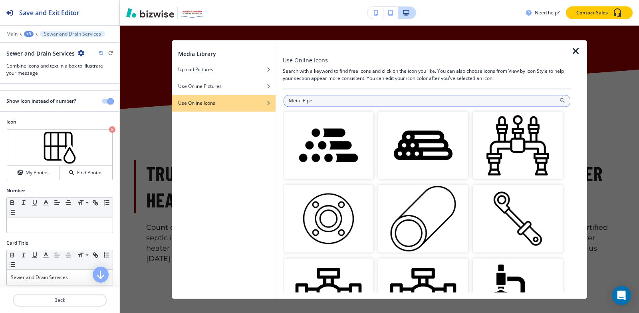
click at [365, 105] on input "Metal Pipe" at bounding box center [427, 101] width 287 height 12
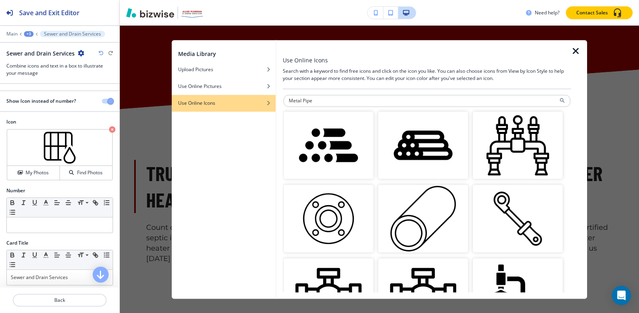
paste input "Wall Drain Outlet"
type input "Wall Drain Outlet"
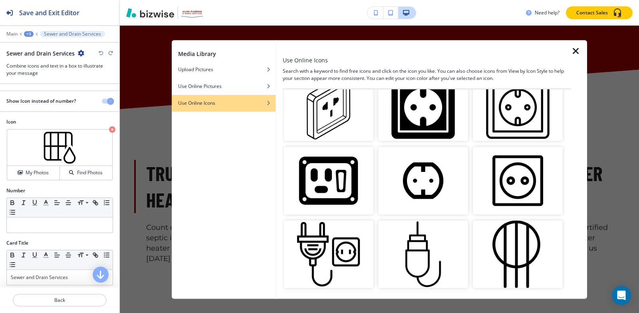
scroll to position [1042, 0]
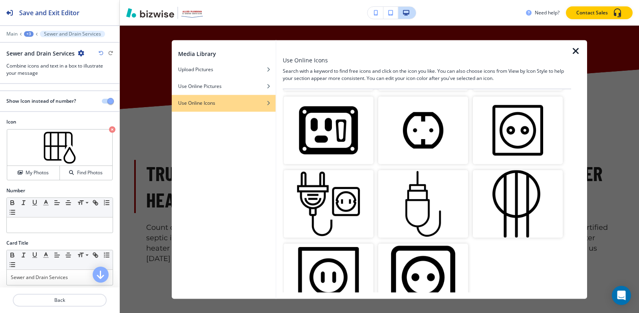
click at [573, 48] on icon "button" at bounding box center [576, 51] width 10 height 10
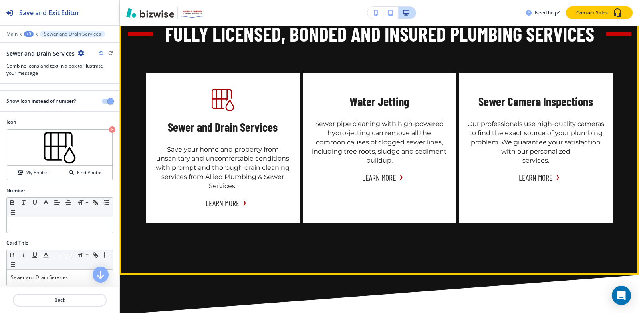
scroll to position [1056, 0]
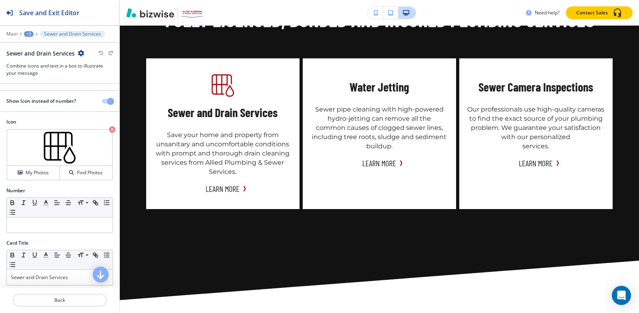
click at [33, 35] on div "+3" at bounding box center [29, 34] width 10 height 6
click at [46, 75] on p "Fully Licensed, Bonded and Insured Plumbing Services" at bounding box center [49, 75] width 41 height 7
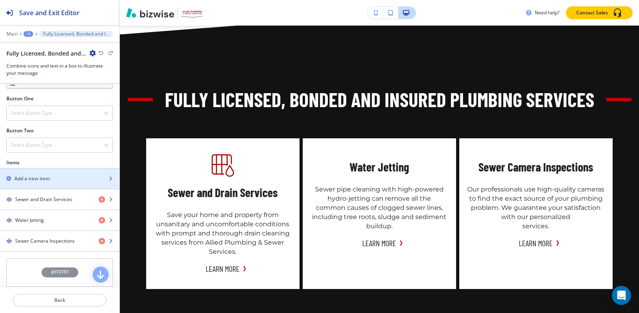
scroll to position [342, 0]
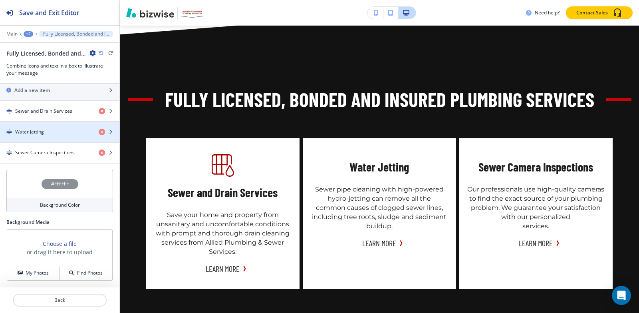
click at [43, 133] on h4 "Water Jetting" at bounding box center [29, 131] width 29 height 7
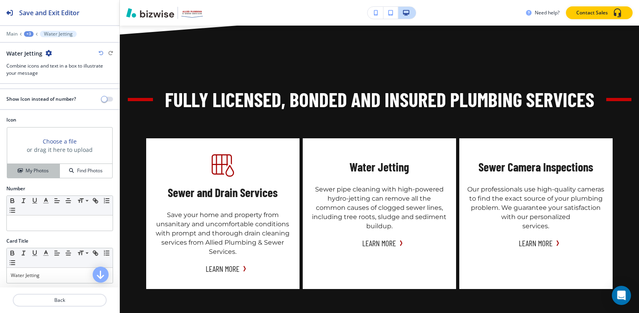
scroll to position [0, 0]
click at [38, 170] on h4 "My Photos" at bounding box center [37, 172] width 23 height 7
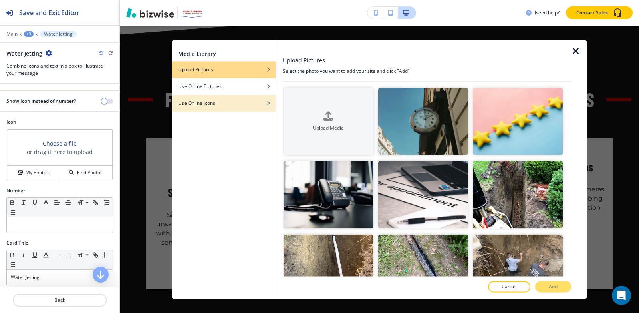
click at [186, 107] on div "button" at bounding box center [224, 109] width 104 height 5
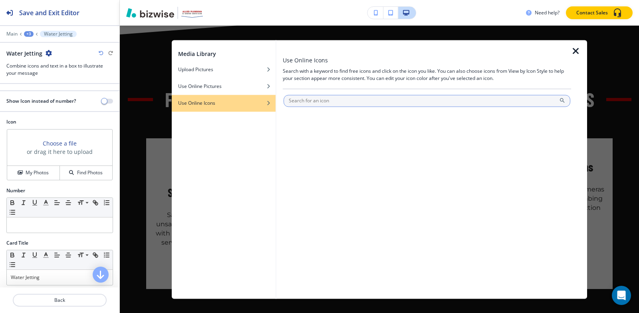
click at [381, 104] on input "text" at bounding box center [427, 101] width 287 height 12
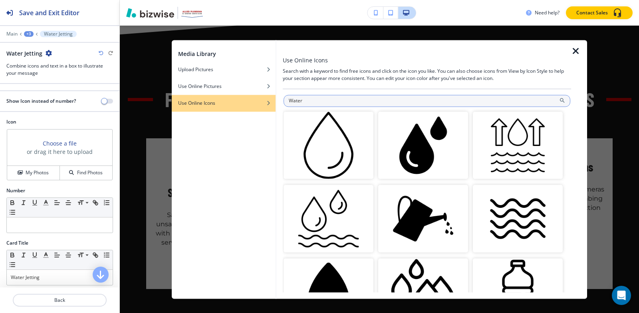
click at [351, 99] on input "Water" at bounding box center [427, 101] width 287 height 12
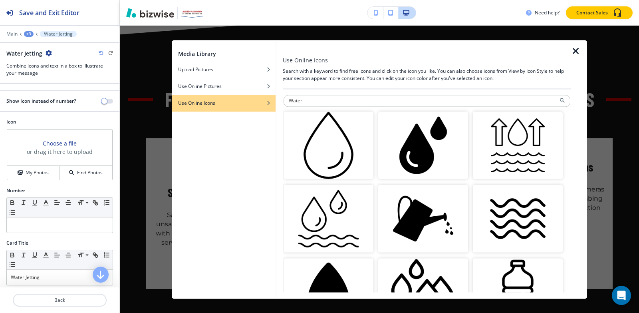
paste input "Save energy"
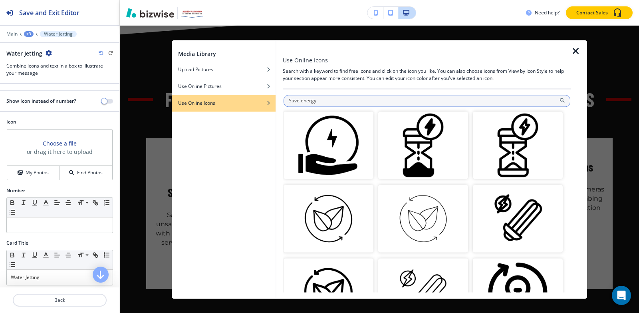
click at [332, 97] on input "Save energy" at bounding box center [427, 101] width 287 height 12
paste input "sewer lines"
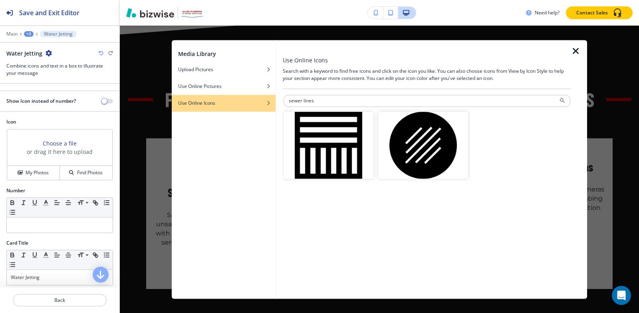
paste input "ludge"
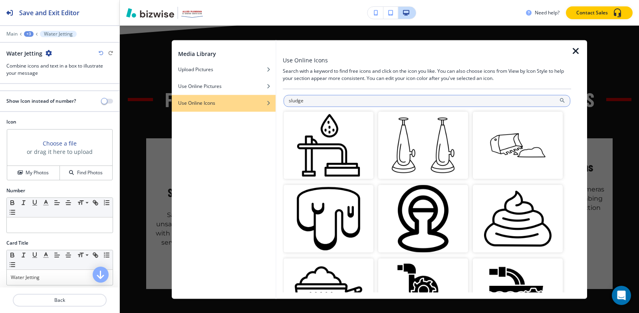
click at [365, 103] on input "sludge" at bounding box center [427, 101] width 287 height 12
paste input "ediment buildup"
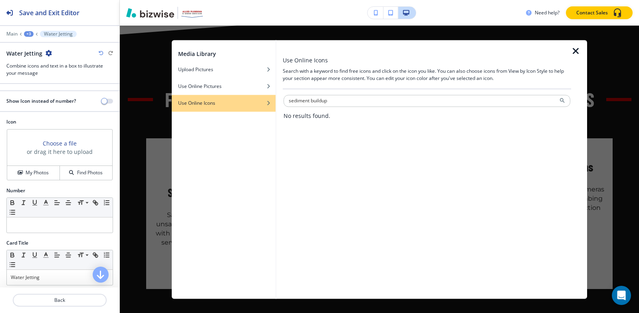
drag, startPoint x: 311, startPoint y: 100, endPoint x: 413, endPoint y: 122, distance: 104.6
click at [405, 120] on div "sediment buildup No results found." at bounding box center [427, 193] width 288 height 198
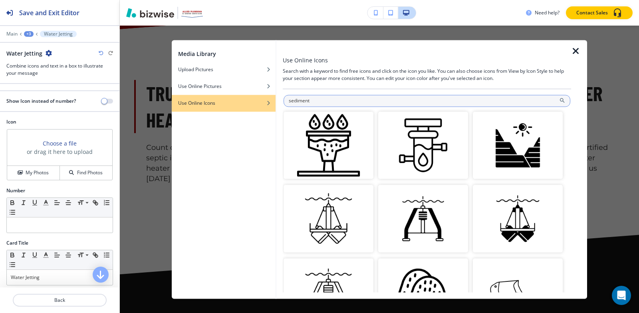
click at [371, 105] on input "sediment" at bounding box center [427, 101] width 287 height 12
paste input "plumbing"
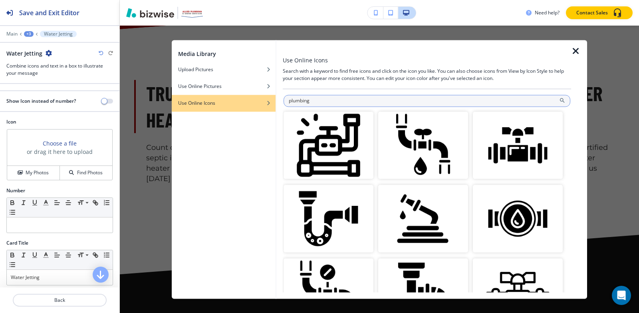
click at [404, 102] on input "plumbing" at bounding box center [427, 101] width 287 height 12
paste input "sewer services"
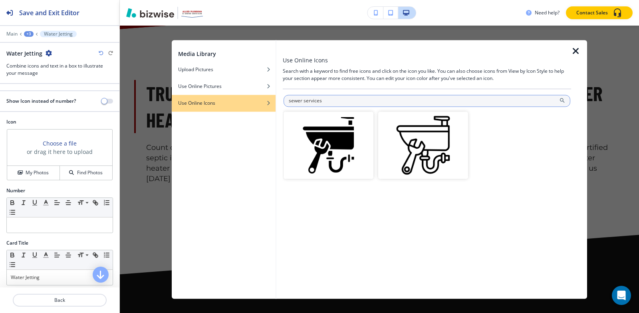
paste input "temperature gradually"
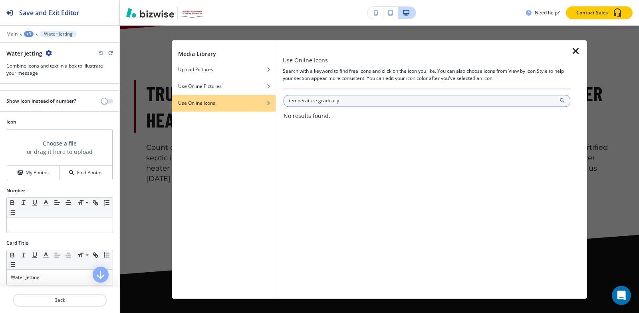
drag, startPoint x: 318, startPoint y: 103, endPoint x: 387, endPoint y: 105, distance: 68.7
click at [387, 105] on input "temperature gradually" at bounding box center [427, 101] width 287 height 12
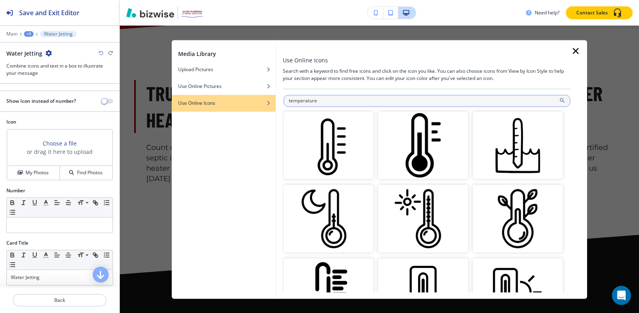
click at [377, 97] on input "temperature" at bounding box center [427, 101] width 287 height 12
paste input "automatically"
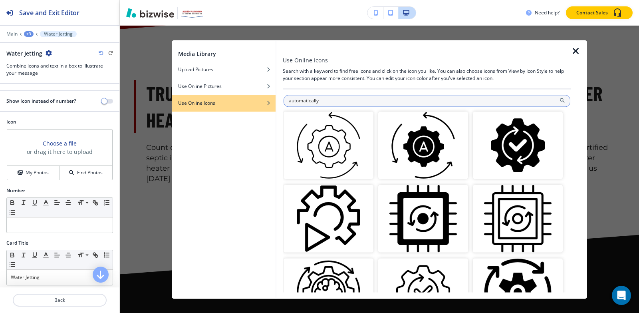
click at [424, 104] on input "automatically" at bounding box center [427, 101] width 287 height 12
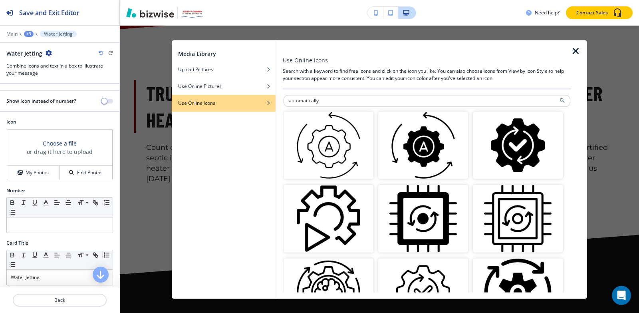
paste input "Allied Plumbing"
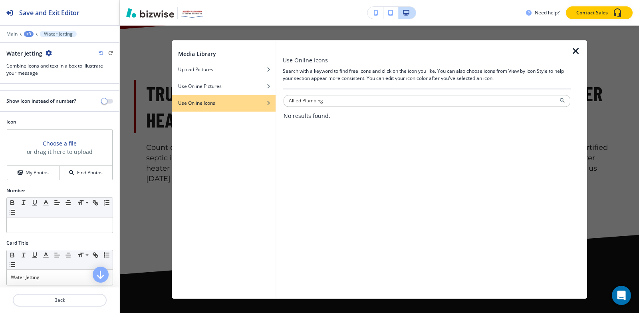
drag, startPoint x: 303, startPoint y: 100, endPoint x: 518, endPoint y: 113, distance: 214.9
click at [497, 108] on div "Allied Plumbing No results found." at bounding box center [427, 107] width 287 height 25
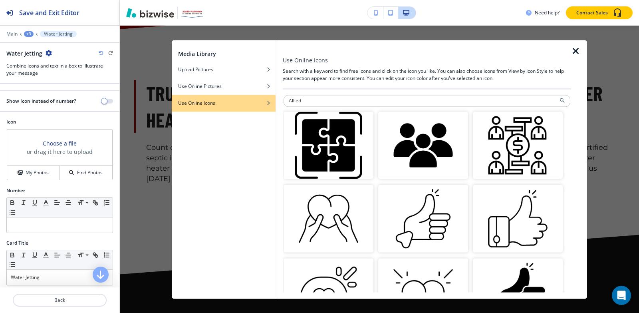
paste input "Clean Filter"
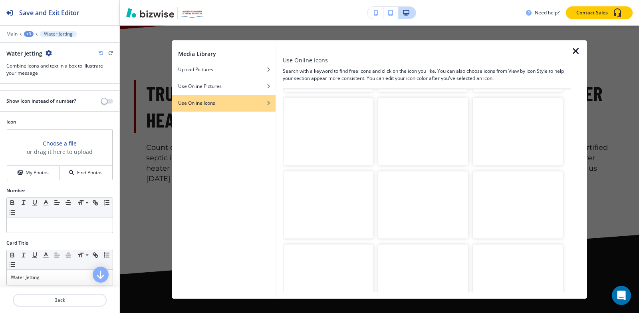
scroll to position [4, 0]
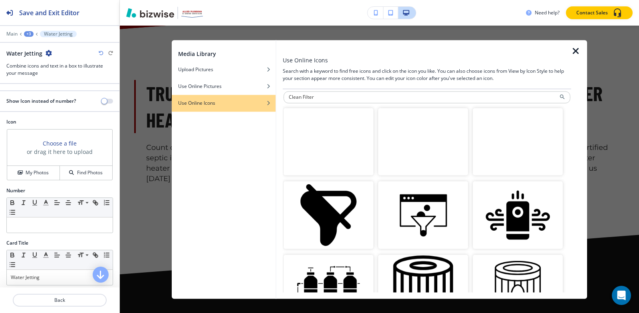
paste input "Filter Indicato"
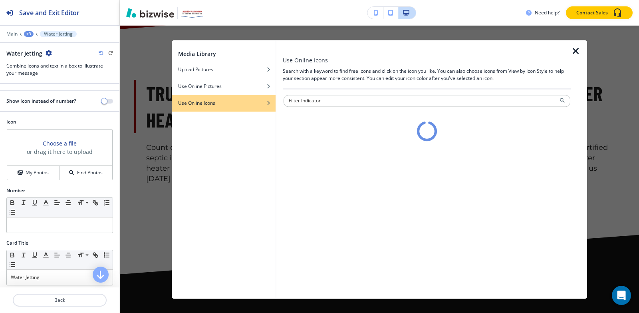
scroll to position [0, 0]
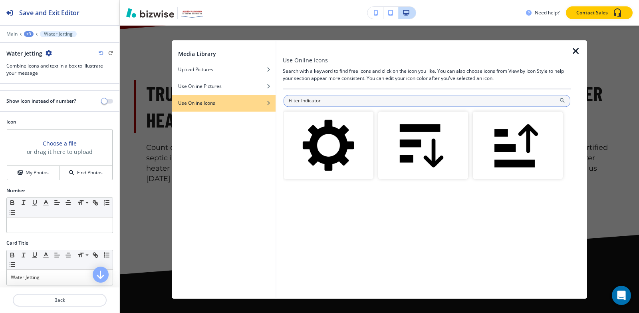
paste input "Replace Filte"
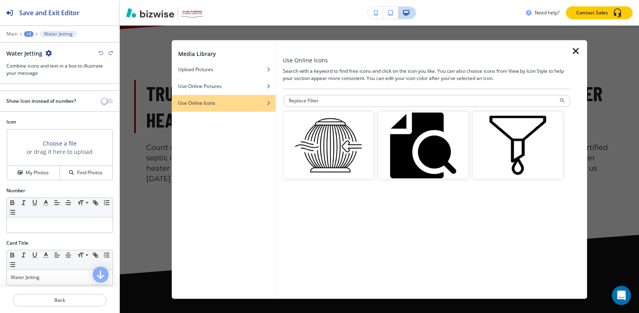
paste input "Filter Indicato"
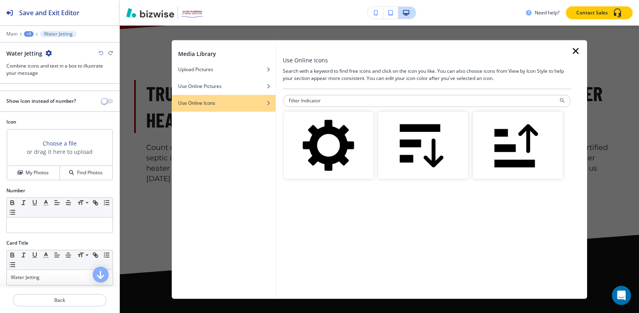
paste input "Wall Drain Outlet"
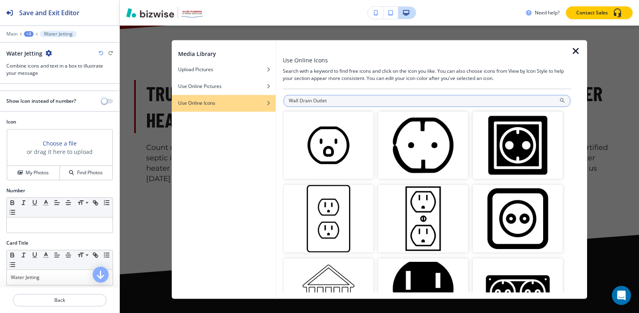
click at [371, 105] on input "Wall Drain Outlet" at bounding box center [427, 101] width 287 height 12
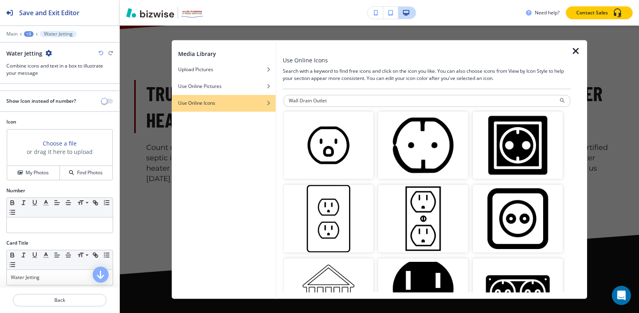
paste input "Drain Outlet Icon"
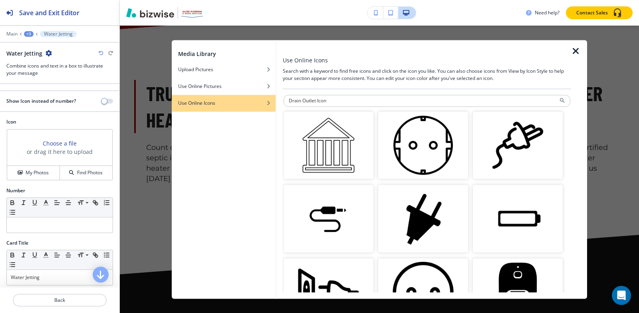
drag, startPoint x: 317, startPoint y: 98, endPoint x: 405, endPoint y: 107, distance: 88.7
click at [405, 107] on div "Drain Outlet Icon" at bounding box center [427, 250] width 287 height 310
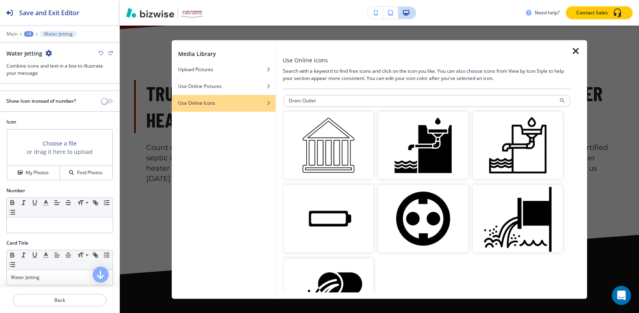
drag, startPoint x: 303, startPoint y: 101, endPoint x: 201, endPoint y: 119, distance: 104.0
click at [206, 118] on div "Media Library Upload Pictures Use Online Pictures Use Online Icons Use Online I…" at bounding box center [379, 169] width 415 height 258
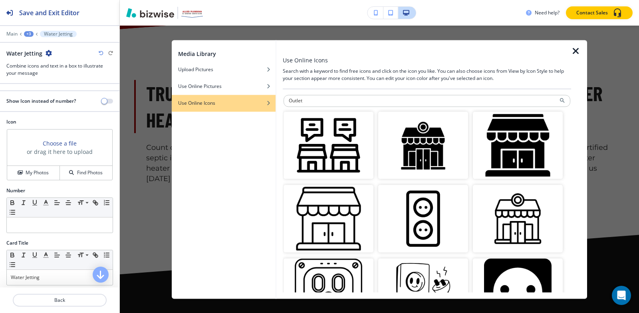
drag, startPoint x: 308, startPoint y: 101, endPoint x: 174, endPoint y: 104, distance: 134.7
click at [174, 104] on div "Media Library Upload Pictures Use Online Pictures Use Online Icons Use Online I…" at bounding box center [379, 169] width 415 height 258
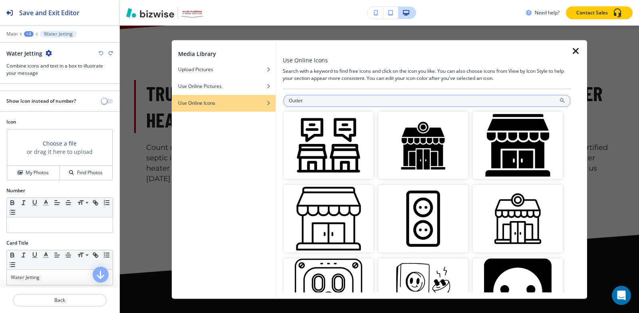
click at [286, 100] on input "Outlet" at bounding box center [427, 101] width 287 height 12
click at [359, 105] on input "dreaOutlet" at bounding box center [427, 101] width 287 height 12
paste input "Pipe Drain"
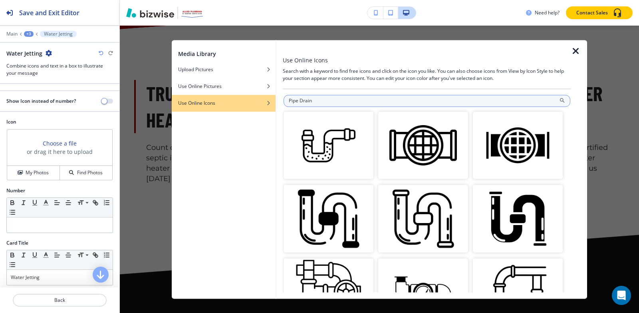
click at [364, 103] on input "Pipe Drain" at bounding box center [427, 101] width 287 height 12
paste input "lumbing"
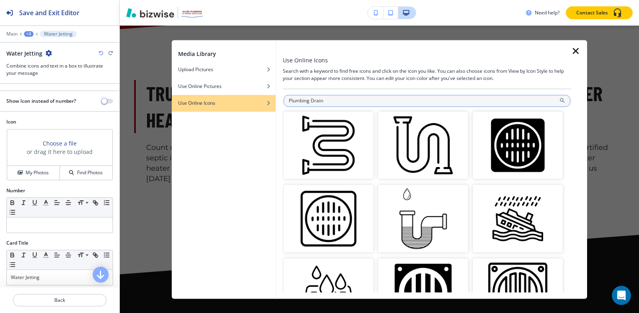
click at [425, 98] on input "Plumbing Drain" at bounding box center [427, 101] width 287 height 12
paste input "Wall"
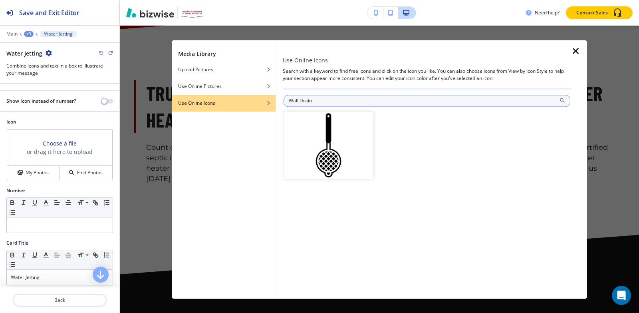
click at [369, 103] on input "Wall Drain" at bounding box center [427, 101] width 287 height 12
paste input "Outlet"
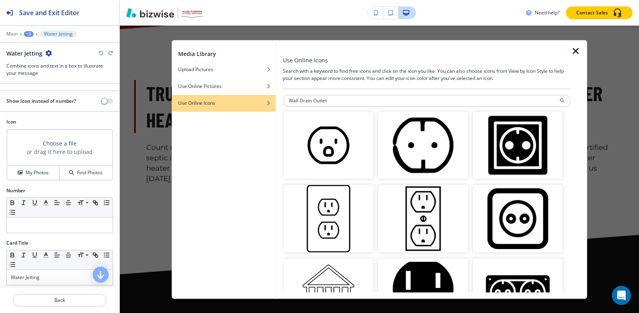
click at [398, 100] on input "Wall Drain Outlet" at bounding box center [427, 101] width 287 height 12
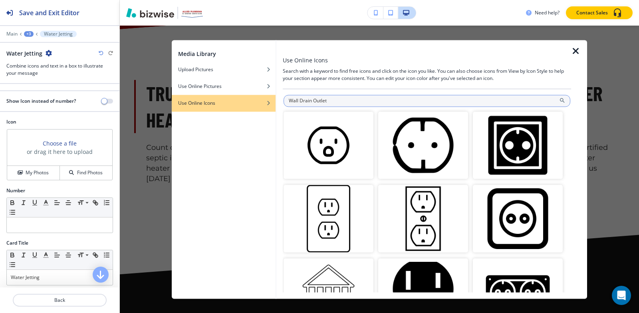
click at [398, 99] on input "Wall Drain Outlet" at bounding box center [427, 101] width 287 height 12
paste input "stewater"
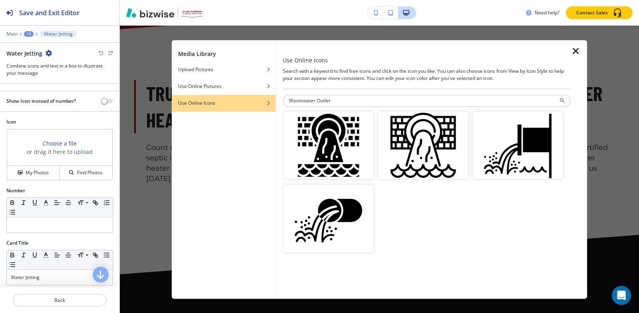
paste input "hydro-jetting"
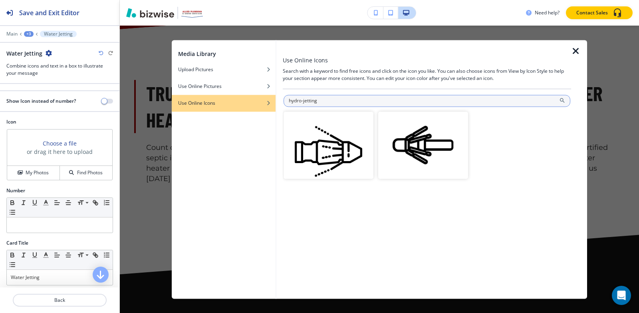
paste input "clogged sewer"
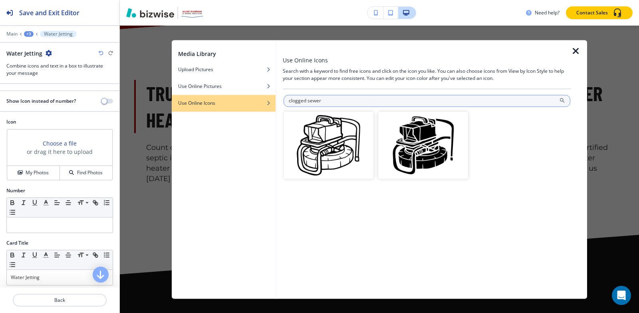
paste input "including tree roots"
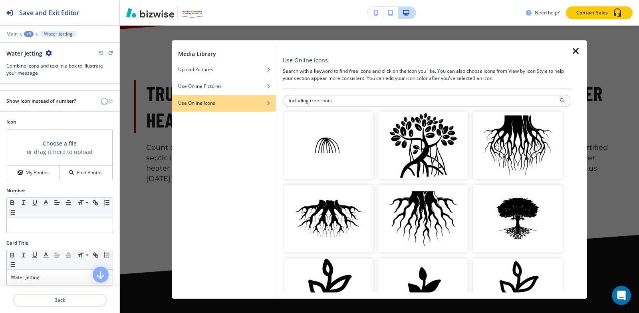
paste input "Water Jetting"
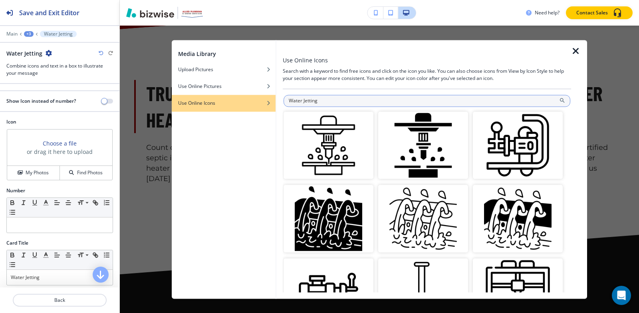
click at [459, 103] on input "Water Jetting" at bounding box center [427, 101] width 287 height 12
paste input "Pipe Clean"
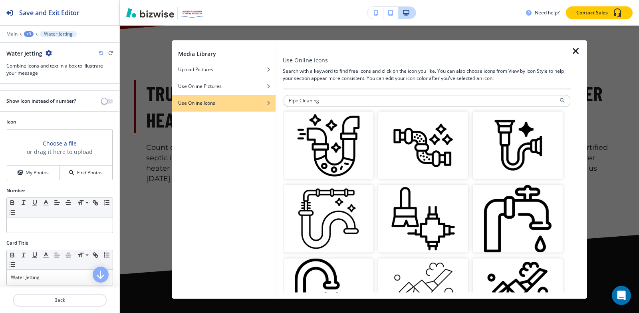
paste input "Quick and Efficient"
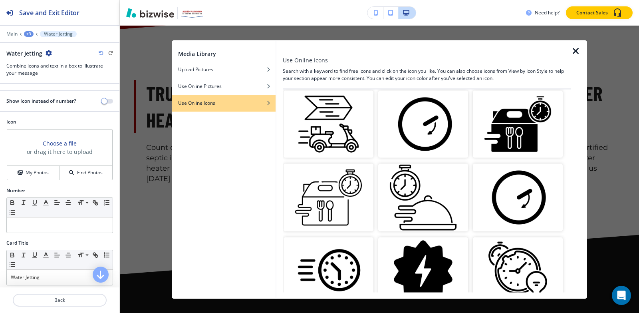
scroll to position [323, 0]
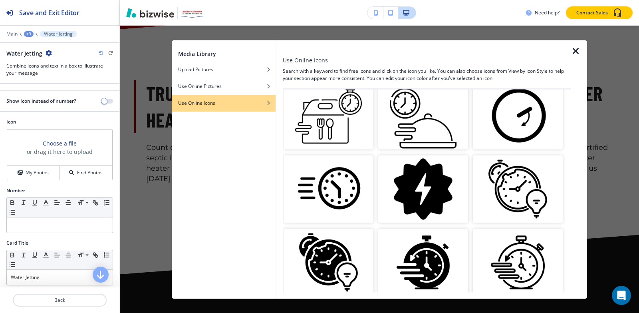
click at [373, 217] on div at bounding box center [375, 191] width 5 height 73
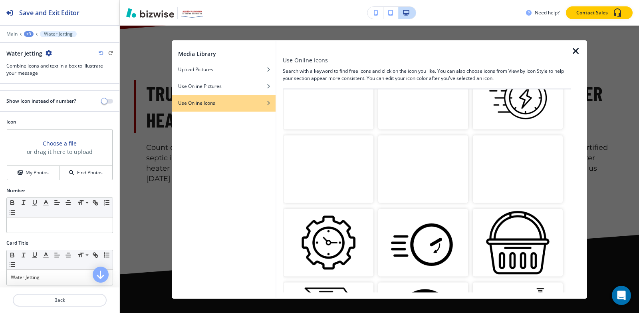
scroll to position [0, 0]
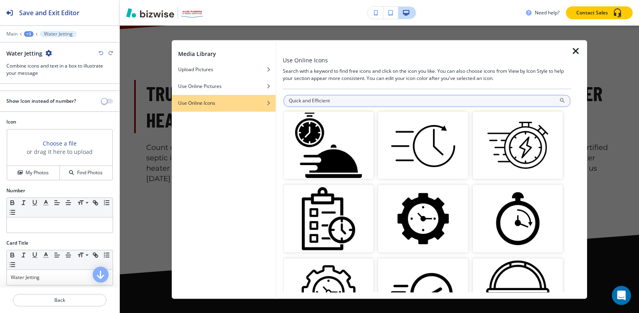
click at [366, 99] on input "Quick and Efficient" at bounding box center [427, 101] width 287 height 12
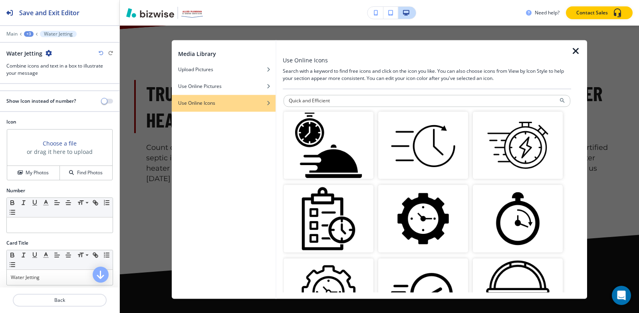
paste input "Pipe Discharge"
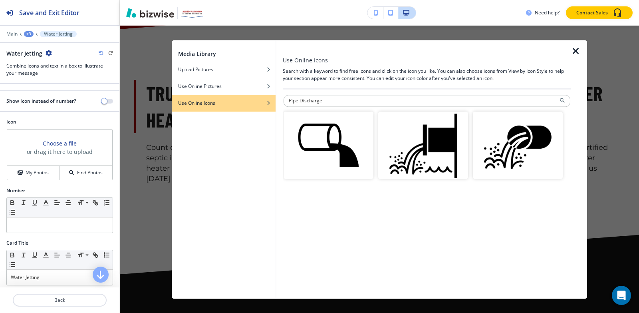
paste input "Condensate Drain"
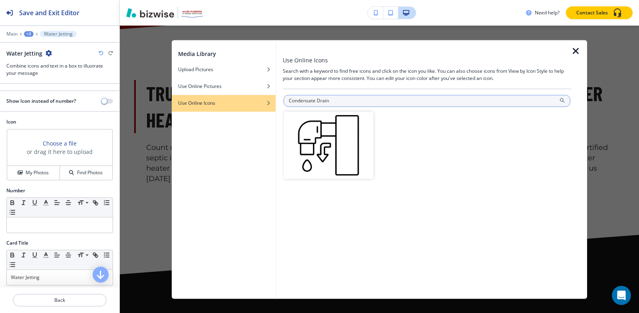
paste input "Sewer Line Outlet"
type input "Sewer Line Outlet"
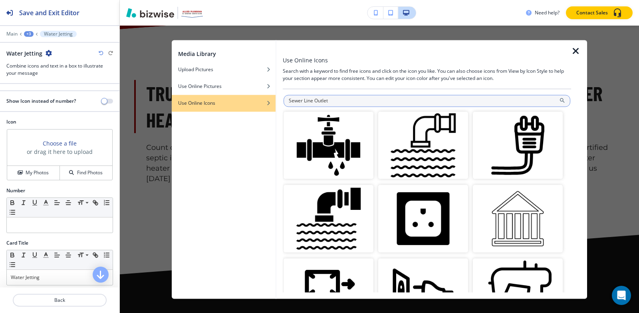
click at [355, 101] on input "Sewer Line Outlet" at bounding box center [427, 101] width 287 height 12
paste input "text"
click at [356, 101] on input "text" at bounding box center [427, 101] width 287 height 12
paste input "text"
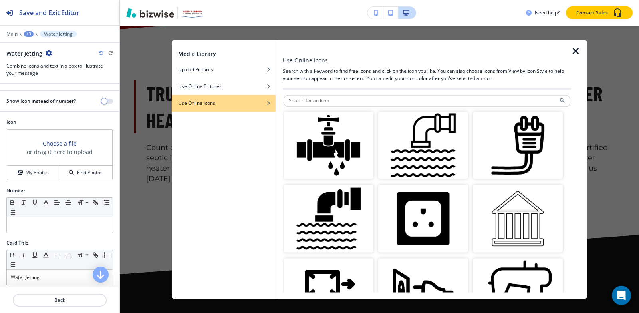
paste input "handle with trigger"
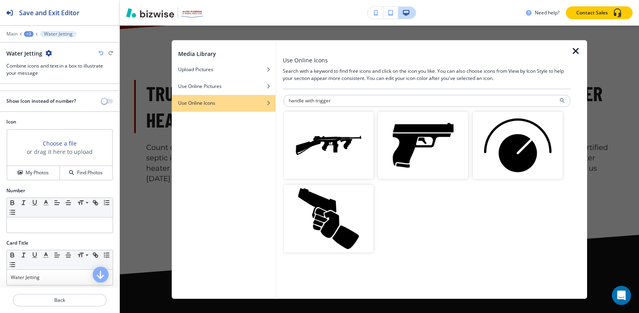
paste input "Drain Snake"
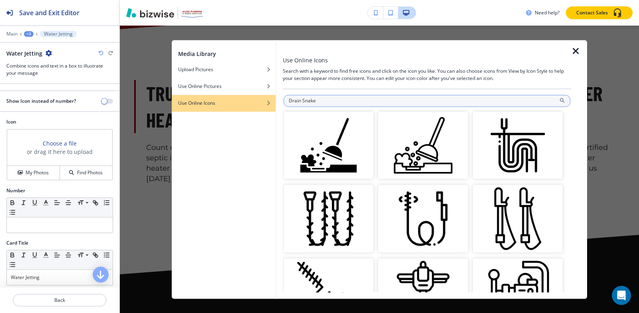
click at [428, 99] on input "Drain Snake" at bounding box center [427, 101] width 287 height 12
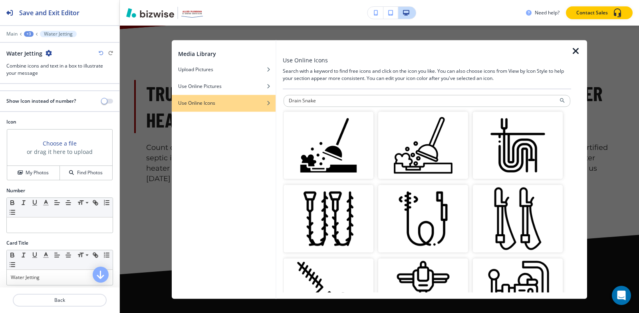
paste input "Plumbing Auger Symbol"
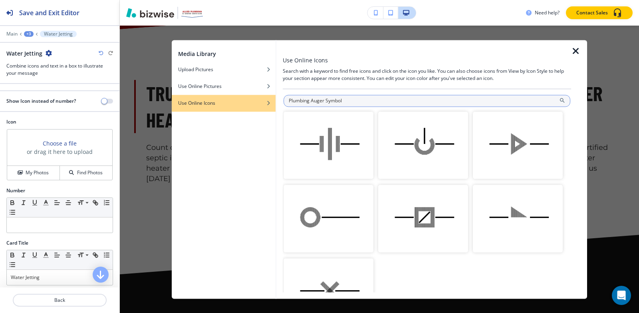
click at [437, 99] on input "Plumbing Auger Symbol" at bounding box center [427, 101] width 287 height 12
paste input "ipe Cleaning To"
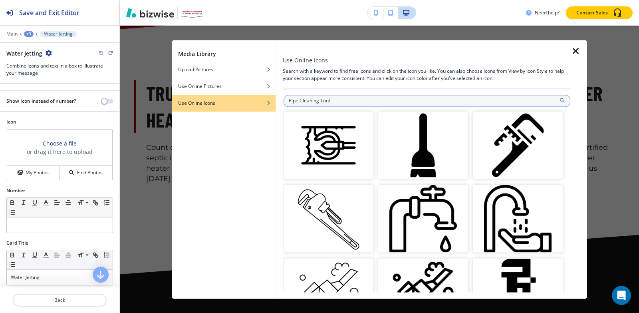
click at [430, 104] on input "Pipe Cleaning Tool" at bounding box center [427, 101] width 287 height 12
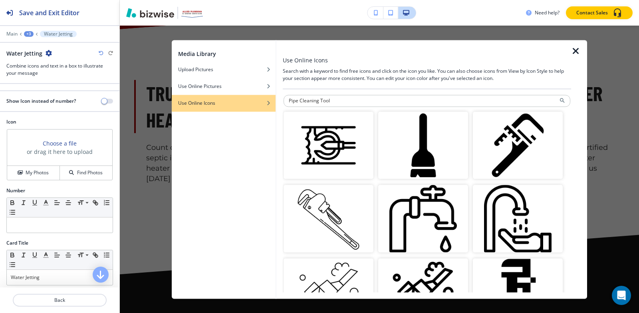
paste input "clogged sinks"
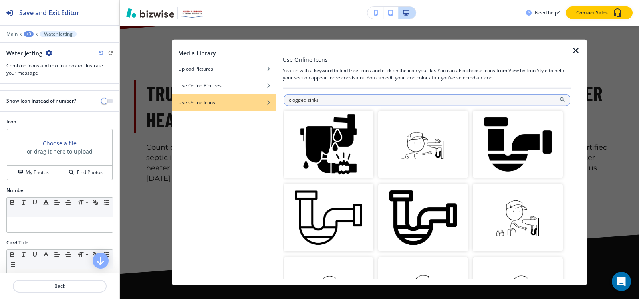
click at [405, 97] on input "clogged sinks" at bounding box center [427, 100] width 287 height 12
paste input "Sewer Inspection"
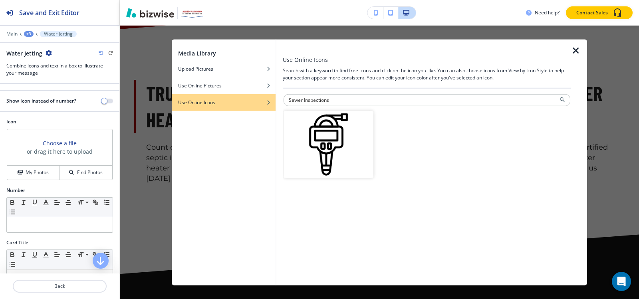
paste input "Line locating"
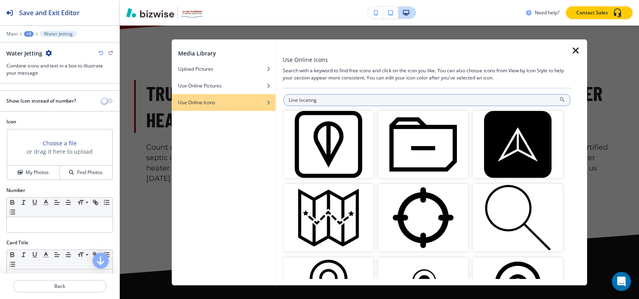
click at [387, 101] on input "Line locating" at bounding box center [427, 100] width 287 height 12
paste input "ateral launch inspections"
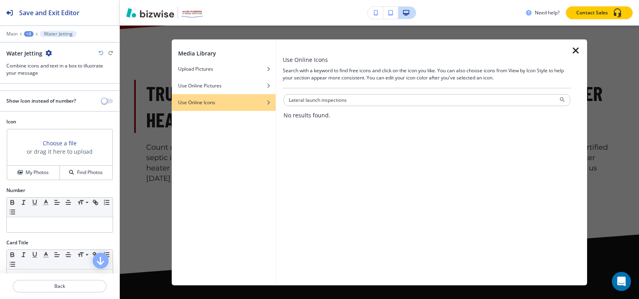
drag, startPoint x: 305, startPoint y: 99, endPoint x: 262, endPoint y: 108, distance: 43.6
click at [262, 108] on div "Media Library Upload Pictures Use Online Pictures Use Online Icons Use Online I…" at bounding box center [379, 162] width 415 height 246
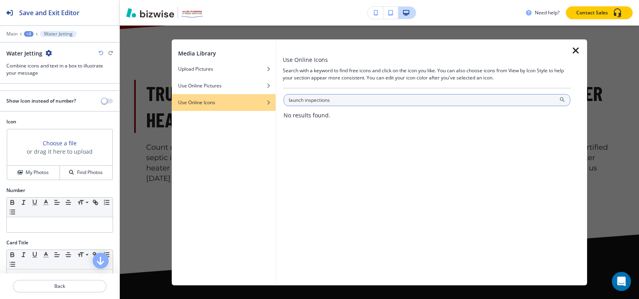
click at [423, 100] on input "launch inspections" at bounding box center [427, 100] width 287 height 12
paste input "Sewer cleaning"
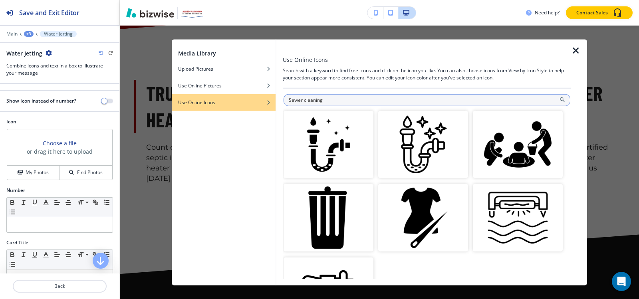
click at [496, 103] on input "Sewer cleaning" at bounding box center [427, 100] width 287 height 12
paste input "Tree root intrusion"
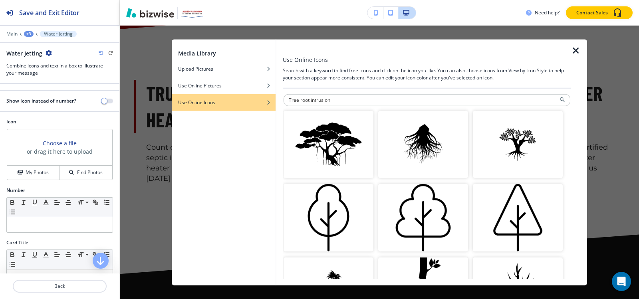
paste input "Blockages"
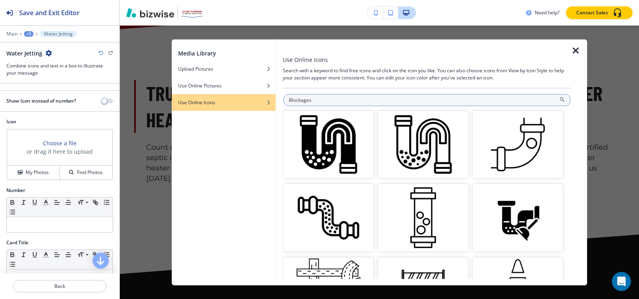
click at [320, 101] on input "Blockages" at bounding box center [427, 100] width 287 height 12
paste input "Leaking pipe joint"
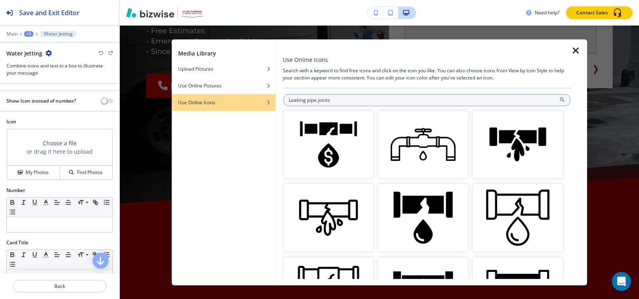
click at [370, 101] on input "Leaking pipe joints" at bounding box center [427, 100] width 287 height 12
paste input "Bellied drain line"
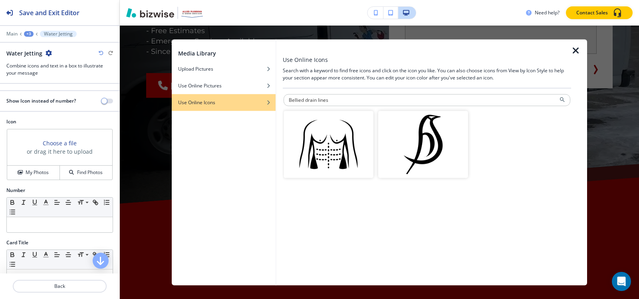
paste input "Pipe Cleaning Tool"
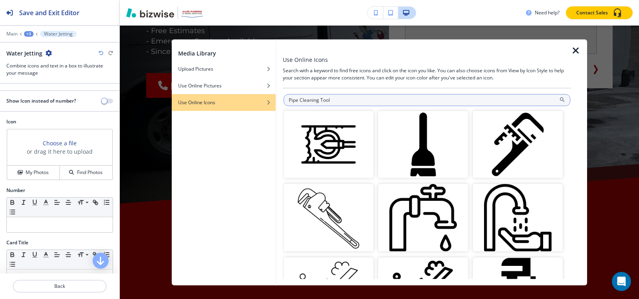
click at [341, 100] on input "Pipe Cleaning Tool" at bounding box center [427, 100] width 287 height 12
paste input "lumbing Auger"
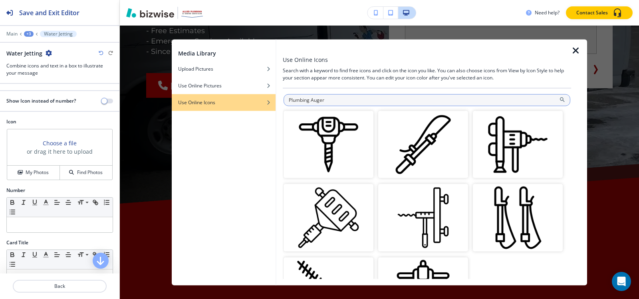
click at [509, 102] on input "Plumbing Auger" at bounding box center [427, 100] width 287 height 12
paste input "Drain"
type input "Drain"
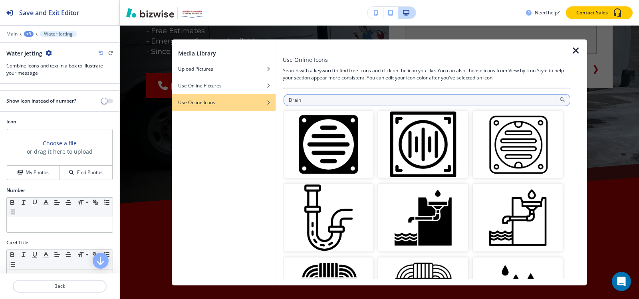
click at [391, 99] on input "Drain" at bounding box center [427, 100] width 287 height 12
click at [486, 100] on input "drain" at bounding box center [427, 100] width 287 height 12
paste input "plumbing service"
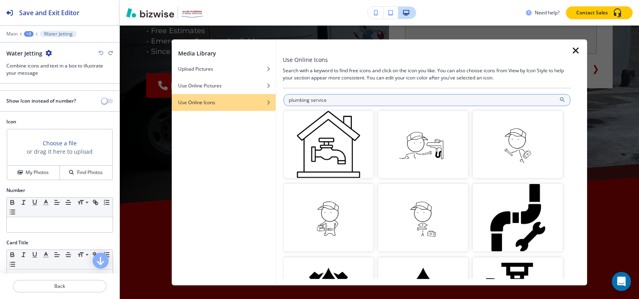
click at [433, 103] on input "plumbing service" at bounding box center [427, 100] width 287 height 12
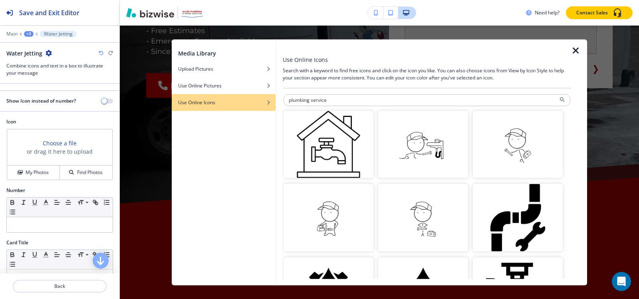
paste input "Shield"
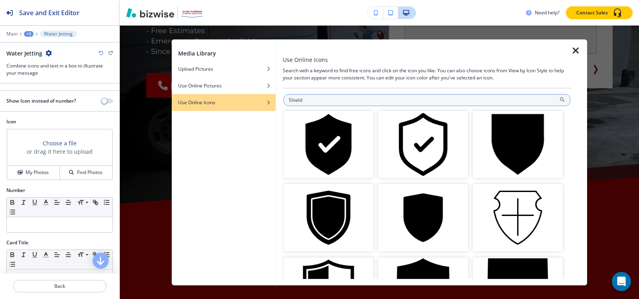
drag, startPoint x: 519, startPoint y: 100, endPoint x: 515, endPoint y: 96, distance: 5.4
click at [517, 95] on input "Shield" at bounding box center [427, 100] width 287 height 12
paste input "Check"
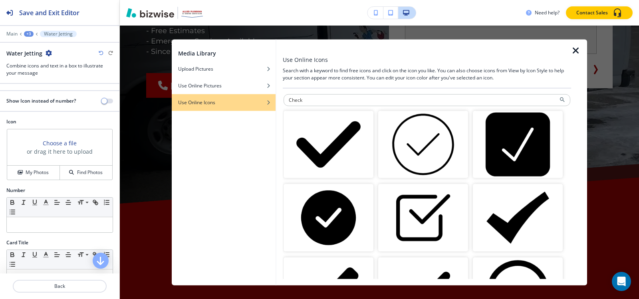
paste input "Water Heater"
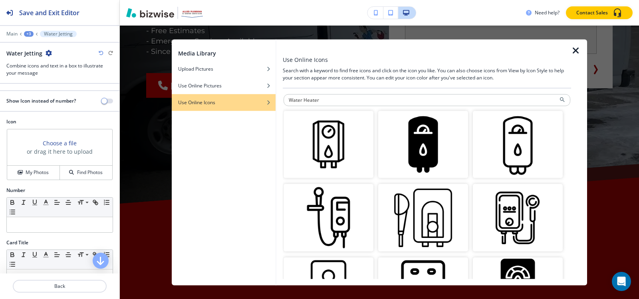
click at [439, 107] on div at bounding box center [427, 108] width 287 height 5
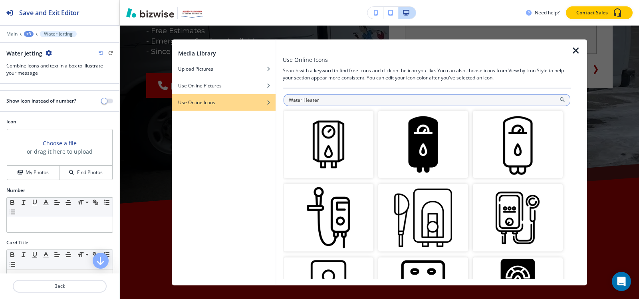
click at [439, 103] on input "Water Heater" at bounding box center [427, 100] width 287 height 12
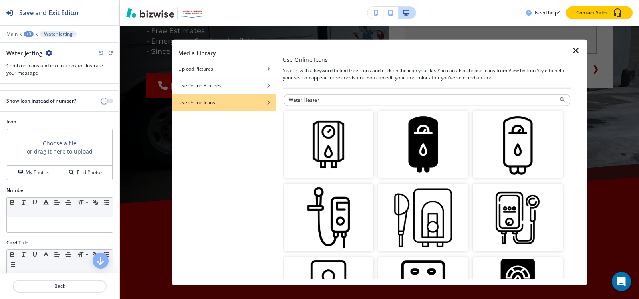
paste input "Faucet"
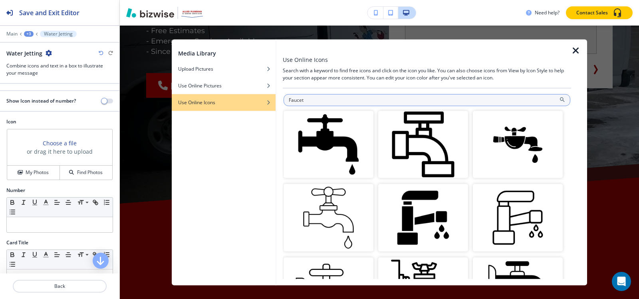
click at [503, 104] on input "Faucet" at bounding box center [427, 100] width 287 height 12
paste input "Water Drop"
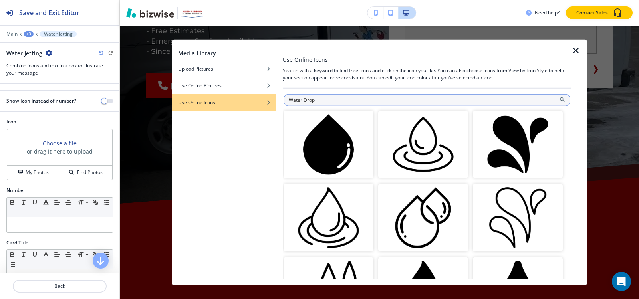
click at [456, 103] on input "Water Drop" at bounding box center [427, 100] width 287 height 12
paste input "Pipe Wrench"
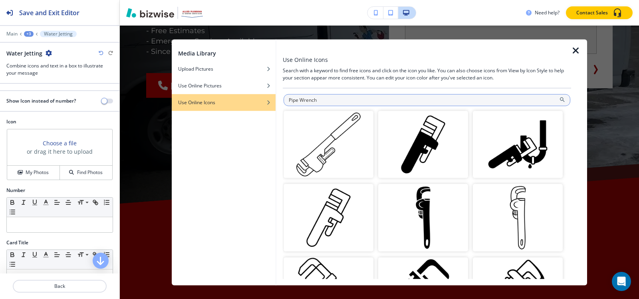
paste input "Clog Removal"
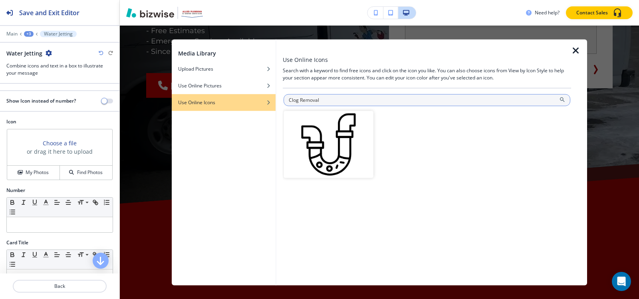
paste input "Sewer Line Clearing"
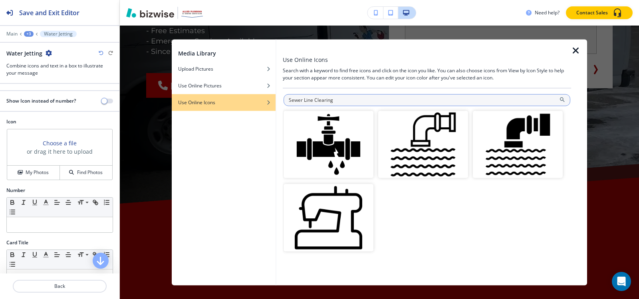
click at [479, 102] on input "Sewer Line Clearing" at bounding box center [427, 100] width 287 height 12
paste input "Pipe Blockage Solutions"
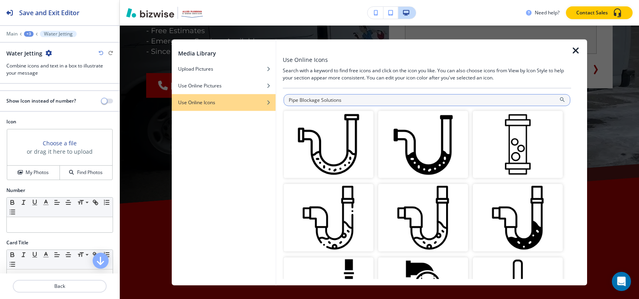
click at [411, 101] on input "Pipe Blockage Solutions" at bounding box center [427, 100] width 287 height 12
paste input "rofessional Rooter"
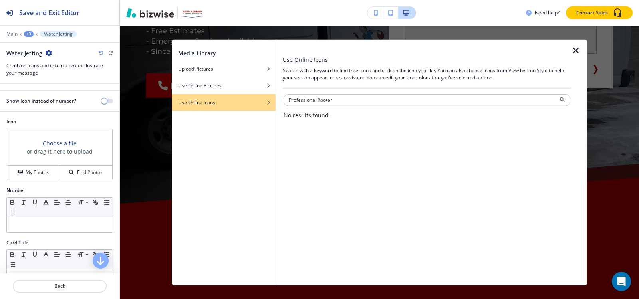
paste input "Drain Snake"
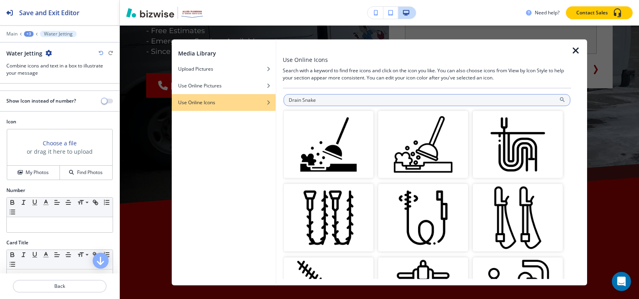
click at [367, 95] on input "Drain Snake" at bounding box center [427, 100] width 287 height 12
paste input "Camera Inspections"
type input "Camera Inspections"
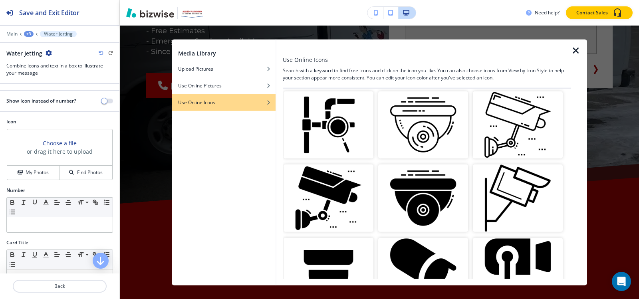
scroll to position [40, 0]
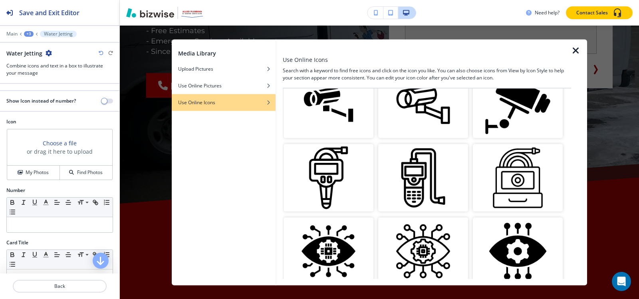
click at [423, 166] on img "button" at bounding box center [423, 178] width 90 height 68
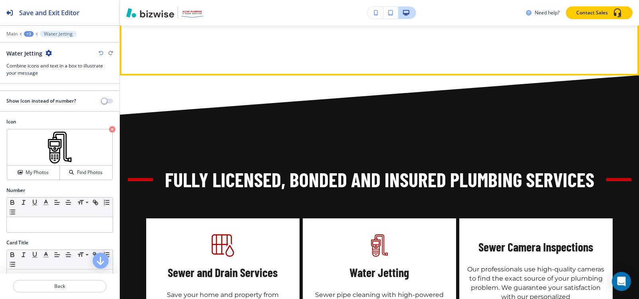
scroll to position [976, 0]
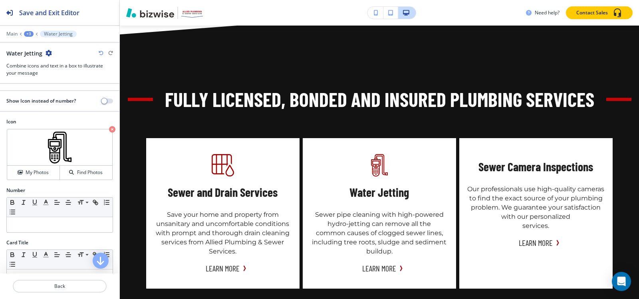
click at [28, 35] on div "+3" at bounding box center [29, 34] width 10 height 6
click at [38, 79] on button "Fully Licensed, Bonded and Insured Plumbing Services" at bounding box center [49, 75] width 51 height 14
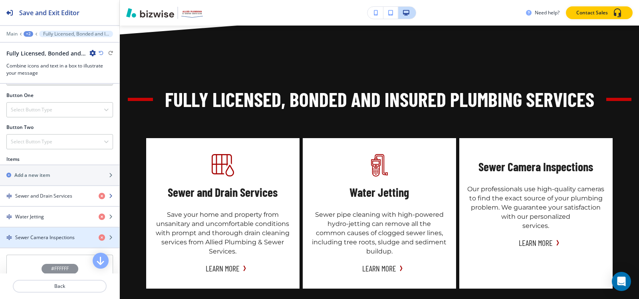
scroll to position [356, 0]
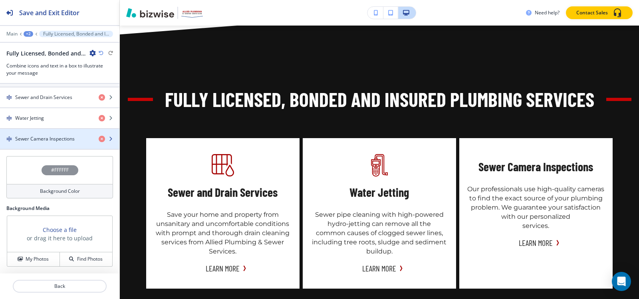
click at [34, 135] on h4 "Sewer Camera Inspections" at bounding box center [45, 138] width 60 height 7
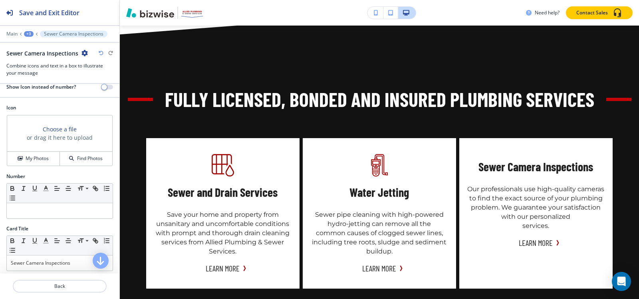
scroll to position [0, 0]
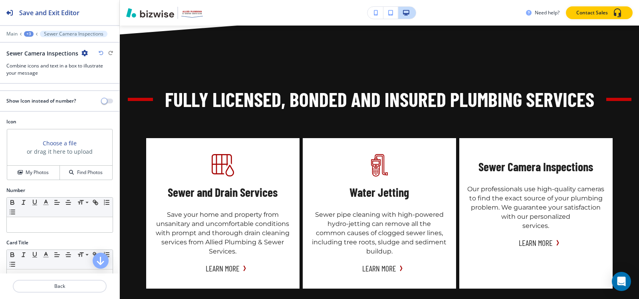
click at [105, 95] on div at bounding box center [59, 94] width 119 height 6
click at [105, 98] on div "Show Icon instead of number?" at bounding box center [59, 100] width 119 height 7
click at [104, 100] on button "button" at bounding box center [107, 101] width 11 height 5
click at [42, 175] on h4 "My Photos" at bounding box center [37, 172] width 23 height 7
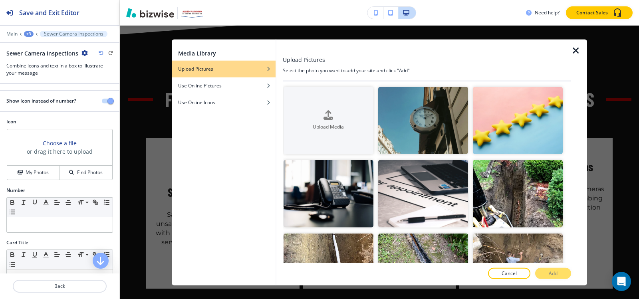
scroll to position [936, 0]
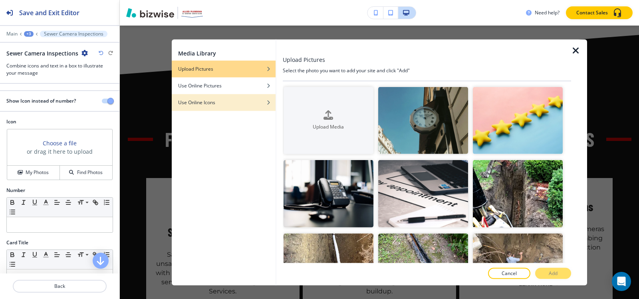
click at [226, 104] on div "Use Online Icons" at bounding box center [224, 102] width 104 height 7
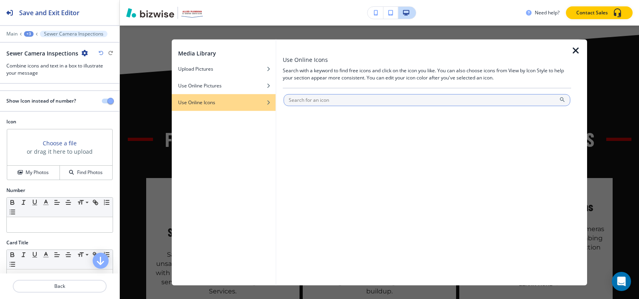
click at [450, 101] on input "text" at bounding box center [427, 100] width 287 height 12
type input "Camera Inspections"
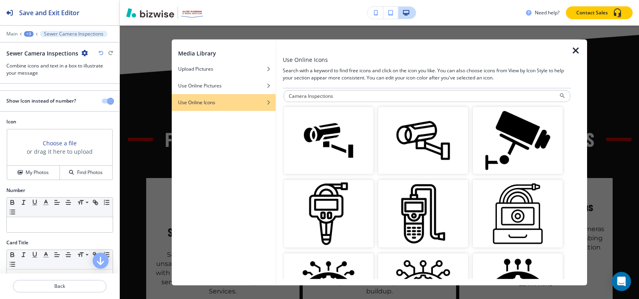
scroll to position [0, 0]
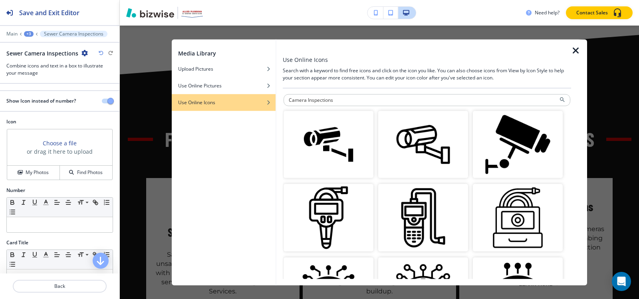
click at [402, 231] on img "button" at bounding box center [423, 218] width 90 height 68
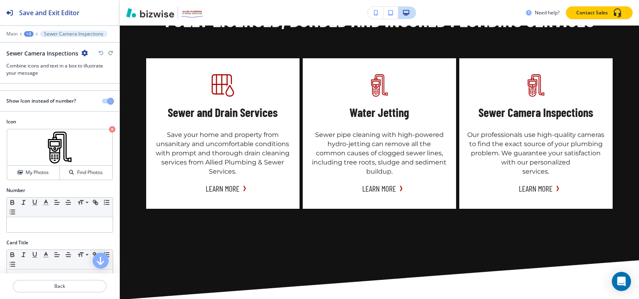
scroll to position [1136, 0]
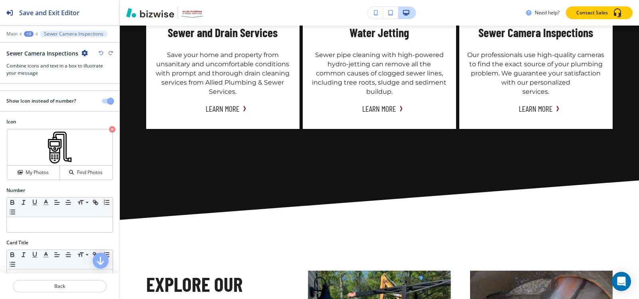
click at [28, 32] on div "+3" at bounding box center [29, 34] width 10 height 6
click at [39, 73] on p "Fully Licensed, Bonded and Insured Plumbing Services" at bounding box center [49, 75] width 41 height 7
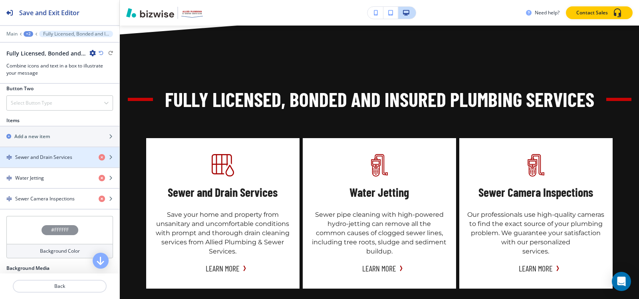
scroll to position [356, 0]
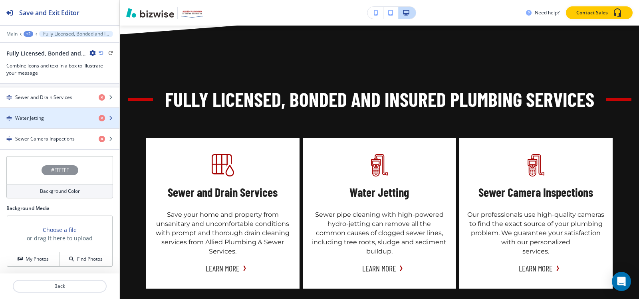
click at [66, 122] on div "button" at bounding box center [59, 125] width 119 height 6
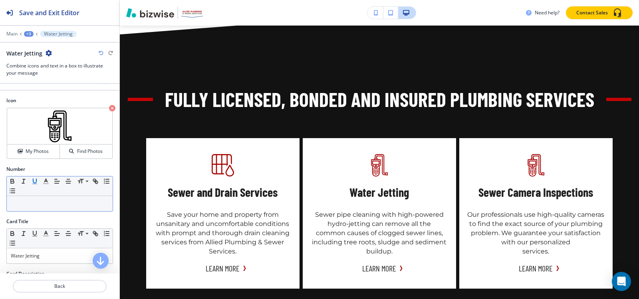
scroll to position [40, 0]
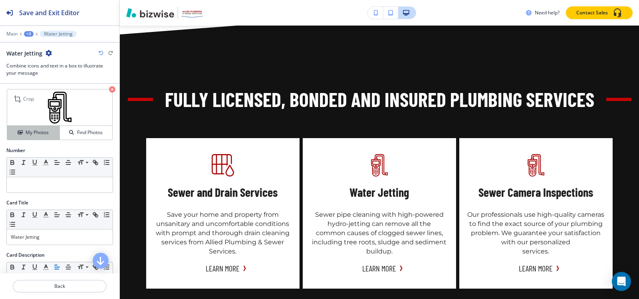
click at [38, 133] on h4 "My Photos" at bounding box center [37, 132] width 23 height 7
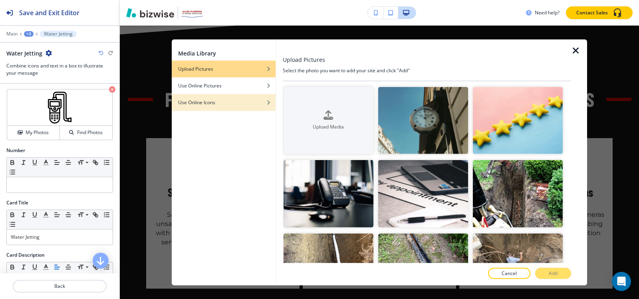
click at [194, 101] on h4 "Use Online Icons" at bounding box center [196, 102] width 37 height 7
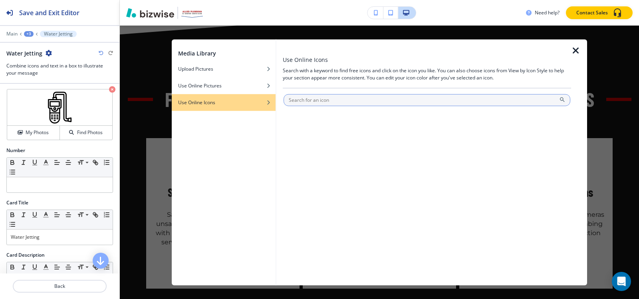
click at [323, 102] on input "text" at bounding box center [427, 100] width 287 height 12
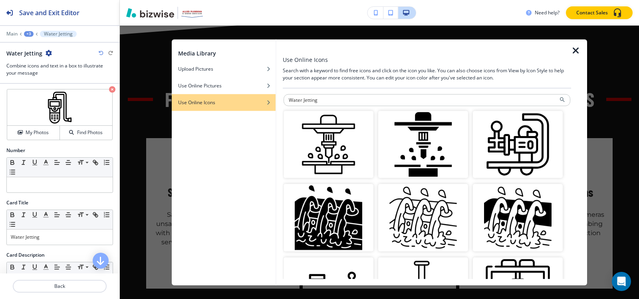
type input "Water Jetting"
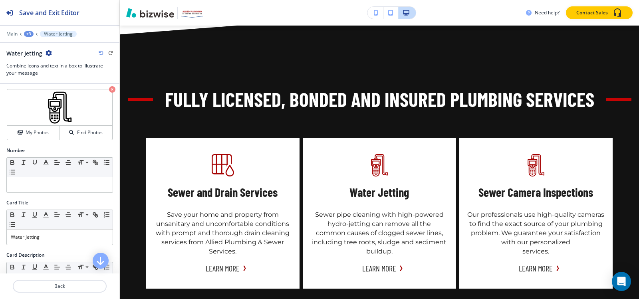
click at [29, 32] on div "+3" at bounding box center [29, 34] width 10 height 6
click at [41, 78] on p "Fully Licensed, Bonded and Insured Plumbing Services" at bounding box center [49, 75] width 41 height 7
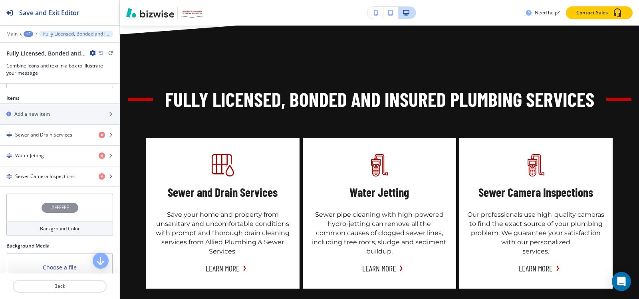
scroll to position [356, 0]
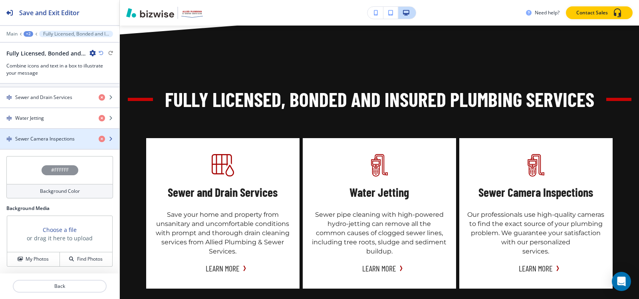
click at [62, 131] on div "button" at bounding box center [59, 132] width 119 height 6
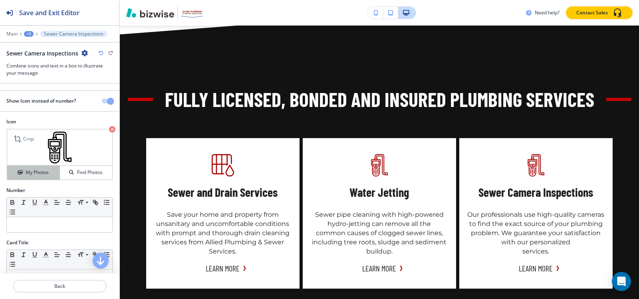
click at [38, 171] on h4 "My Photos" at bounding box center [37, 172] width 23 height 7
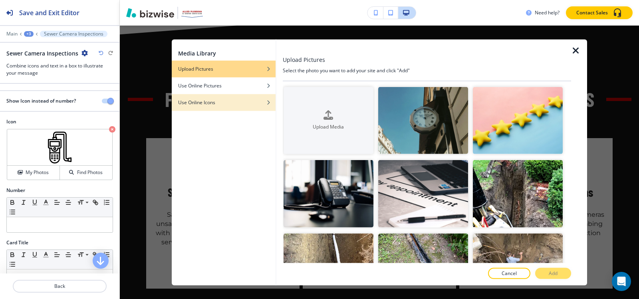
drag, startPoint x: 215, startPoint y: 103, endPoint x: 258, endPoint y: 99, distance: 44.1
click at [215, 104] on h4 "Use Online Icons" at bounding box center [196, 102] width 37 height 7
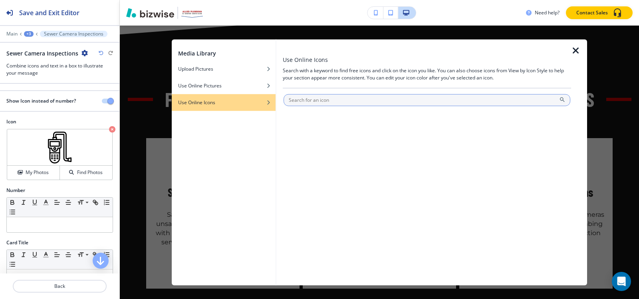
click at [310, 98] on input "text" at bounding box center [427, 100] width 287 height 12
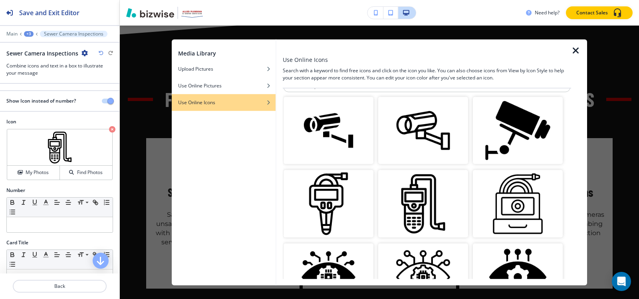
scroll to position [0, 0]
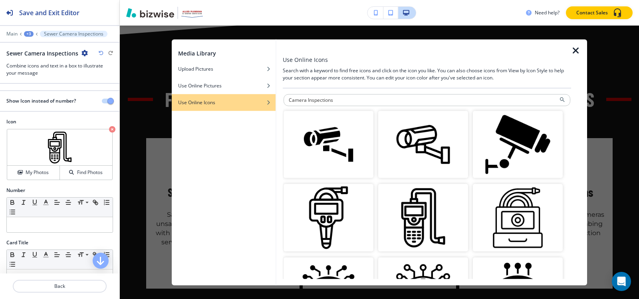
drag, startPoint x: 307, startPoint y: 100, endPoint x: 222, endPoint y: 125, distance: 89.0
click at [222, 122] on div "Media Library Upload Pictures Use Online Pictures Use Online Icons Use Online I…" at bounding box center [379, 162] width 415 height 246
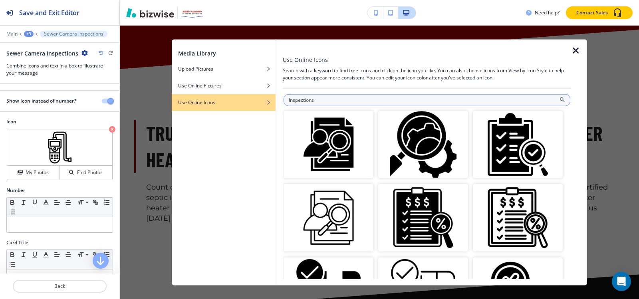
click at [365, 101] on input "Inspections" at bounding box center [427, 100] width 287 height 12
paste input "Sewer Camera"
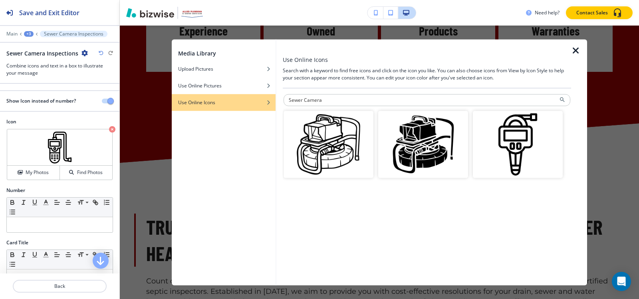
scroll to position [616, 0]
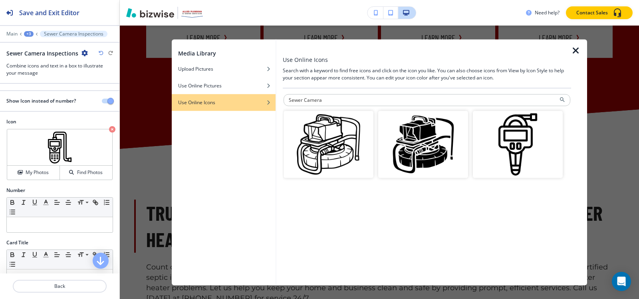
drag, startPoint x: 304, startPoint y: 98, endPoint x: 472, endPoint y: 53, distance: 173.6
click at [460, 52] on div "Use Online Icons Search with a keyword to find free icons and click on the icon…" at bounding box center [427, 162] width 288 height 246
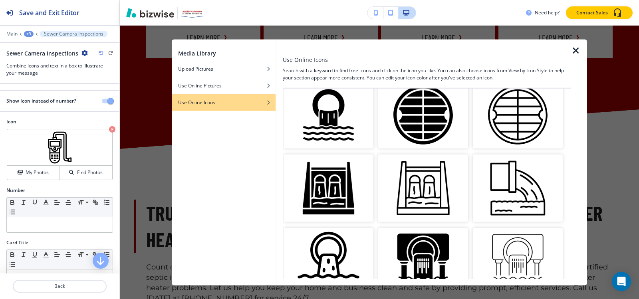
scroll to position [0, 0]
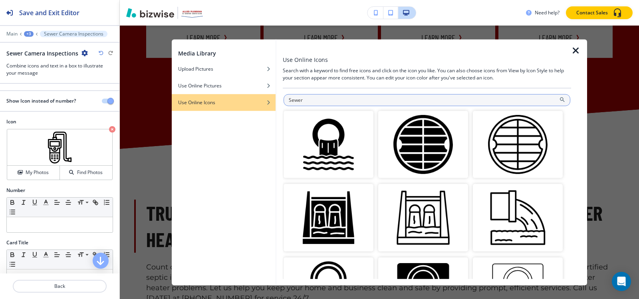
click at [373, 102] on input "Sewer" at bounding box center [427, 100] width 287 height 12
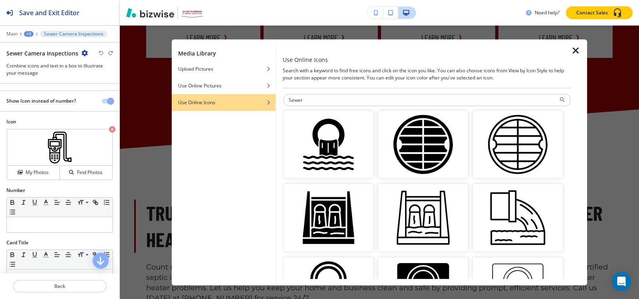
paste input "Hydro Jetting"
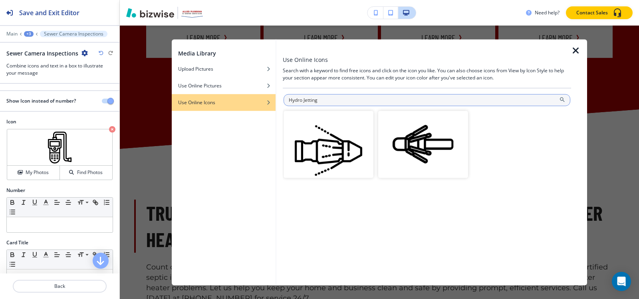
paste input "Water Jet Drain Clean"
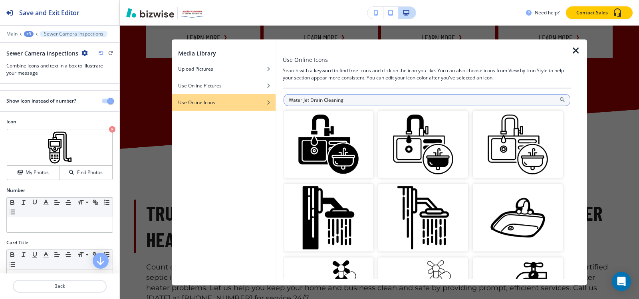
click at [402, 99] on input "Water Jet Drain Cleaning" at bounding box center [427, 100] width 287 height 12
paste input "Hydro Scrubb"
type input "Hydro Scrubbing"
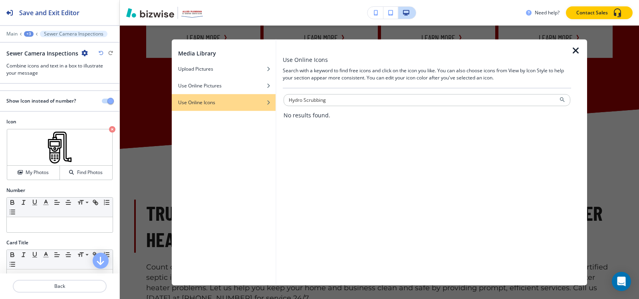
click at [572, 51] on icon "button" at bounding box center [576, 51] width 10 height 10
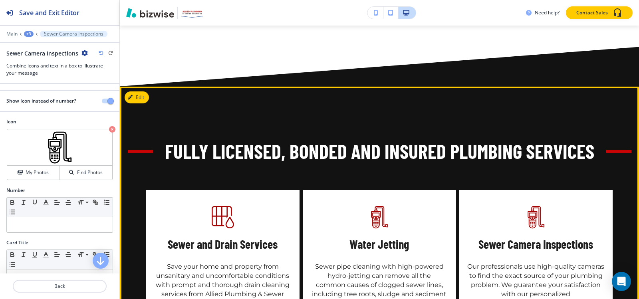
scroll to position [936, 0]
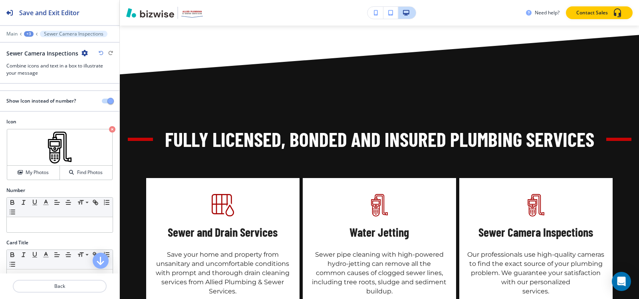
click at [31, 34] on div "+3" at bounding box center [29, 34] width 10 height 6
click at [35, 71] on button "Fully Licensed, Bonded and Insured Plumbing Services" at bounding box center [49, 75] width 51 height 14
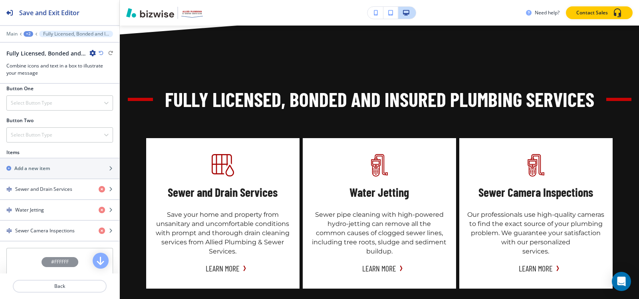
scroll to position [280, 0]
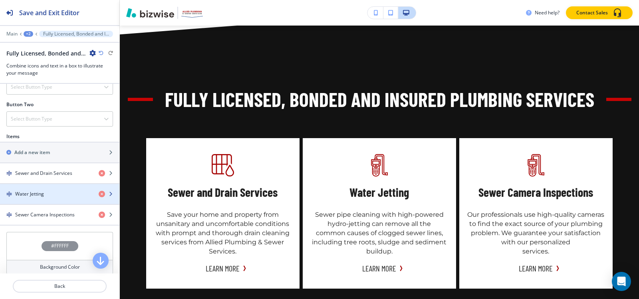
click at [50, 190] on div "button" at bounding box center [59, 187] width 119 height 6
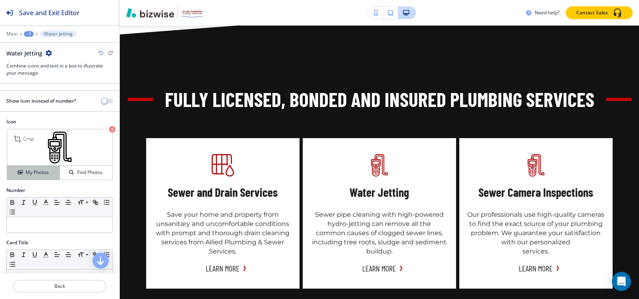
click at [41, 176] on h4 "My Photos" at bounding box center [37, 172] width 23 height 7
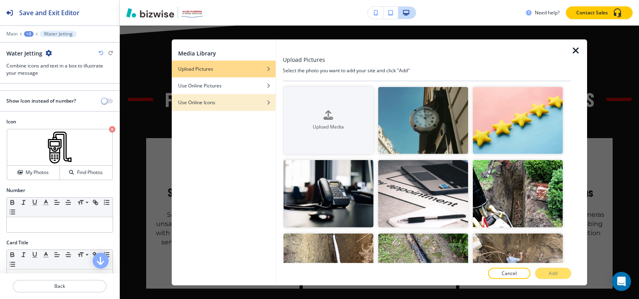
click at [210, 103] on h4 "Use Online Icons" at bounding box center [196, 102] width 37 height 7
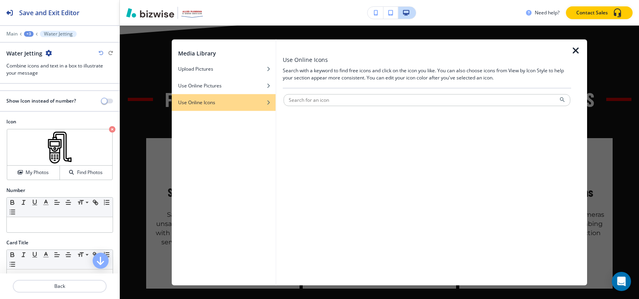
paste input "Pipe Jetting"
paste input "Water Jet Drain Clean"
type input "Water Jet Drain Cleaning"
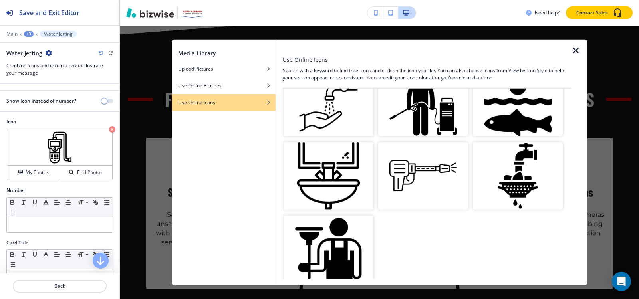
scroll to position [264, 0]
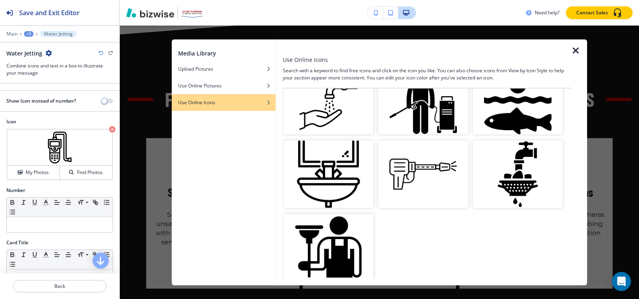
click at [423, 120] on img "button" at bounding box center [423, 101] width 90 height 68
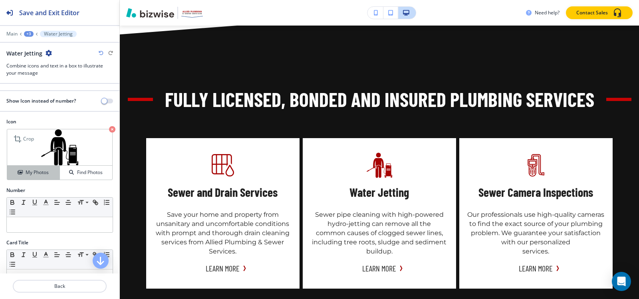
drag, startPoint x: 25, startPoint y: 174, endPoint x: 45, endPoint y: 173, distance: 19.6
click at [26, 173] on h4 "My Photos" at bounding box center [37, 172] width 23 height 7
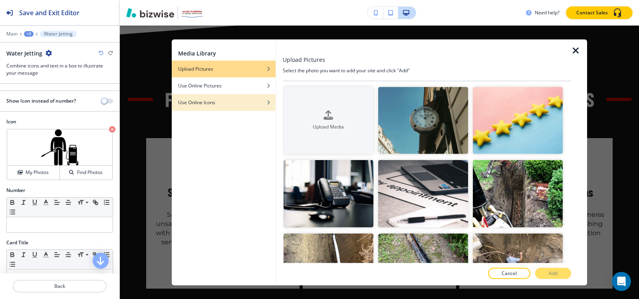
click at [188, 101] on h4 "Use Online Icons" at bounding box center [196, 102] width 37 height 7
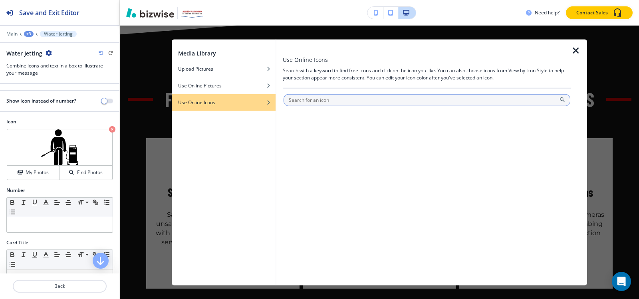
click at [313, 100] on input "text" at bounding box center [427, 100] width 287 height 12
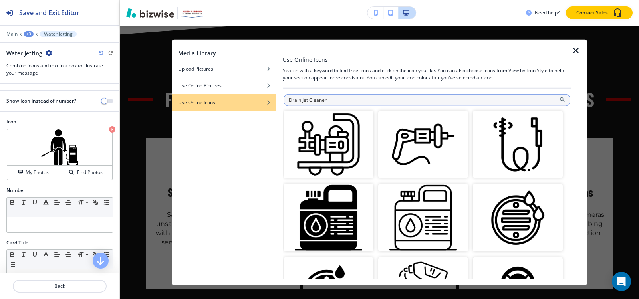
click at [337, 102] on input "Drain Jet Cleaner" at bounding box center [427, 100] width 287 height 12
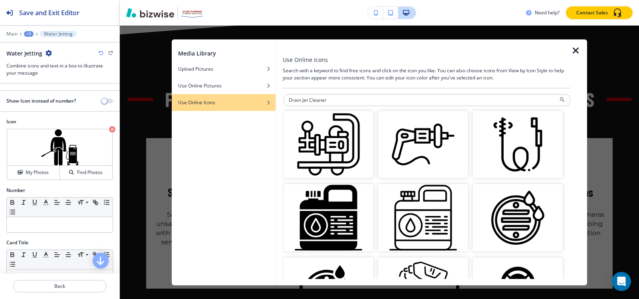
paste input "Sewer Jetting Equipment"
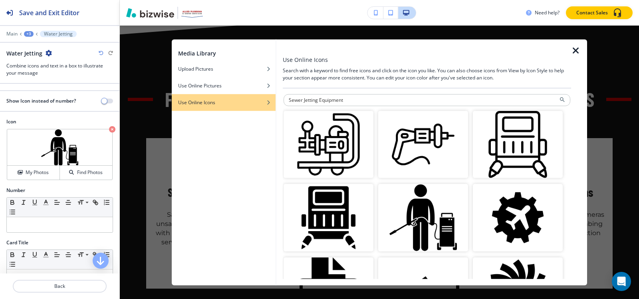
paste input "High-Pressure Water Je"
type input "High-Pressure Water Jet"
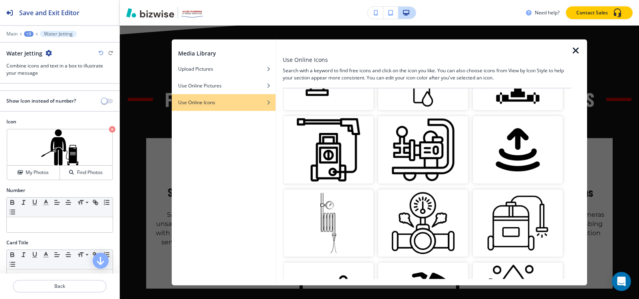
scroll to position [160, 0]
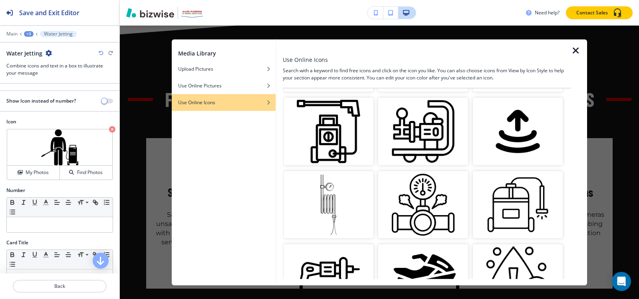
click at [344, 145] on img "button" at bounding box center [329, 132] width 90 height 68
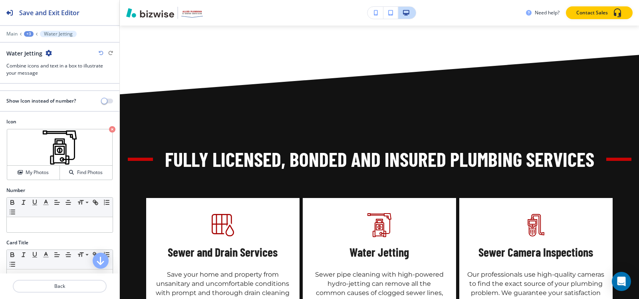
scroll to position [976, 0]
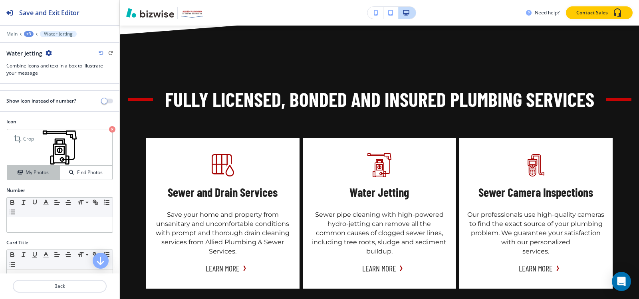
click at [41, 172] on h4 "My Photos" at bounding box center [37, 172] width 23 height 7
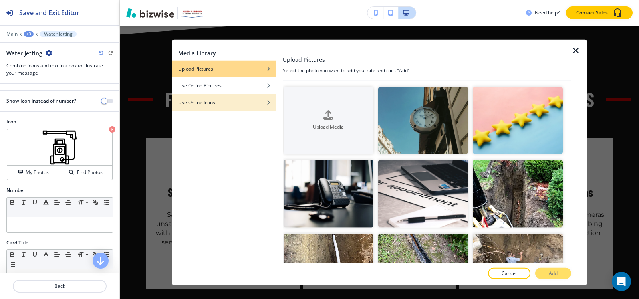
click at [197, 99] on h4 "Use Online Icons" at bounding box center [196, 102] width 37 height 7
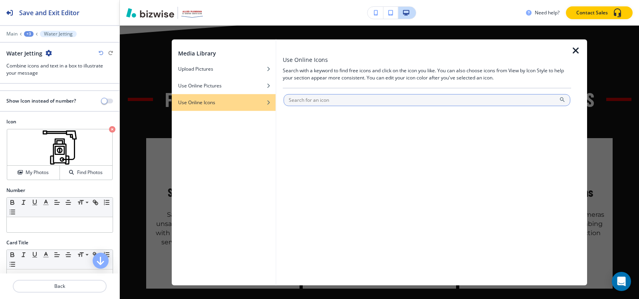
click at [367, 100] on input "text" at bounding box center [427, 100] width 287 height 12
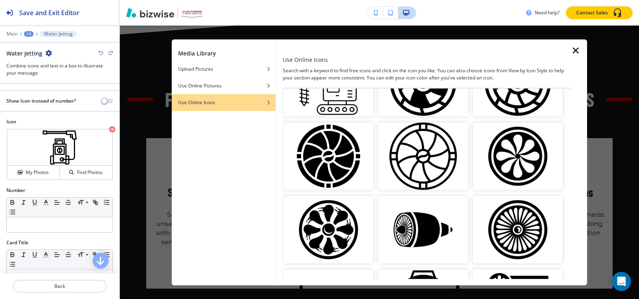
scroll to position [0, 0]
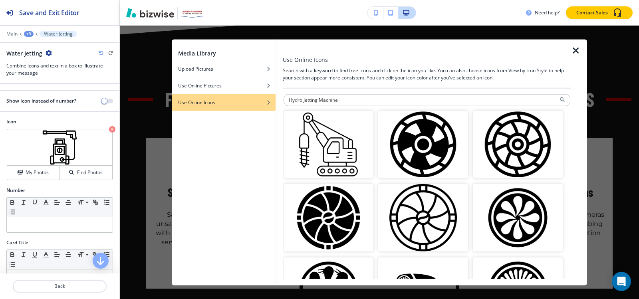
drag, startPoint x: 155, startPoint y: 111, endPoint x: 95, endPoint y: 119, distance: 61.2
click at [95, 0] on body "Save and Exit Editor Main +3 Water Jetting Water Jetting Combine icons and text…" at bounding box center [319, 0] width 639 height 0
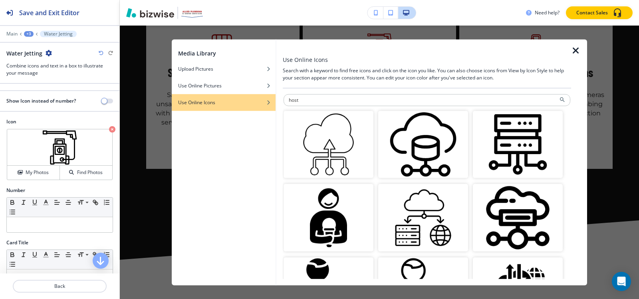
drag, startPoint x: 339, startPoint y: 99, endPoint x: 183, endPoint y: 108, distance: 156.8
click at [180, 109] on div "Media Library Upload Pictures Use Online Pictures Use Online Icons Use Online I…" at bounding box center [379, 162] width 415 height 246
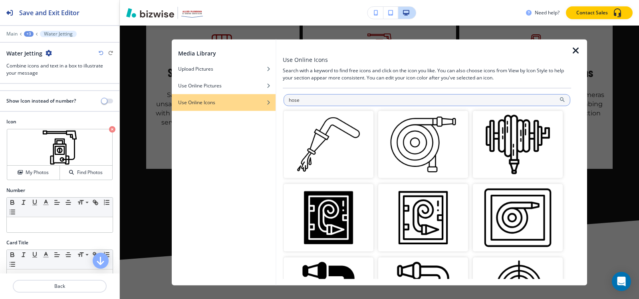
click at [354, 105] on input "hose" at bounding box center [427, 100] width 287 height 12
paste input "gril"
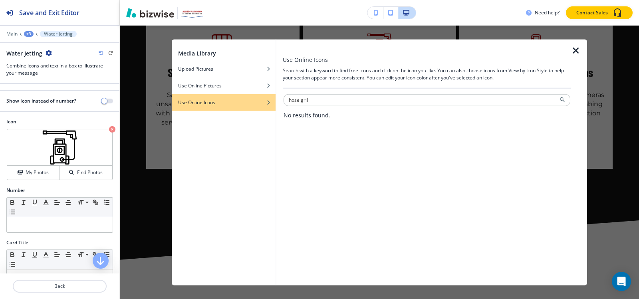
paste input "Hose Spigot Cover"
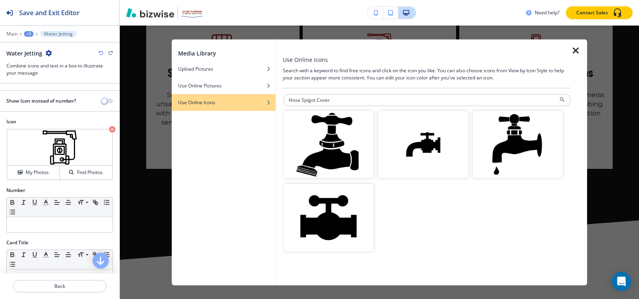
paste input "Connector with Strain"
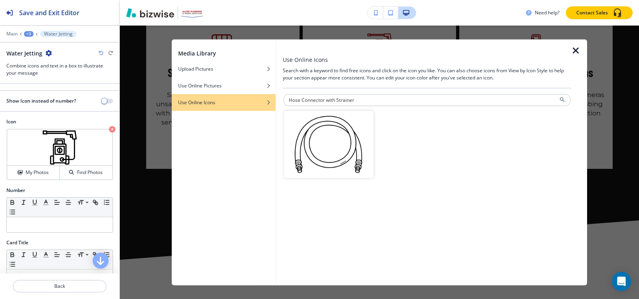
paste input "Grill Hose"
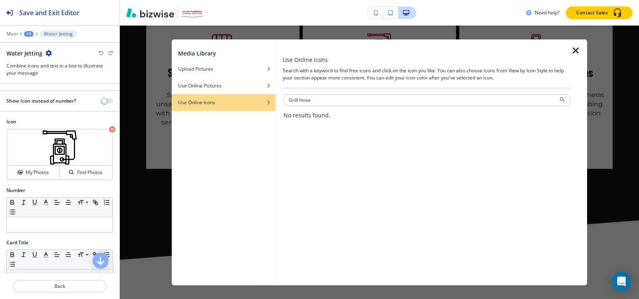
type input "Grill Hose"
click at [577, 53] on icon "button" at bounding box center [576, 51] width 10 height 10
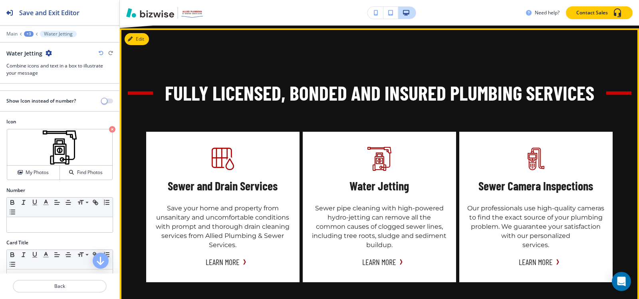
scroll to position [936, 0]
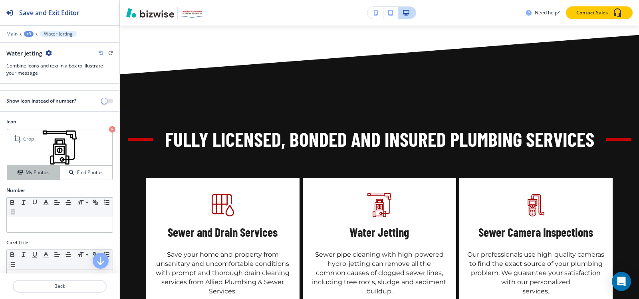
click at [44, 167] on button "My Photos" at bounding box center [33, 173] width 53 height 14
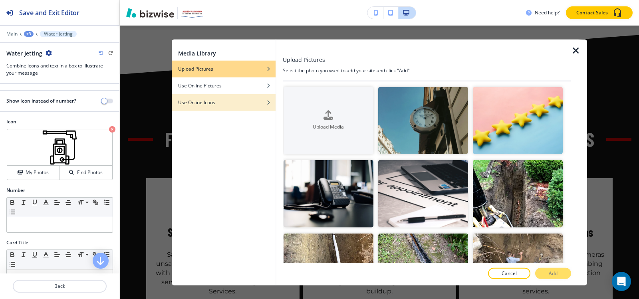
click at [211, 109] on div "button" at bounding box center [224, 108] width 104 height 5
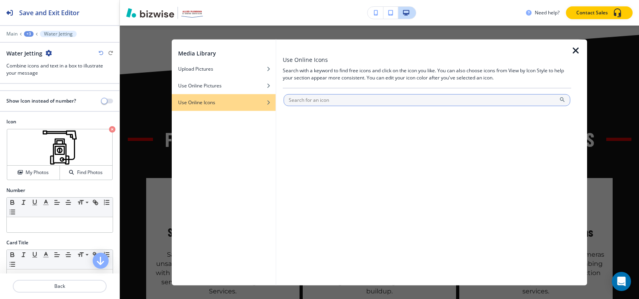
click at [323, 99] on input "text" at bounding box center [427, 100] width 287 height 12
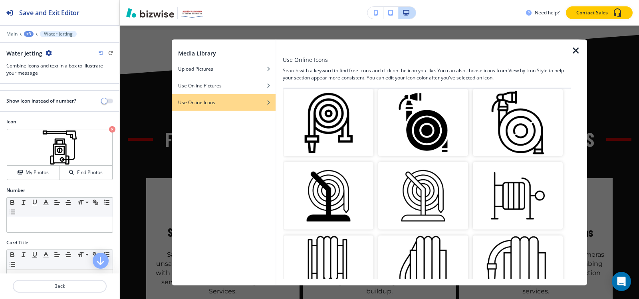
scroll to position [0, 0]
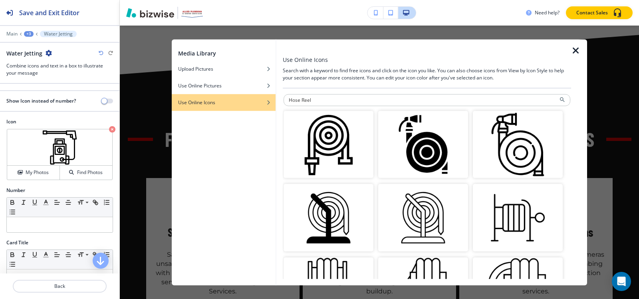
paste input "AC Drain [PERSON_NAME]"
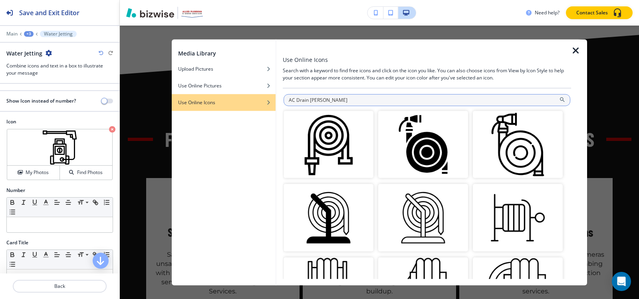
click at [339, 99] on input "AC Drain [PERSON_NAME]" at bounding box center [427, 100] width 287 height 12
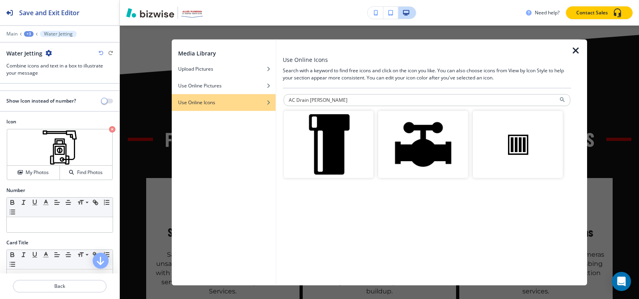
paste input "Utility"
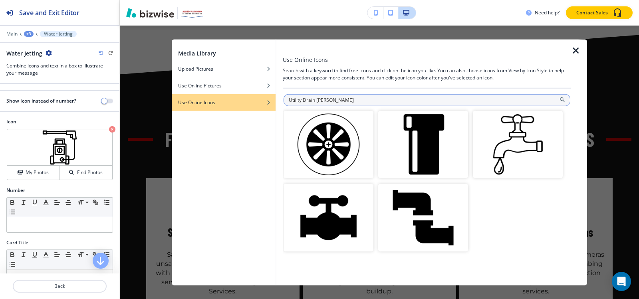
paste input "text"
type input "Drain Hose"
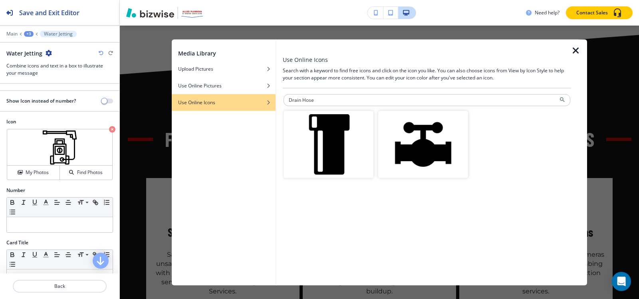
drag, startPoint x: 313, startPoint y: 101, endPoint x: 284, endPoint y: 109, distance: 30.1
click at [284, 109] on div "Drain Hose" at bounding box center [427, 139] width 287 height 90
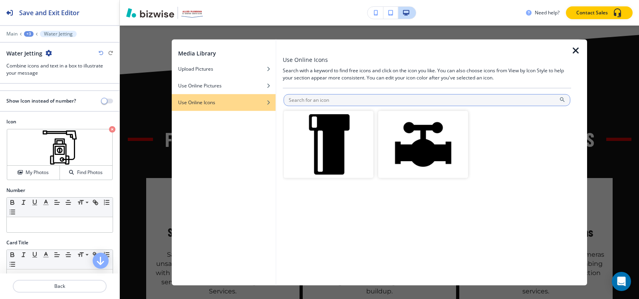
click at [353, 103] on input "text" at bounding box center [427, 100] width 287 height 12
paste input "Hydro Jetting"
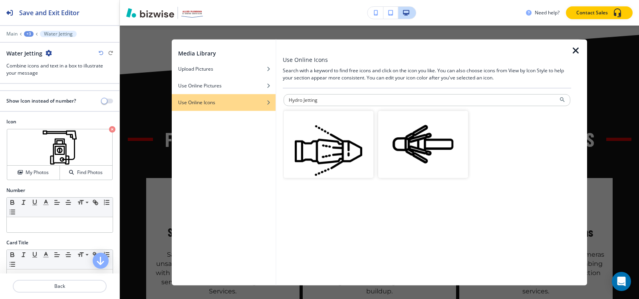
paste input "Drain"
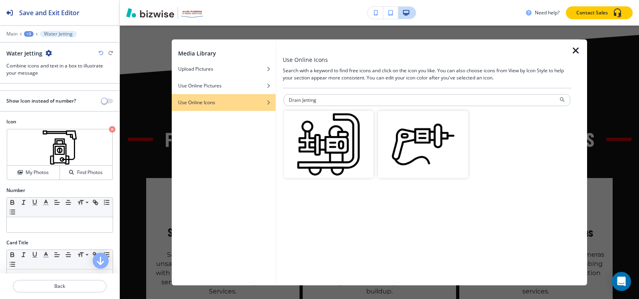
paste input "High-Pressure Water"
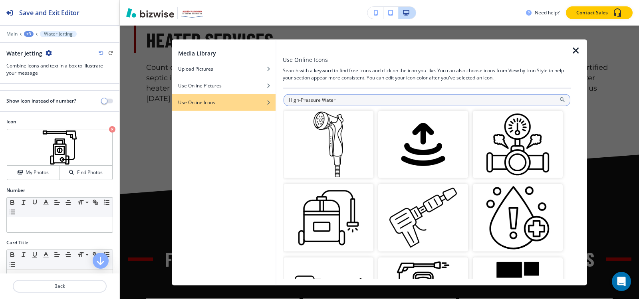
click at [416, 103] on input "High-Pressure Water" at bounding box center [427, 100] width 287 height 12
paste input "Sewer pipe cleaning"
type input "Sewer pipe cleaning"
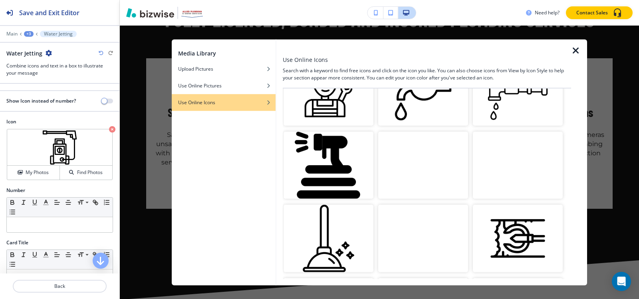
scroll to position [919, 0]
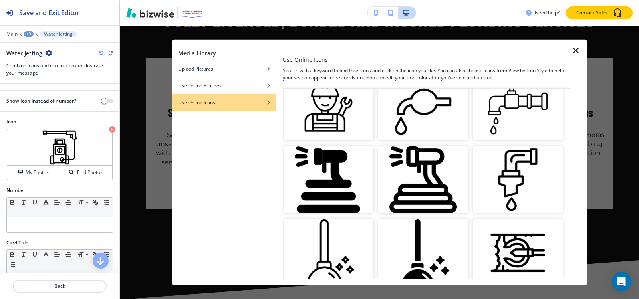
click at [332, 171] on img "button" at bounding box center [329, 180] width 90 height 68
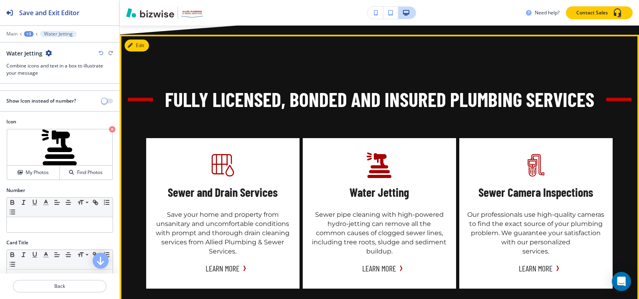
scroll to position [1056, 0]
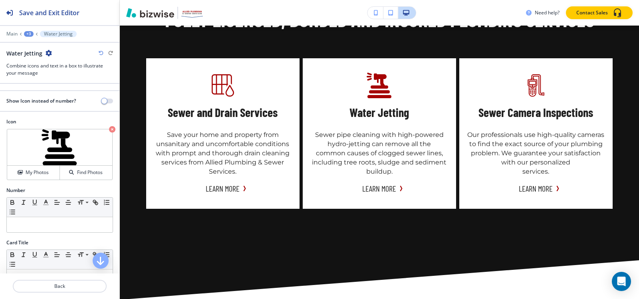
click at [27, 33] on div "+3" at bounding box center [29, 34] width 10 height 6
click at [49, 77] on p "Fully Licensed, Bonded and Insured Plumbing Services" at bounding box center [49, 75] width 41 height 7
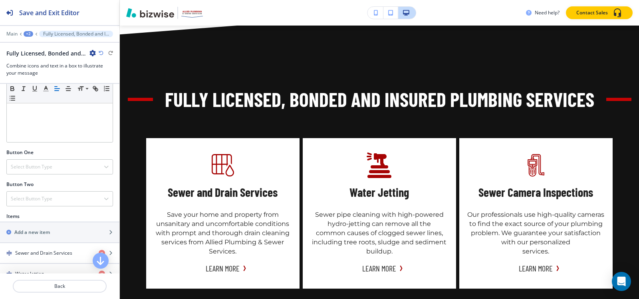
scroll to position [320, 0]
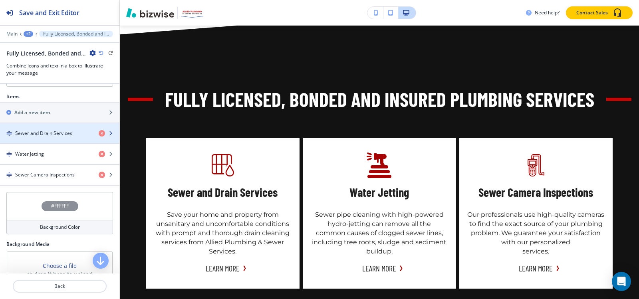
click at [70, 132] on h4 "Sewer and Drain Services" at bounding box center [43, 133] width 57 height 7
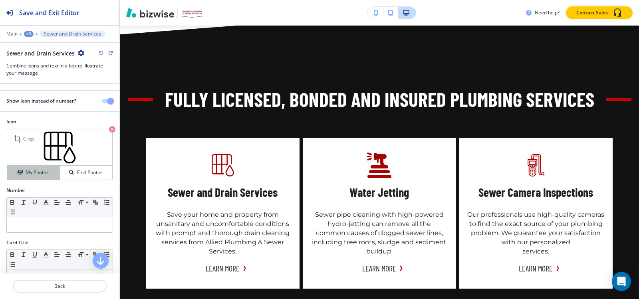
click at [52, 173] on div "My Photos" at bounding box center [33, 172] width 52 height 7
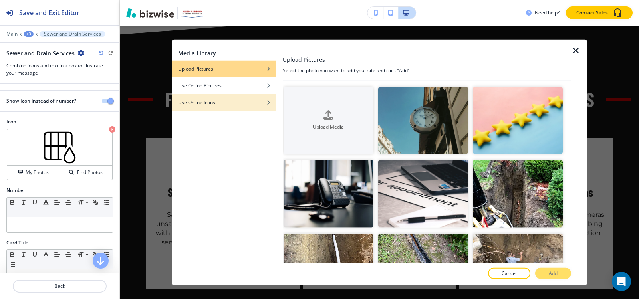
click at [232, 95] on div "button" at bounding box center [224, 96] width 104 height 5
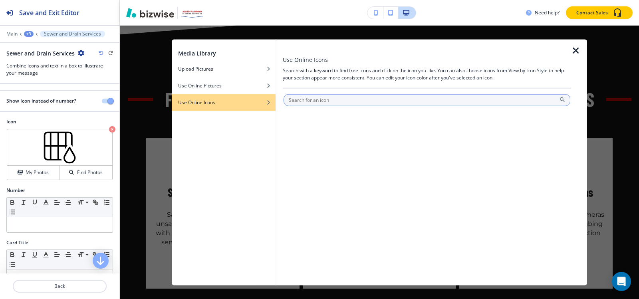
click at [301, 99] on input "text" at bounding box center [427, 100] width 287 height 12
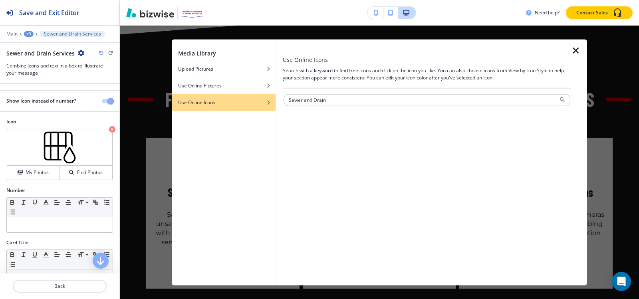
type input "Sewer and Drain"
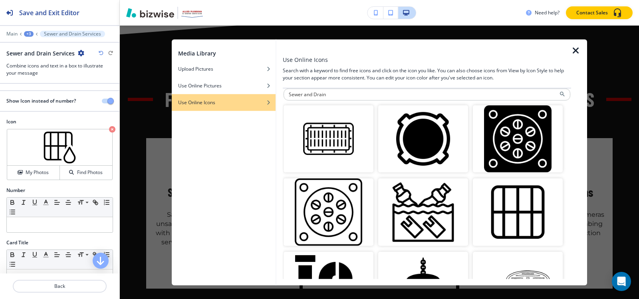
scroll to position [0, 0]
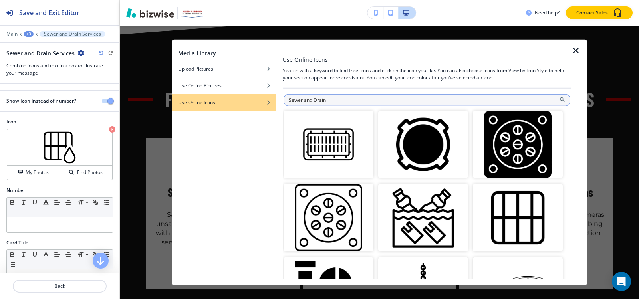
click at [340, 101] on input "Sewer and Drain" at bounding box center [427, 100] width 287 height 12
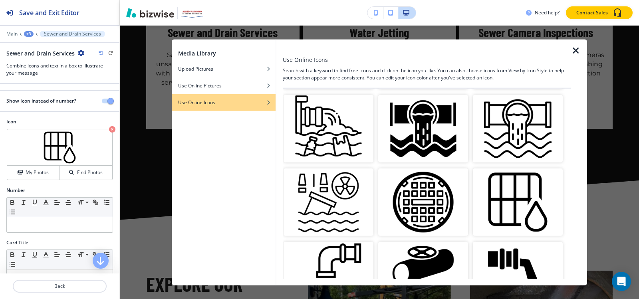
scroll to position [519, 0]
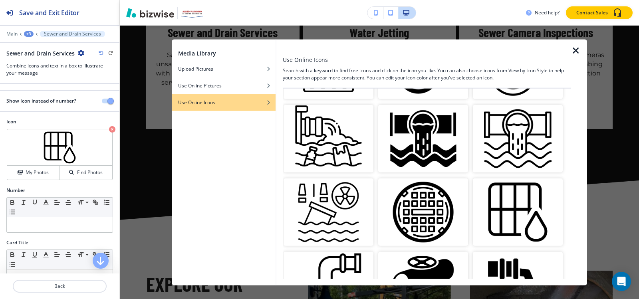
click at [504, 201] on img "button" at bounding box center [518, 213] width 90 height 68
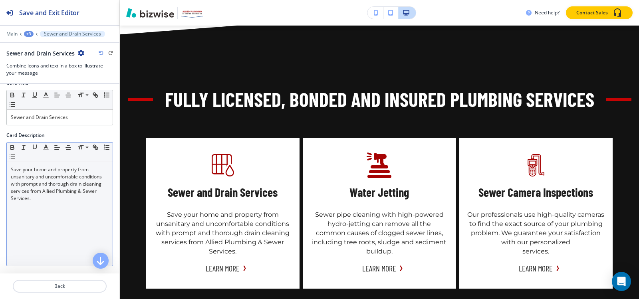
scroll to position [265, 0]
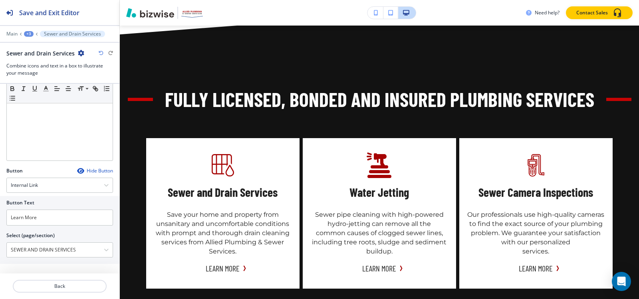
click at [27, 33] on div "+3" at bounding box center [29, 34] width 10 height 6
click at [40, 76] on p "Fully Licensed, Bonded and Insured Plumbing Services" at bounding box center [49, 75] width 41 height 7
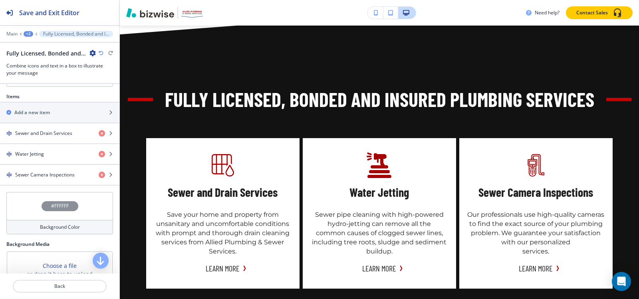
scroll to position [356, 0]
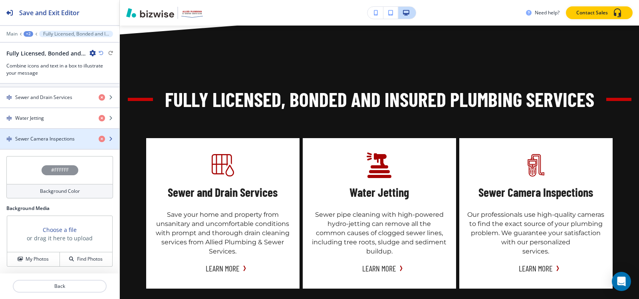
click at [37, 141] on h4 "Sewer Camera Inspections" at bounding box center [45, 138] width 60 height 7
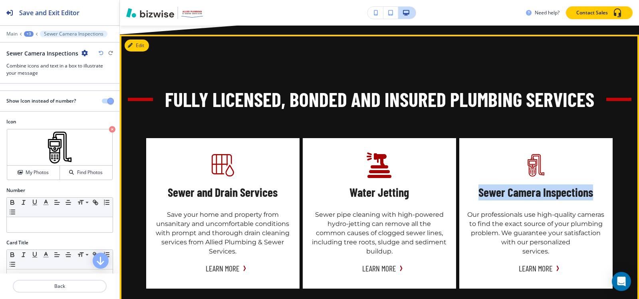
drag, startPoint x: 473, startPoint y: 187, endPoint x: 596, endPoint y: 193, distance: 122.8
click at [596, 193] on div "Sewer Camera Inspections Our professionals use high-quality cameras to find the…" at bounding box center [535, 213] width 153 height 151
copy h5 "Sewer Camera Inspections"
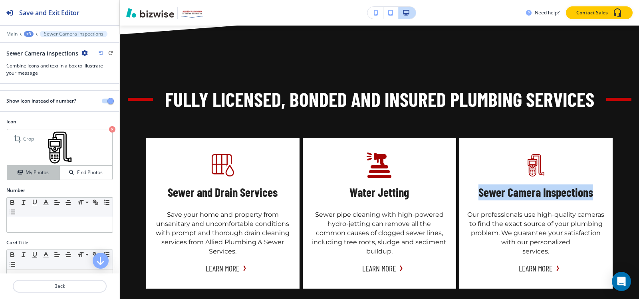
click at [40, 169] on h4 "My Photos" at bounding box center [37, 172] width 23 height 7
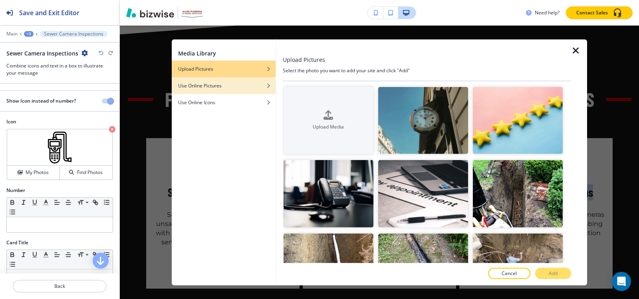
click at [253, 90] on div "button" at bounding box center [224, 91] width 104 height 5
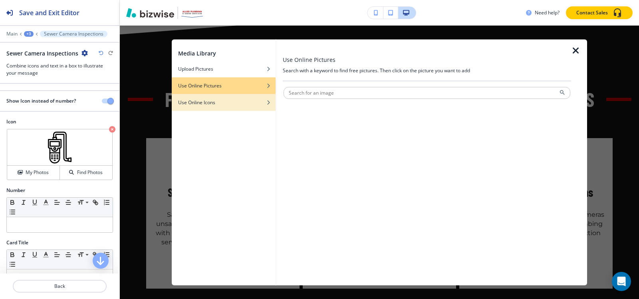
click at [230, 95] on div "button" at bounding box center [224, 96] width 104 height 5
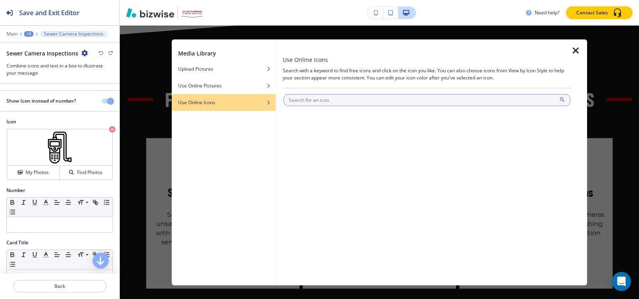
click at [300, 97] on input "text" at bounding box center [427, 100] width 287 height 12
paste input "Sewer Camera Inspections"
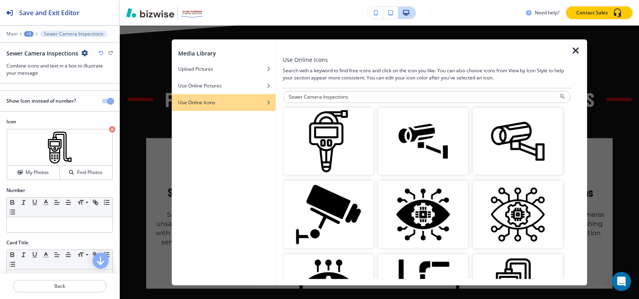
scroll to position [0, 0]
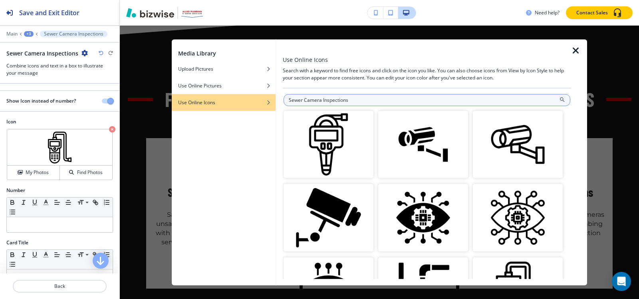
drag, startPoint x: 320, startPoint y: 99, endPoint x: 305, endPoint y: 100, distance: 15.2
click at [305, 100] on input "Sewer Camera Inspections" at bounding box center [427, 100] width 287 height 12
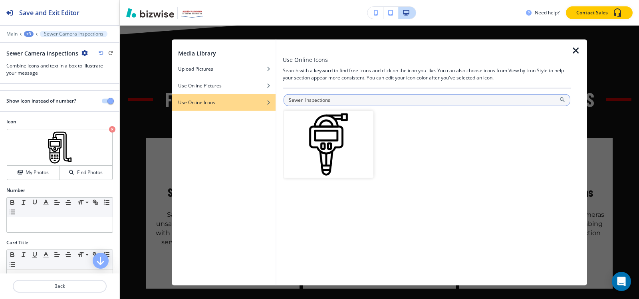
drag, startPoint x: 304, startPoint y: 100, endPoint x: 312, endPoint y: 99, distance: 7.6
click at [304, 99] on input "Sewer Inspections" at bounding box center [427, 100] width 287 height 12
click at [303, 99] on input "Sewer Inspections" at bounding box center [427, 100] width 287 height 12
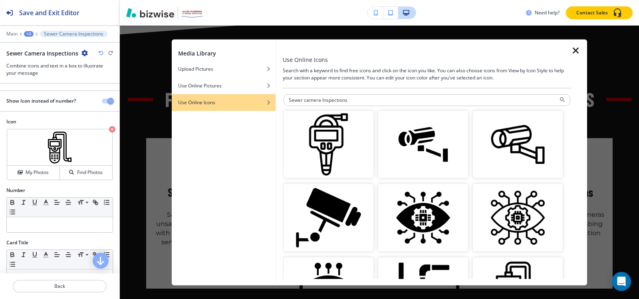
drag, startPoint x: 355, startPoint y: 102, endPoint x: 279, endPoint y: 112, distance: 76.9
click at [279, 112] on div "Use Online Icons Search with a keyword to find free icons and click on the icon…" at bounding box center [431, 162] width 311 height 246
paste input "Plug-in functionality"
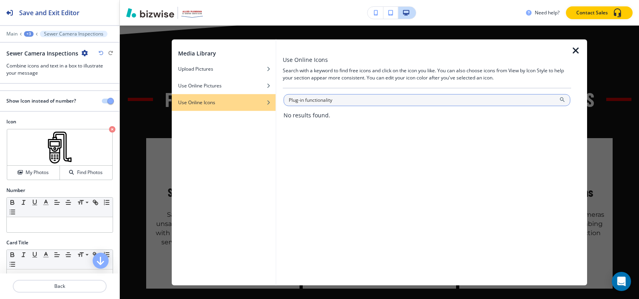
drag, startPoint x: 335, startPoint y: 99, endPoint x: 305, endPoint y: 100, distance: 30.4
click at [305, 100] on input "Plug-in functionality" at bounding box center [427, 100] width 287 height 12
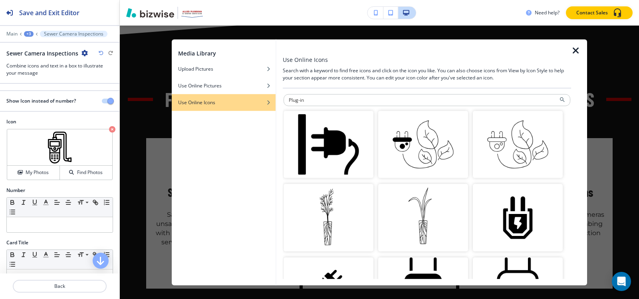
drag, startPoint x: 320, startPoint y: 101, endPoint x: 243, endPoint y: 99, distance: 76.7
click at [243, 99] on div "Media Library Upload Pictures Use Online Pictures Use Online Icons Use Online I…" at bounding box center [379, 162] width 415 height 246
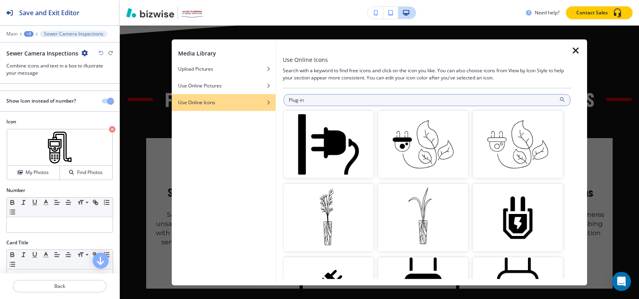
click at [319, 101] on input "Plug-in" at bounding box center [427, 100] width 287 height 12
type input "Plug"
click at [333, 102] on input "Plug" at bounding box center [427, 100] width 287 height 12
paste input "electrical connection"
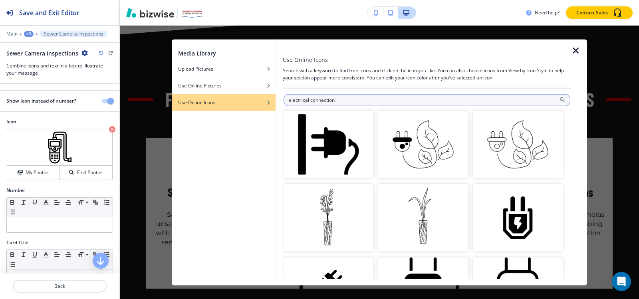
type input "electrical connection"
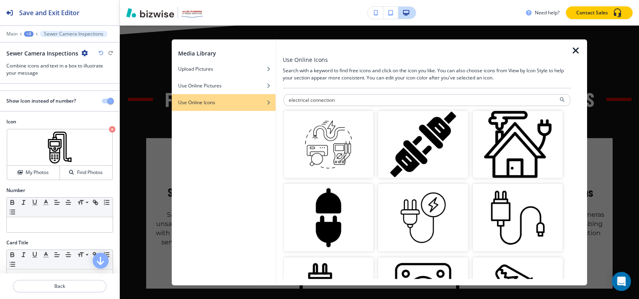
drag, startPoint x: 343, startPoint y: 103, endPoint x: 282, endPoint y: 99, distance: 60.8
click at [282, 99] on div "Use Online Icons Search with a keyword to find free icons and click on the icon…" at bounding box center [431, 162] width 311 height 246
paste input "charging port."
type input "charging port."
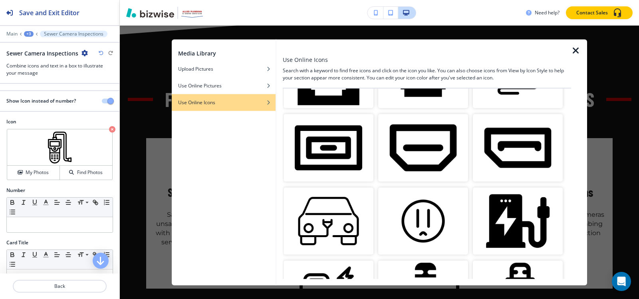
scroll to position [655, 0]
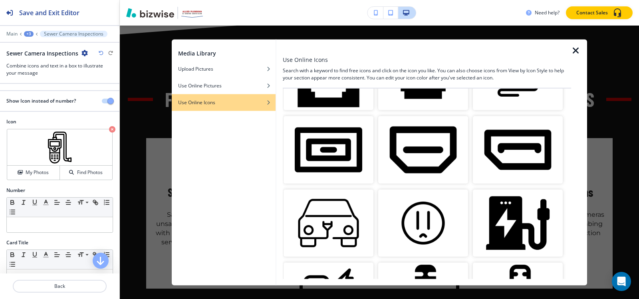
click at [576, 51] on icon "button" at bounding box center [576, 51] width 10 height 10
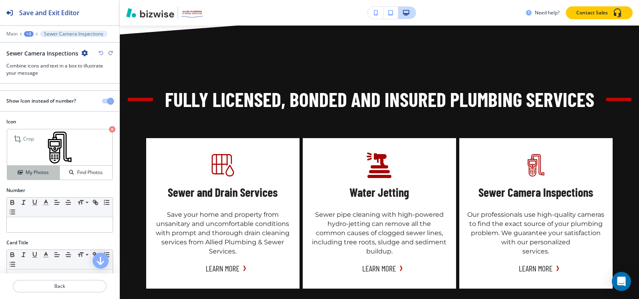
click at [18, 177] on button "My Photos" at bounding box center [33, 173] width 53 height 14
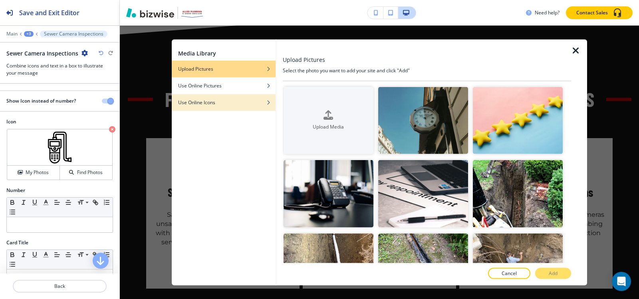
click at [213, 106] on div "button" at bounding box center [224, 108] width 104 height 5
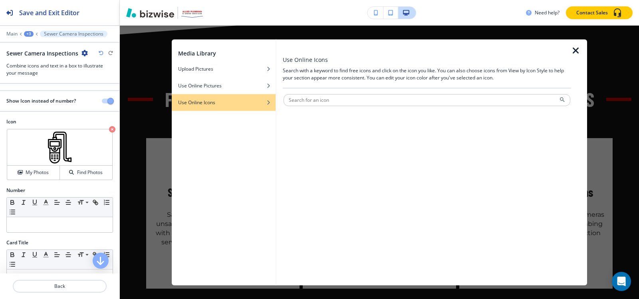
paste input "power plug with a cable"
type input "power plug with a cable"
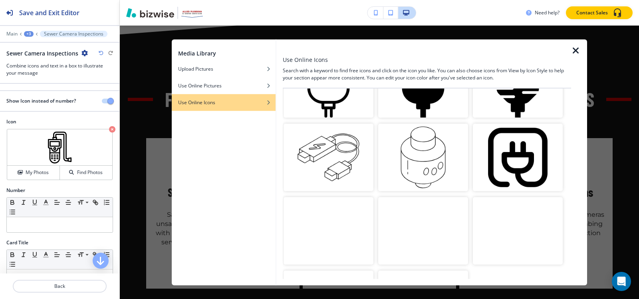
scroll to position [1015, 0]
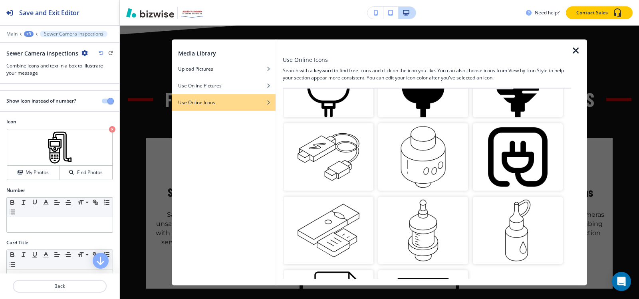
click at [576, 49] on icon "button" at bounding box center [576, 51] width 10 height 10
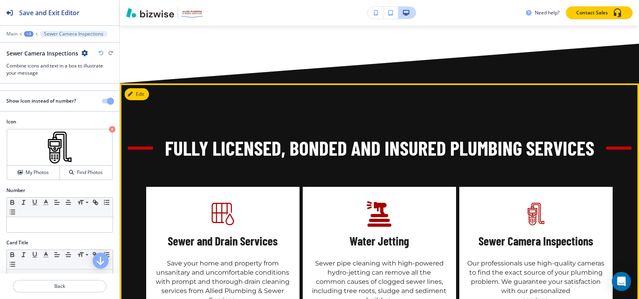
scroll to position [1016, 0]
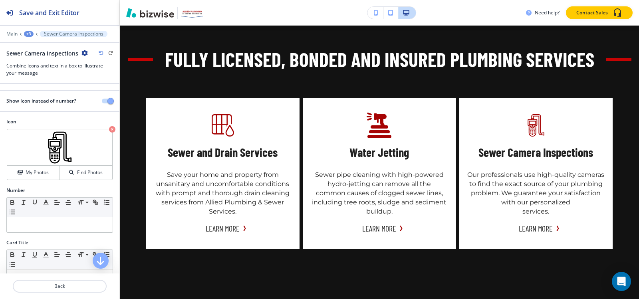
click at [30, 34] on div "+3" at bounding box center [29, 34] width 10 height 6
click at [46, 69] on button "Fully Licensed, Bonded and Insured Plumbing Services" at bounding box center [49, 75] width 51 height 14
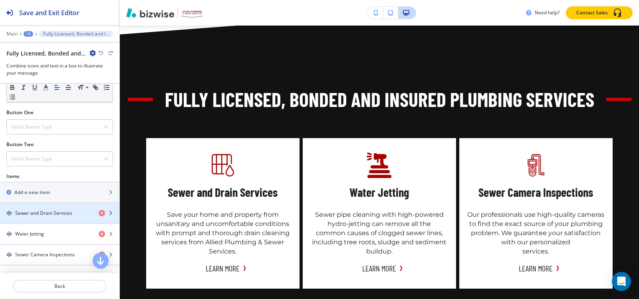
scroll to position [280, 0]
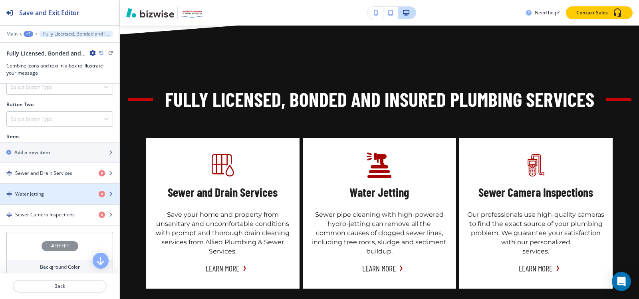
click at [29, 198] on div "button" at bounding box center [59, 201] width 119 height 6
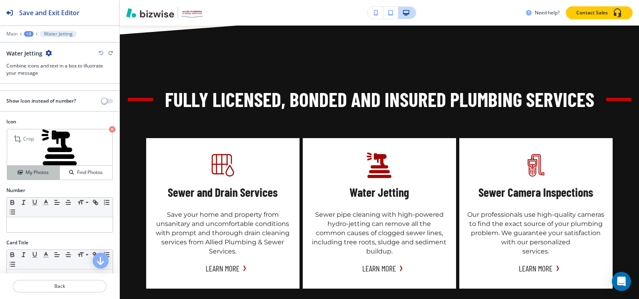
click at [36, 179] on button "My Photos" at bounding box center [33, 173] width 53 height 14
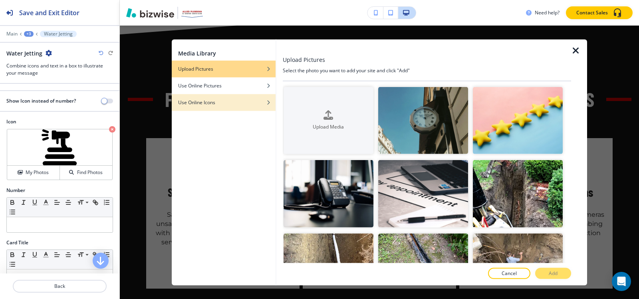
click at [210, 99] on h4 "Use Online Icons" at bounding box center [196, 102] width 37 height 7
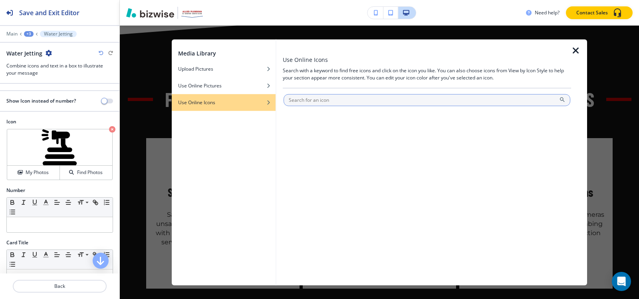
paste input "Hydro Jetting"
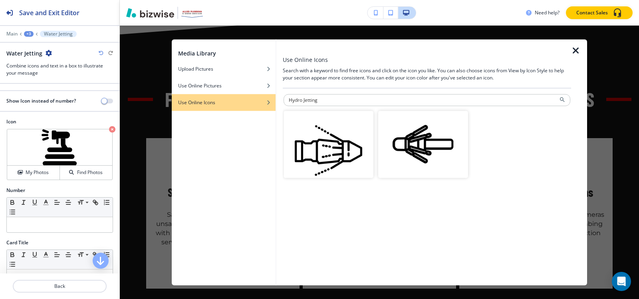
paste input "Drain"
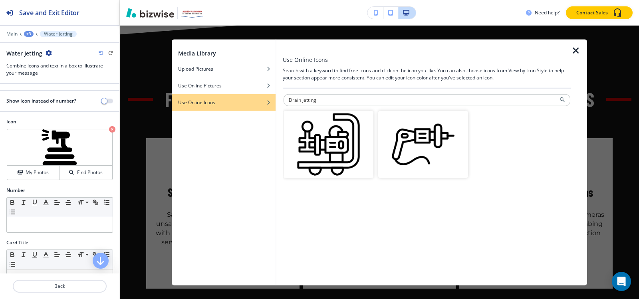
paste input "High-Pressure Water Jet"
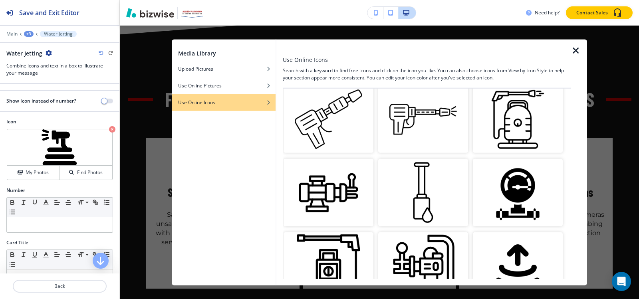
scroll to position [0, 0]
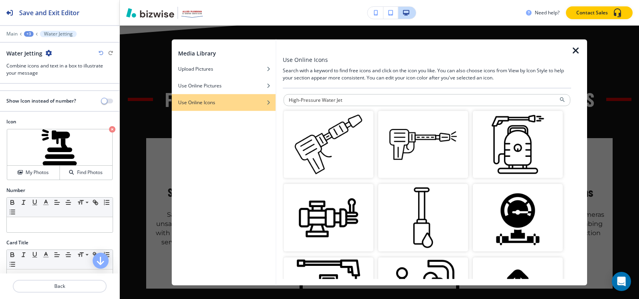
drag, startPoint x: 371, startPoint y: 99, endPoint x: 150, endPoint y: 151, distance: 227.5
click at [146, 147] on div "Media Library Upload Pictures Use Online Pictures Use Online Icons Use Online I…" at bounding box center [379, 163] width 519 height 274
type input "hose"
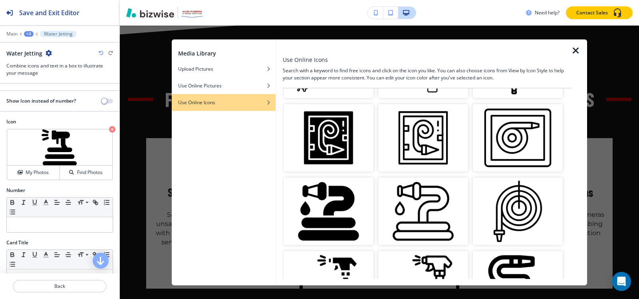
scroll to position [120, 0]
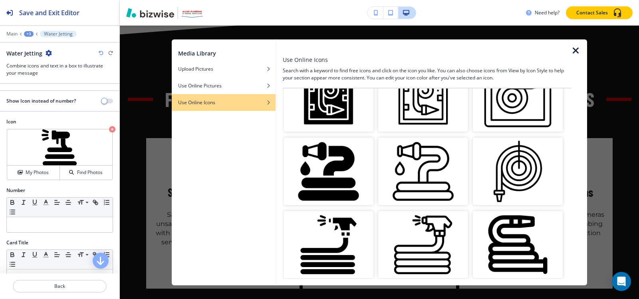
click at [424, 179] on img "button" at bounding box center [423, 172] width 90 height 68
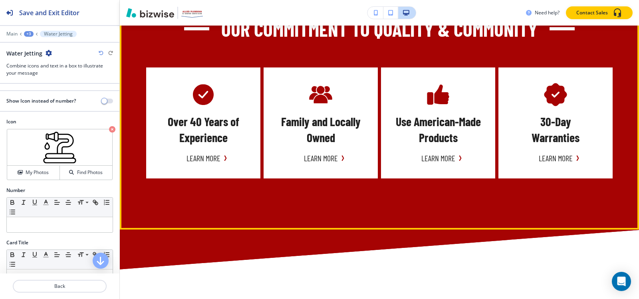
scroll to position [457, 0]
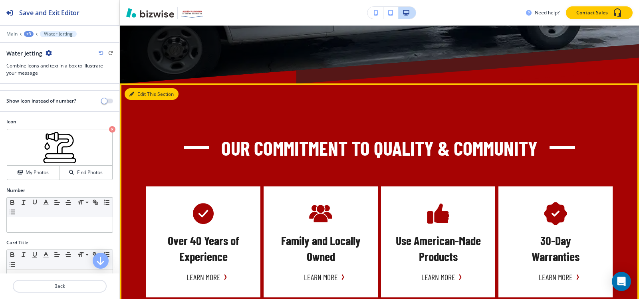
click at [138, 88] on button "Edit This Section" at bounding box center [152, 94] width 54 height 12
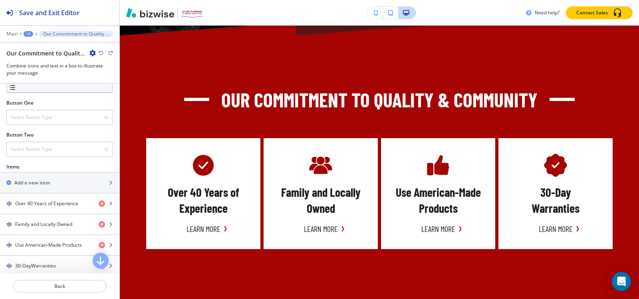
scroll to position [320, 0]
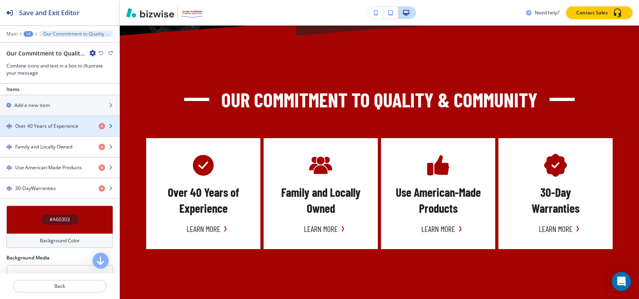
click at [64, 130] on h4 "Over 40 Years of Experience" at bounding box center [46, 126] width 63 height 7
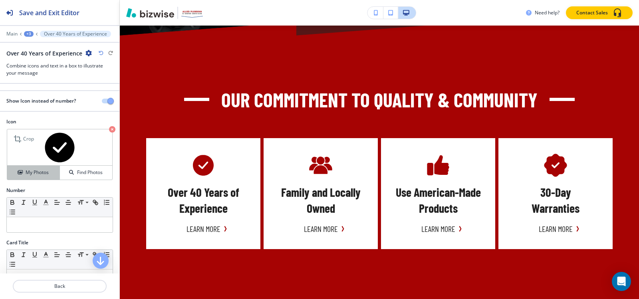
click at [44, 173] on h4 "My Photos" at bounding box center [37, 172] width 23 height 7
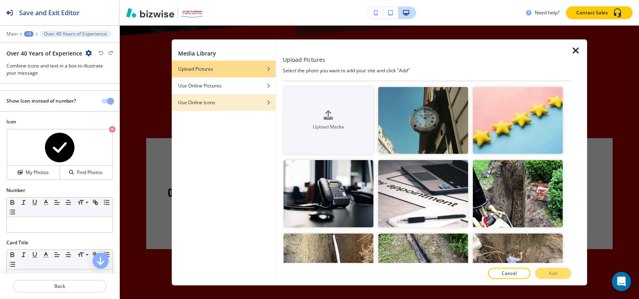
click at [218, 104] on div "Use Online Icons" at bounding box center [224, 102] width 104 height 7
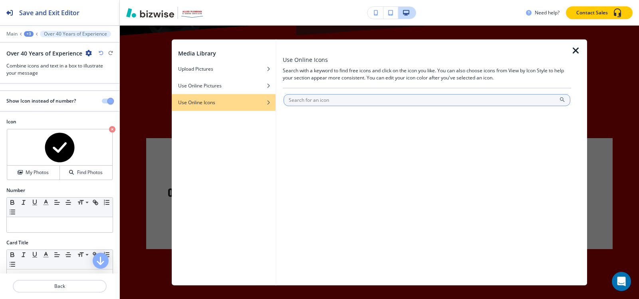
click at [348, 104] on input "text" at bounding box center [427, 100] width 287 height 12
type input "check"
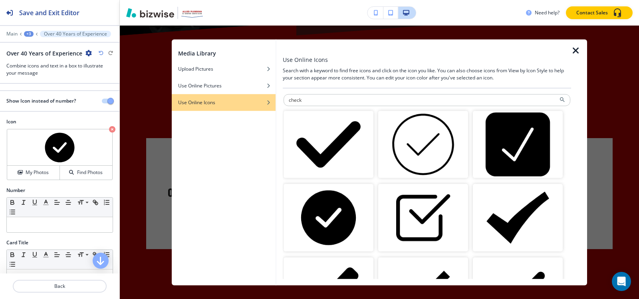
scroll to position [160, 0]
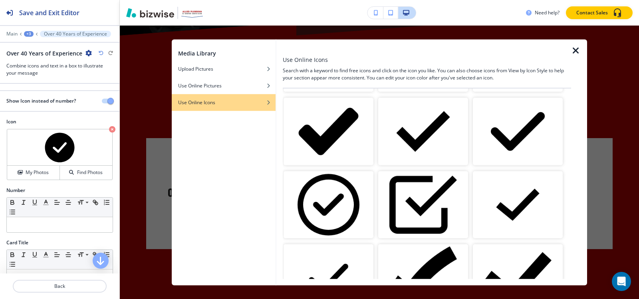
click at [338, 196] on img "button" at bounding box center [329, 205] width 90 height 68
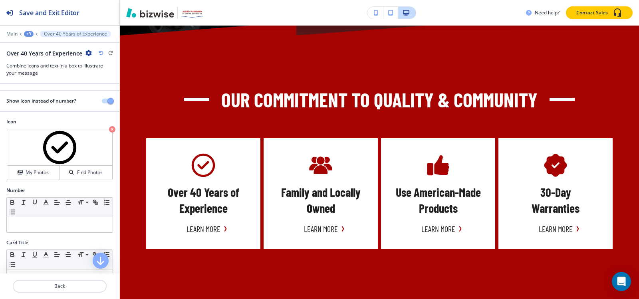
click at [25, 32] on div "+3" at bounding box center [29, 34] width 10 height 6
click at [41, 70] on button "Our Commitment to Quality & Community" at bounding box center [49, 75] width 51 height 14
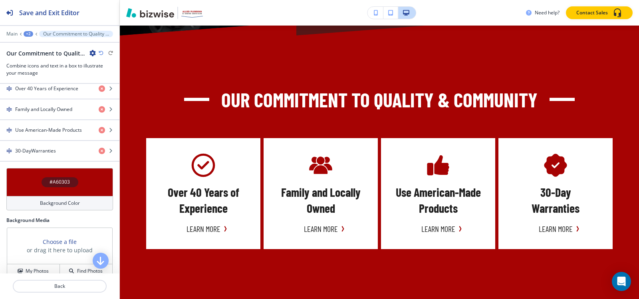
scroll to position [360, 0]
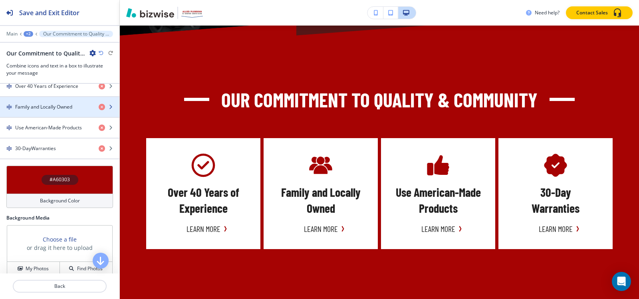
click at [42, 117] on div "button" at bounding box center [59, 114] width 119 height 6
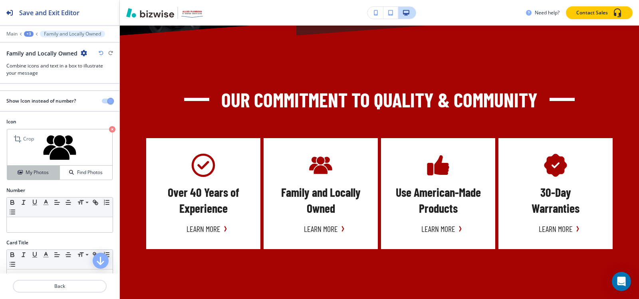
click at [34, 168] on button "My Photos" at bounding box center [33, 173] width 53 height 14
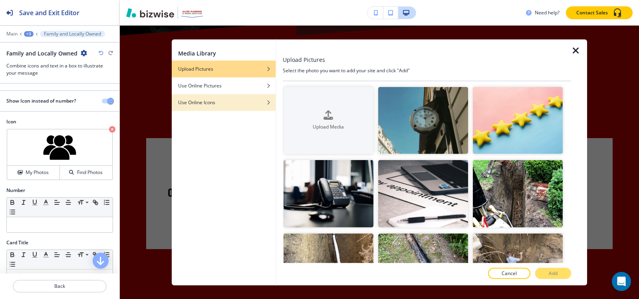
click at [225, 103] on div "Use Online Icons" at bounding box center [224, 102] width 104 height 7
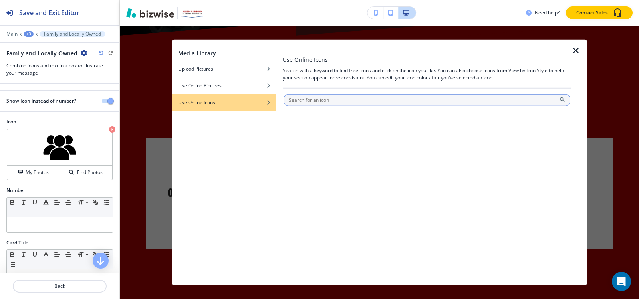
click at [356, 99] on input "text" at bounding box center [427, 100] width 287 height 12
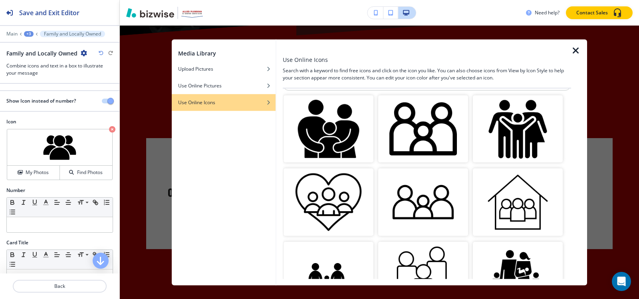
scroll to position [0, 0]
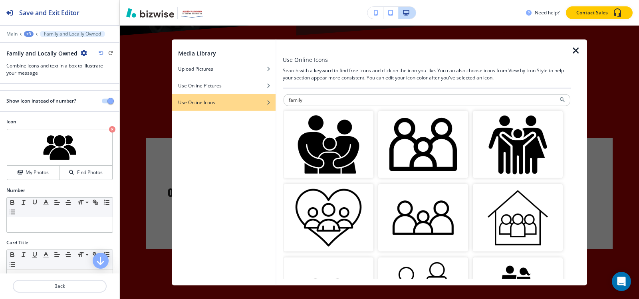
drag, startPoint x: 332, startPoint y: 99, endPoint x: 132, endPoint y: 100, distance: 200.1
click at [158, 96] on div "Media Library Upload Pictures Use Online Pictures Use Online Icons Use Online I…" at bounding box center [379, 163] width 519 height 274
type input "people"
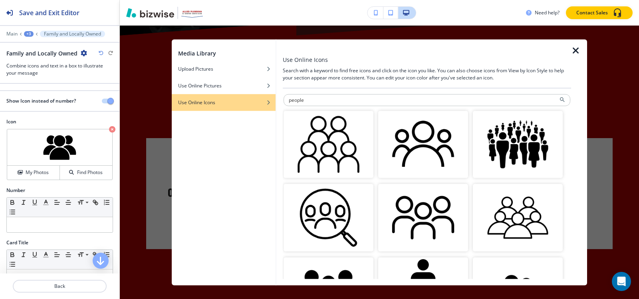
click at [411, 159] on img "button" at bounding box center [423, 145] width 90 height 68
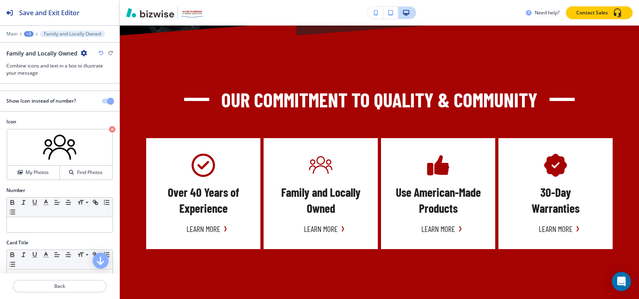
click at [27, 35] on div "+3" at bounding box center [29, 34] width 10 height 6
click at [52, 74] on p "Our Commitment to Quality & Community" at bounding box center [49, 75] width 41 height 7
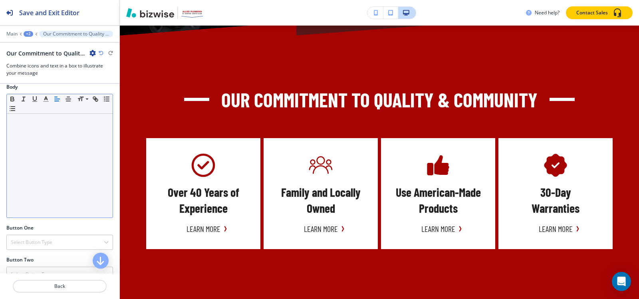
scroll to position [240, 0]
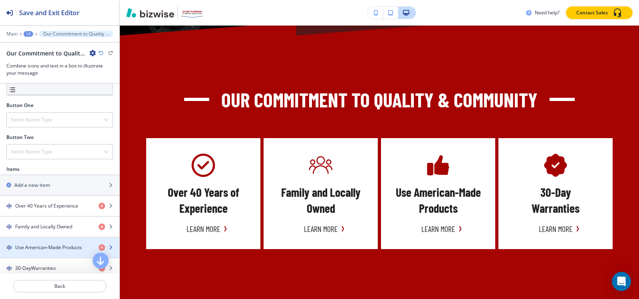
click at [44, 251] on h4 "Use American-Made Products" at bounding box center [48, 247] width 67 height 7
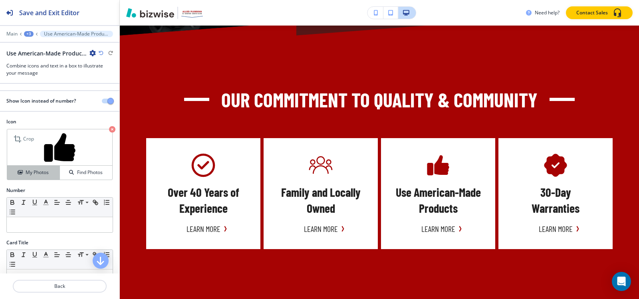
click at [52, 178] on button "My Photos" at bounding box center [33, 173] width 53 height 14
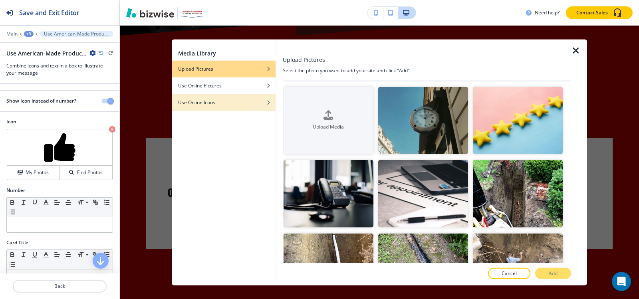
click at [220, 101] on div "Use Online Icons" at bounding box center [224, 102] width 104 height 7
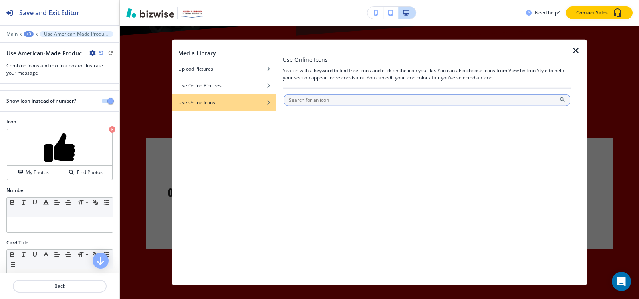
drag, startPoint x: 373, startPoint y: 99, endPoint x: 383, endPoint y: 107, distance: 13.0
click at [373, 99] on input "text" at bounding box center [427, 100] width 287 height 12
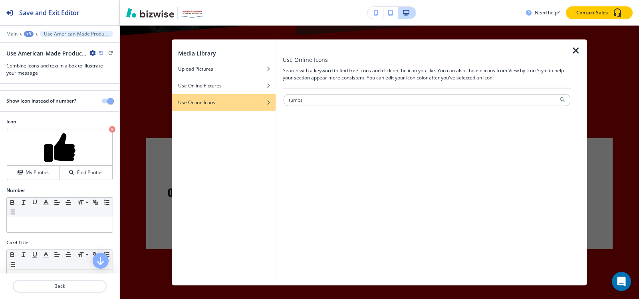
type input "tumbs"
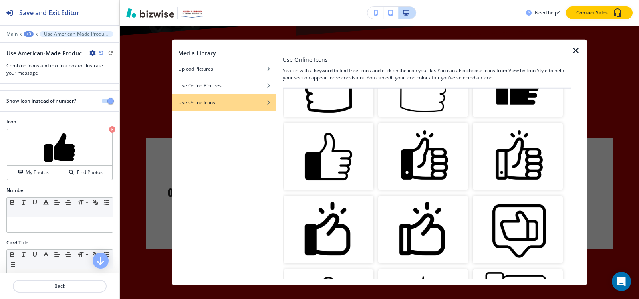
scroll to position [200, 0]
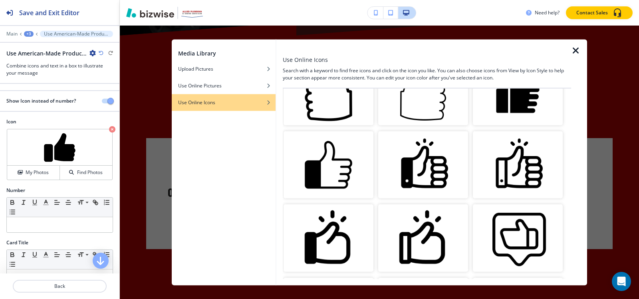
click at [328, 186] on img "button" at bounding box center [329, 165] width 90 height 68
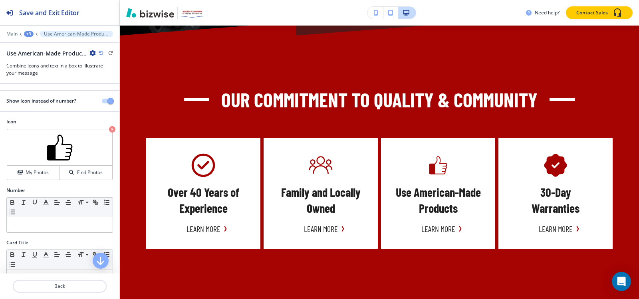
click at [29, 35] on div "+3" at bounding box center [29, 34] width 10 height 6
click at [56, 79] on button "Our Commitment to Quality & Community" at bounding box center [49, 75] width 51 height 14
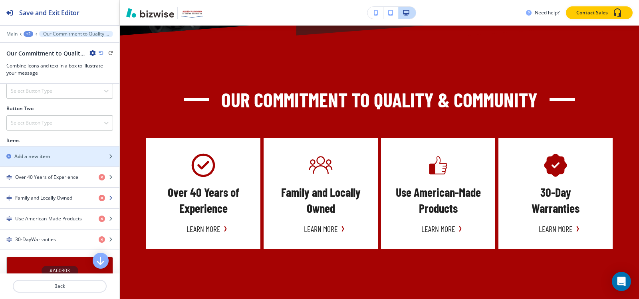
scroll to position [320, 0]
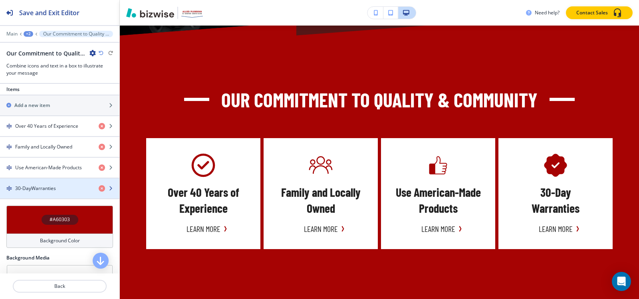
click at [54, 192] on h4 "30-DayWarranties" at bounding box center [35, 188] width 41 height 7
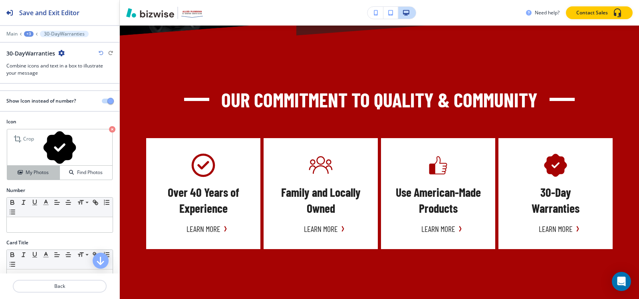
click at [36, 175] on h4 "My Photos" at bounding box center [37, 172] width 23 height 7
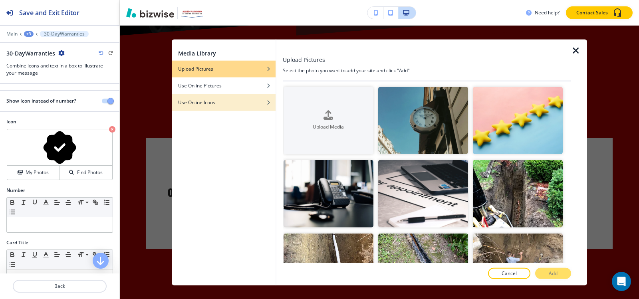
click at [204, 101] on h4 "Use Online Icons" at bounding box center [196, 102] width 37 height 7
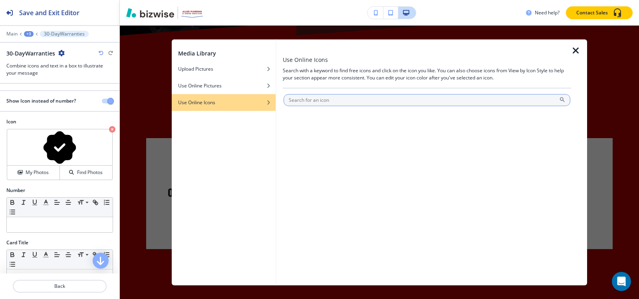
click at [338, 99] on input "text" at bounding box center [427, 100] width 287 height 12
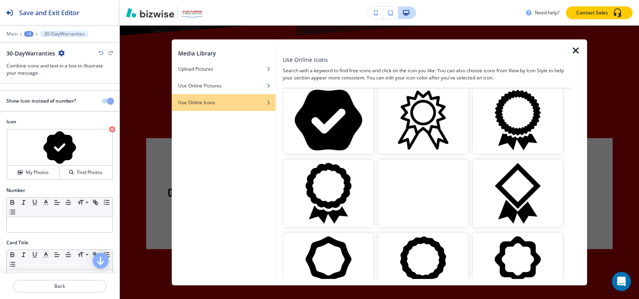
scroll to position [0, 0]
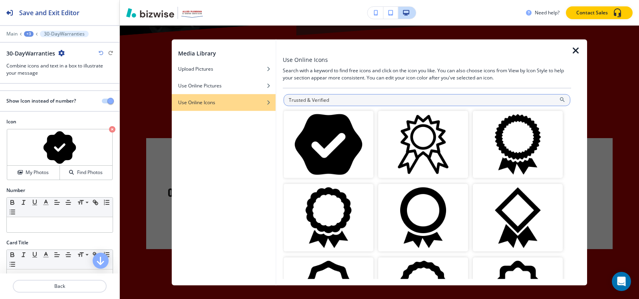
click at [414, 103] on input "Trusted & Verified" at bounding box center [427, 100] width 287 height 12
paste input "Certified Quality"
type input "Certified Quality"
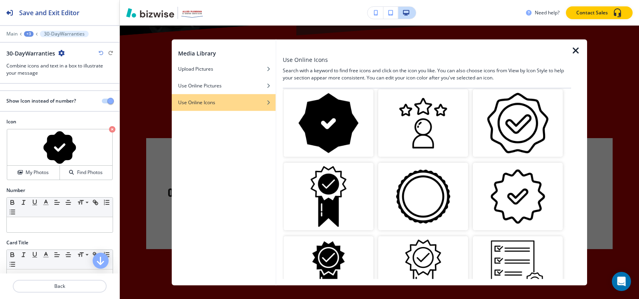
scroll to position [535, 0]
click at [505, 191] on img "button" at bounding box center [518, 197] width 90 height 68
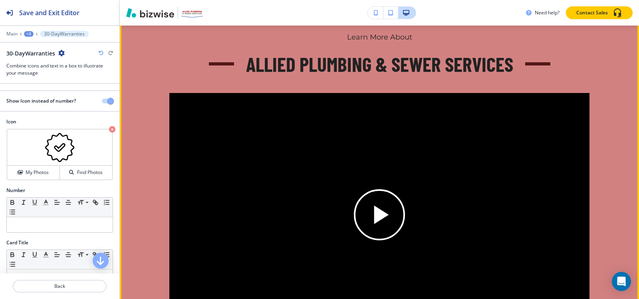
scroll to position [2223, 0]
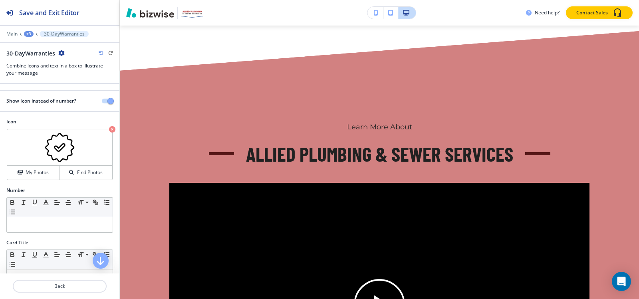
click at [29, 34] on div "+3" at bounding box center [29, 34] width 10 height 6
click at [43, 71] on button "Our Commitment to Quality & Community" at bounding box center [49, 75] width 51 height 14
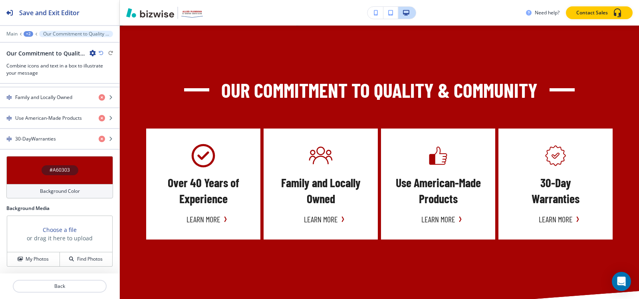
scroll to position [425, 0]
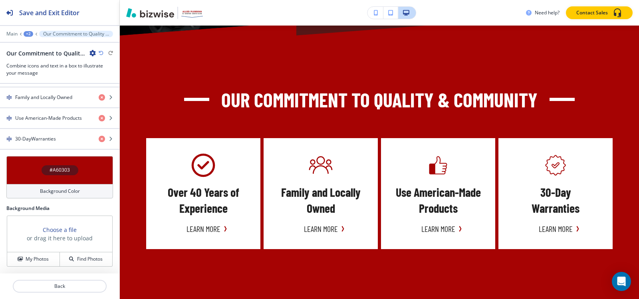
click at [32, 36] on div "+2" at bounding box center [29, 34] width 10 height 6
click at [34, 44] on p "Pages" at bounding box center [49, 47] width 41 height 7
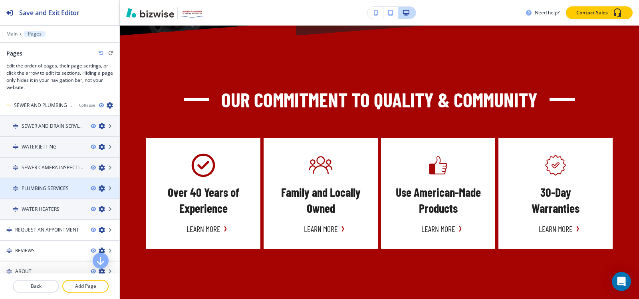
scroll to position [74, 0]
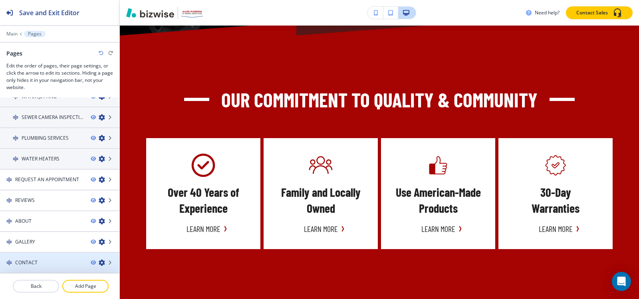
click at [41, 258] on div at bounding box center [59, 256] width 119 height 6
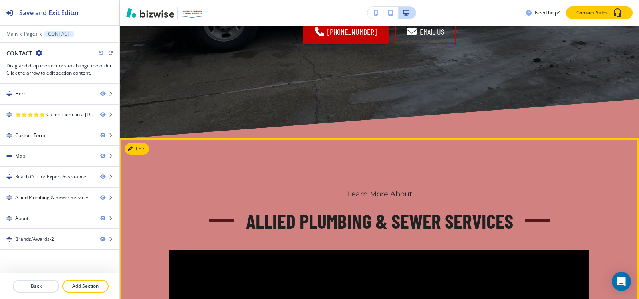
scroll to position [1598, 0]
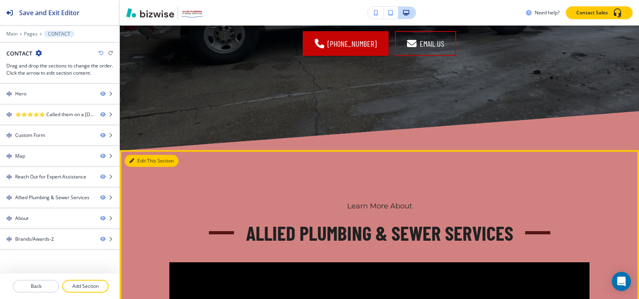
click at [143, 158] on button "Edit This Section" at bounding box center [152, 161] width 54 height 12
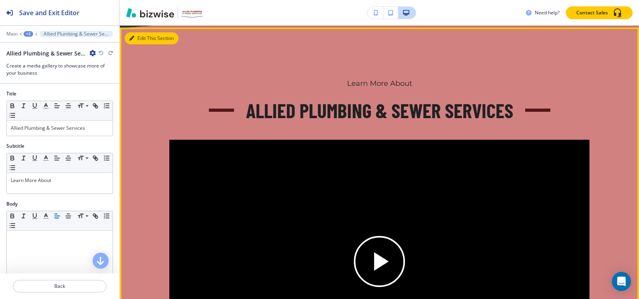
scroll to position [1722, 0]
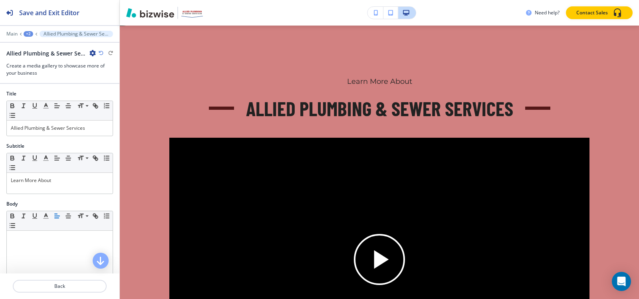
click at [93, 53] on icon "button" at bounding box center [92, 53] width 6 height 6
click at [96, 91] on p "Delete Section" at bounding box center [115, 94] width 41 height 7
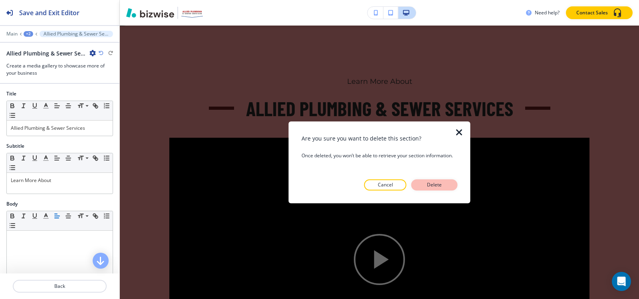
click at [419, 185] on button "Delete" at bounding box center [434, 184] width 46 height 11
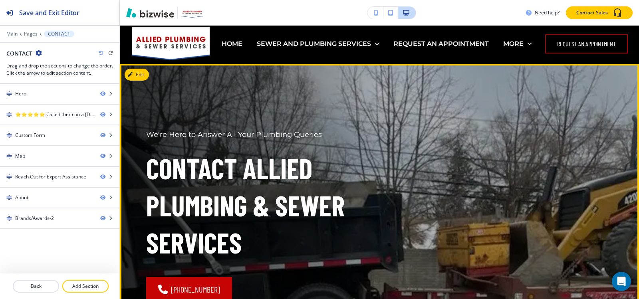
scroll to position [0, 0]
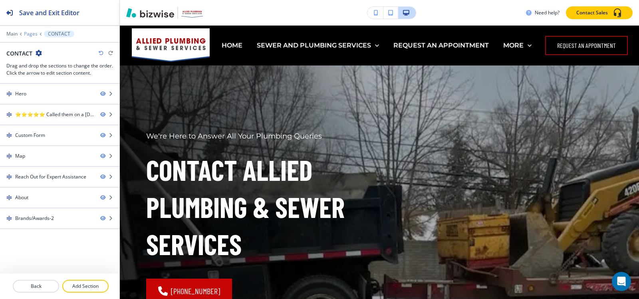
click at [26, 32] on p "Pages" at bounding box center [31, 34] width 14 height 6
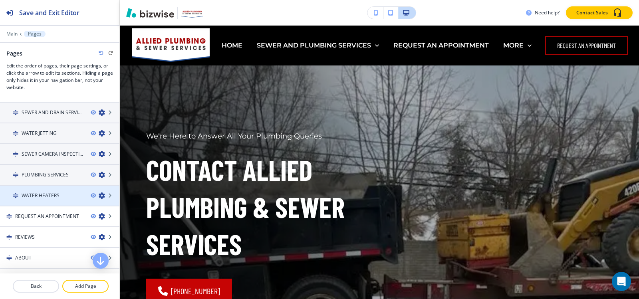
scroll to position [74, 0]
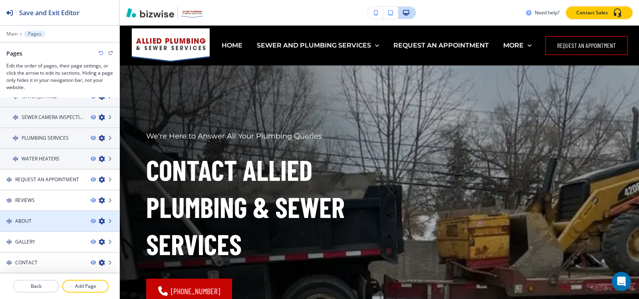
click at [75, 220] on div "ABOUT" at bounding box center [42, 221] width 84 height 7
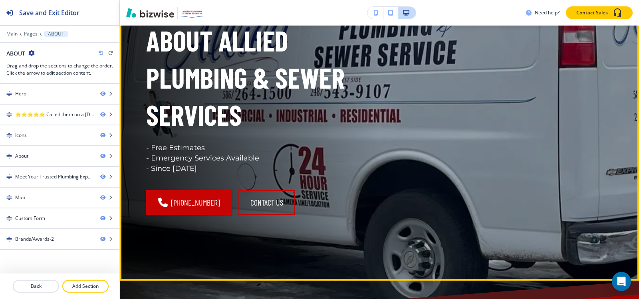
scroll to position [0, 0]
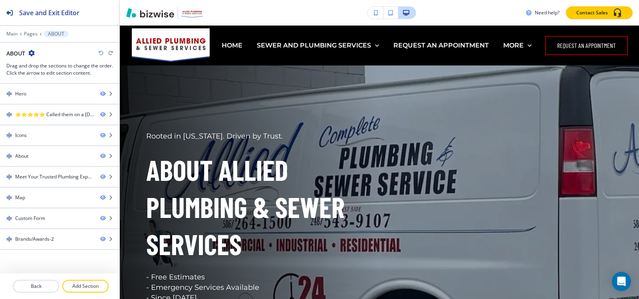
click at [34, 31] on div "Main Pages ABOUT" at bounding box center [59, 34] width 107 height 6
click at [34, 32] on p "Pages" at bounding box center [31, 34] width 14 height 6
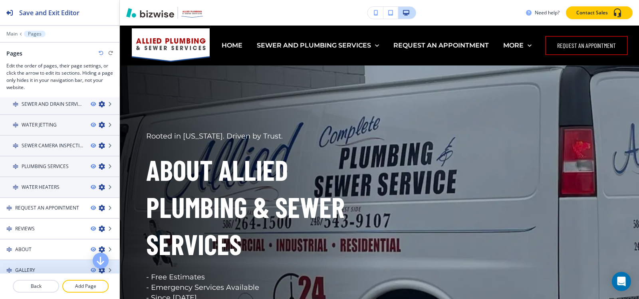
scroll to position [74, 0]
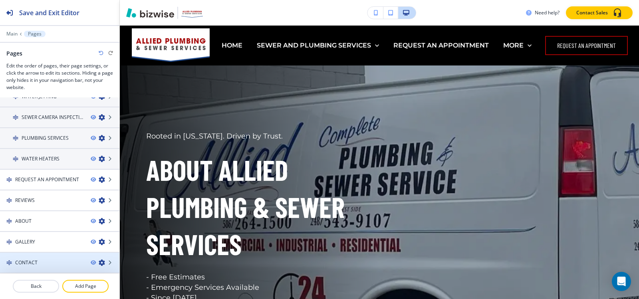
click at [47, 258] on div at bounding box center [59, 256] width 119 height 6
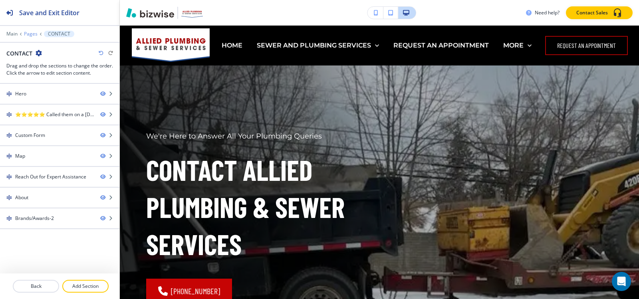
click at [36, 34] on p "Pages" at bounding box center [31, 34] width 14 height 6
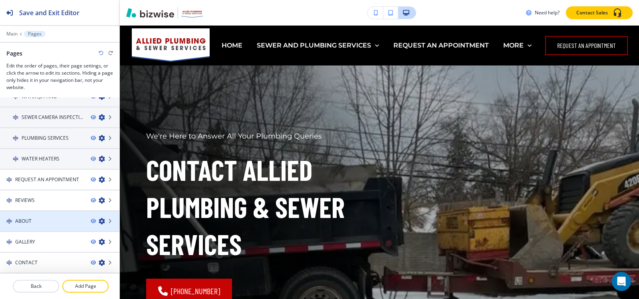
click at [43, 223] on div "ABOUT" at bounding box center [42, 221] width 84 height 7
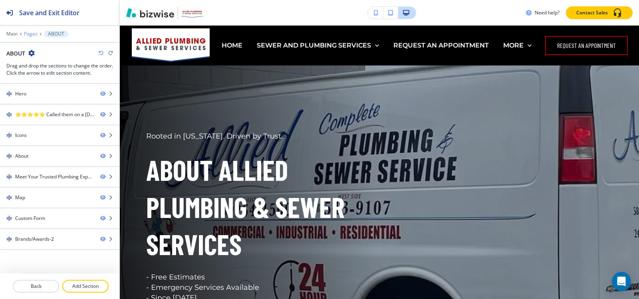
click at [26, 32] on p "Pages" at bounding box center [31, 34] width 14 height 6
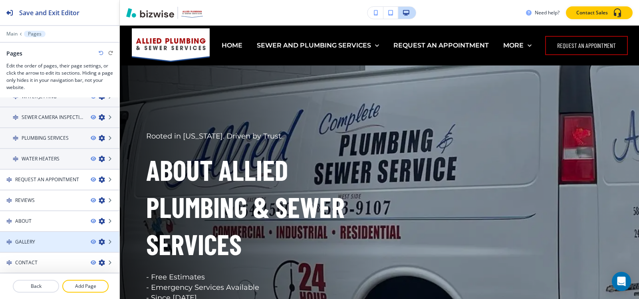
click at [28, 245] on h4 "GALLERY" at bounding box center [25, 241] width 20 height 7
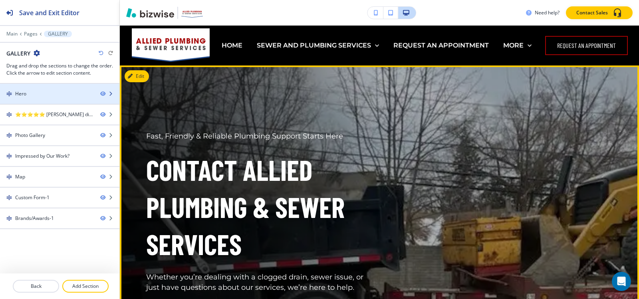
click at [50, 85] on div at bounding box center [59, 87] width 119 height 6
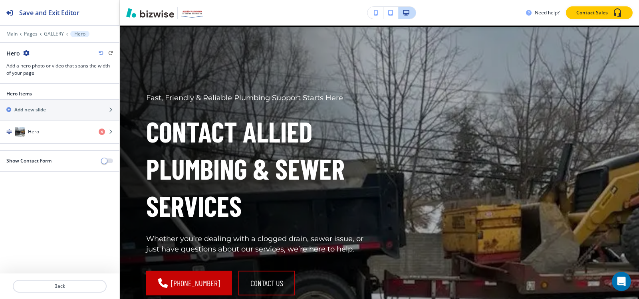
scroll to position [40, 0]
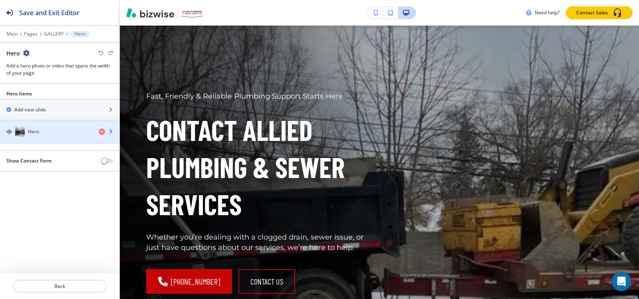
click at [33, 135] on div "Hero" at bounding box center [46, 132] width 92 height 10
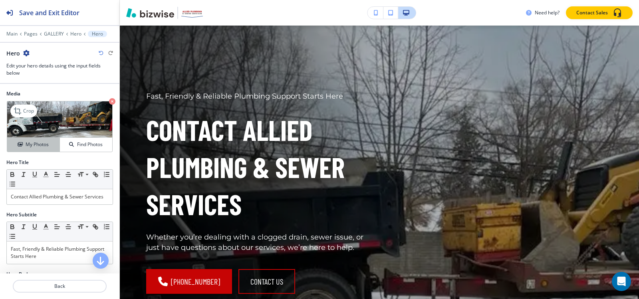
click at [38, 145] on h4 "My Photos" at bounding box center [37, 144] width 23 height 7
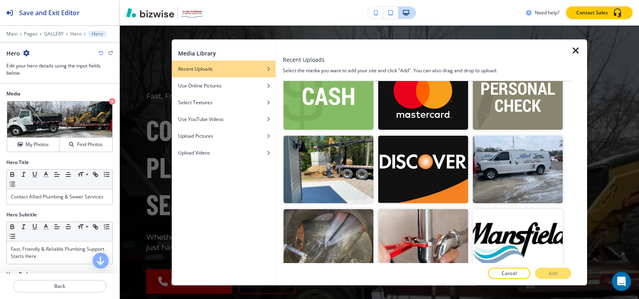
scroll to position [1278, 0]
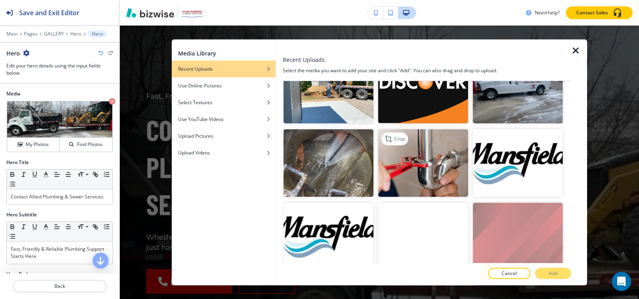
click at [415, 155] on img "button" at bounding box center [423, 163] width 90 height 68
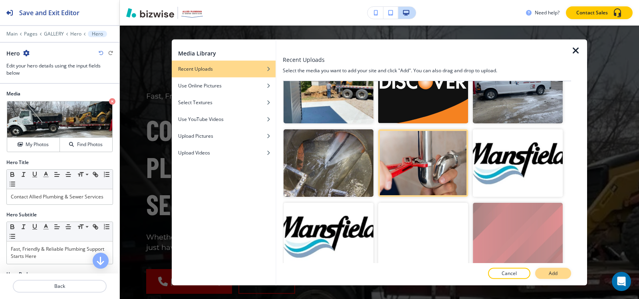
click at [562, 272] on button "Add" at bounding box center [553, 273] width 36 height 11
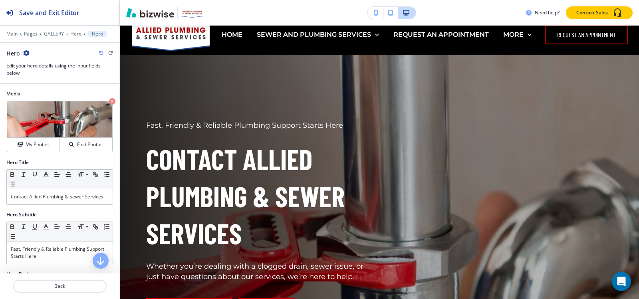
scroll to position [0, 0]
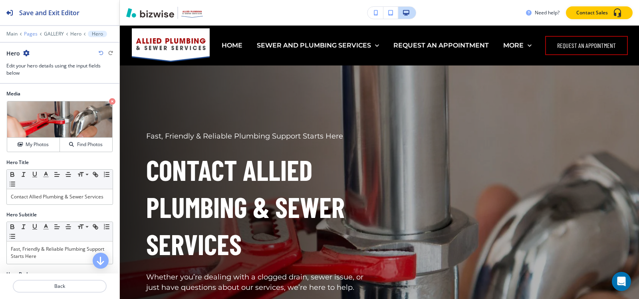
click at [31, 35] on p "Pages" at bounding box center [31, 34] width 14 height 6
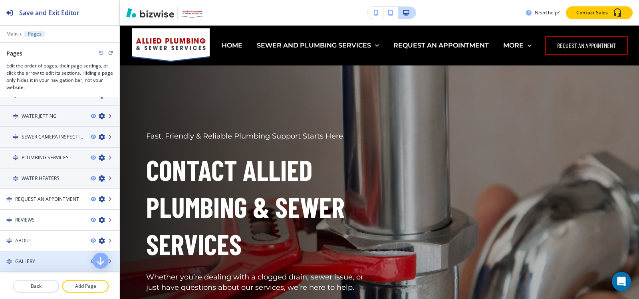
scroll to position [74, 0]
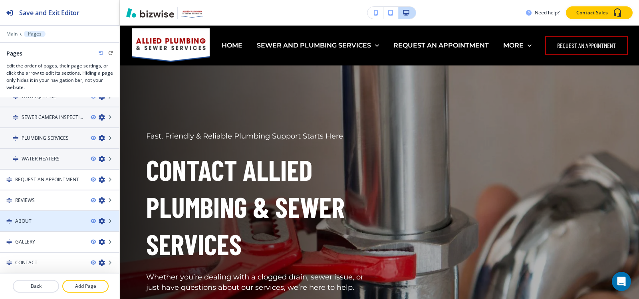
click at [43, 227] on div at bounding box center [59, 228] width 119 height 6
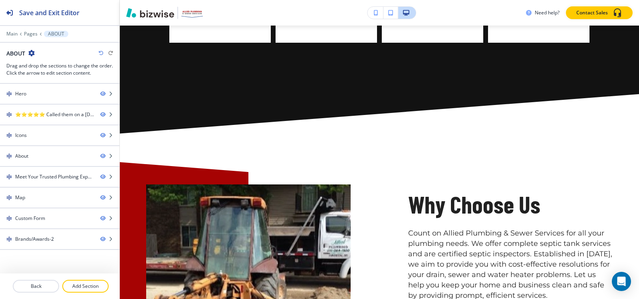
scroll to position [879, 0]
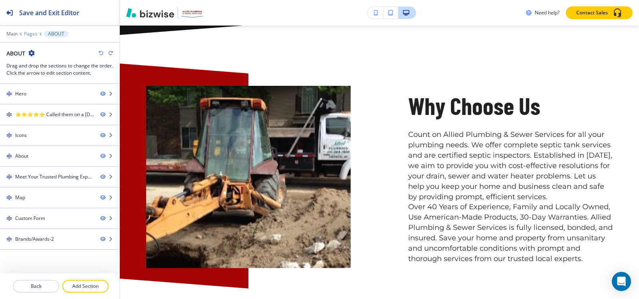
click at [31, 34] on p "Pages" at bounding box center [31, 34] width 14 height 6
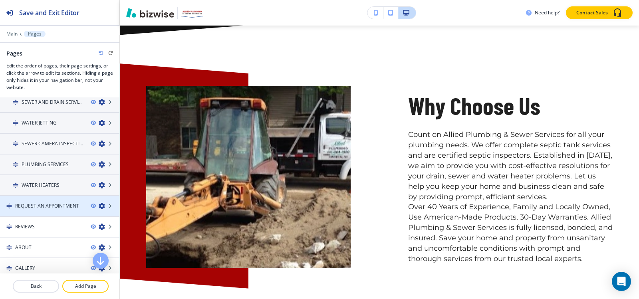
scroll to position [74, 0]
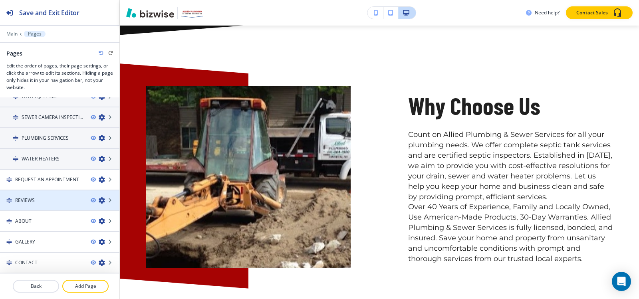
click at [40, 196] on div at bounding box center [59, 194] width 119 height 6
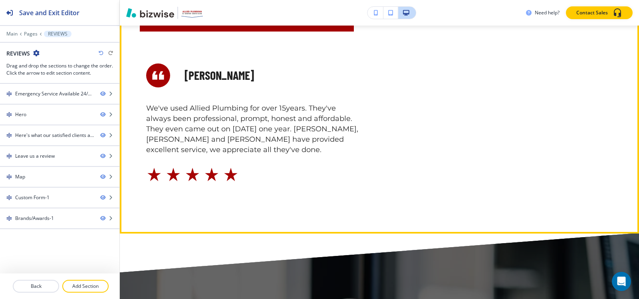
scroll to position [799, 0]
